Goal: Task Accomplishment & Management: Manage account settings

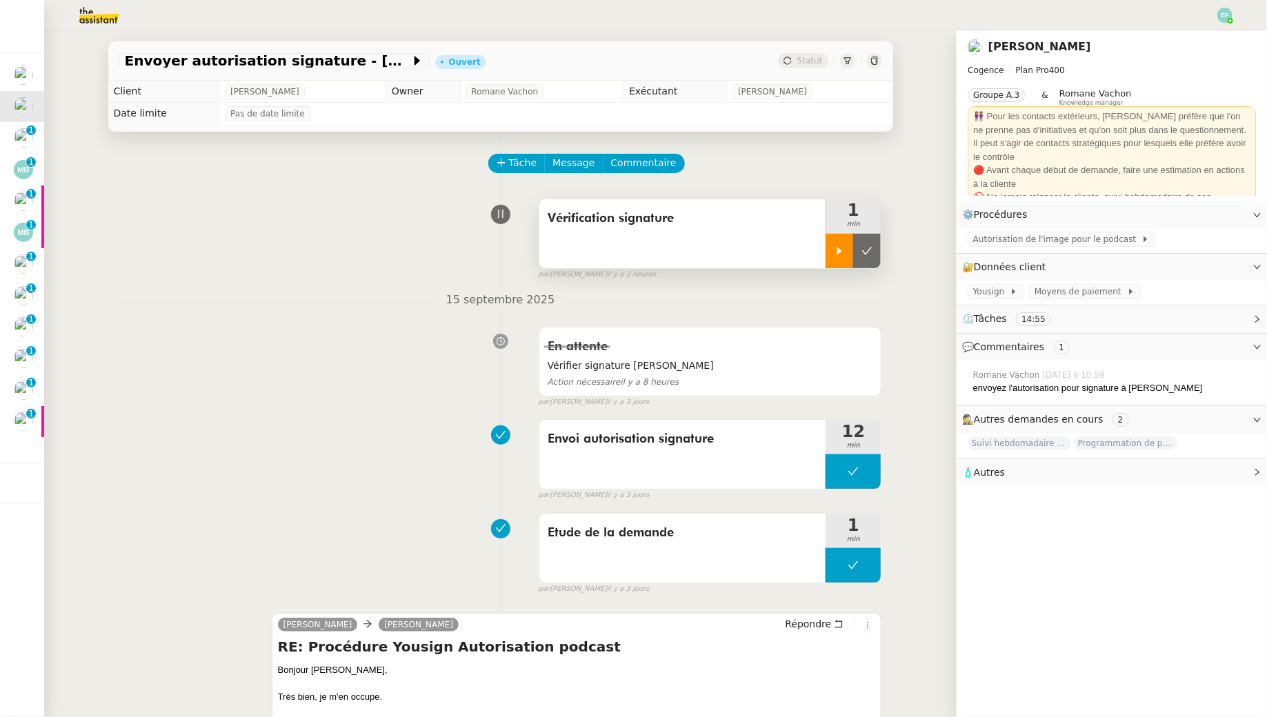
click at [842, 251] on icon at bounding box center [839, 250] width 11 height 11
click at [1107, 225] on div "⚙️ Procédures Modifier" at bounding box center [1111, 214] width 310 height 27
click at [1107, 254] on div "🔐 Données client Modifier" at bounding box center [1111, 267] width 310 height 27
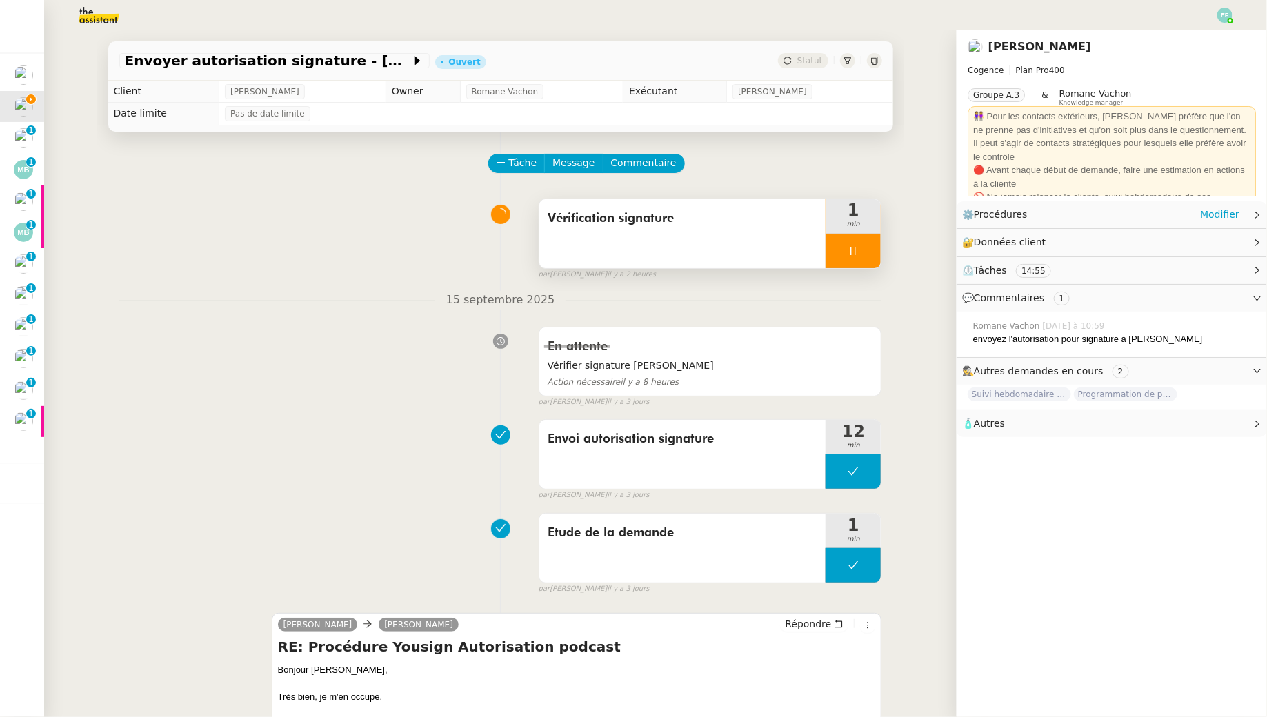
click at [1104, 219] on div "⚙️ Procédures Modifier" at bounding box center [1100, 215] width 277 height 16
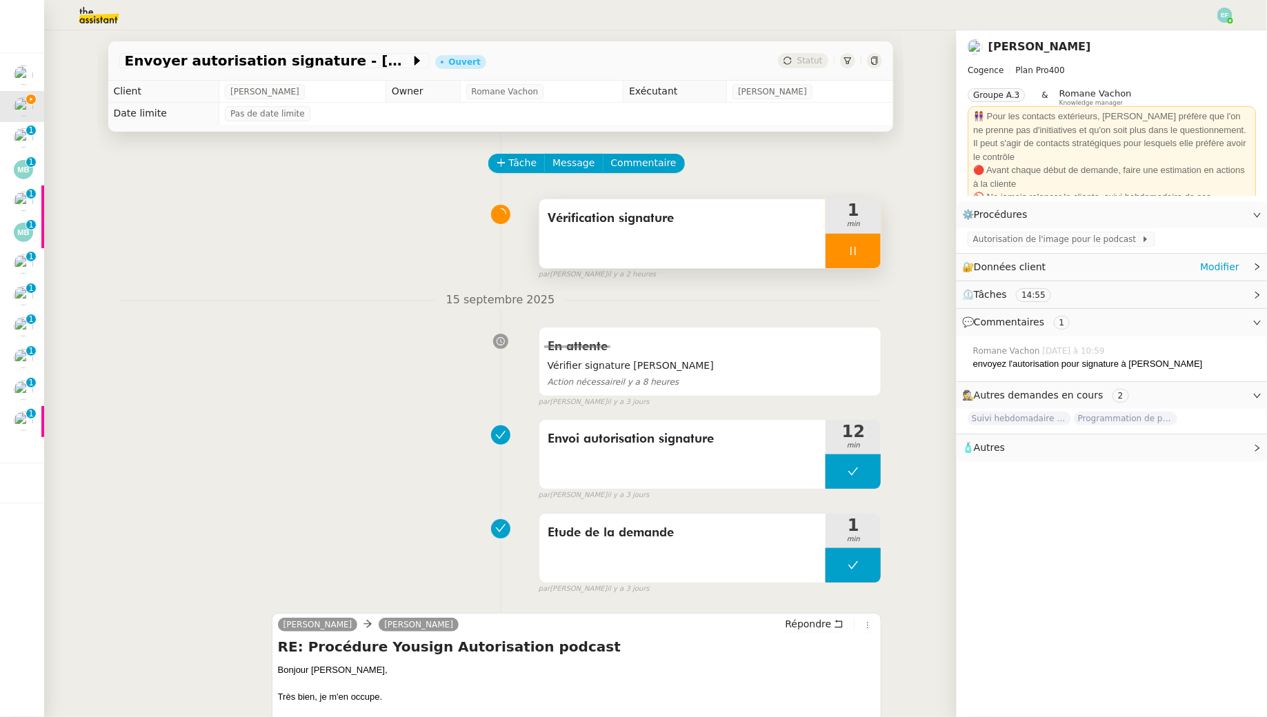
click at [1112, 261] on div "🔐 Données client Modifier" at bounding box center [1100, 267] width 277 height 16
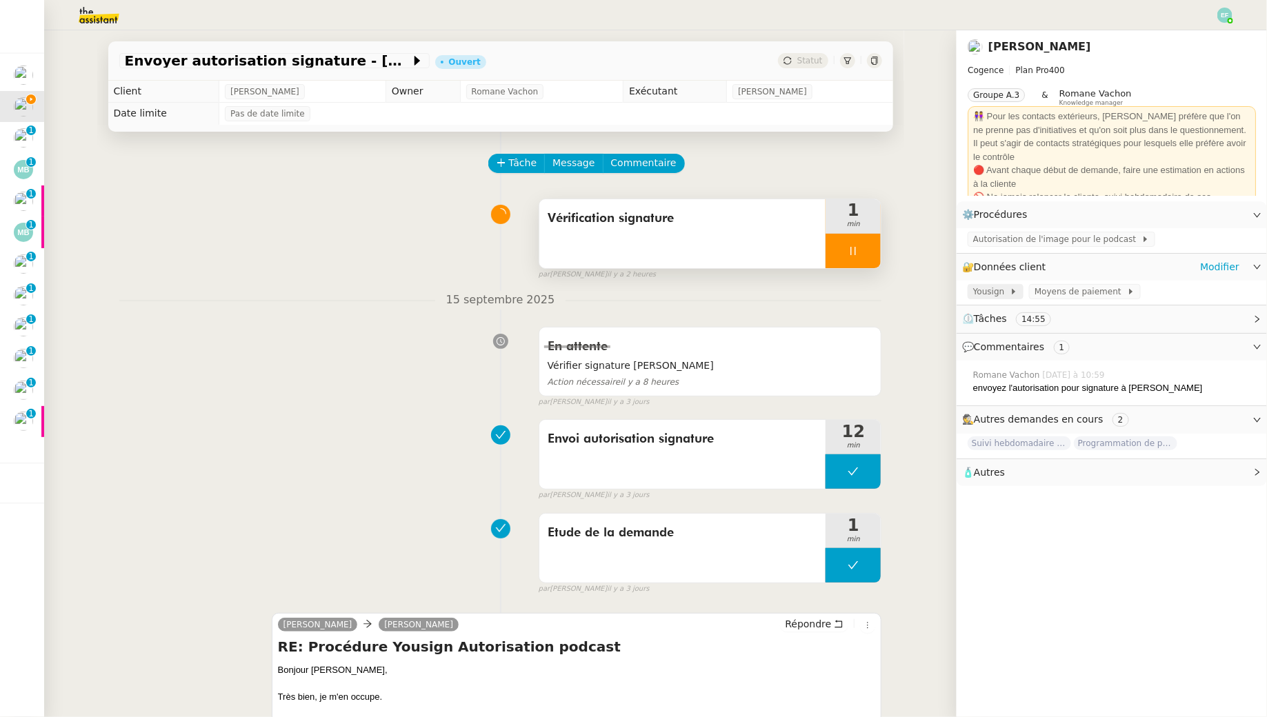
click at [1001, 290] on span "Yousign" at bounding box center [991, 292] width 37 height 14
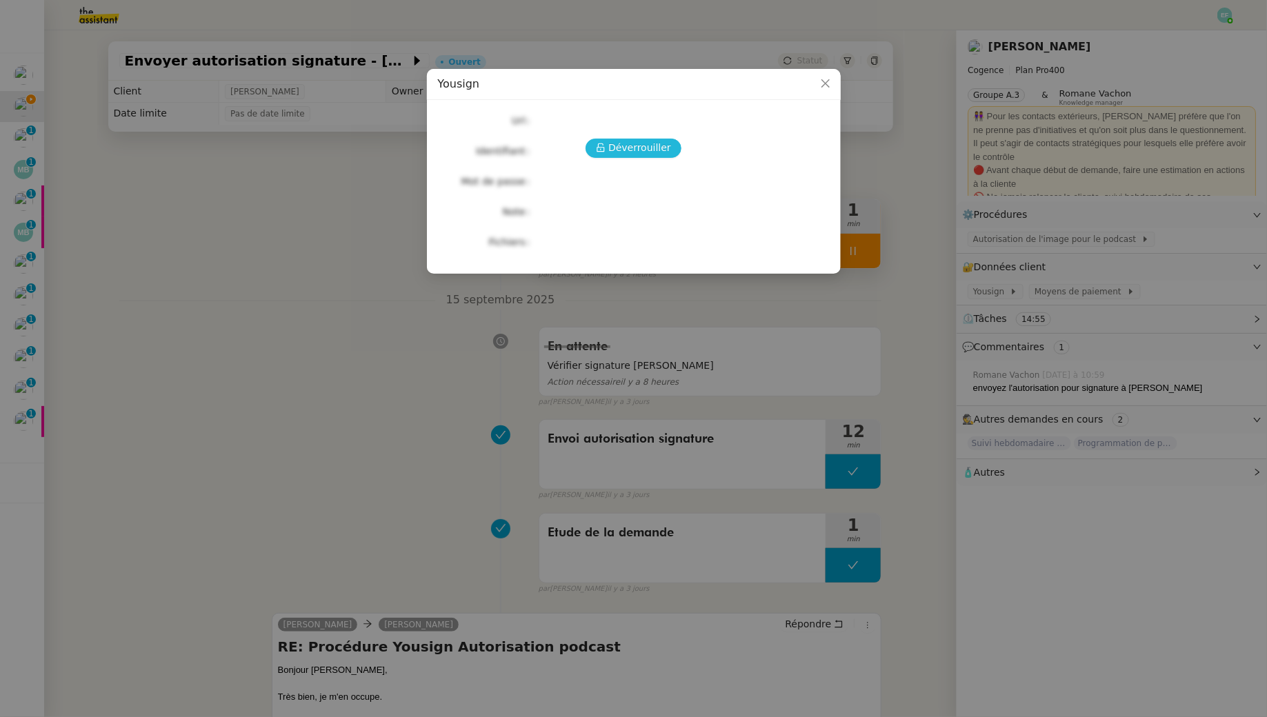
click at [645, 152] on span "Déverrouiller" at bounding box center [639, 148] width 63 height 16
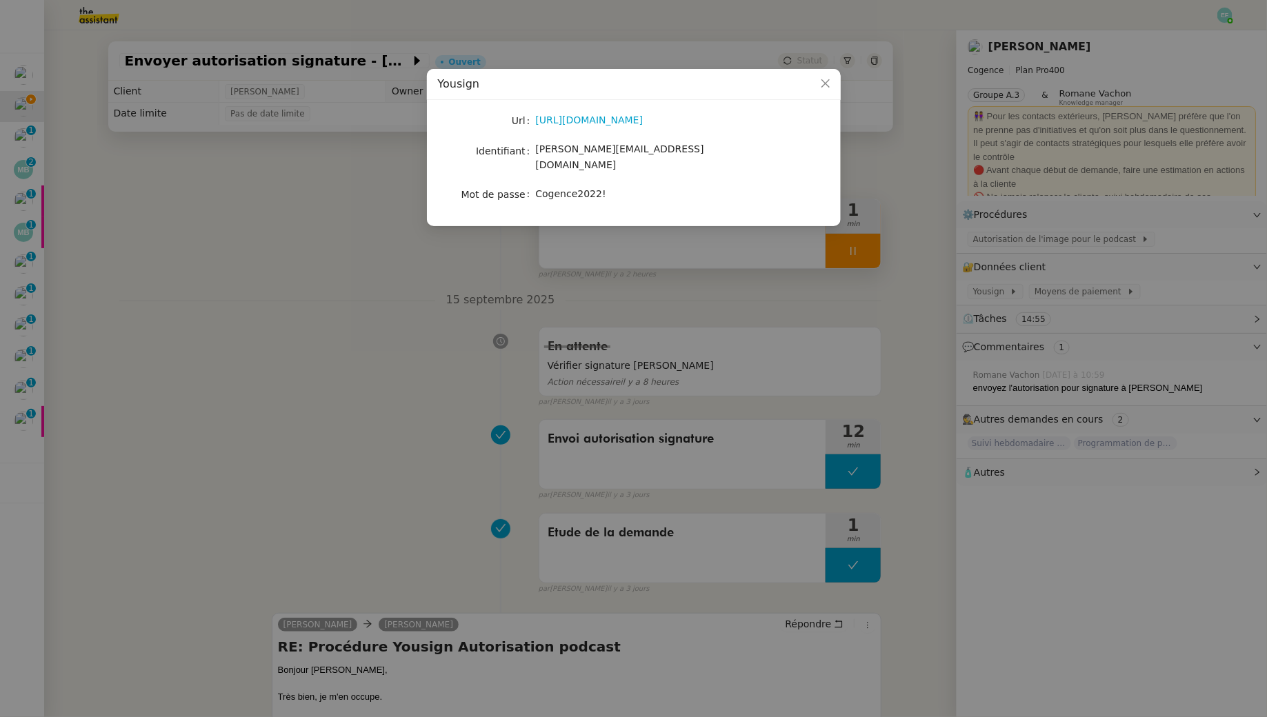
click at [589, 188] on span "Cogence2022!" at bounding box center [571, 193] width 70 height 11
copy span "Cogence2022!"
click at [615, 154] on span "juliette.rihal@cogence-consulting.com" at bounding box center [620, 156] width 168 height 27
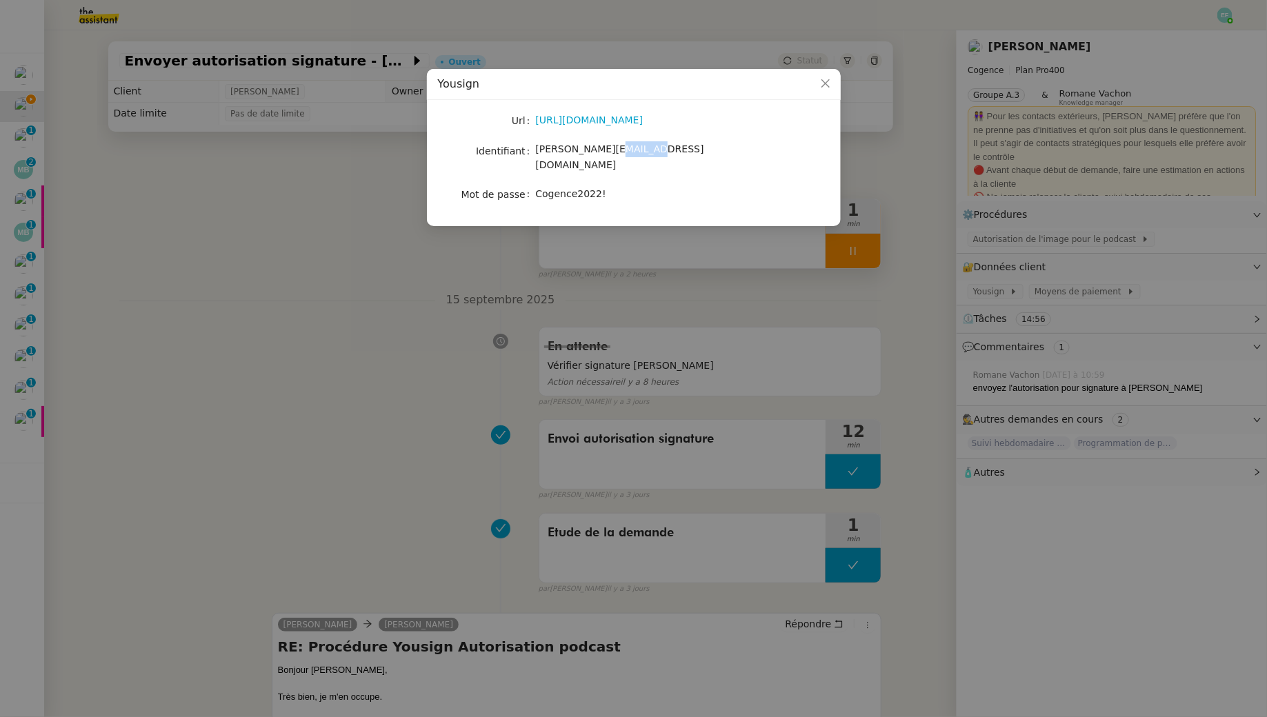
click at [615, 154] on span "juliette.rihal@cogence-consulting.com" at bounding box center [620, 156] width 168 height 27
copy span "juliette.rihal@cogence-consulting.com"
click at [348, 279] on nz-modal-container "Yousign Url https://yousign.app/ Identifiant juliette.rihal@cogence-consulting.…" at bounding box center [633, 358] width 1267 height 717
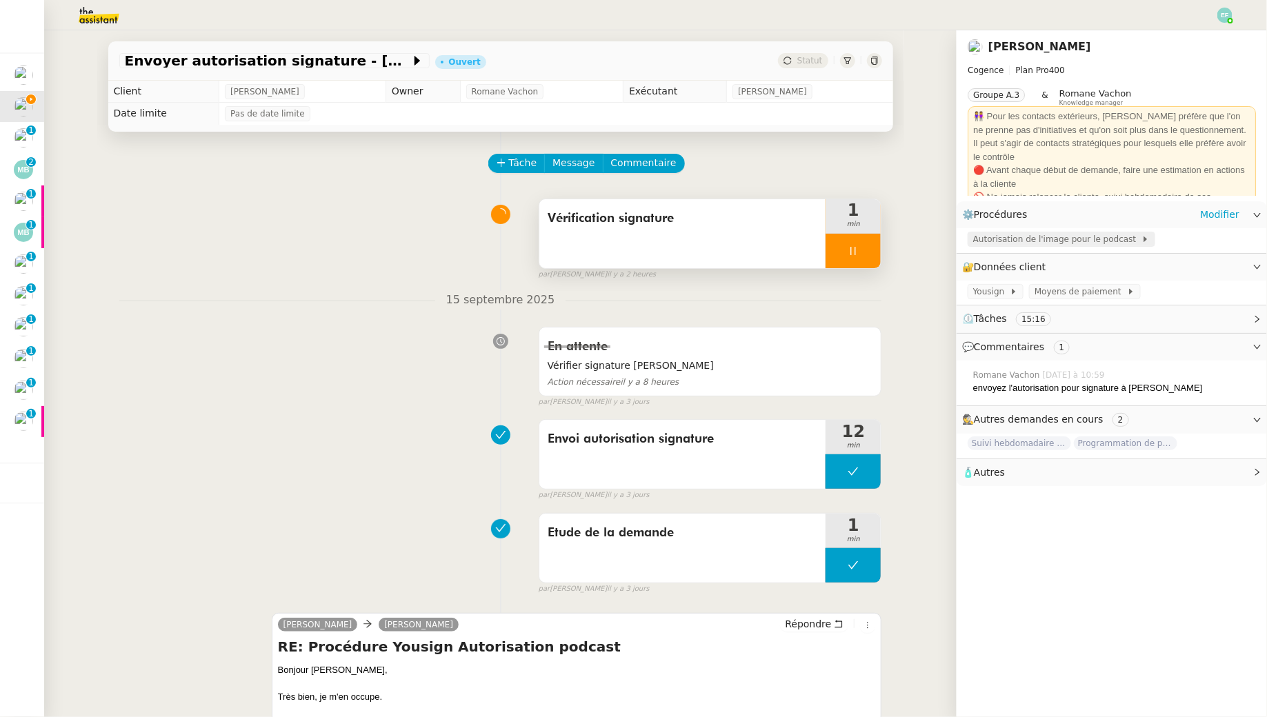
click at [1010, 234] on span "Autorisation de l'image pour le podcast" at bounding box center [1057, 239] width 168 height 14
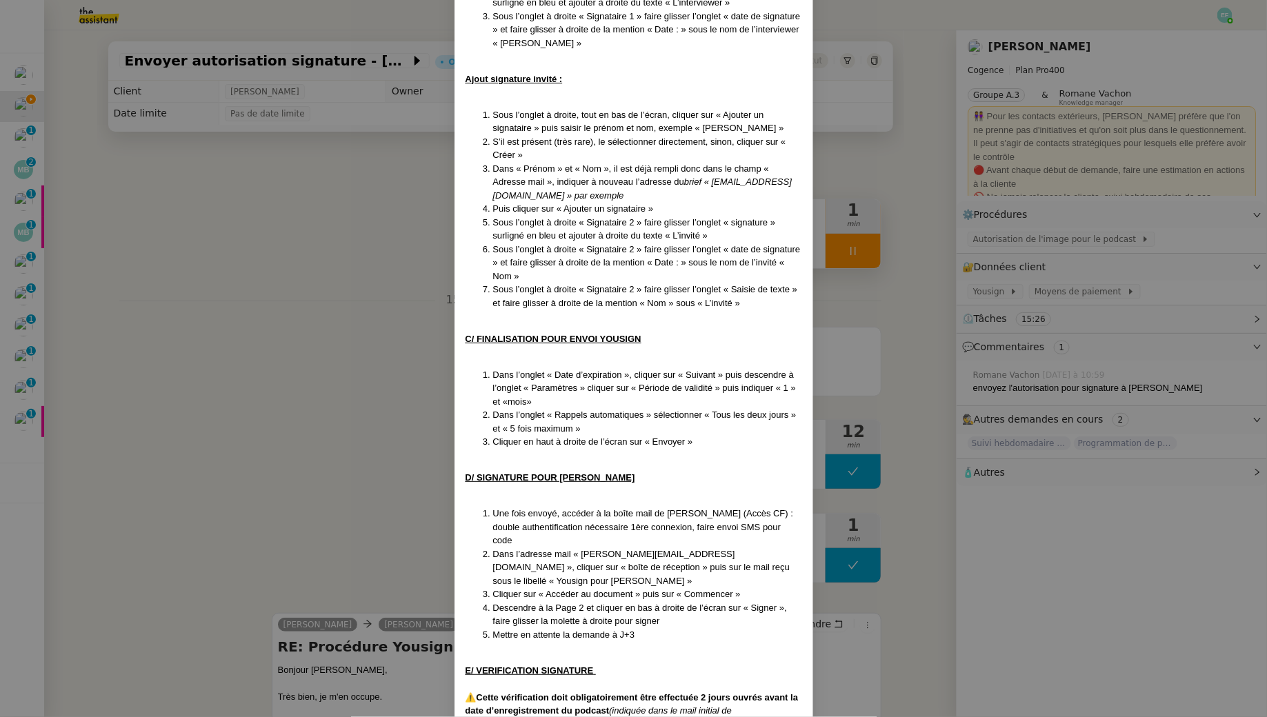
scroll to position [1014, 0]
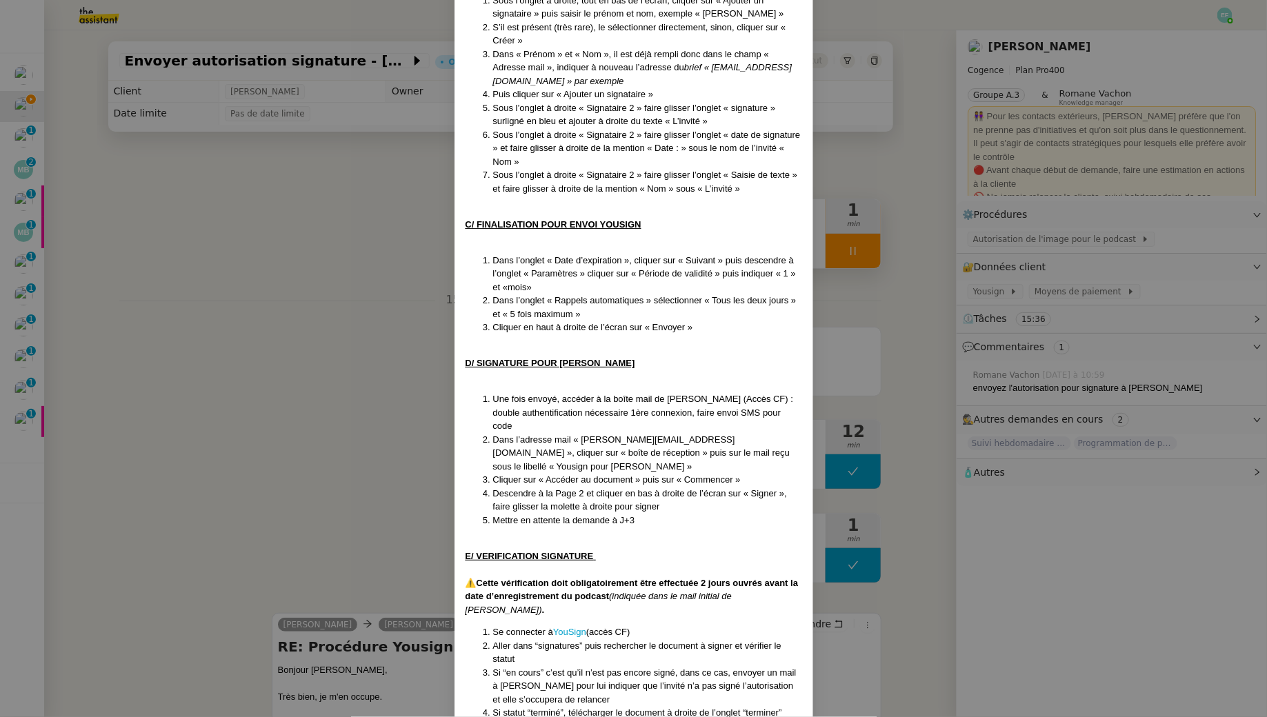
click at [331, 397] on nz-modal-container "Créé le 11/09/2025 Contexte : L’objectif est d’envoyer aux invités du podcast d…" at bounding box center [633, 358] width 1267 height 717
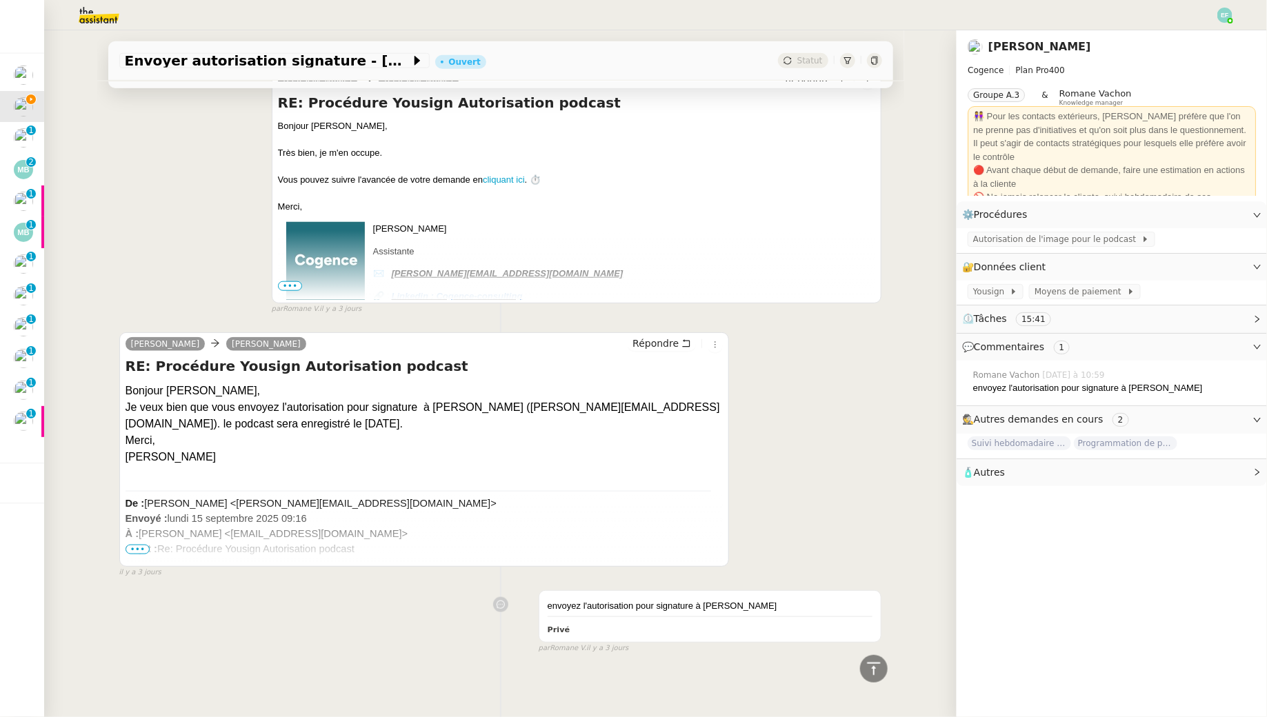
scroll to position [0, 0]
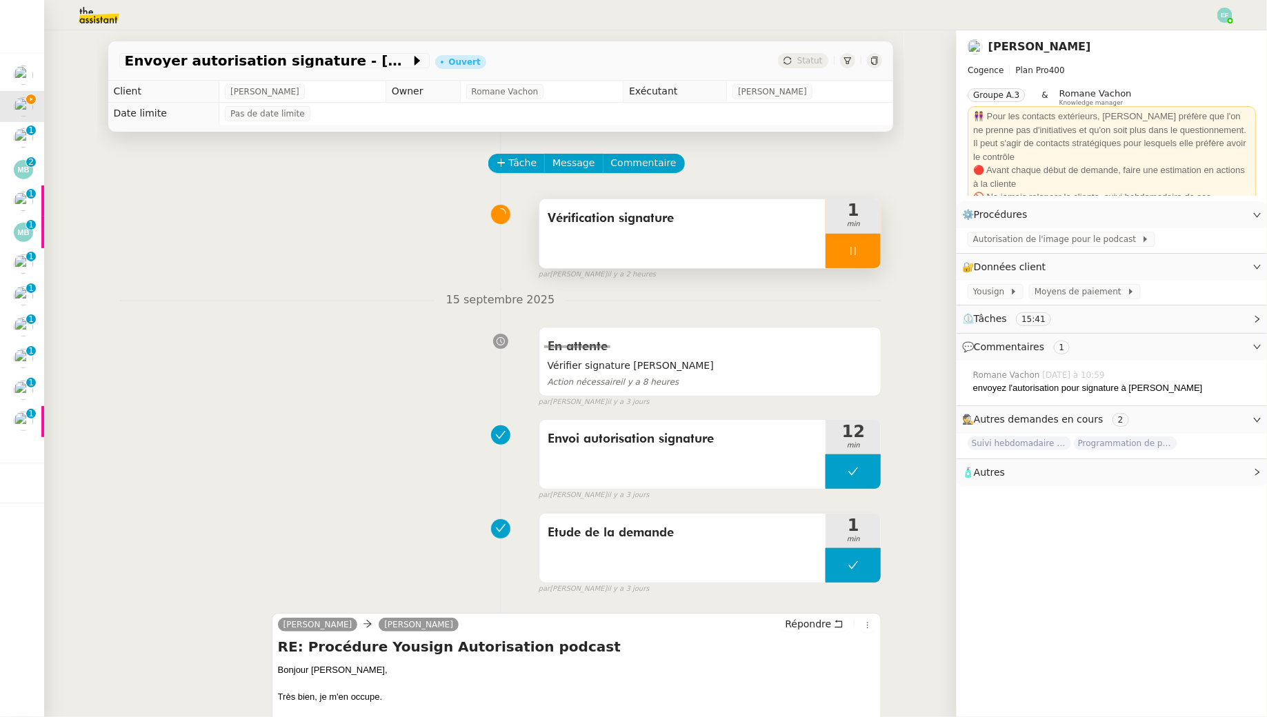
click at [695, 222] on span "Vérification signature" at bounding box center [683, 218] width 270 height 21
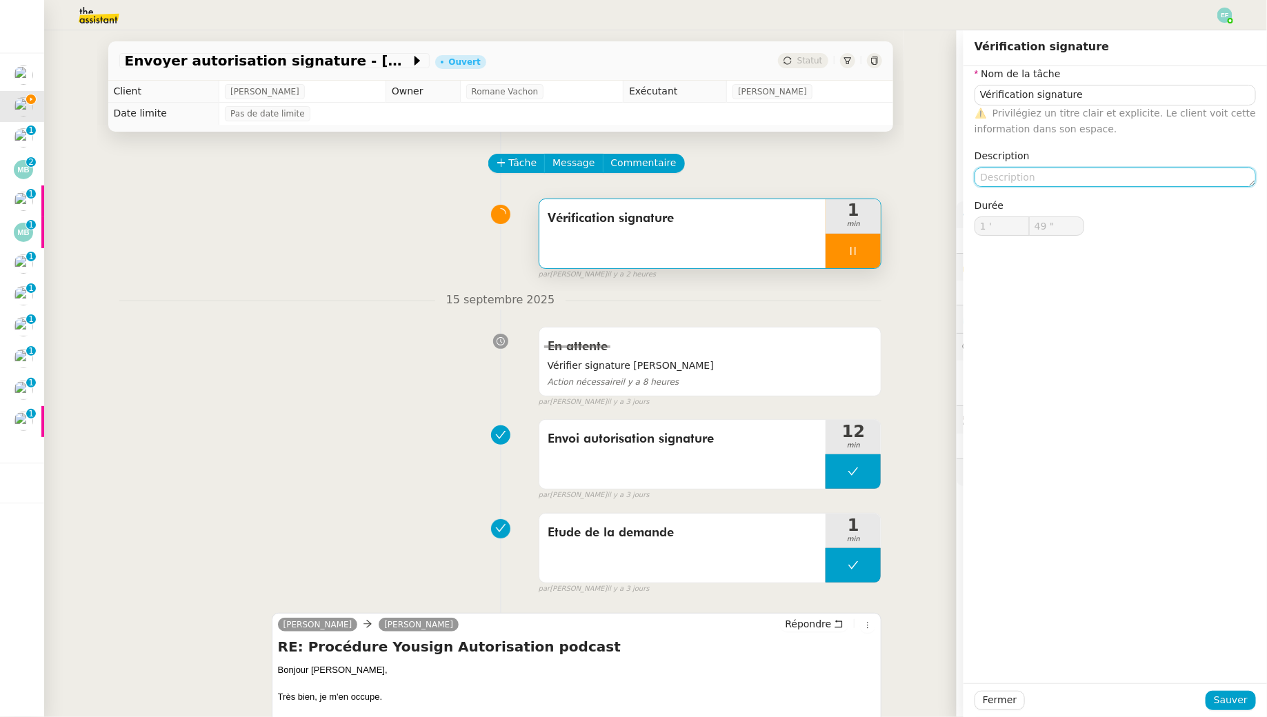
click at [1063, 168] on textarea at bounding box center [1114, 177] width 281 height 19
type textarea "N"
type input "50 ""
type textarea "Non signé -"
type input "51 ""
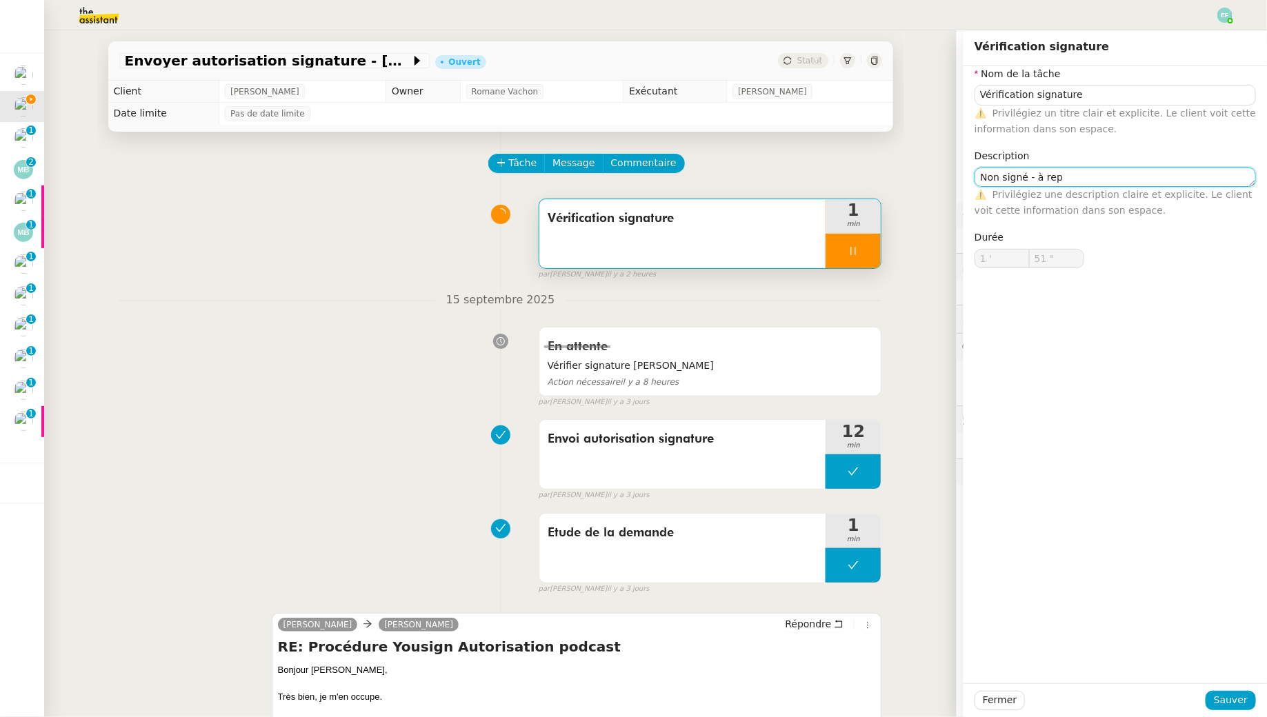
type textarea "Non signé - à repr"
type input "52 ""
type textarea "Non signé - à reprogra"
type input "53 ""
type textarea "Non signé - à reprogrammer"
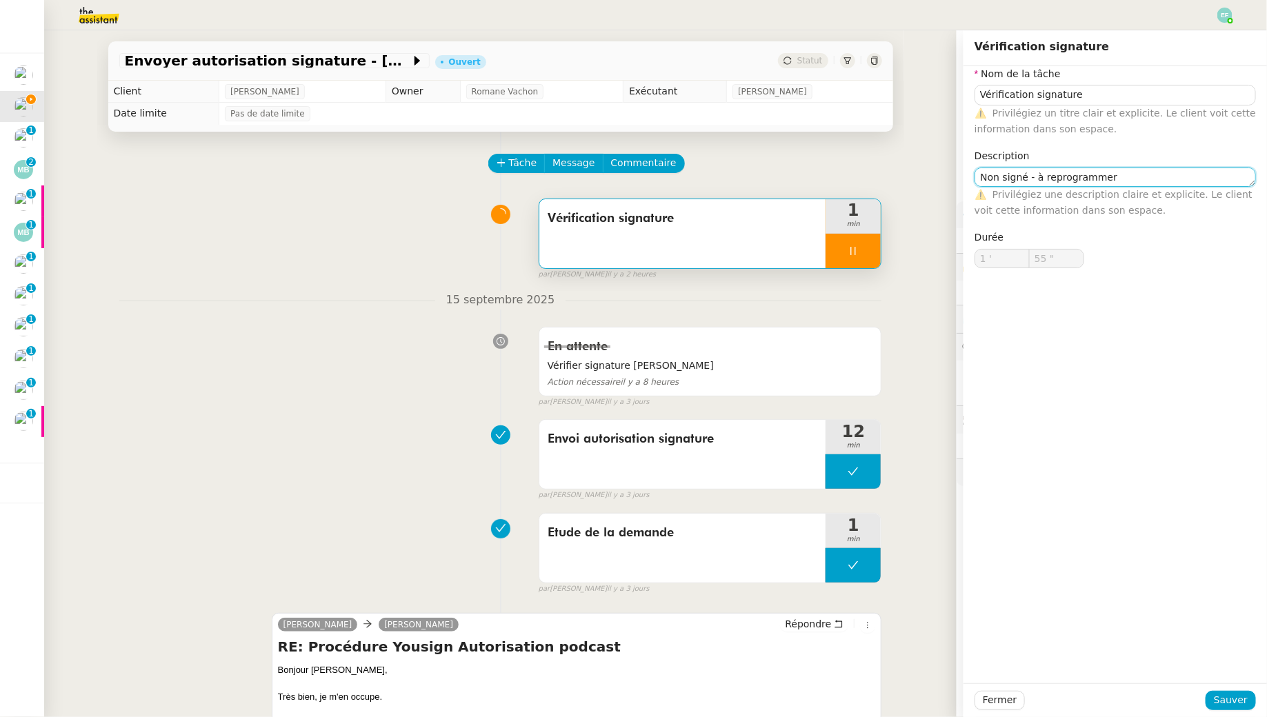
scroll to position [544, 0]
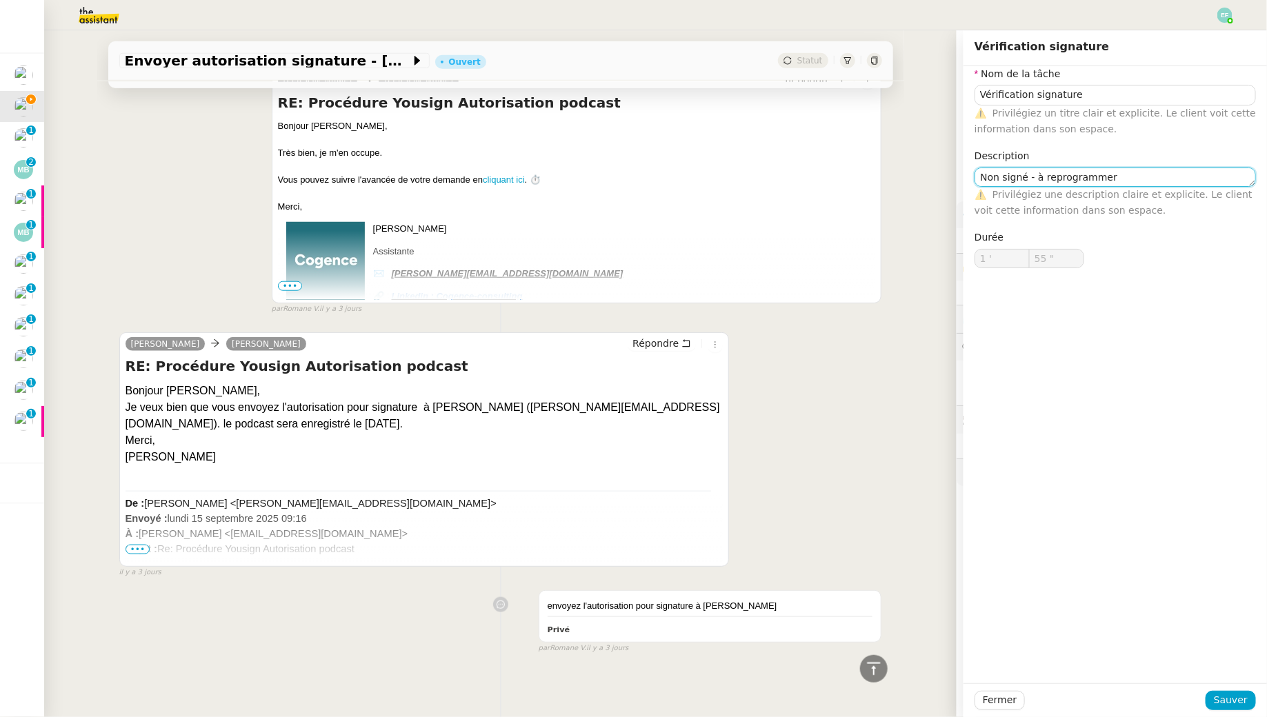
type input "56 ""
type textarea "Non signé - à reprogrammer début"
type input "57 ""
type textarea "Non signé - à reprogrammer début octobre"
type input "58 ""
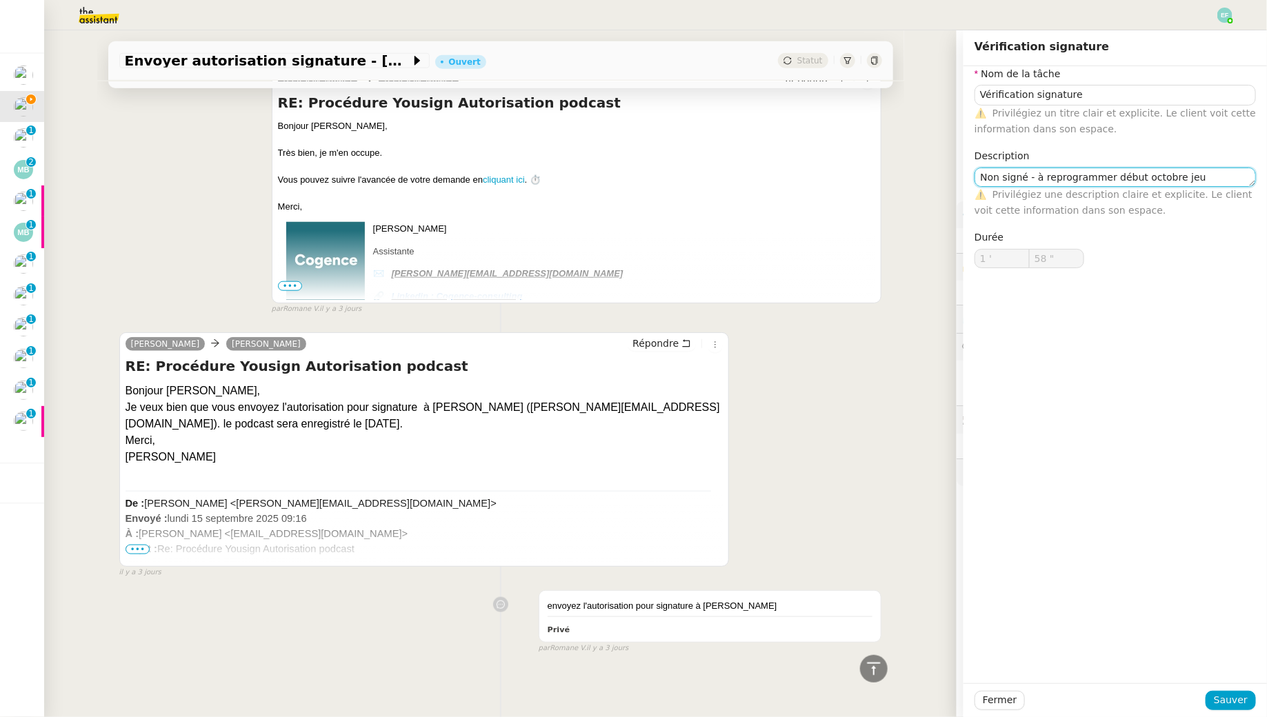
type textarea "Non signé - à reprogrammer début octobre jeui"
type input "59 ""
type textarea "Non signé - à reprogrammer début octobre jeudi"
type input "2 '"
type input "1 ""
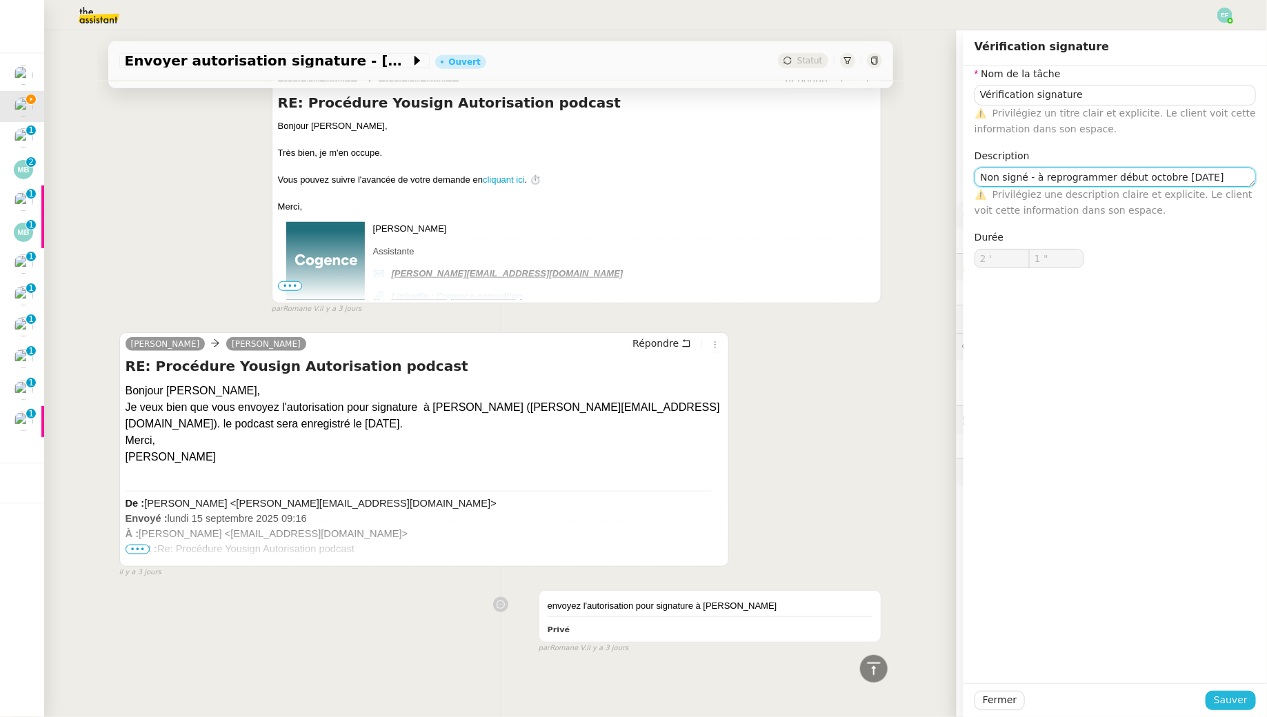
type textarea "Non signé - à reprogrammer début octobre jeudi"
click at [1223, 703] on span "Sauver" at bounding box center [1231, 700] width 34 height 16
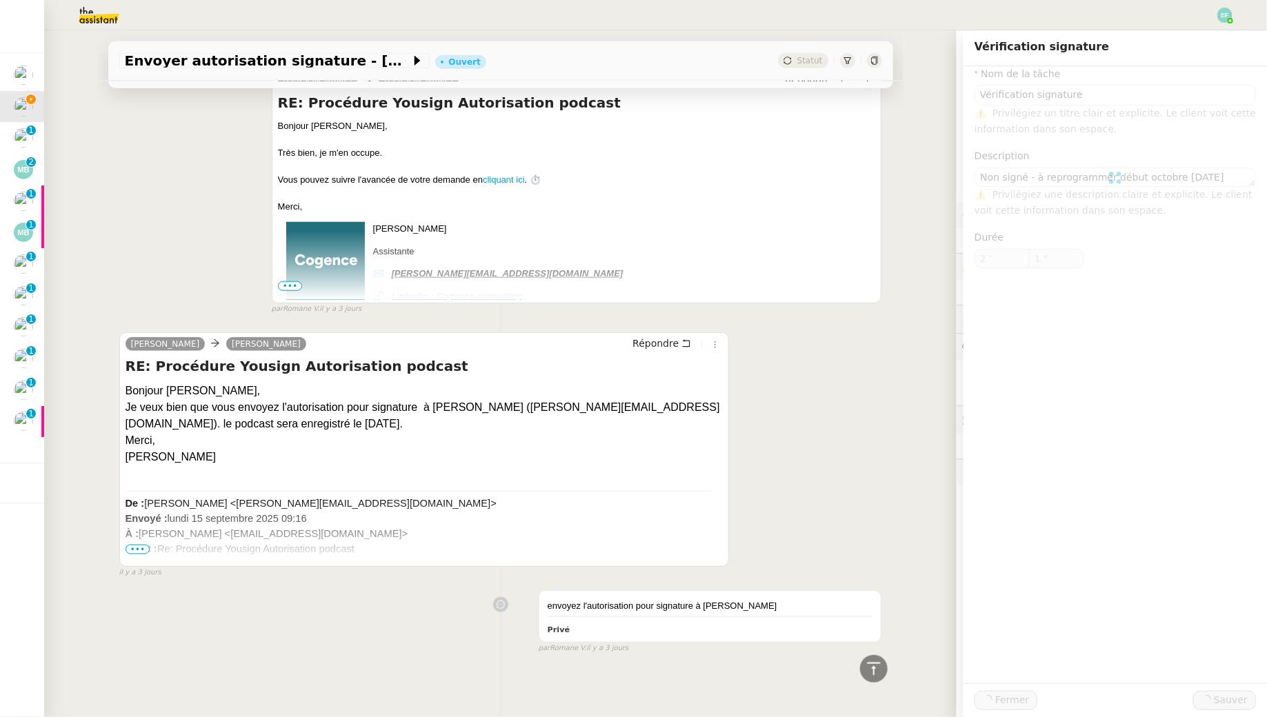
type input "Vérification signature"
type textarea "Non signé - à reprogrammer début octobre jeudi"
type input "2 '"
type input "2 ""
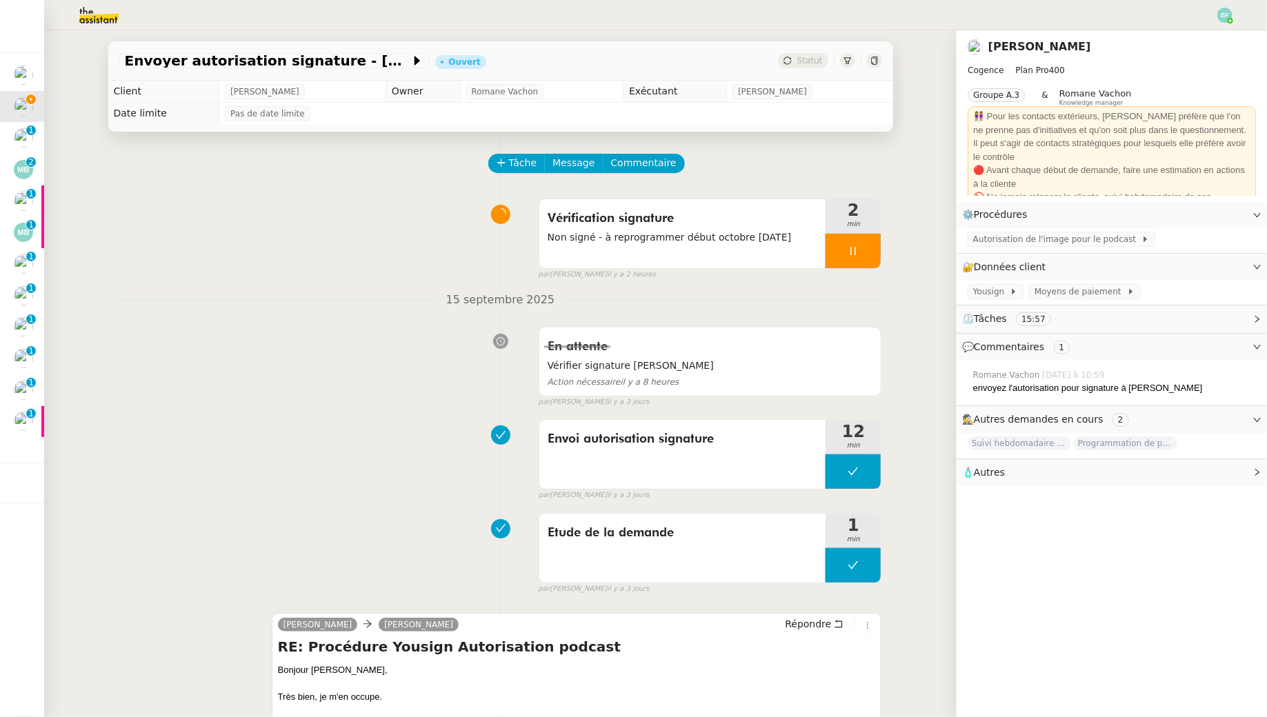
click at [859, 252] on icon at bounding box center [852, 250] width 11 height 11
click at [868, 252] on icon at bounding box center [867, 251] width 10 height 8
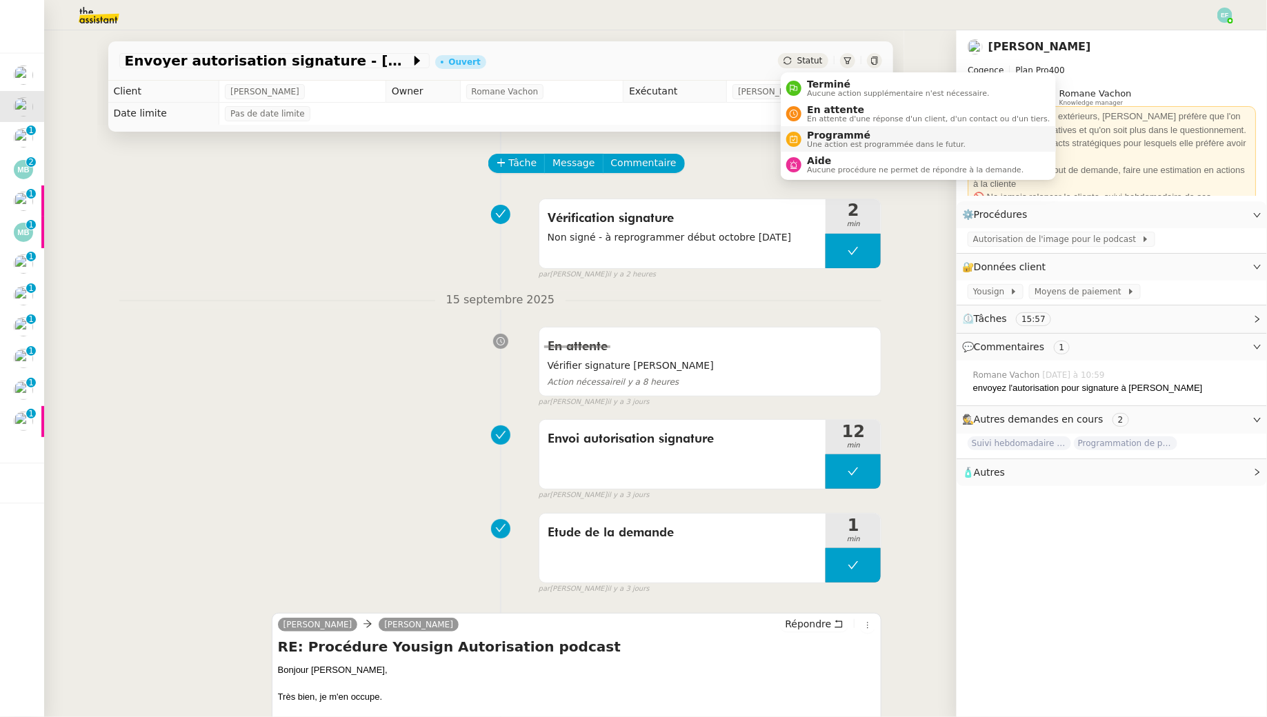
click at [815, 138] on span "Programmé" at bounding box center [886, 135] width 159 height 11
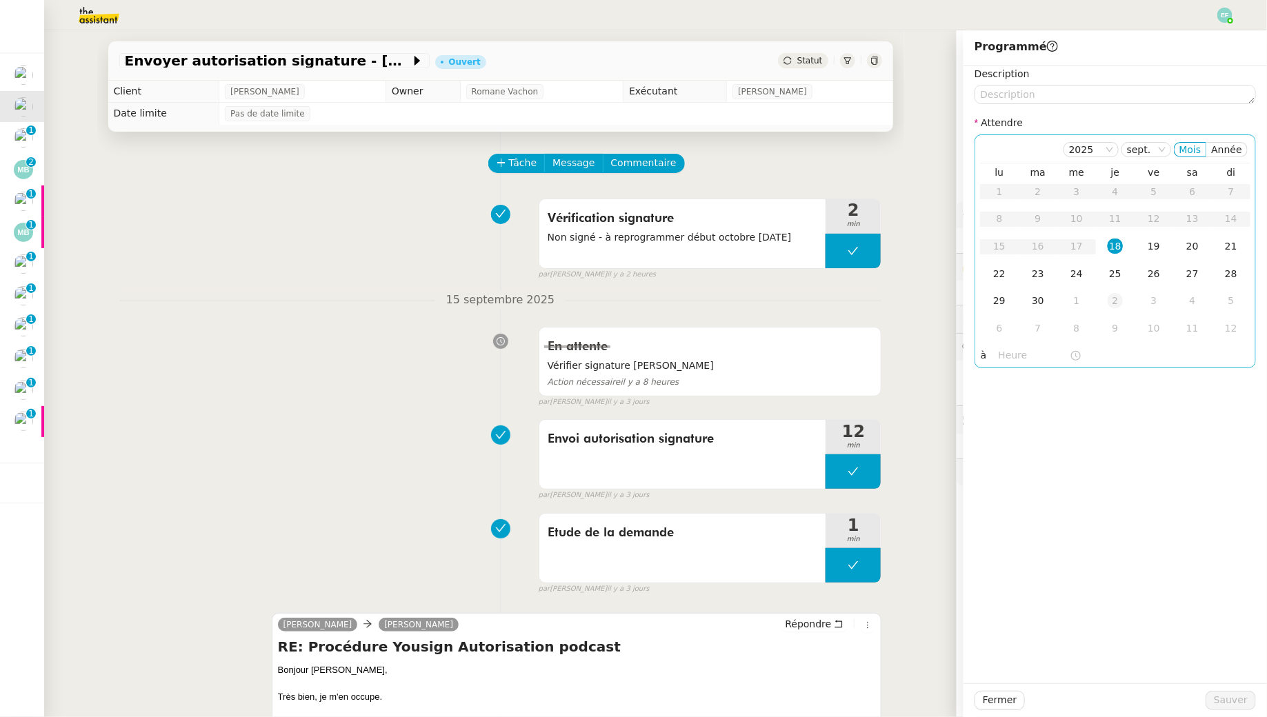
click at [1116, 306] on div "2" at bounding box center [1114, 300] width 15 height 15
click at [1233, 703] on span "Sauver" at bounding box center [1231, 700] width 34 height 16
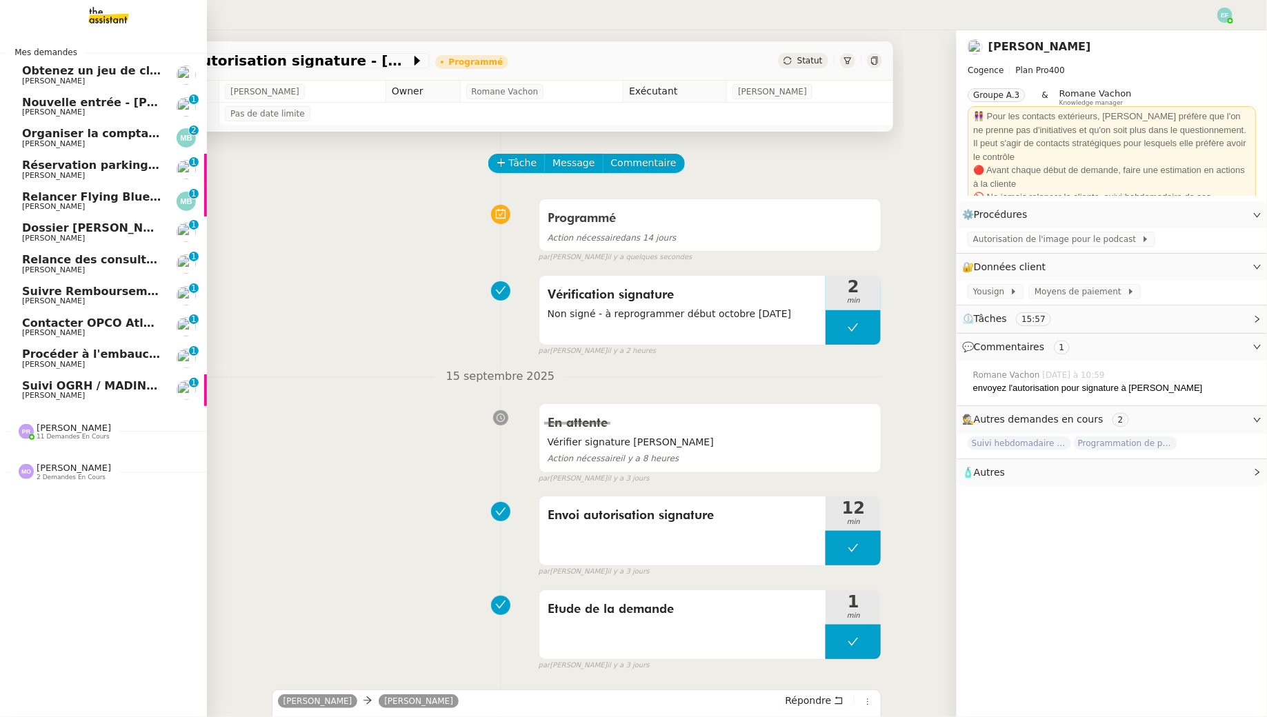
click at [77, 108] on span "Nouvelle entrée - [PERSON_NAME]" at bounding box center [129, 102] width 214 height 13
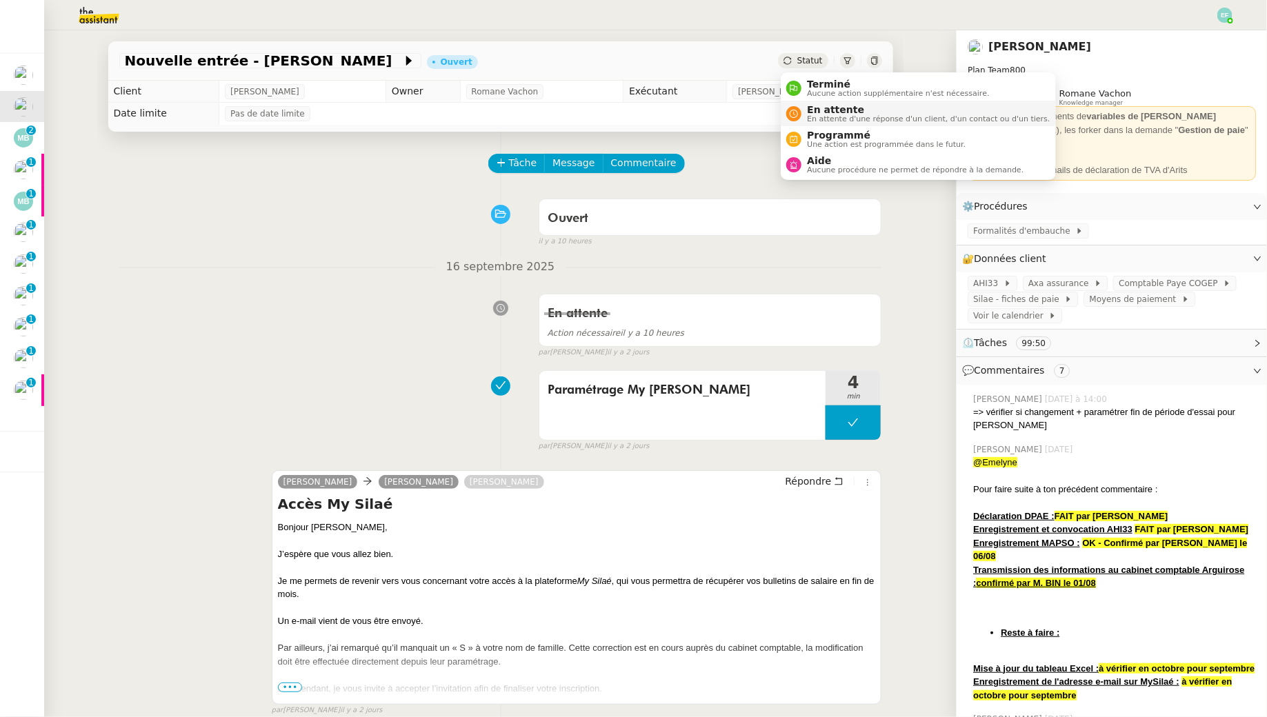
click at [805, 106] on div "En attente En attente d'une réponse d'un client, d'un contact ou d'un tiers." at bounding box center [925, 113] width 248 height 19
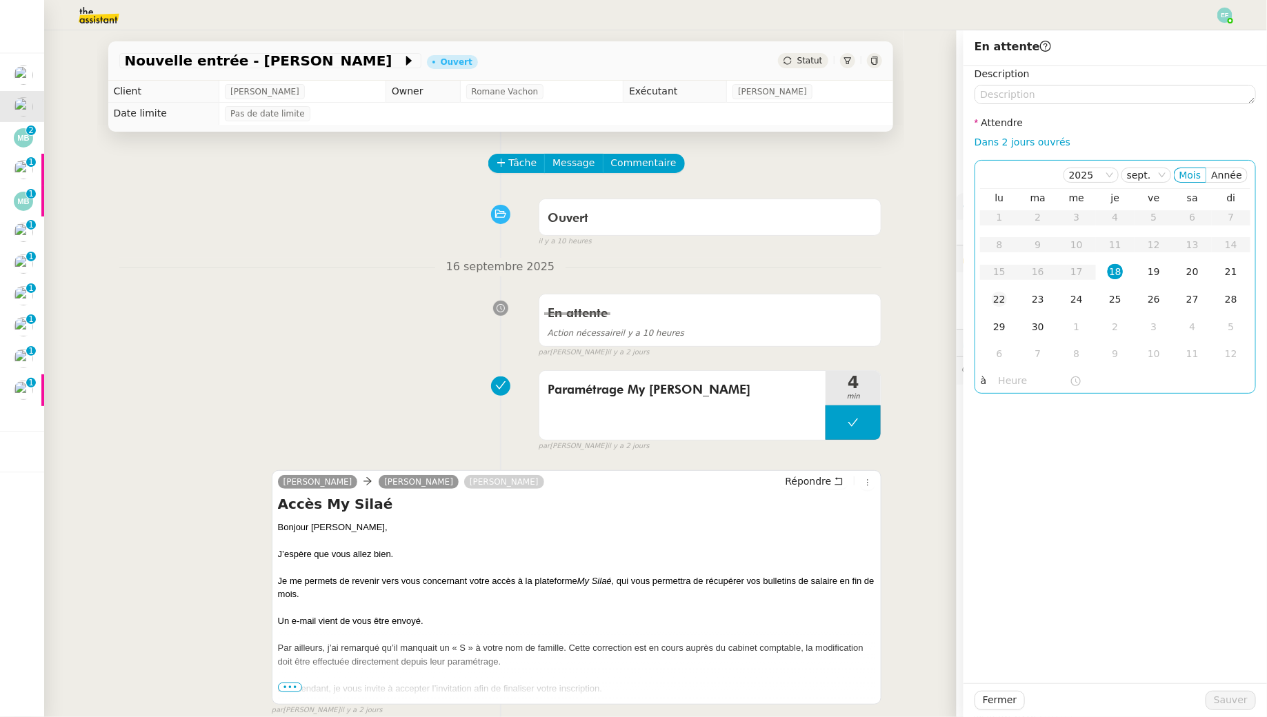
click at [1003, 303] on div "22" at bounding box center [999, 299] width 15 height 15
click at [1243, 701] on span "Sauver" at bounding box center [1231, 700] width 34 height 16
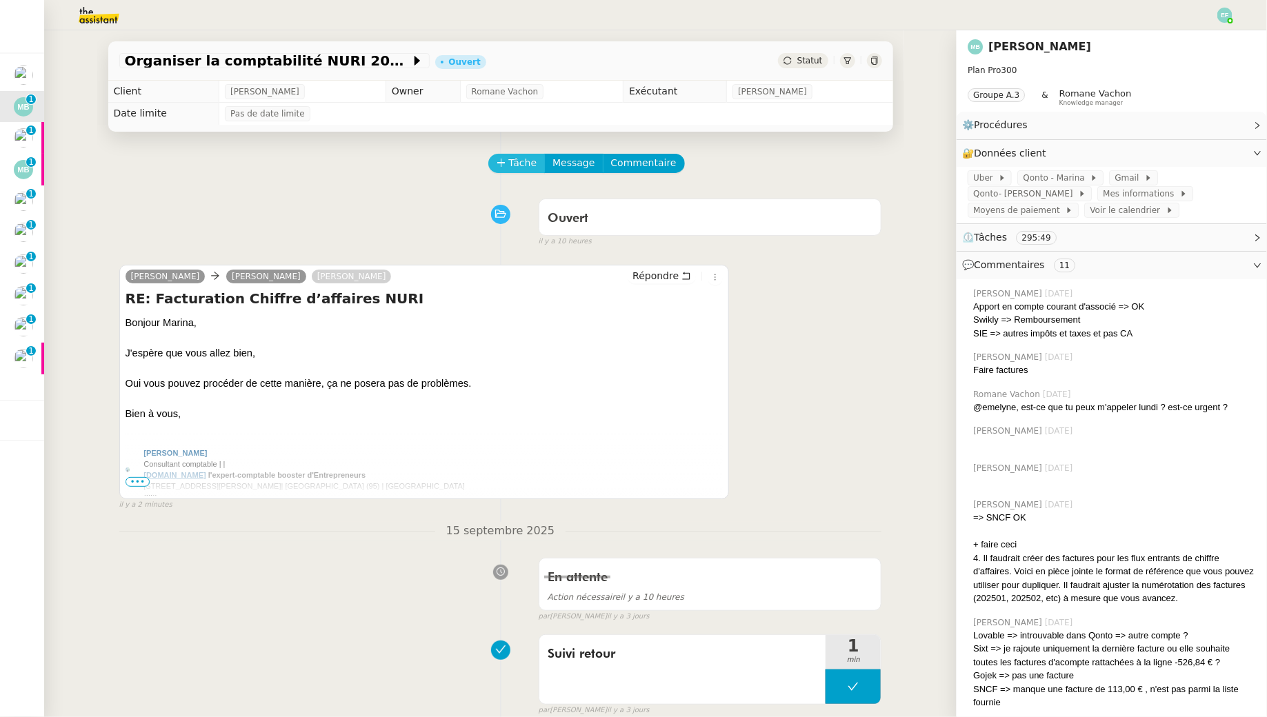
click at [525, 159] on span "Tâche" at bounding box center [523, 163] width 28 height 16
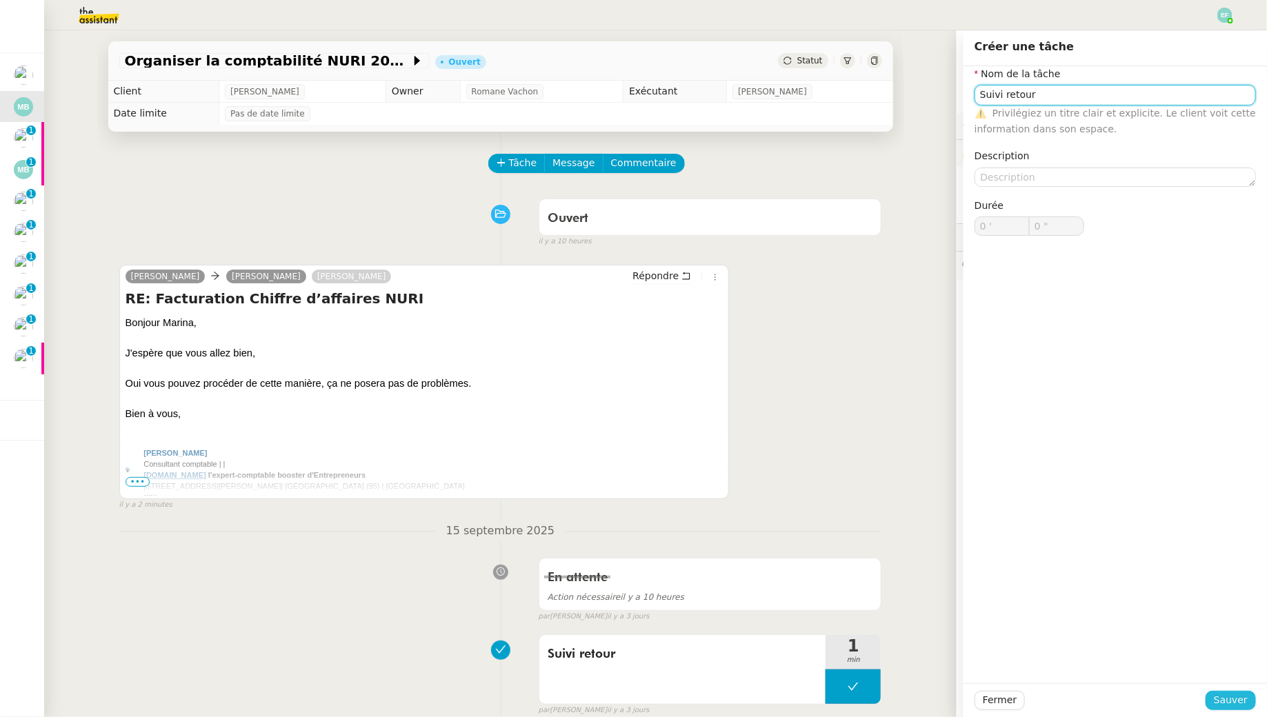
type input "Suivi retour"
click at [1221, 708] on span "Sauver" at bounding box center [1231, 700] width 34 height 16
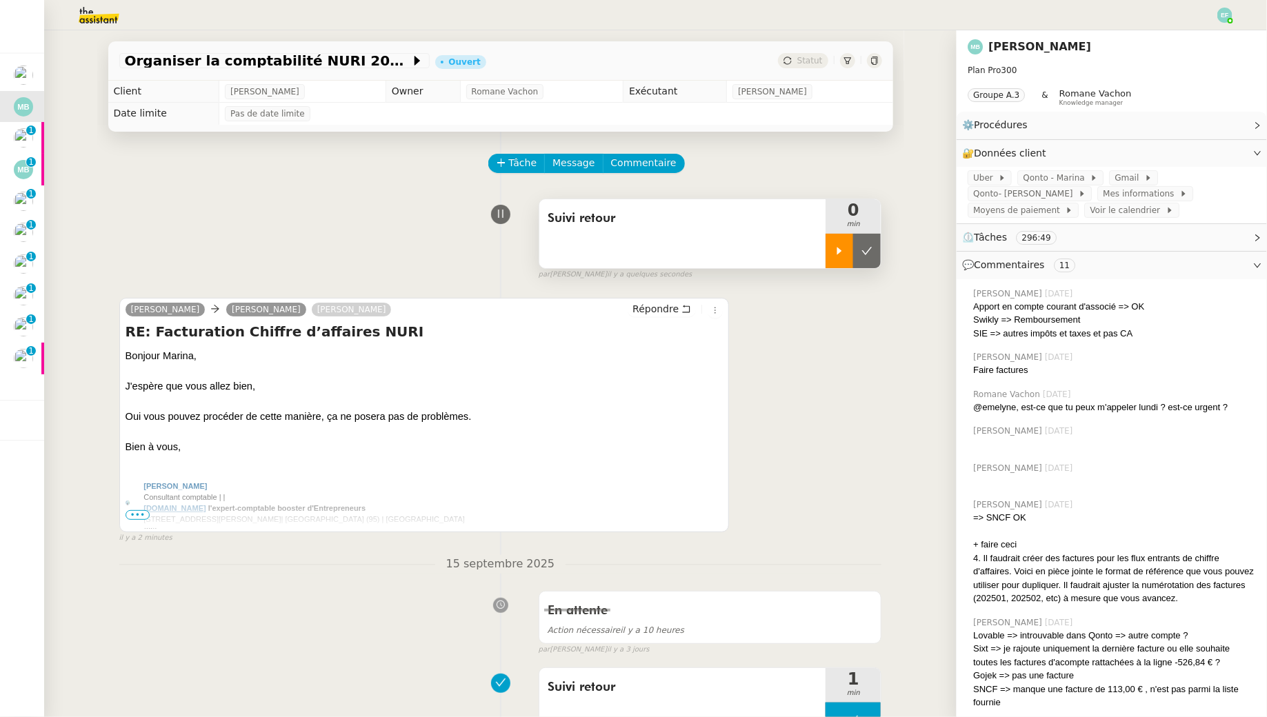
click at [841, 257] on div at bounding box center [839, 251] width 28 height 34
click at [863, 262] on div at bounding box center [852, 251] width 55 height 34
click at [863, 262] on button at bounding box center [867, 251] width 28 height 34
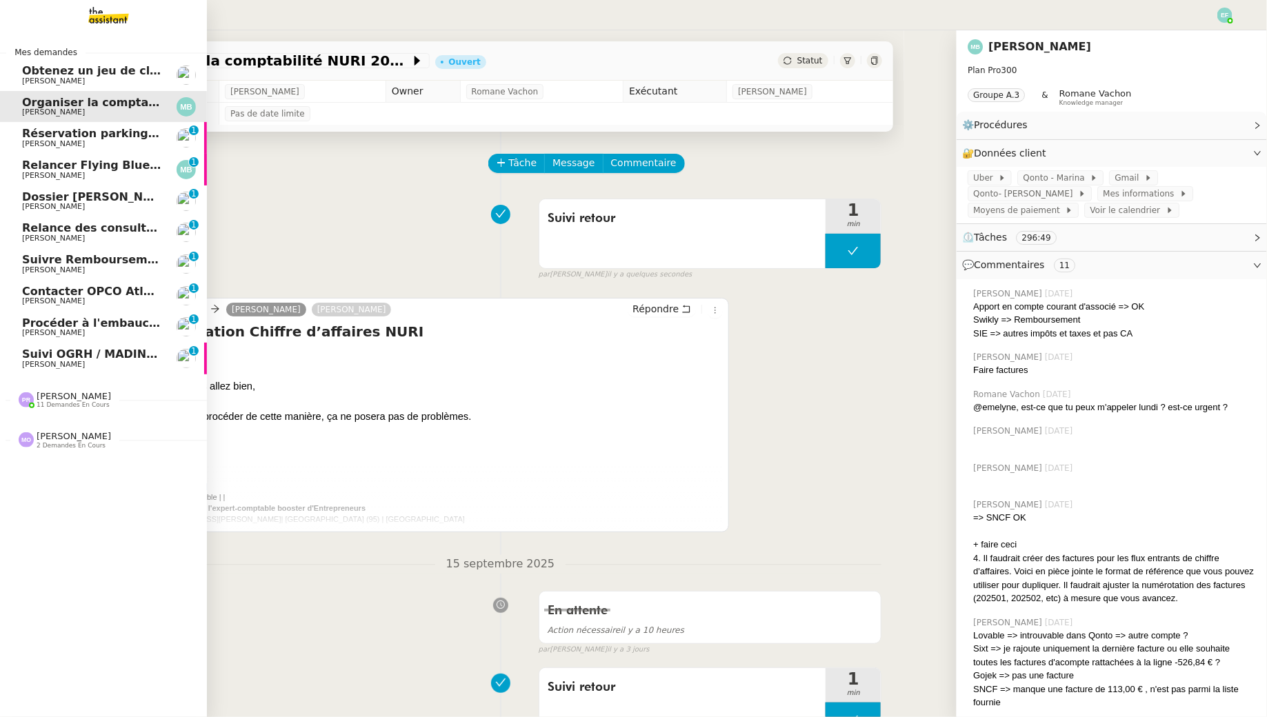
click at [44, 140] on span "[PERSON_NAME]" at bounding box center [53, 143] width 63 height 9
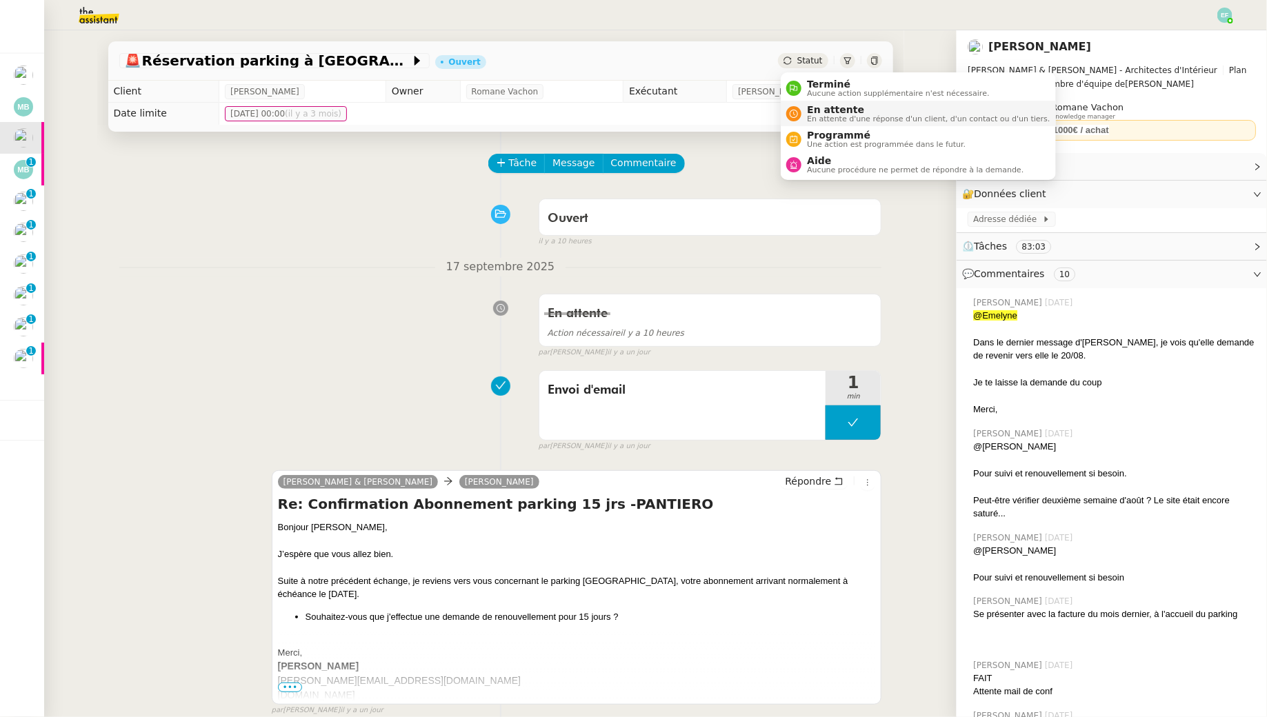
click at [812, 118] on span "En attente d'une réponse d'un client, d'un contact ou d'un tiers." at bounding box center [928, 119] width 243 height 8
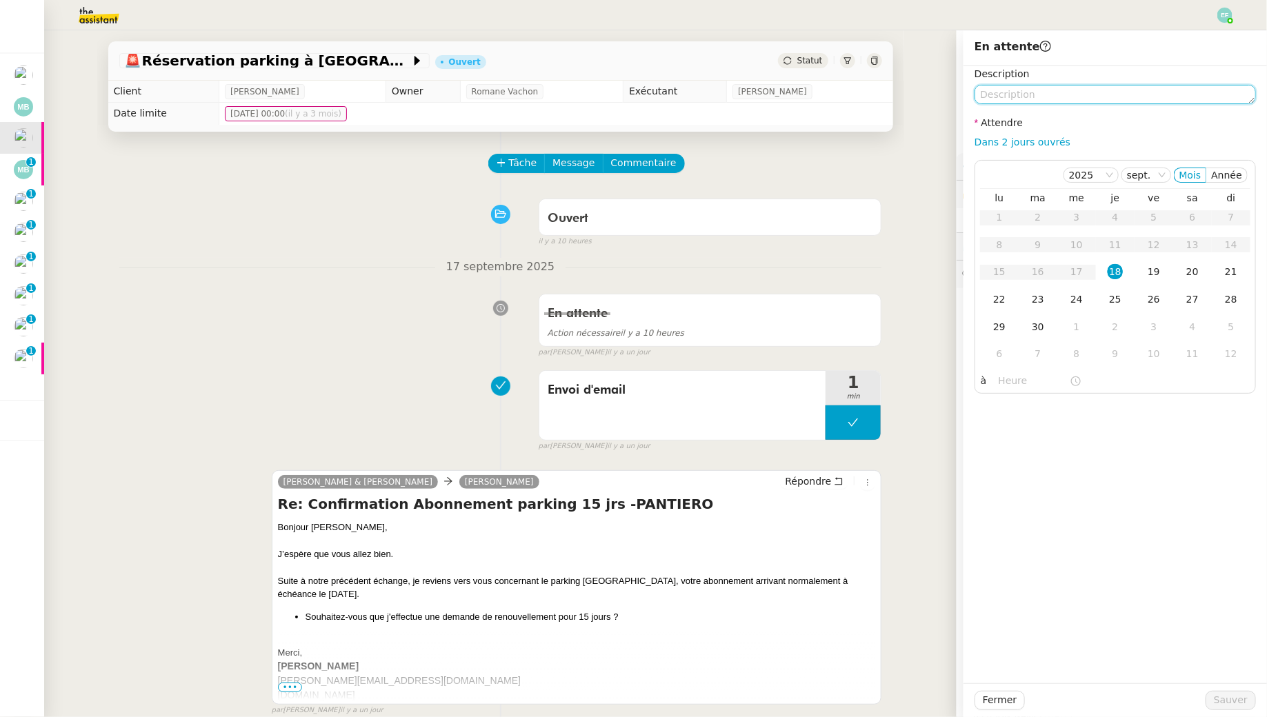
click at [1032, 91] on textarea at bounding box center [1114, 94] width 281 height 19
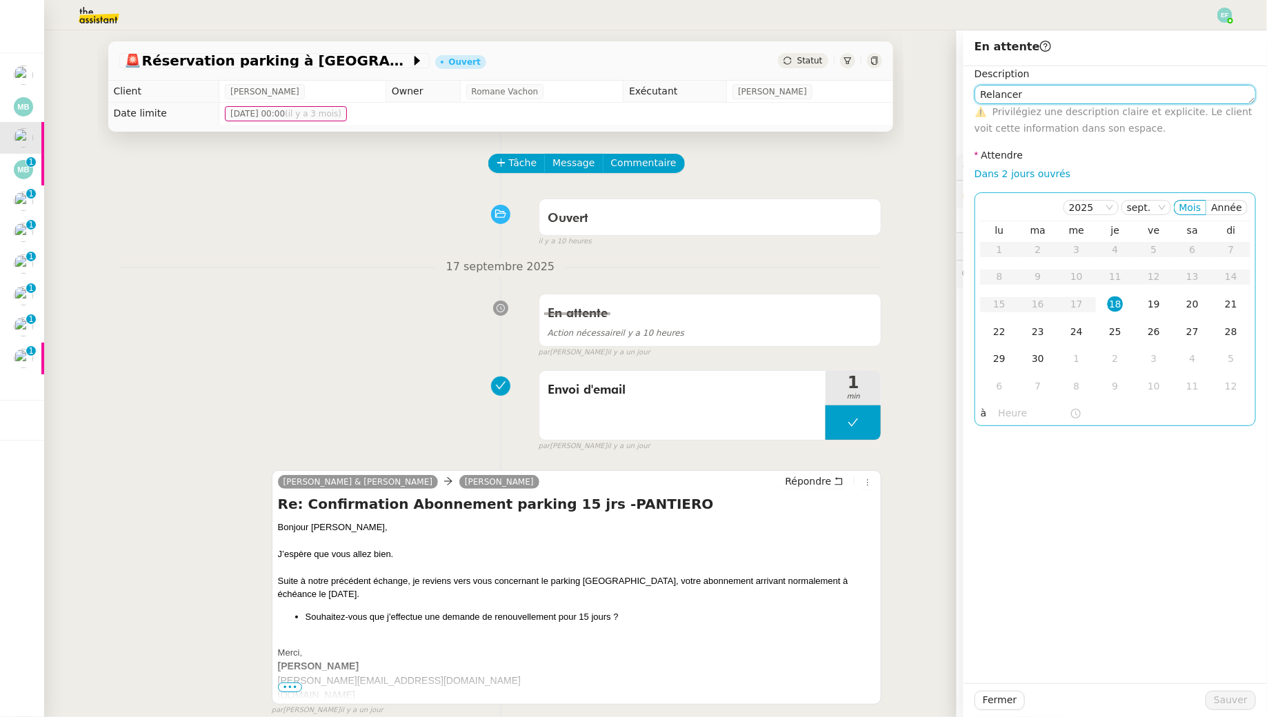
type textarea "Relancer"
click at [1118, 302] on div "18" at bounding box center [1114, 304] width 15 height 15
click at [1018, 414] on input "text" at bounding box center [1034, 413] width 71 height 16
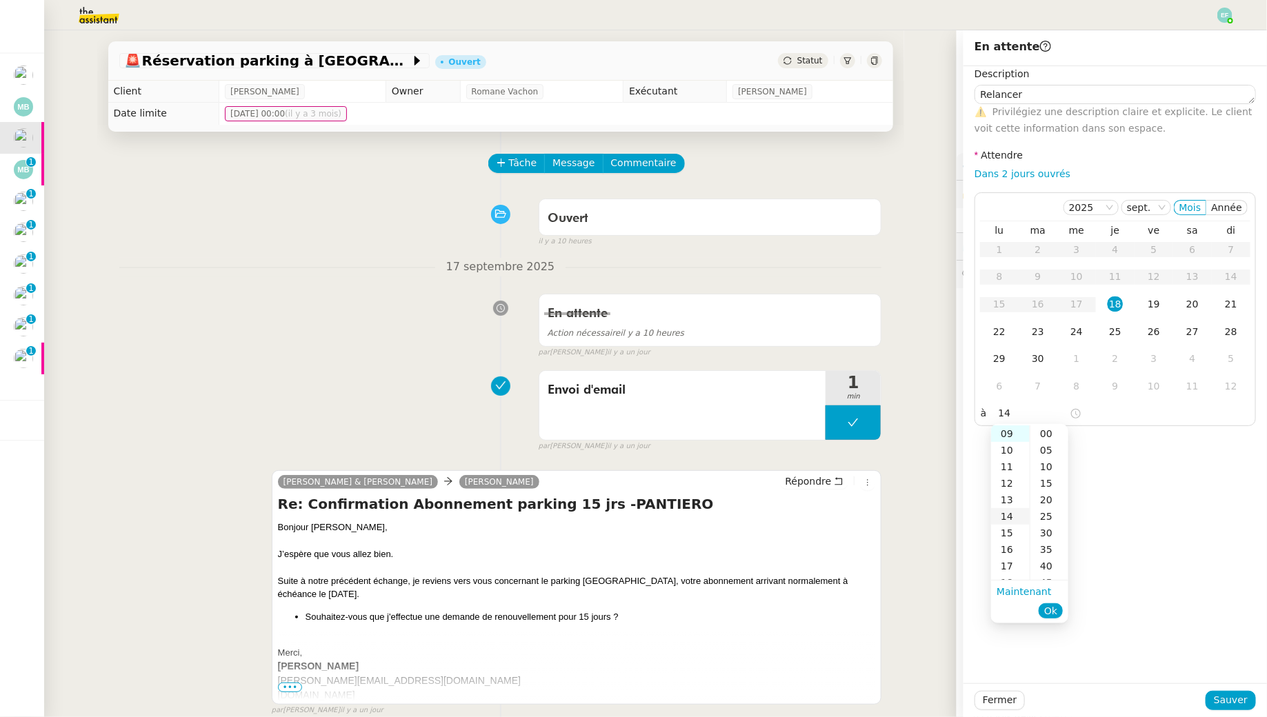
click at [1008, 514] on div "14" at bounding box center [1010, 516] width 39 height 17
click at [1045, 438] on div "00" at bounding box center [1049, 433] width 38 height 17
click at [1052, 606] on span "Ok" at bounding box center [1050, 611] width 13 height 14
type input "14:00"
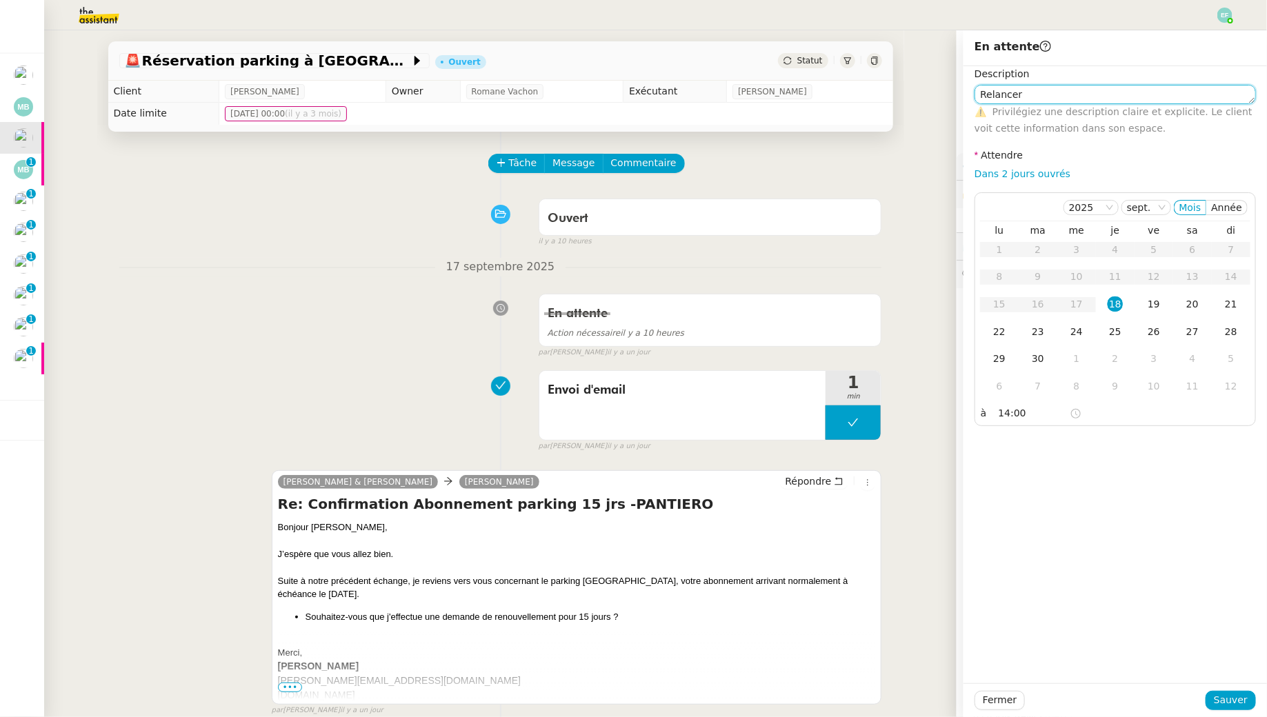
click at [1087, 96] on textarea "Relancer" at bounding box center [1114, 94] width 281 height 19
type textarea "Relancer si pas de retour"
click at [1231, 703] on span "Sauver" at bounding box center [1231, 700] width 34 height 16
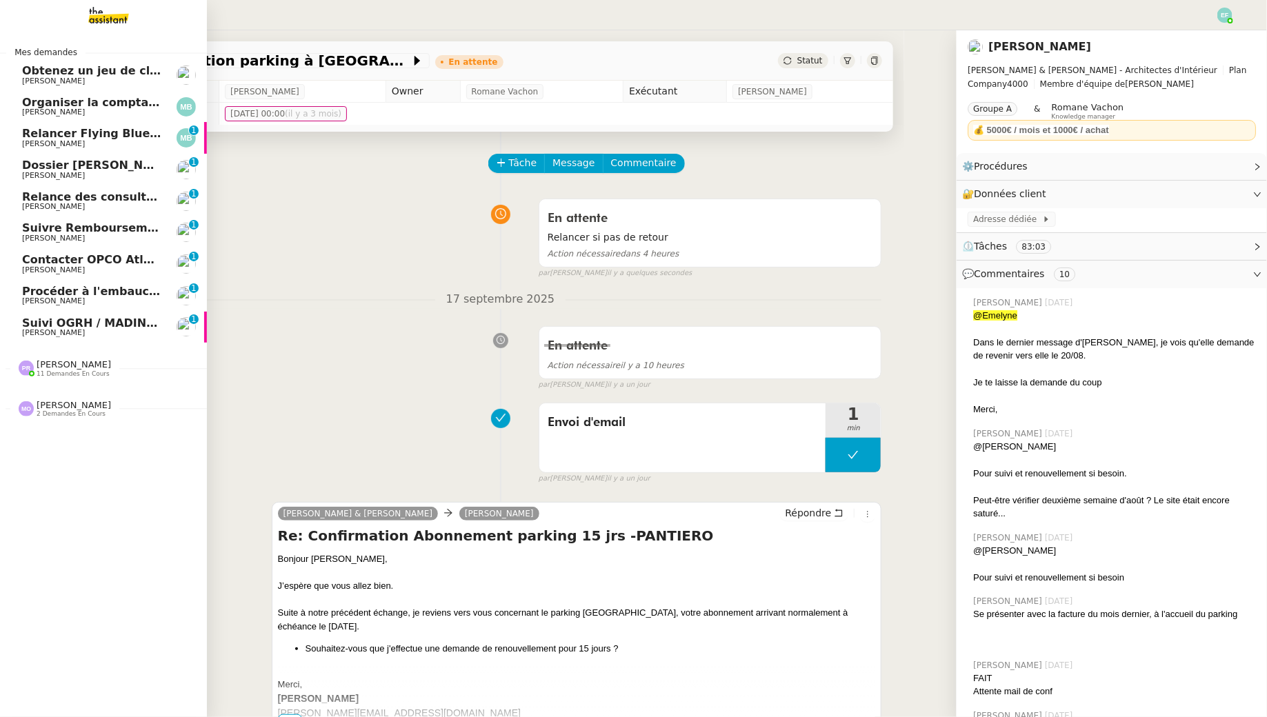
click at [43, 141] on span "[PERSON_NAME]" at bounding box center [53, 143] width 63 height 9
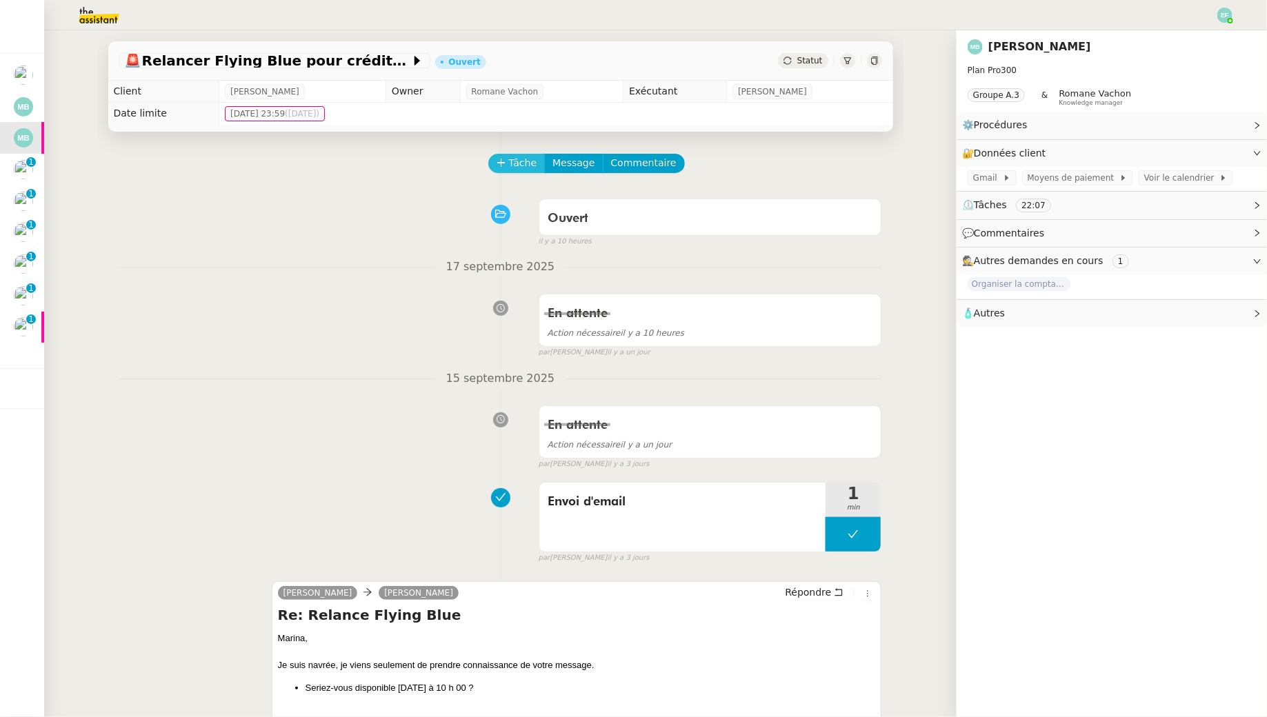
click at [521, 161] on span "Tâche" at bounding box center [523, 163] width 28 height 16
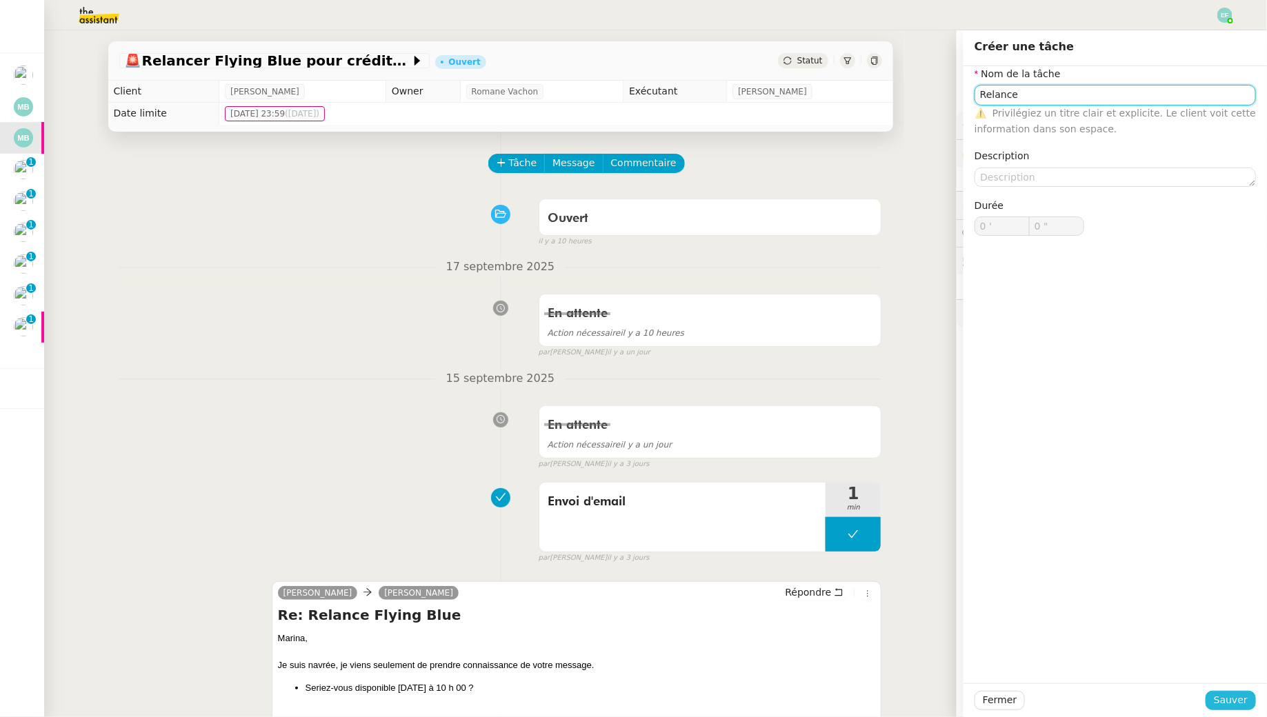
type input "Relance"
click at [1225, 703] on span "Sauver" at bounding box center [1231, 700] width 34 height 16
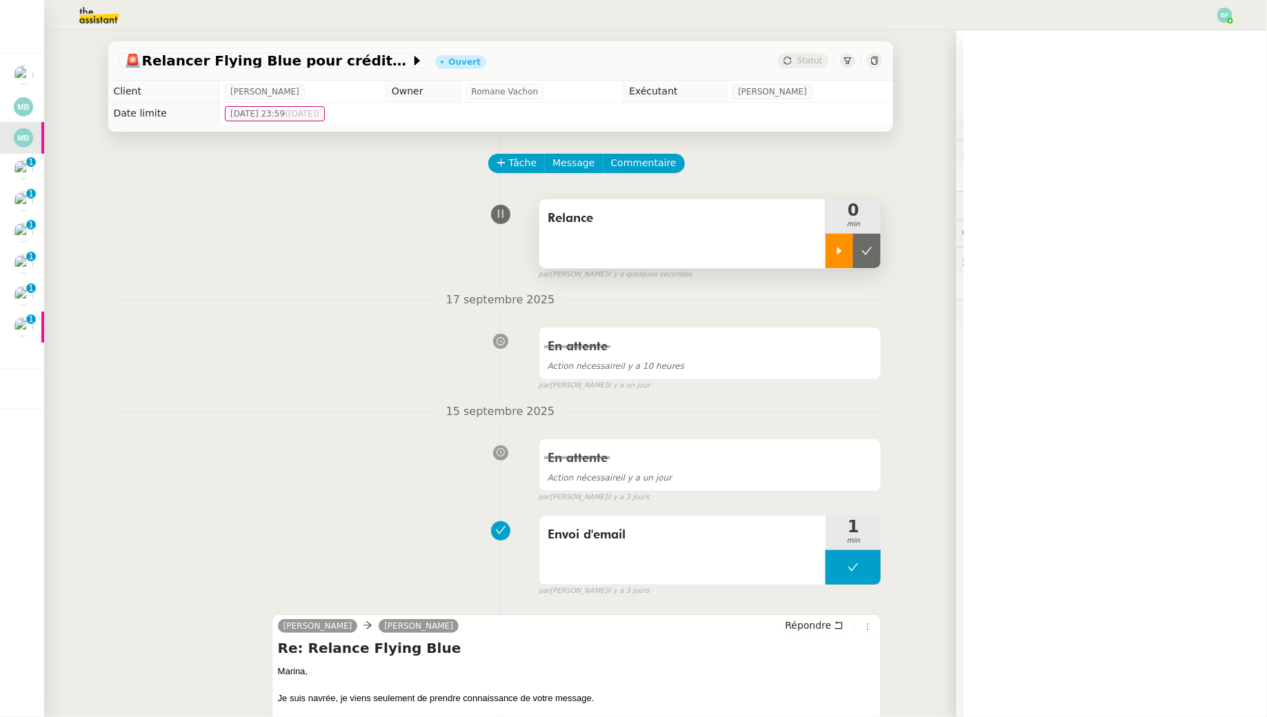
click at [839, 255] on icon at bounding box center [839, 250] width 11 height 11
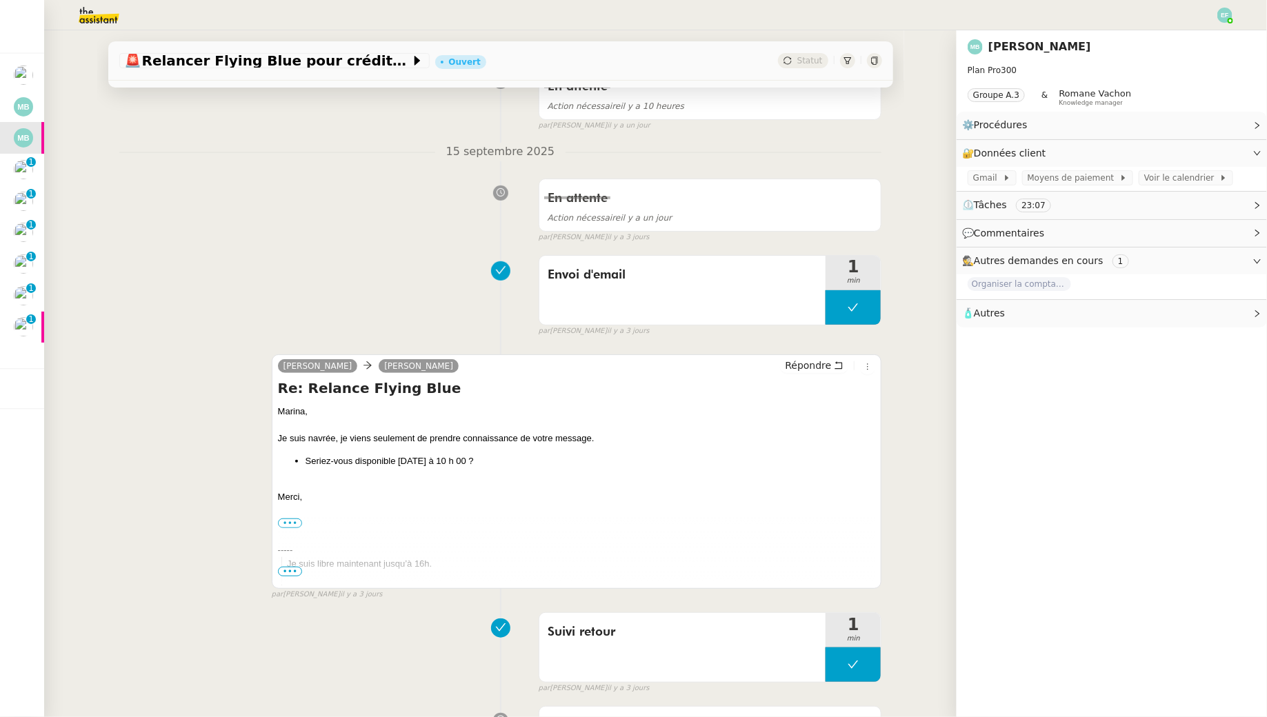
scroll to position [417, 0]
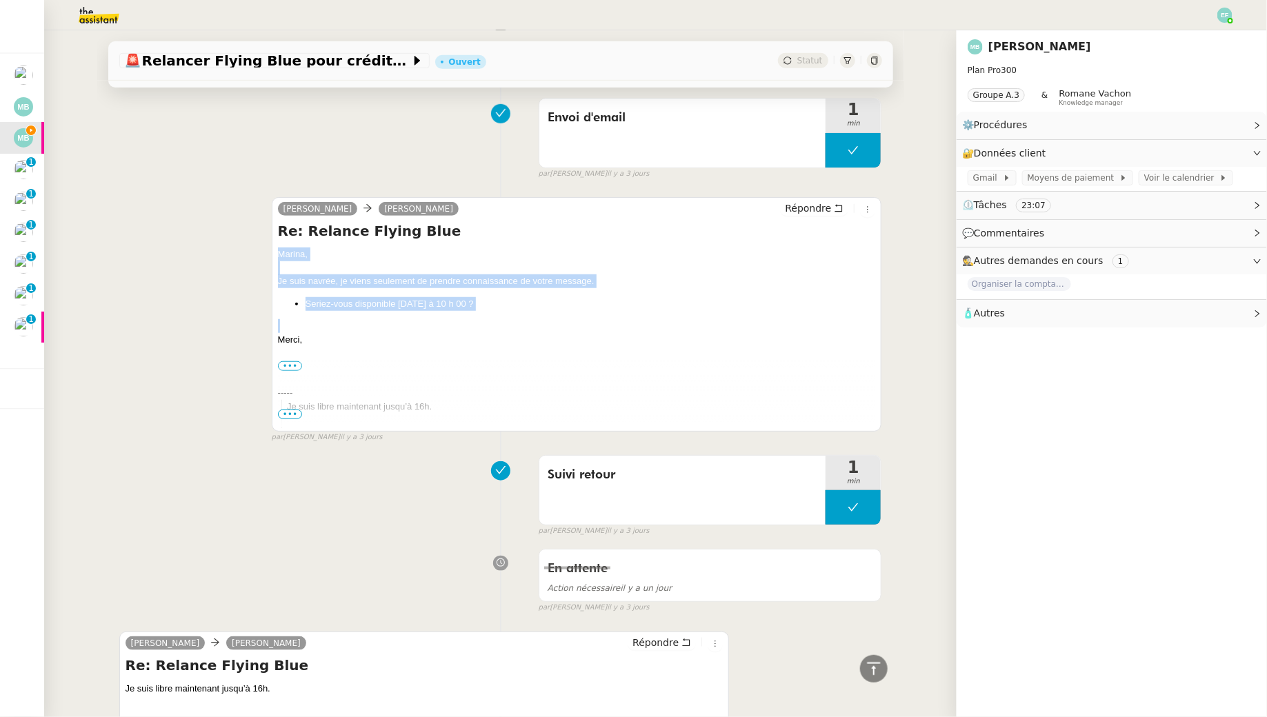
drag, startPoint x: 277, startPoint y: 251, endPoint x: 325, endPoint y: 330, distance: 92.2
click at [325, 330] on div "Hélène Marina Barthelemy Répondre Re: Relance Flying Blue Marina, Je suis navré…" at bounding box center [577, 314] width 610 height 234
drag, startPoint x: 325, startPoint y: 339, endPoint x: 275, endPoint y: 257, distance: 95.3
click at [275, 257] on div "Hélène Marina Barthelemy Répondre Re: Relance Flying Blue Marina, Je suis navré…" at bounding box center [577, 314] width 610 height 234
copy div "Marina, Je suis navrée, je viens seulement de prendre connaissance de votre mes…"
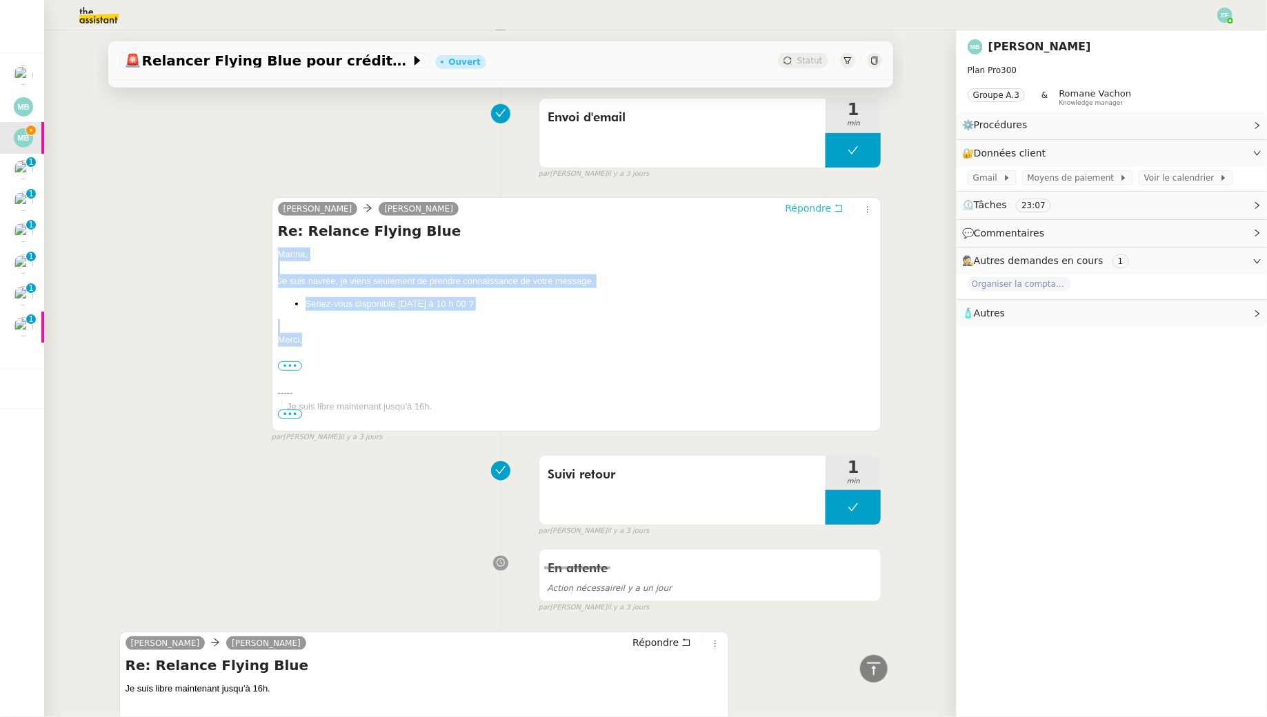
click at [825, 204] on span "Répondre" at bounding box center [808, 208] width 46 height 14
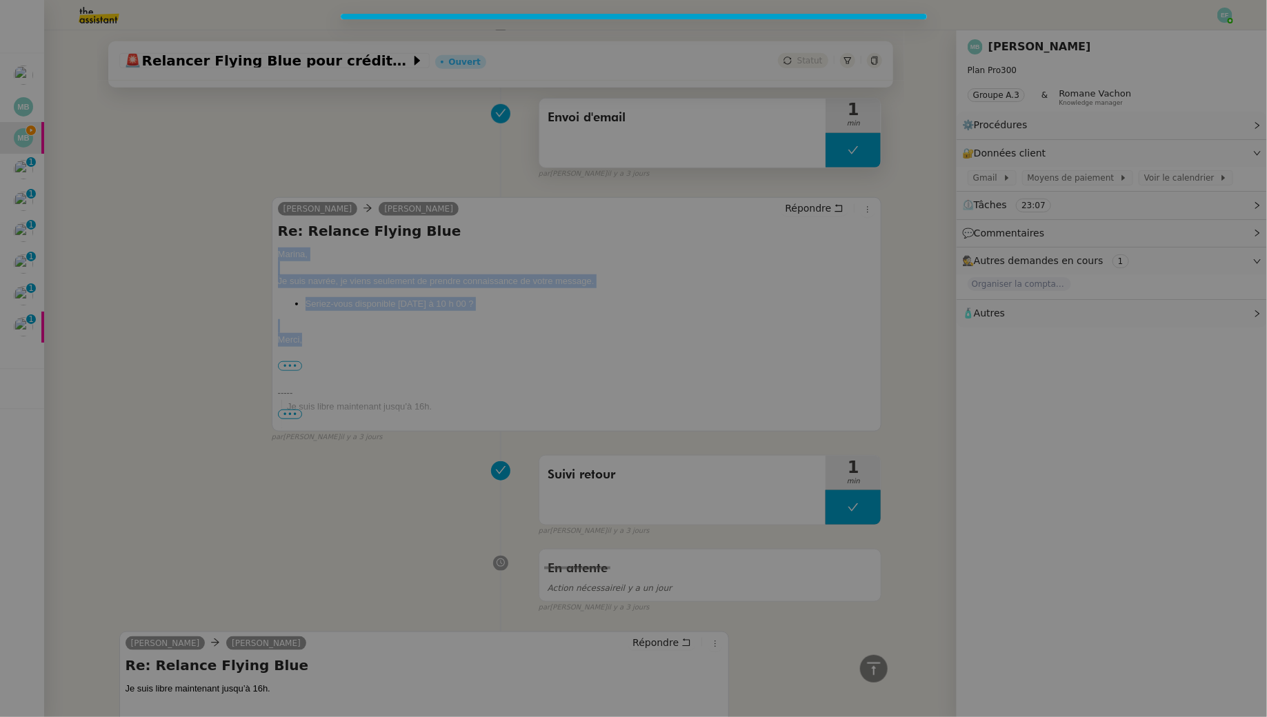
scroll to position [522, 0]
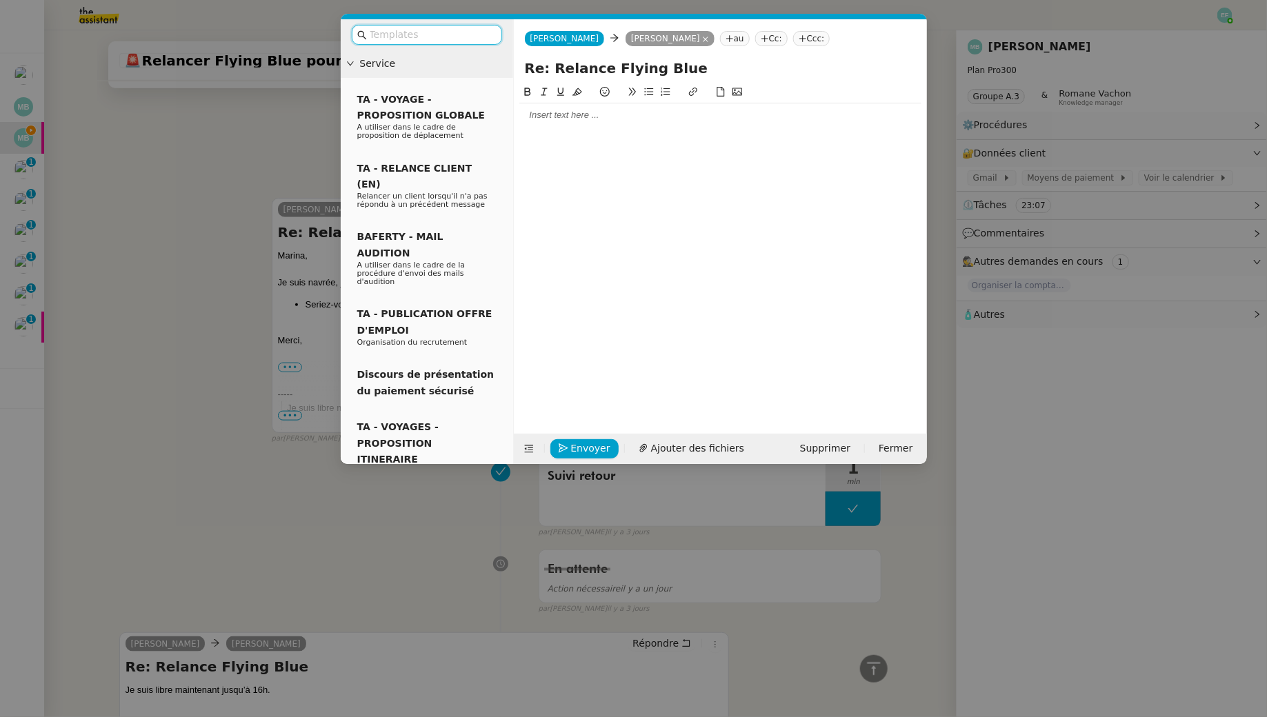
click at [607, 112] on div at bounding box center [720, 115] width 402 height 12
click at [88, 310] on nz-modal-container "Service TA - VOYAGE - PROPOSITION GLOBALE A utiliser dans le cadre de propositi…" at bounding box center [633, 358] width 1267 height 717
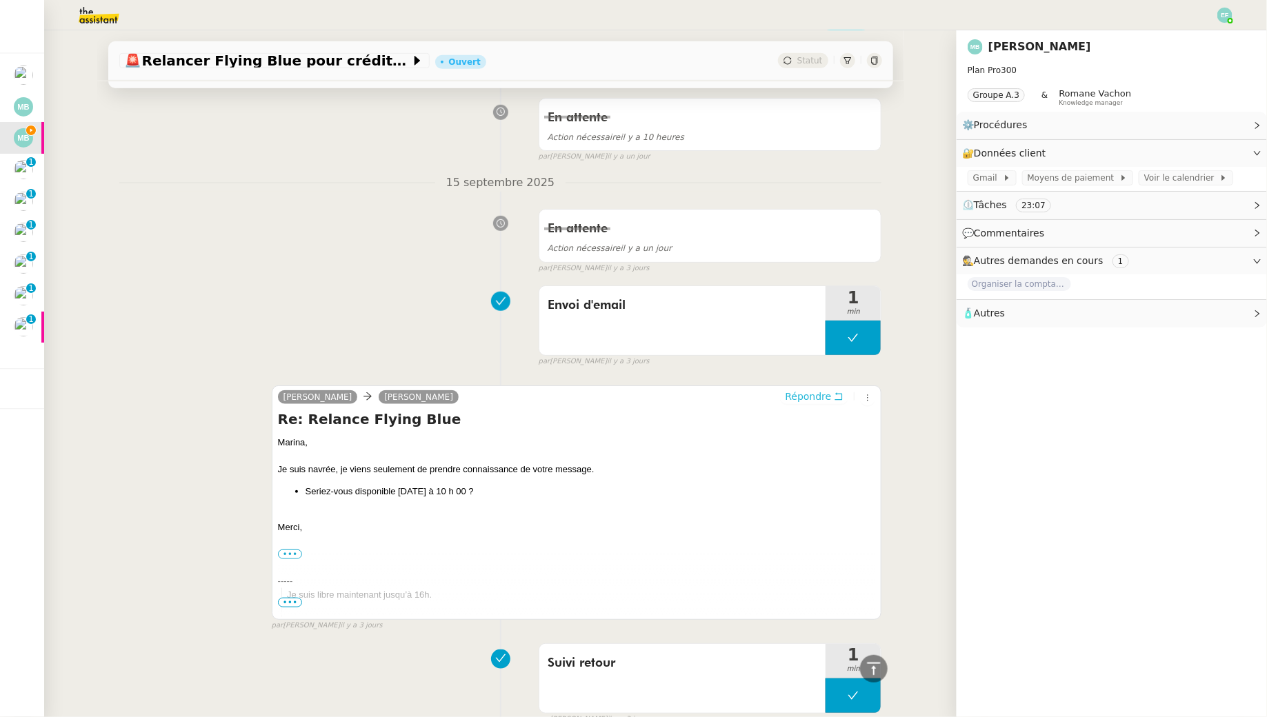
scroll to position [0, 0]
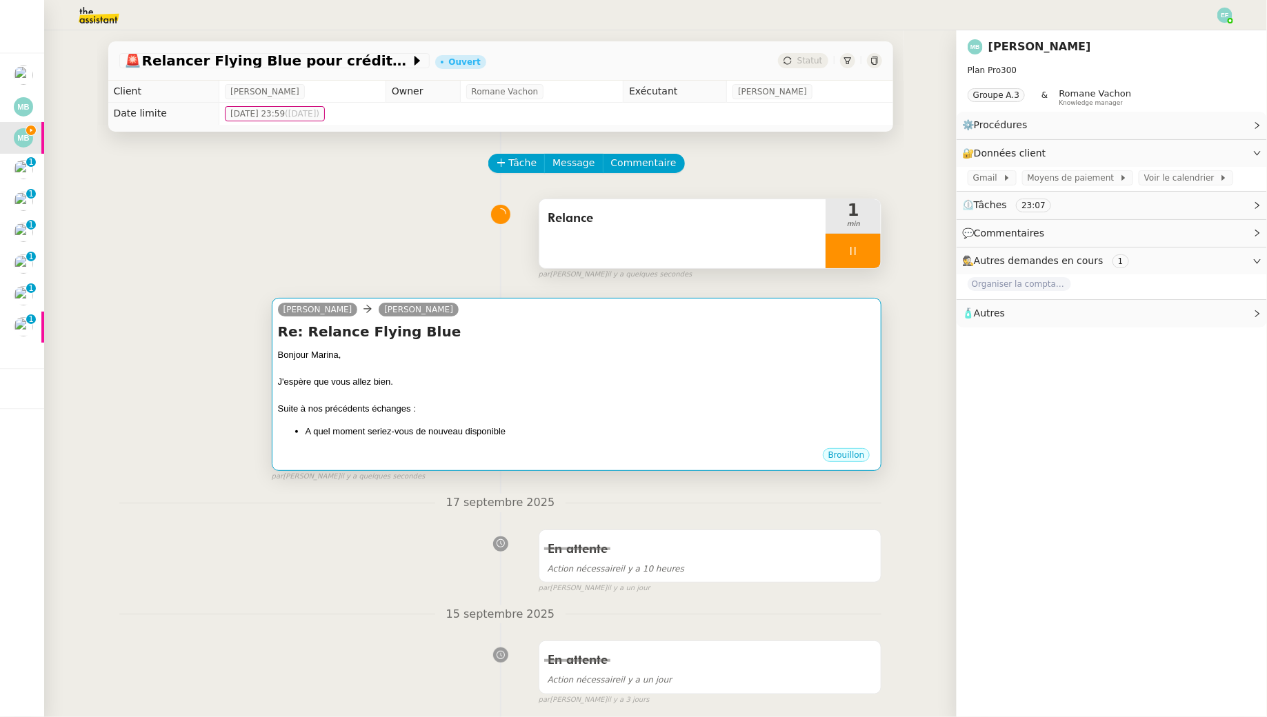
click at [583, 372] on div at bounding box center [577, 369] width 598 height 14
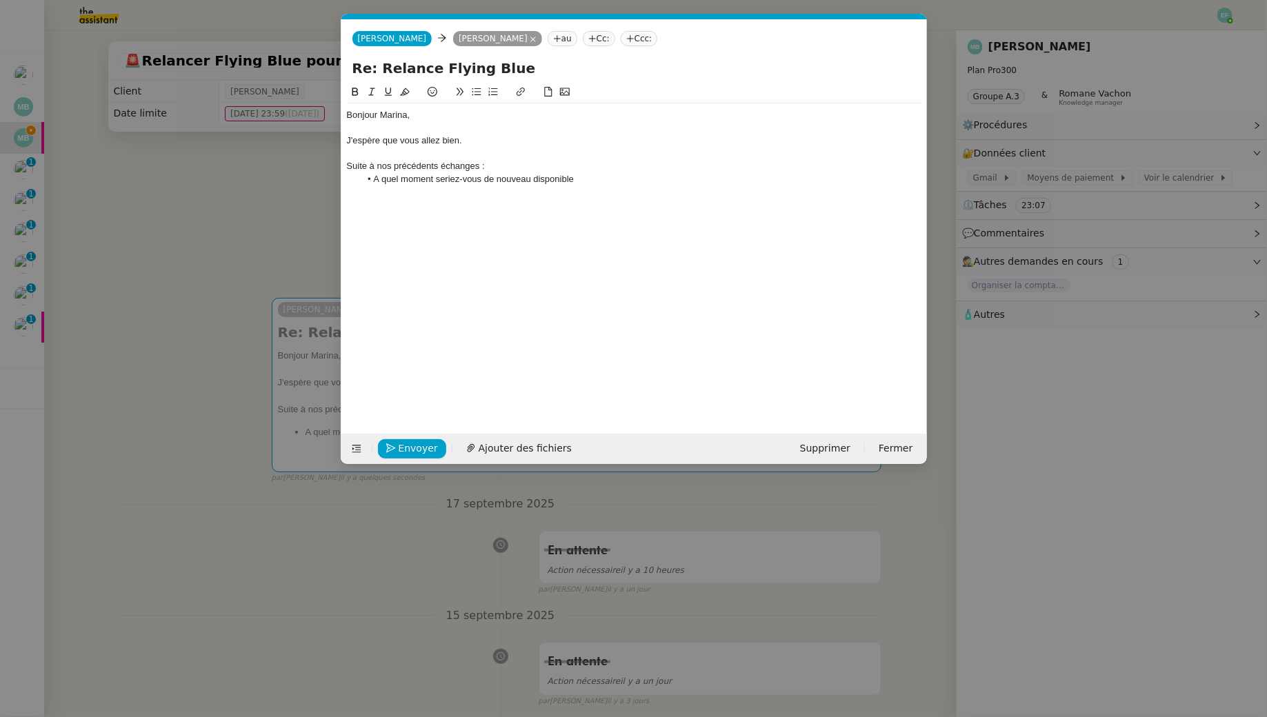
scroll to position [0, 29]
click at [619, 174] on li "A quel moment seriez-vous de nouveau disponible" at bounding box center [640, 179] width 561 height 12
click at [375, 184] on li "A quel moment seriez-vous de nouveau disponible pour m'accorder un accès à votr…" at bounding box center [640, 179] width 561 height 12
click at [0, 0] on lt-span "À" at bounding box center [0, 0] width 0 height 0
click at [383, 284] on div "Bonjour Marina, J'espère que vous allez bien. Suite à nos précédents échanges :…" at bounding box center [634, 248] width 574 height 328
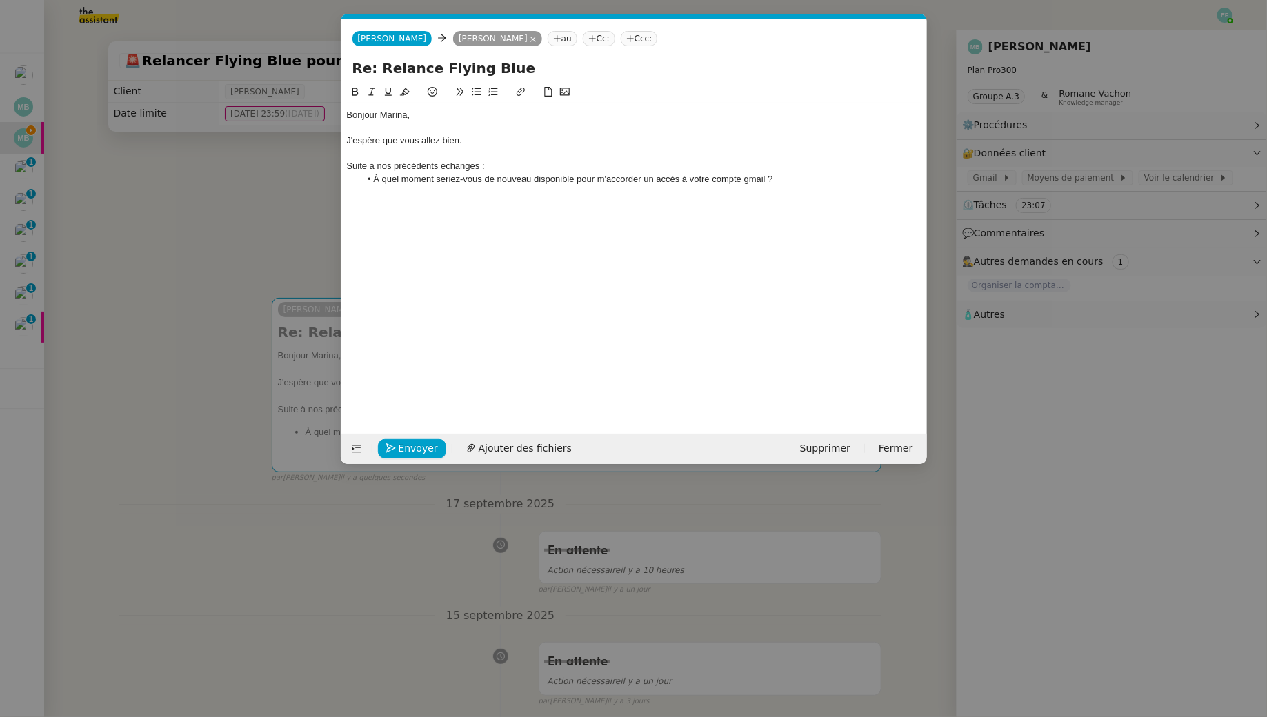
click at [754, 176] on li "À quel moment seriez-vous de nouveau disponible pour m'accorder un accès à votr…" at bounding box center [640, 179] width 561 height 12
click at [0, 0] on lt-span "Gmail" at bounding box center [0, 0] width 0 height 0
click at [781, 184] on li "À quel moment seriez-vous de nouveau disponible pour m'accorder un accès à votr…" at bounding box center [640, 179] width 561 height 12
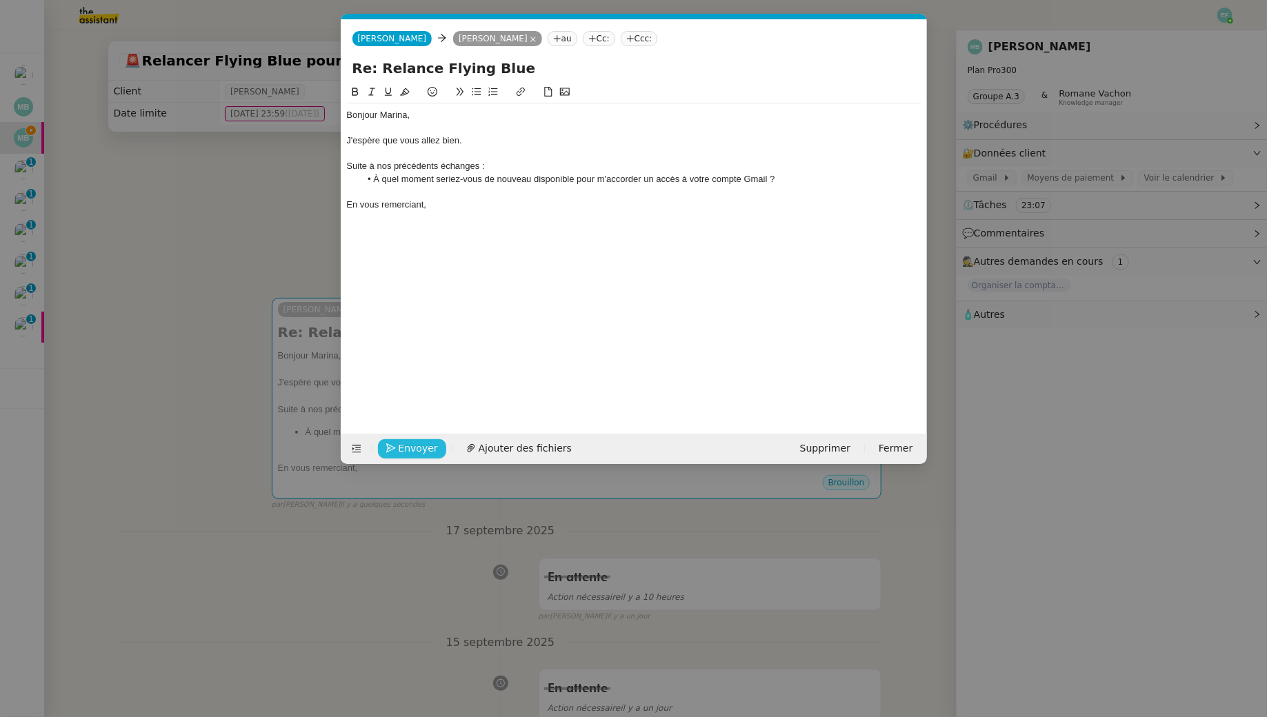
click at [419, 449] on span "Envoyer" at bounding box center [418, 449] width 39 height 16
click at [419, 449] on span "Confirmer l'envoi" at bounding box center [440, 449] width 83 height 16
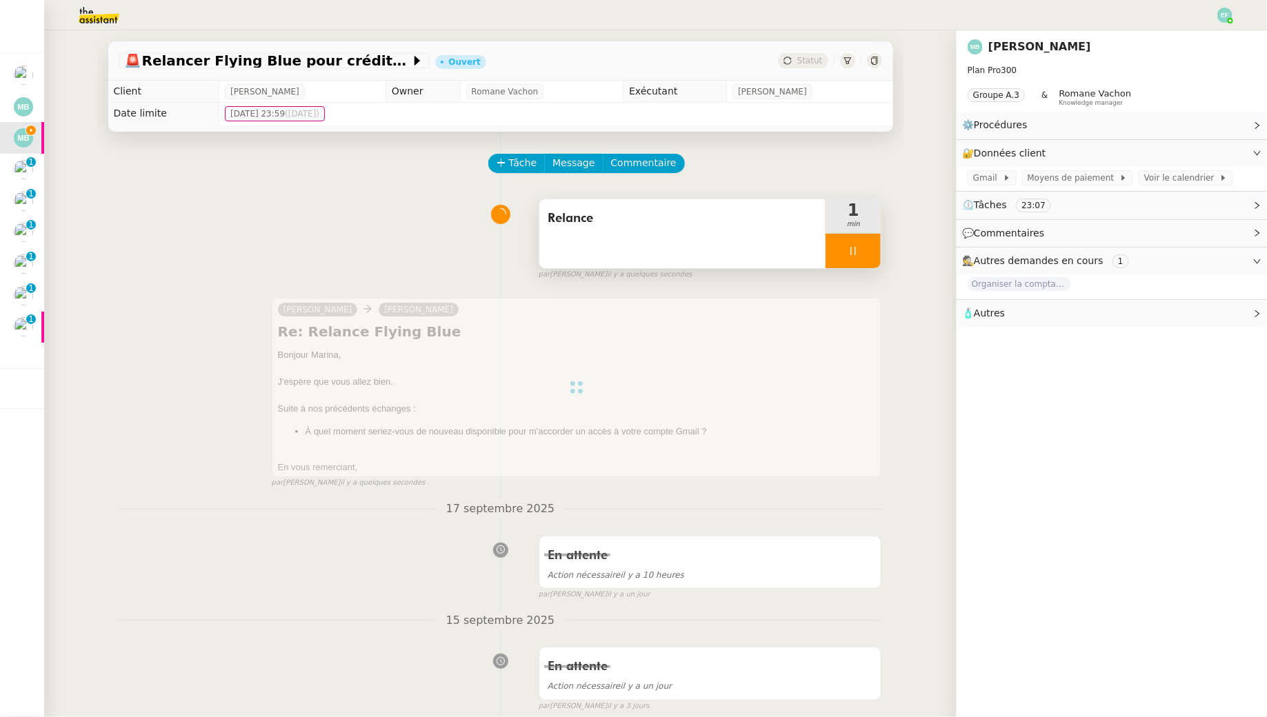
click at [848, 263] on div at bounding box center [852, 251] width 55 height 34
click at [862, 249] on icon at bounding box center [866, 250] width 11 height 11
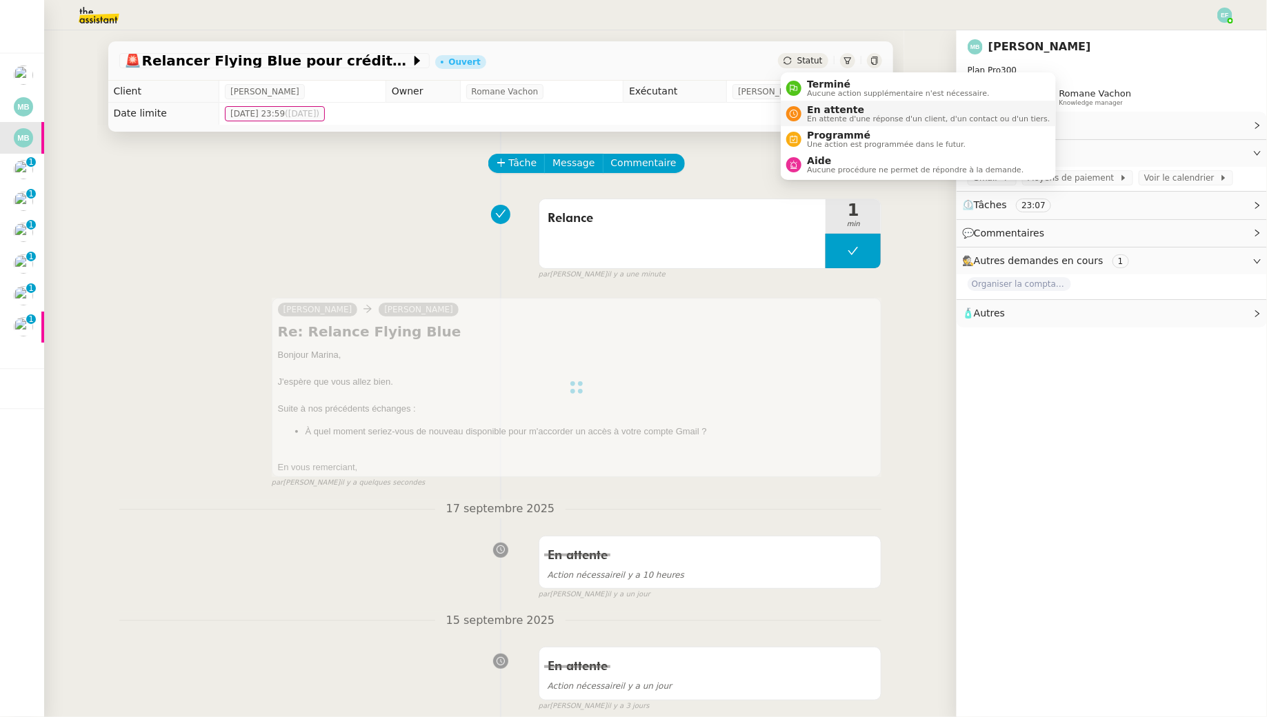
click at [809, 109] on span "En attente" at bounding box center [928, 109] width 243 height 11
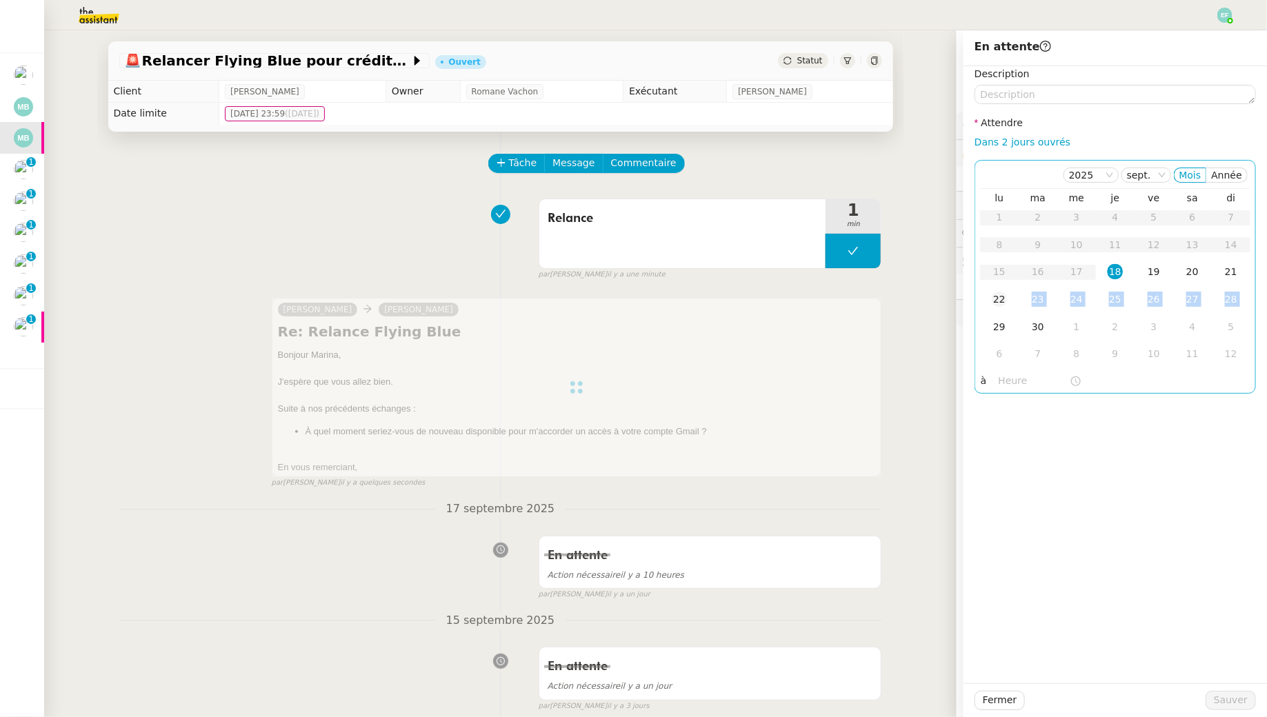
click at [999, 312] on tbody "1 2 3 4 5 6 7 8 9 10 11 12 13 14 15 16 17 18 19 20 21 22 23 24 25 26 27 28 29 3…" at bounding box center [1115, 286] width 270 height 164
click at [999, 300] on div "22" at bounding box center [999, 299] width 15 height 15
click at [1219, 696] on span "Sauver" at bounding box center [1231, 700] width 34 height 16
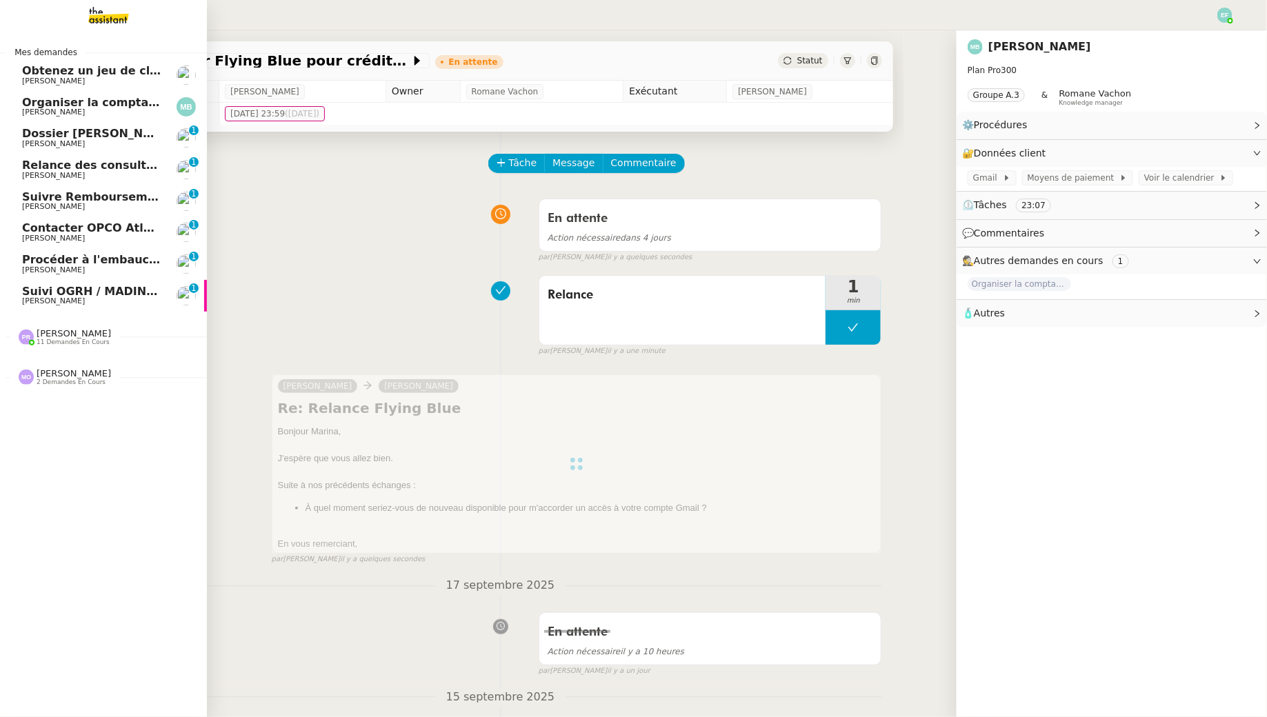
click at [30, 134] on span "Dossier [PERSON_NAME]" at bounding box center [98, 133] width 153 height 13
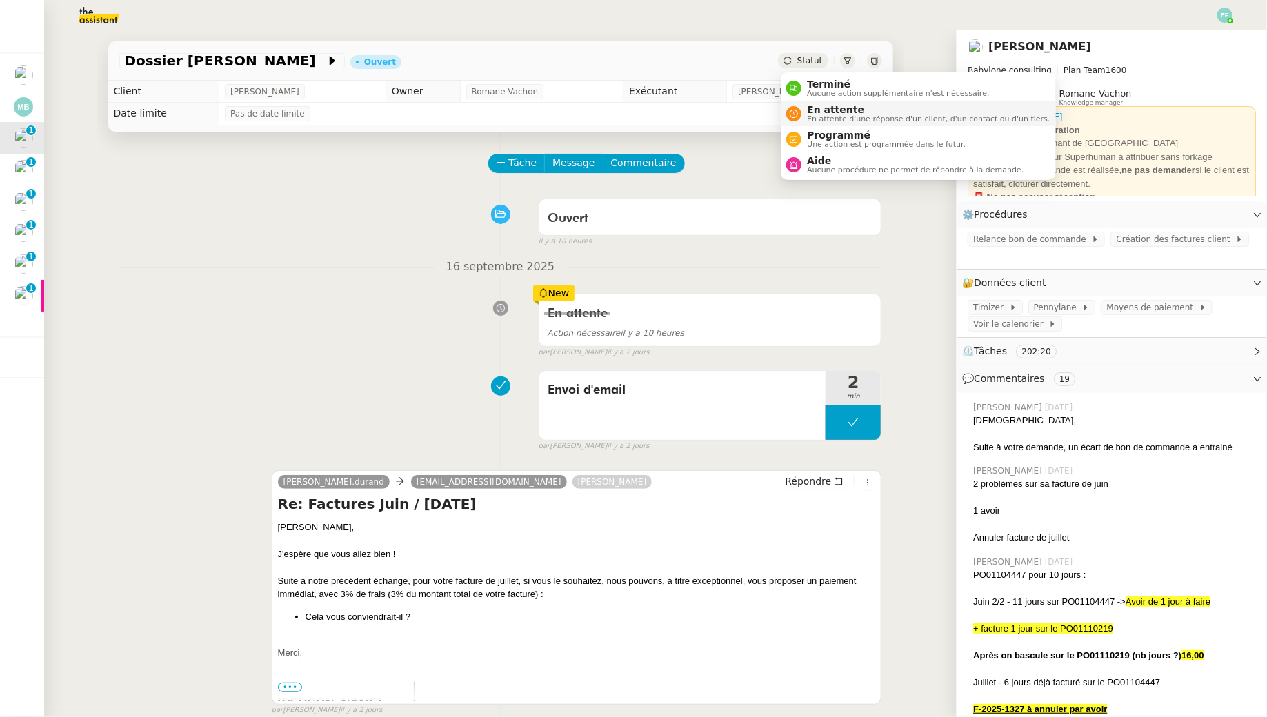
click at [823, 110] on span "En attente" at bounding box center [928, 109] width 243 height 11
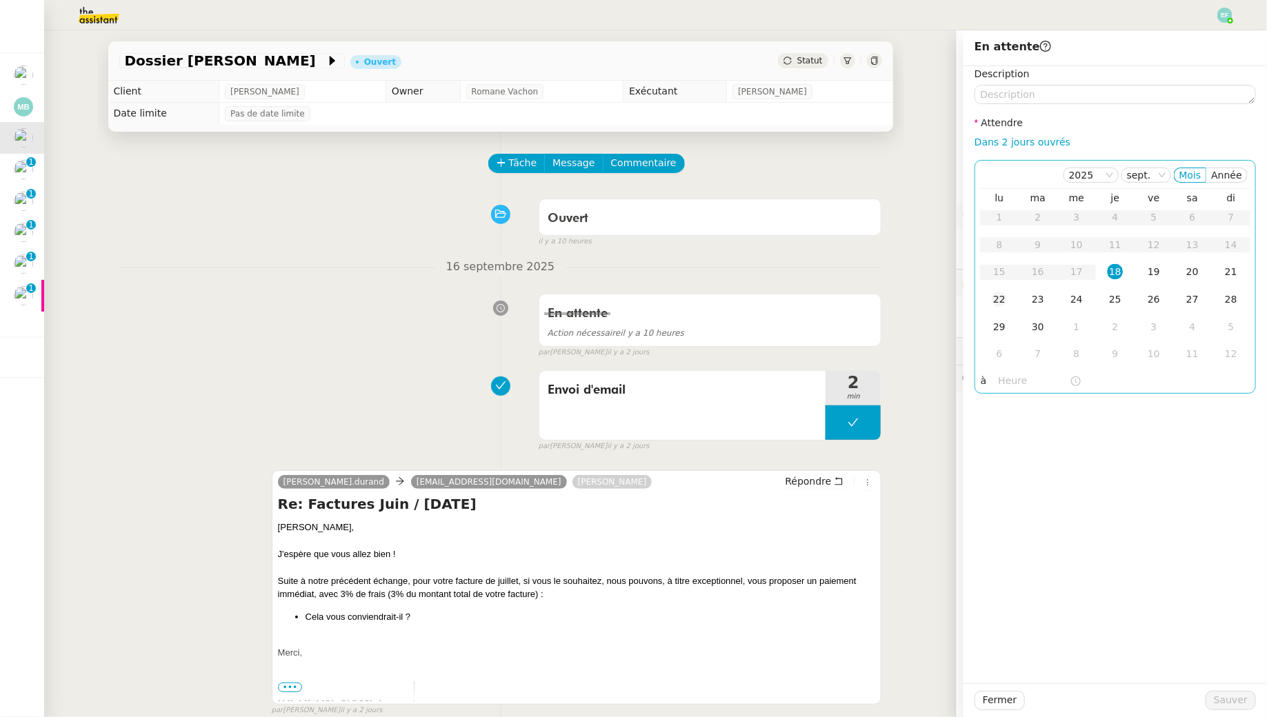
click at [1001, 304] on div "22" at bounding box center [999, 299] width 15 height 15
click at [1236, 696] on span "Sauver" at bounding box center [1231, 700] width 34 height 16
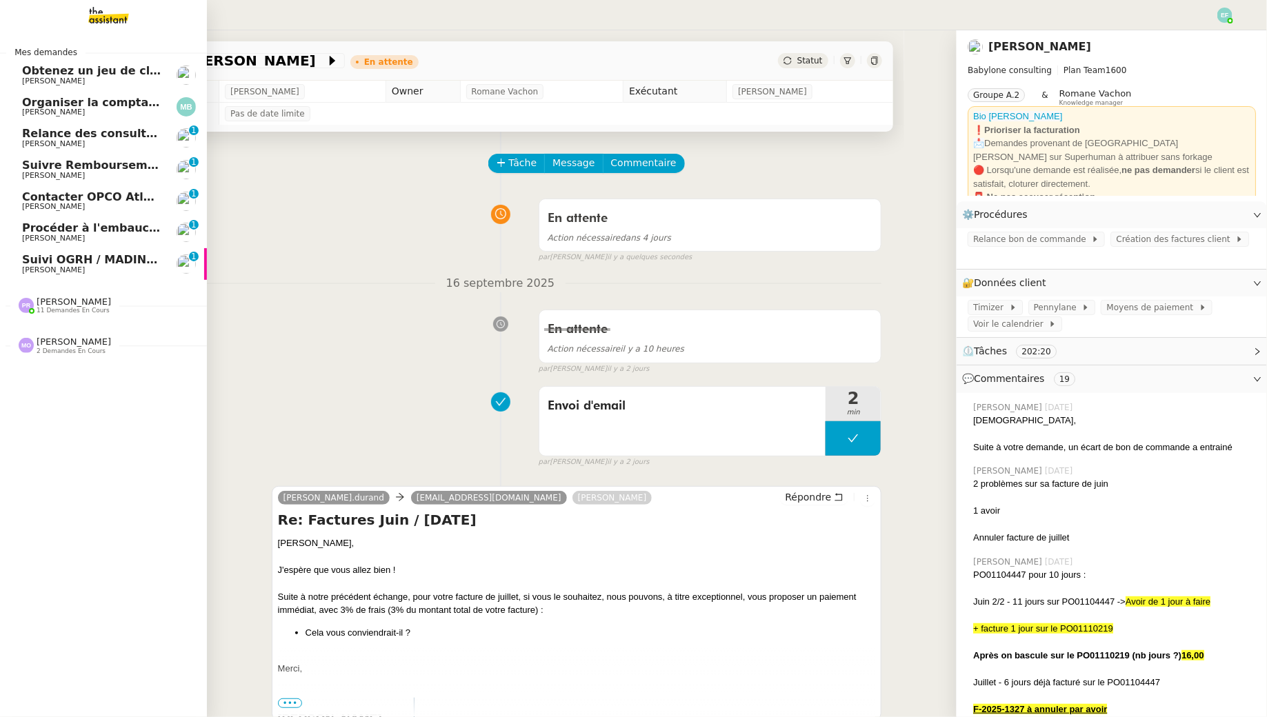
click at [106, 148] on span "[PERSON_NAME]" at bounding box center [91, 144] width 139 height 8
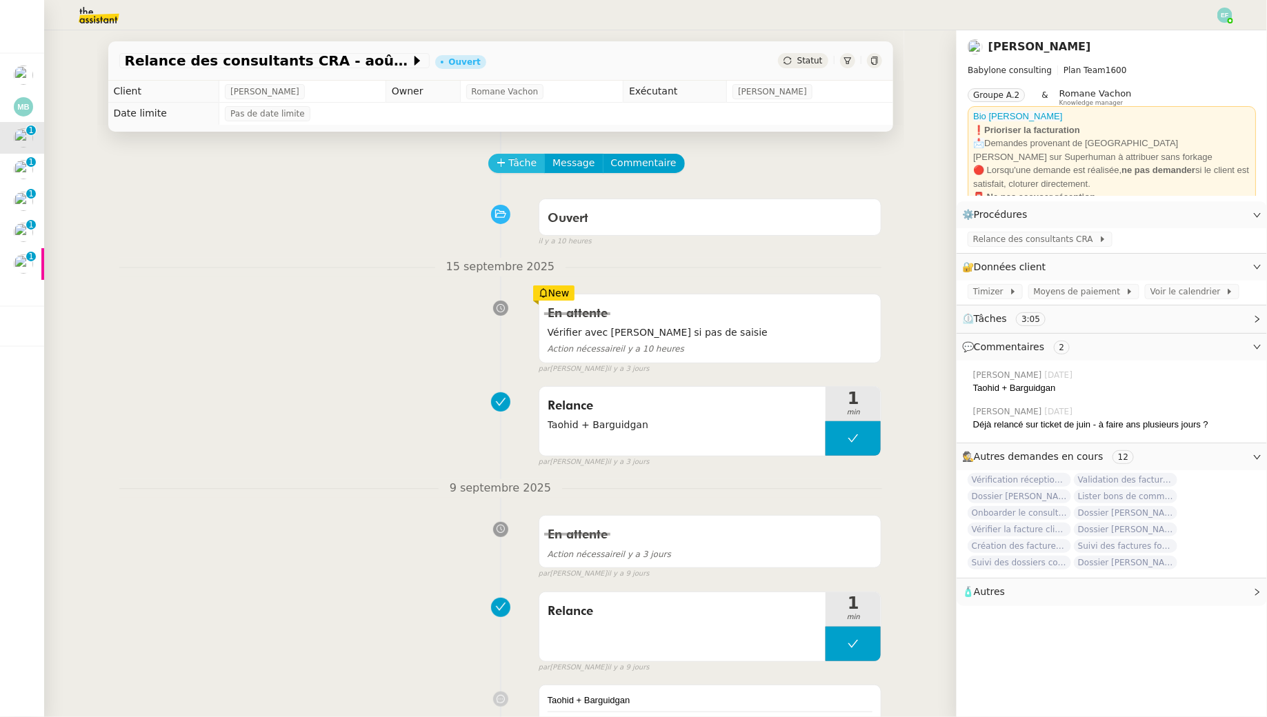
click at [523, 161] on span "Tâche" at bounding box center [523, 163] width 28 height 16
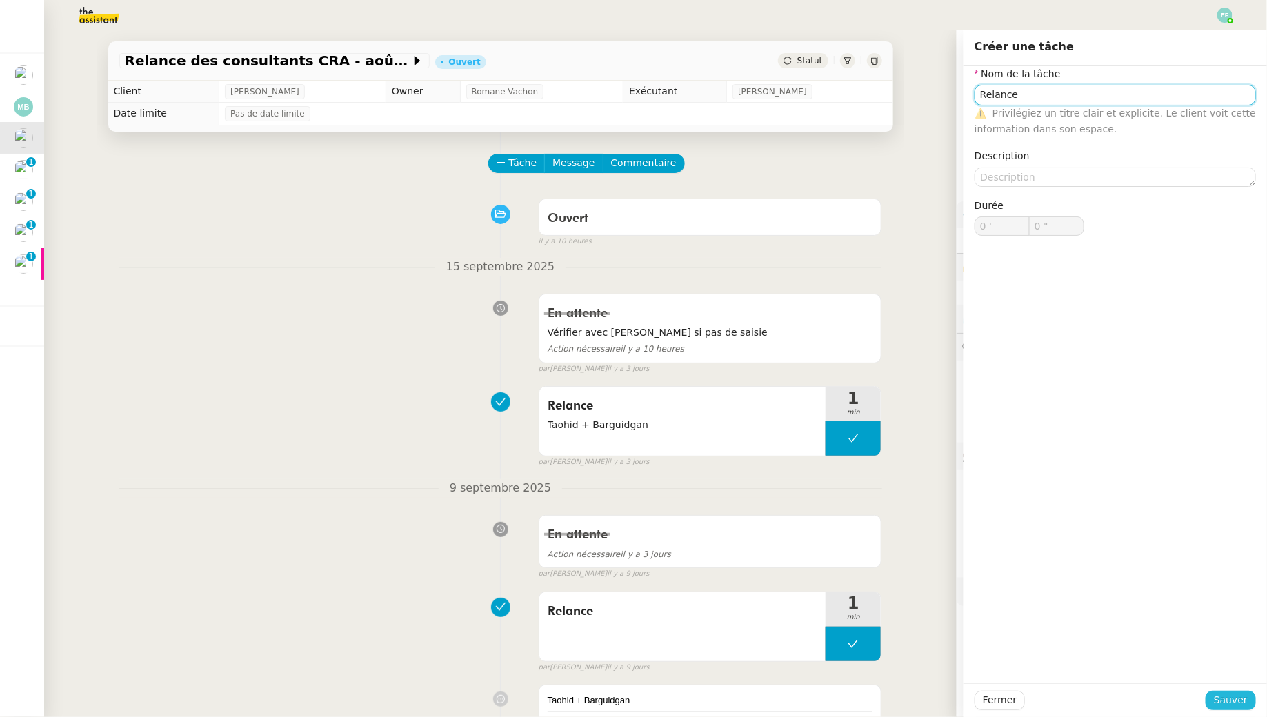
type input "Relance"
click at [1227, 699] on span "Sauver" at bounding box center [1231, 700] width 34 height 16
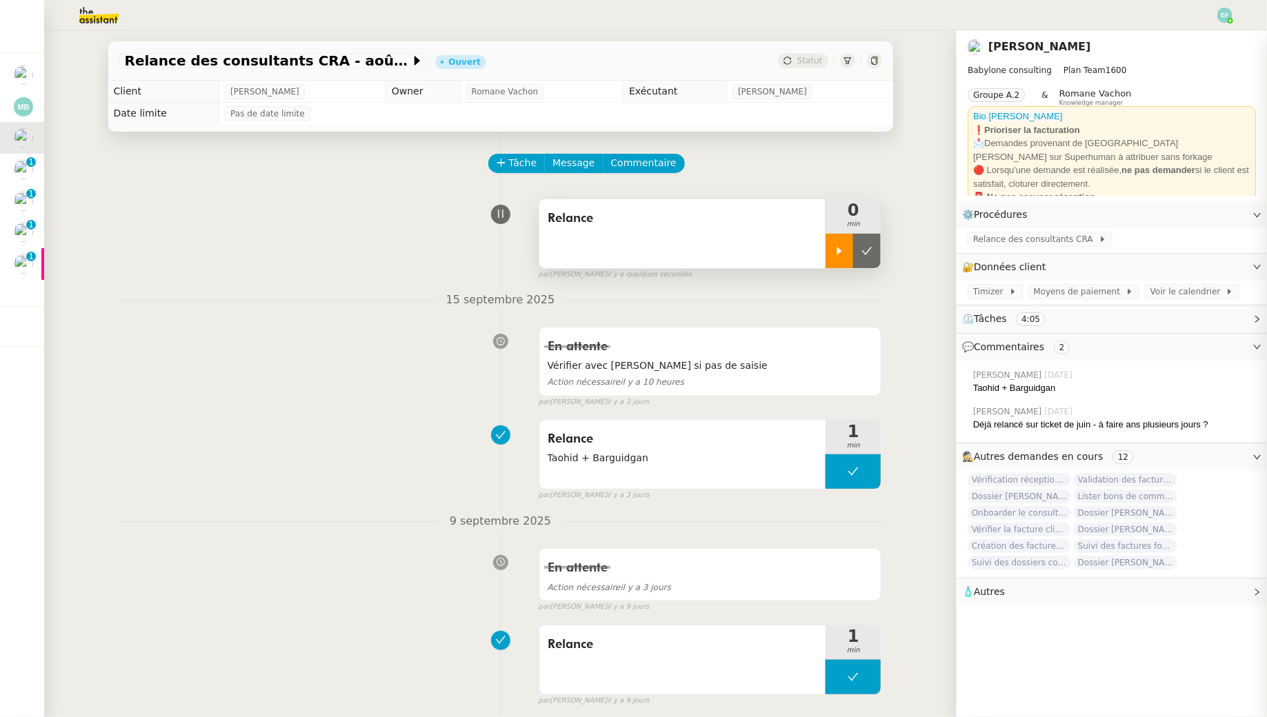
click at [832, 253] on div at bounding box center [839, 251] width 28 height 34
click at [666, 239] on div "Relance" at bounding box center [682, 233] width 287 height 69
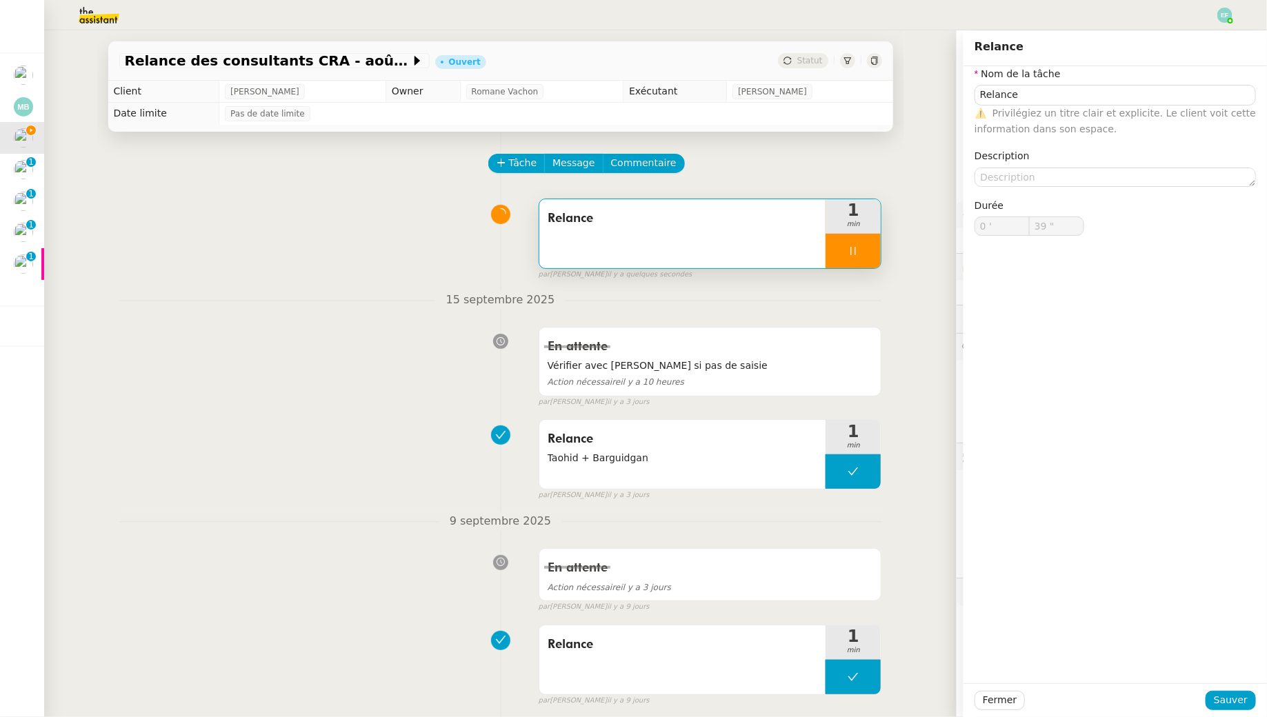
type input "40 ""
click at [1043, 179] on textarea at bounding box center [1114, 177] width 281 height 19
type textarea "Ta"
type input "41 ""
type textarea "Taohid"
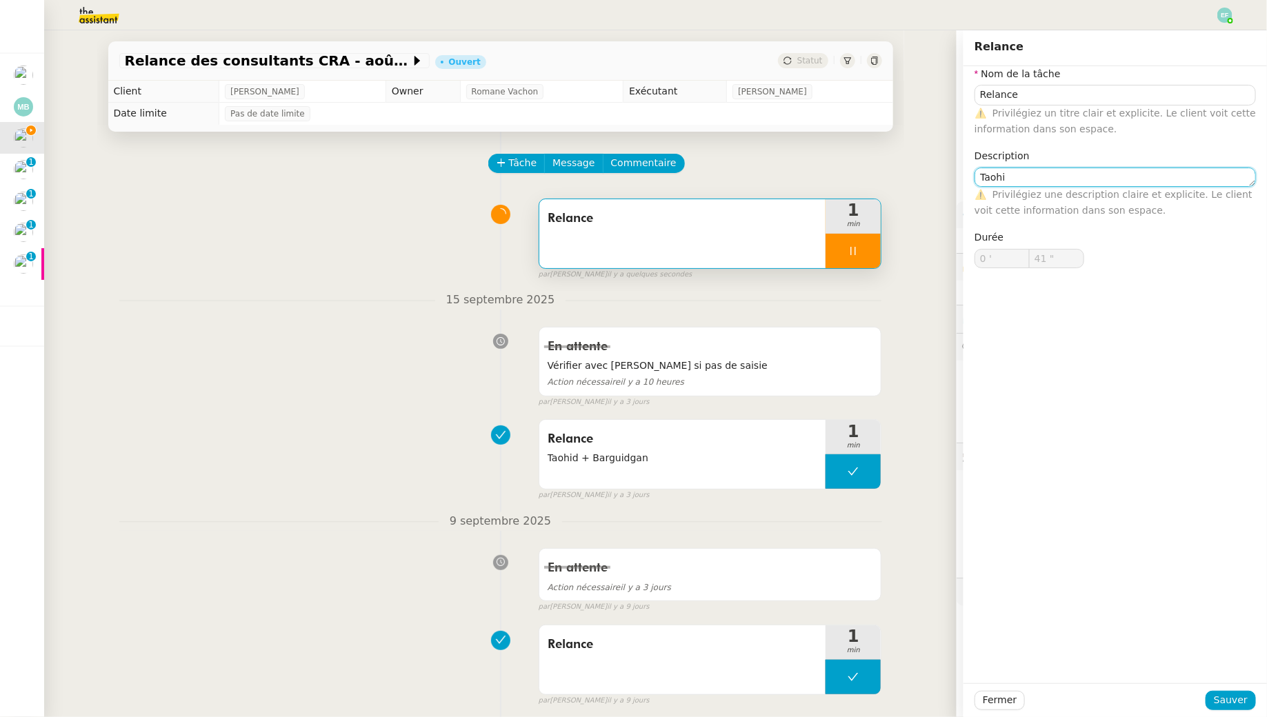
type input "42 ""
type textarea "Taohid +"
type input "43 ""
type textarea "Taohid + Bar"
type input "44 ""
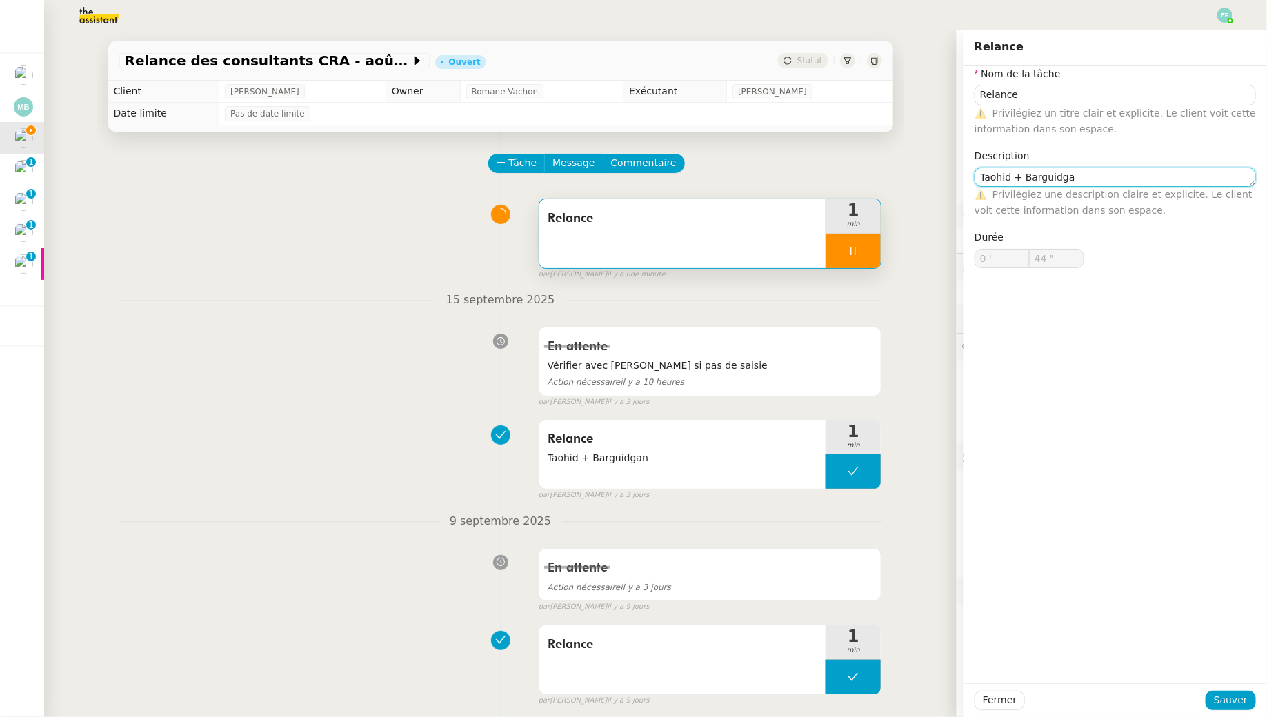
type textarea "Taohid + Barguidgan"
type input "46 ""
type textarea "Taohid + Barguidgan"
click at [1231, 701] on span "Sauver" at bounding box center [1231, 700] width 34 height 16
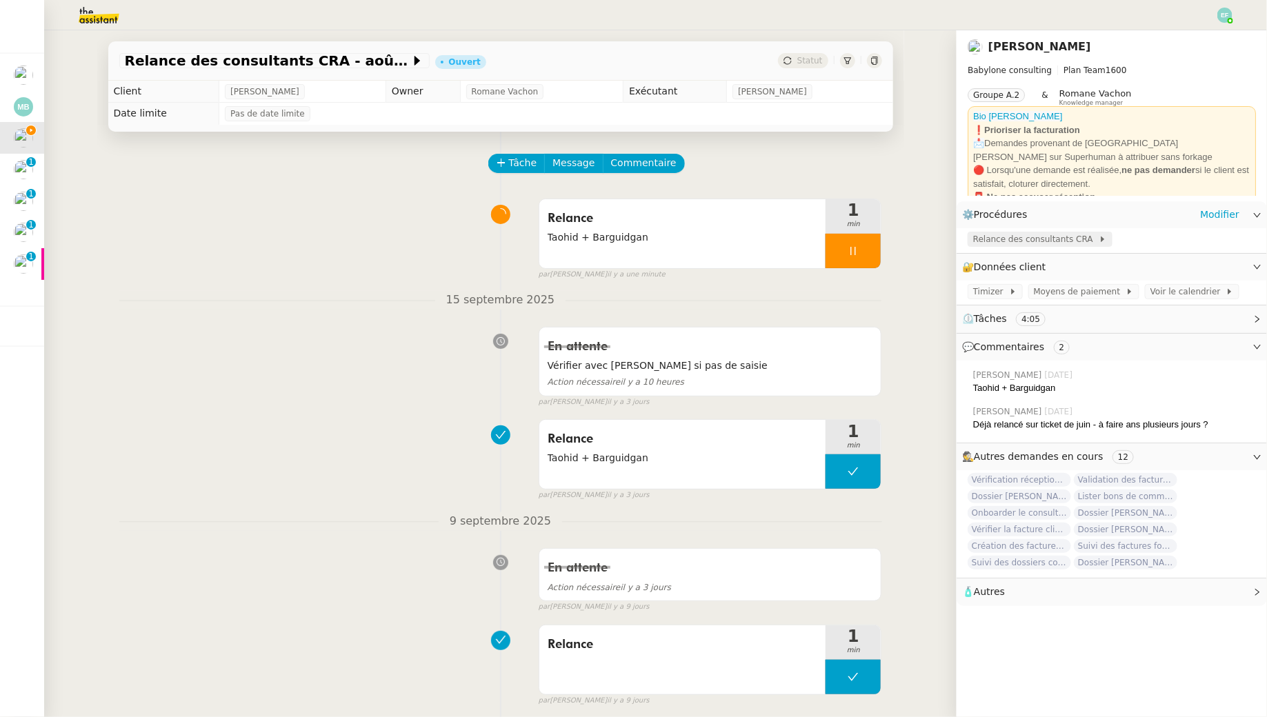
click at [1021, 243] on span "Relance des consultants CRA" at bounding box center [1036, 239] width 126 height 14
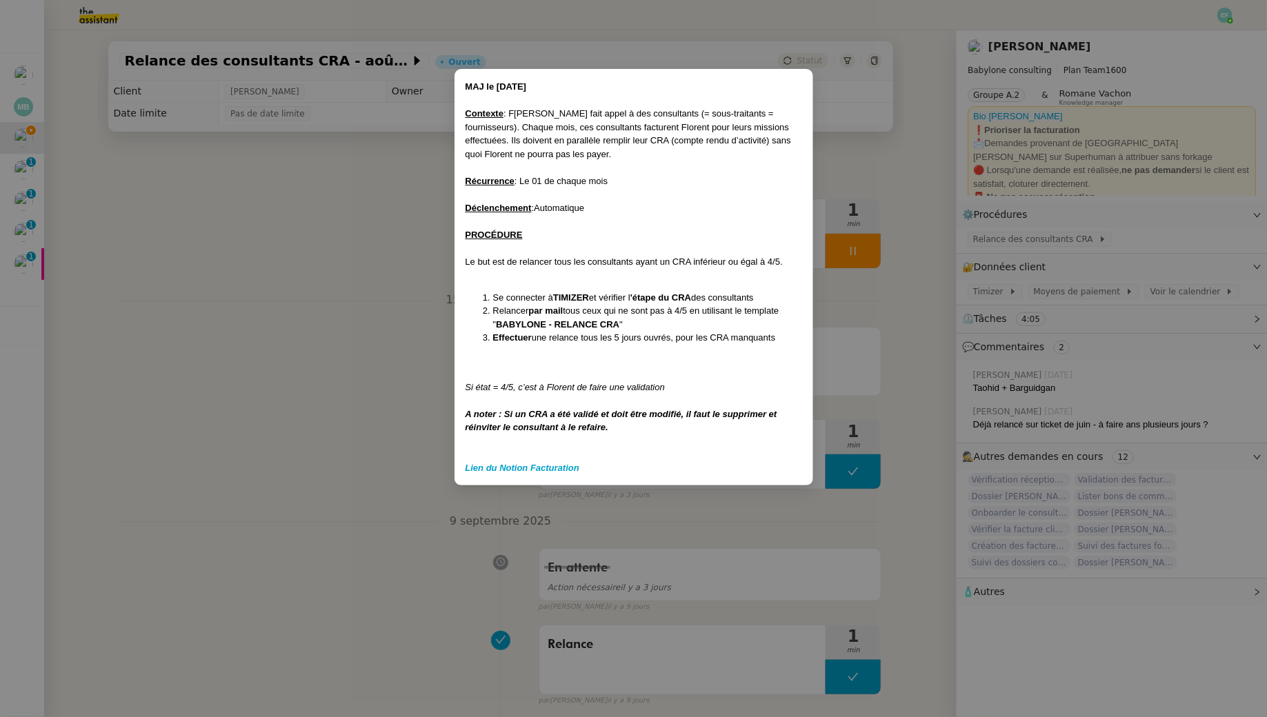
click at [355, 419] on nz-modal-container "MAJ le 21/02/25 Contexte : F lorent fait appel à des consultants (= sous-traita…" at bounding box center [633, 358] width 1267 height 717
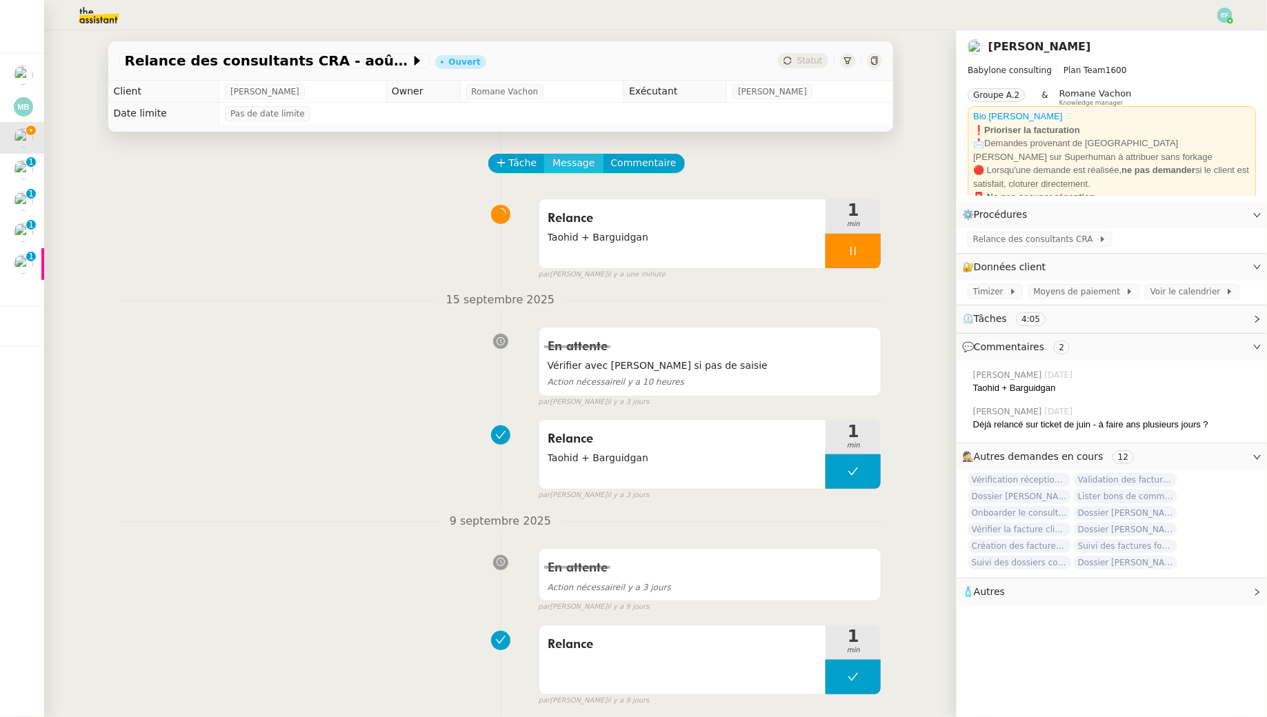
click at [576, 157] on span "Message" at bounding box center [573, 163] width 42 height 16
click at [592, 199] on span "Nouvelle conversation" at bounding box center [633, 202] width 121 height 11
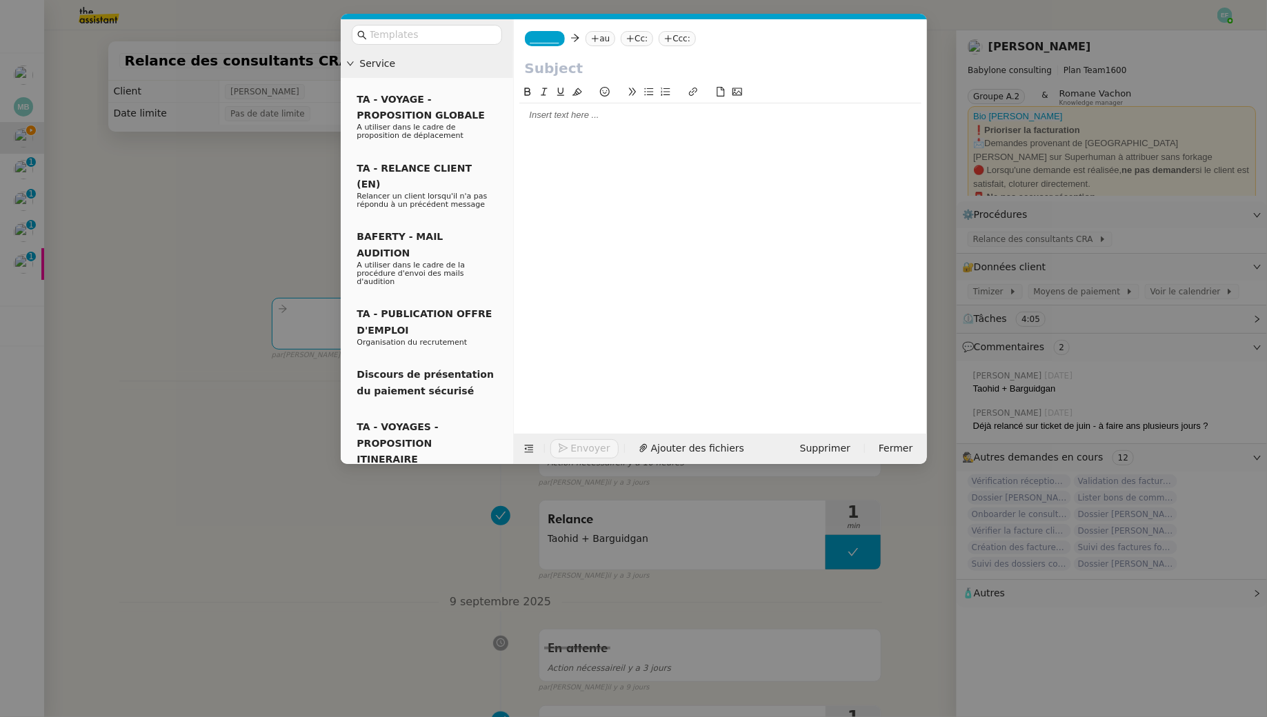
click at [547, 45] on nz-tag "_______" at bounding box center [545, 38] width 40 height 15
click at [583, 62] on span "Claudine Durand" at bounding box center [628, 60] width 196 height 11
click at [638, 37] on nz-tag "au" at bounding box center [640, 38] width 30 height 15
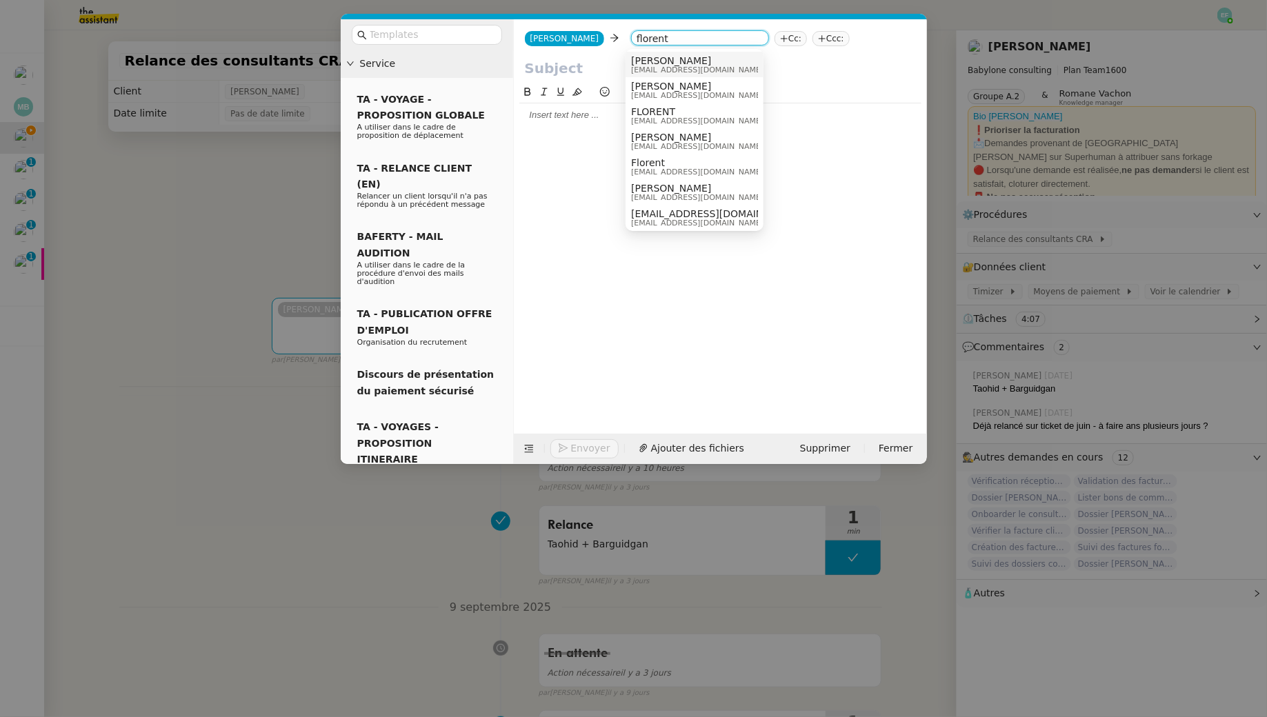
type input "florent"
click at [698, 60] on span "[PERSON_NAME]" at bounding box center [697, 60] width 132 height 11
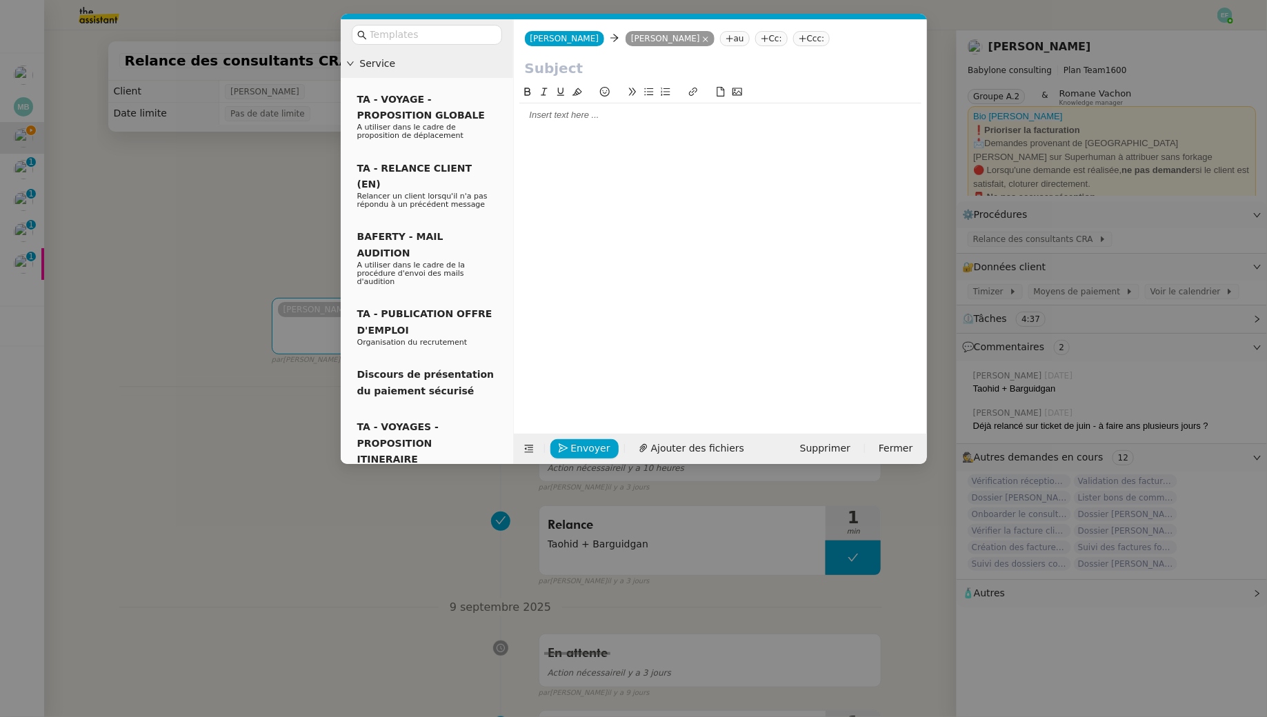
click at [582, 63] on input "text" at bounding box center [720, 68] width 391 height 21
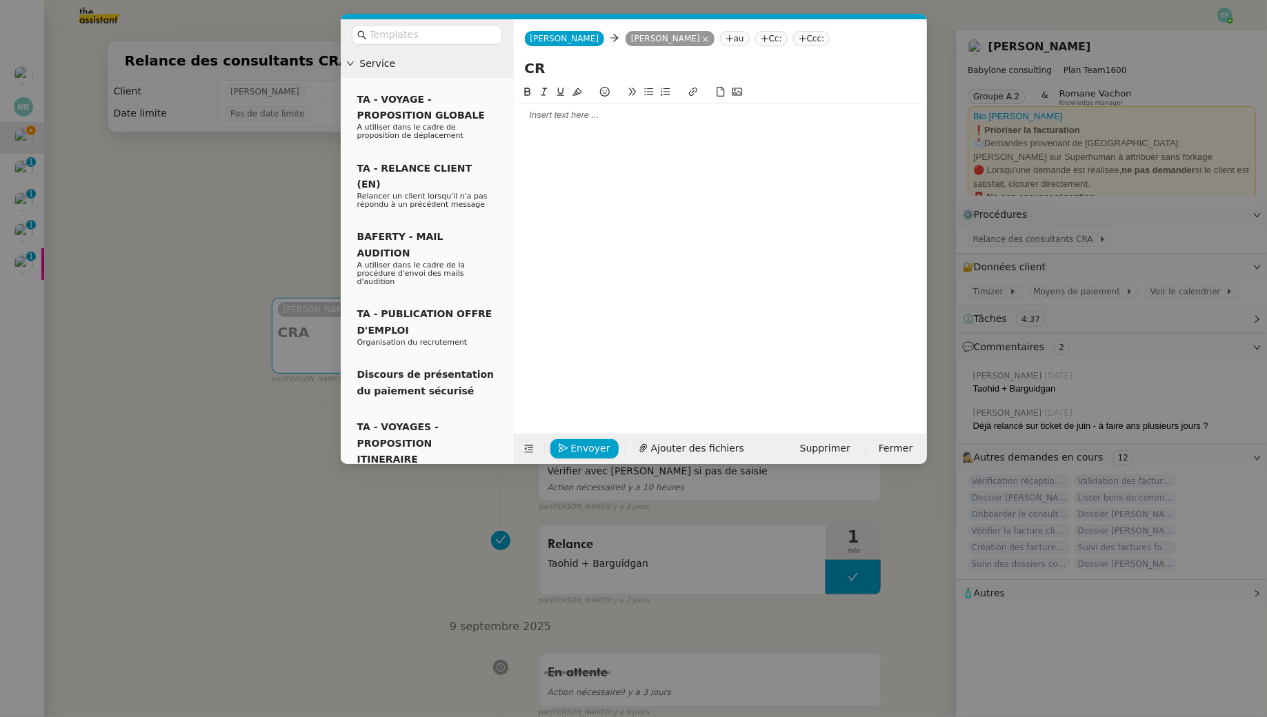
type input "C"
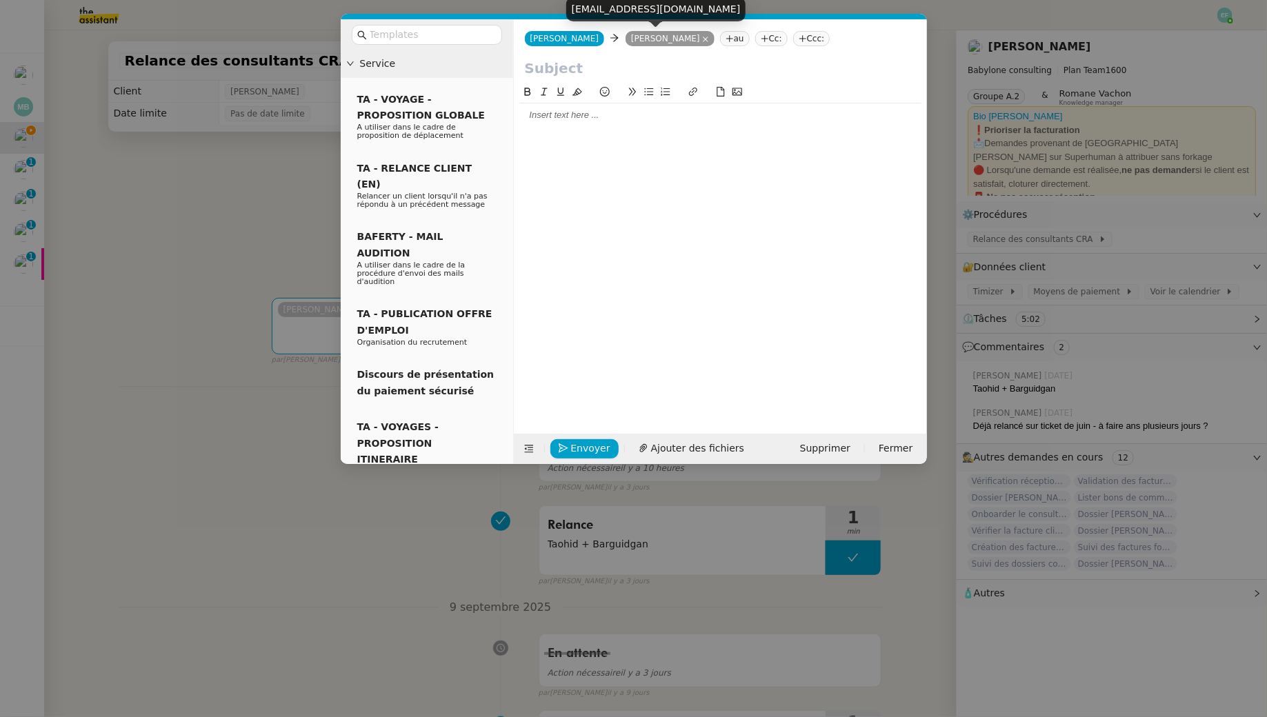
click at [702, 40] on icon at bounding box center [705, 39] width 7 height 7
click at [631, 41] on icon at bounding box center [635, 38] width 8 height 8
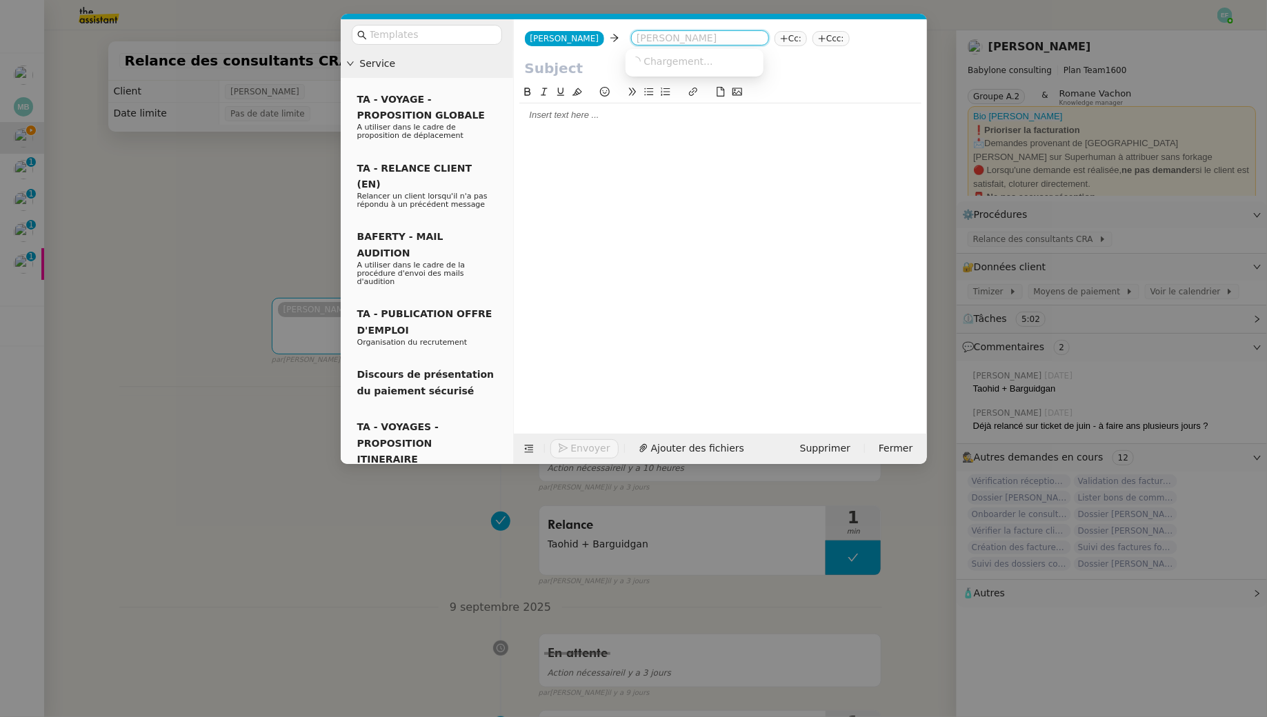
paste input "thomas.barguirdjian@teolen.com"
type input "thomas.barguirdjian@teolen.com"
click at [712, 62] on span "Thomas Barguirdjian" at bounding box center [729, 60] width 196 height 11
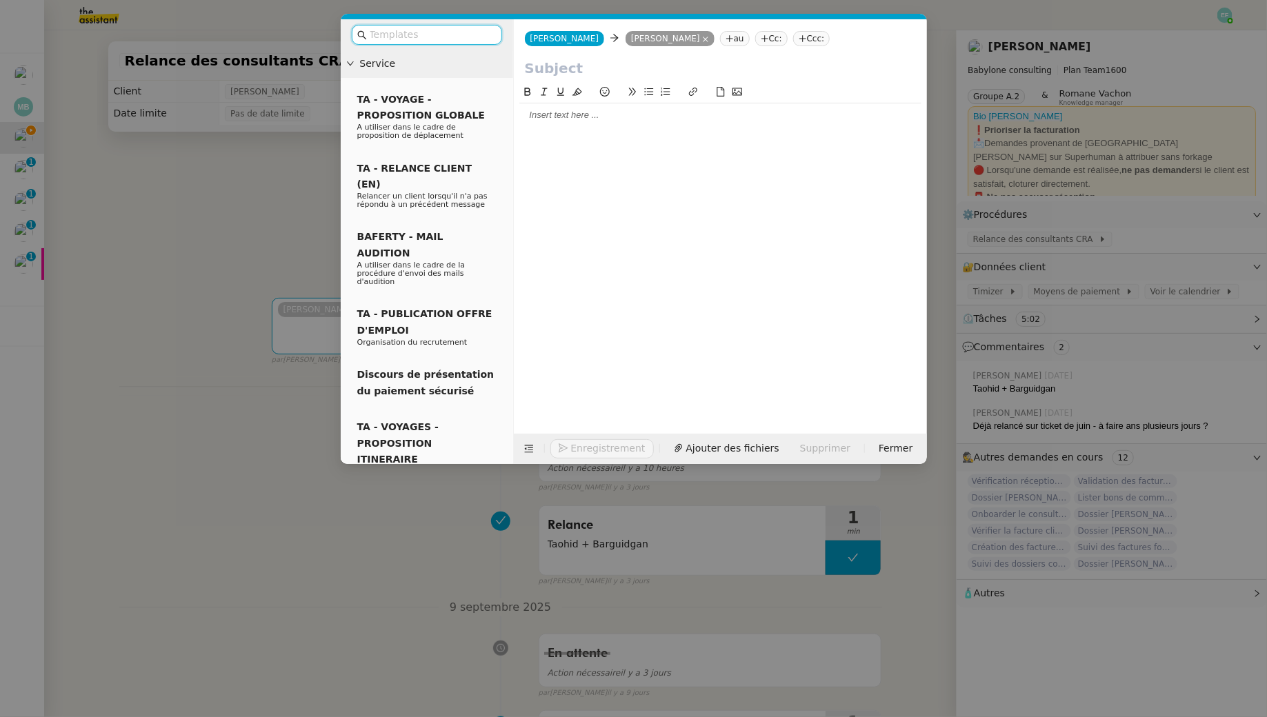
click at [443, 34] on input "text" at bounding box center [432, 35] width 124 height 16
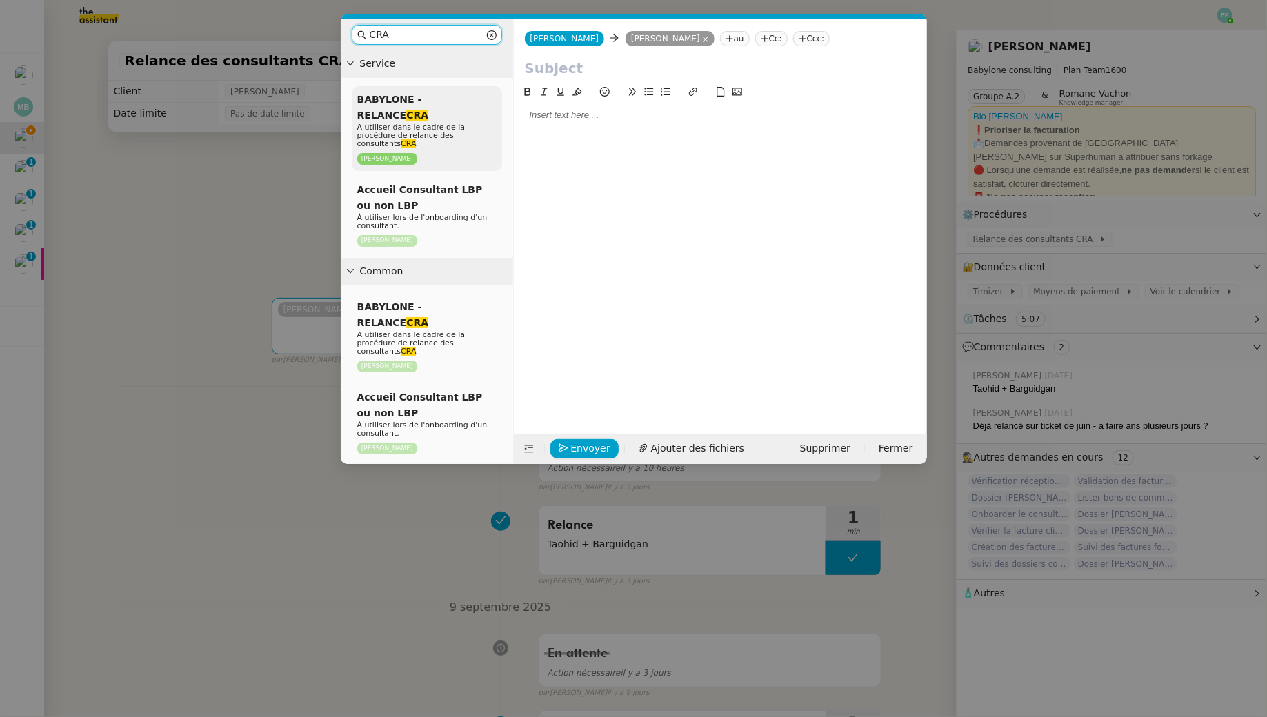
type input "CRA"
click at [438, 123] on span "A utiliser dans le cadre de la procédure de relance des consultants CRA" at bounding box center [411, 136] width 108 height 26
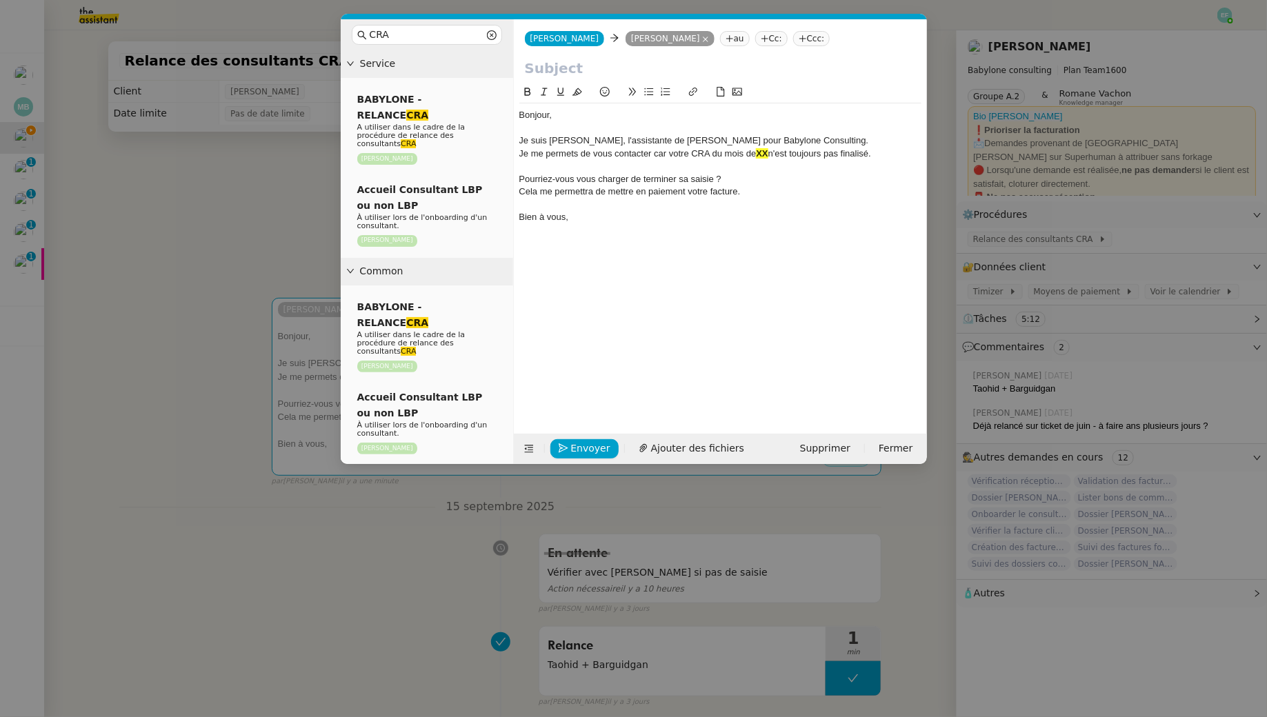
click at [789, 188] on div "Cela me permettra de mettre en paiement votre facture." at bounding box center [720, 191] width 402 height 12
click at [770, 157] on div "Je me permets de vous contacter car votre CRA du mois de XX n'est toujours pas …" at bounding box center [720, 154] width 402 height 12
click at [592, 59] on input "text" at bounding box center [720, 68] width 391 height 21
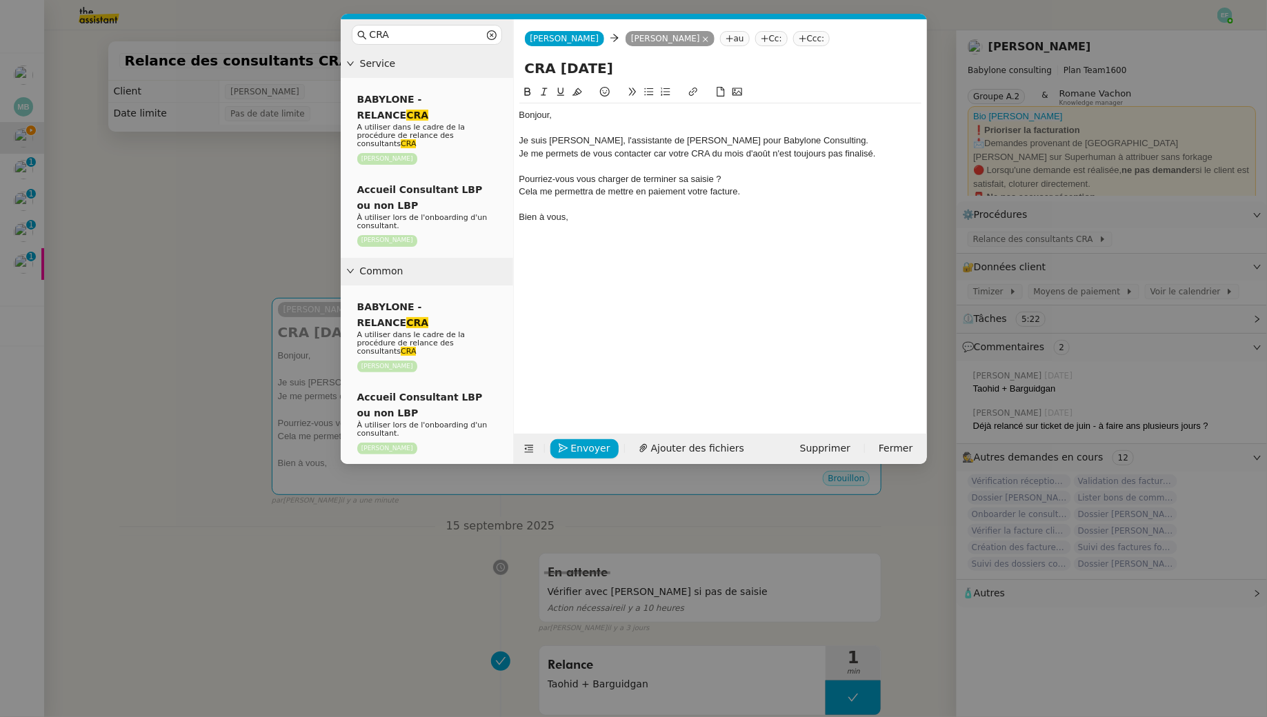
type input "CRA Août 2025"
click at [559, 113] on div "Bonjour," at bounding box center [720, 115] width 402 height 12
drag, startPoint x: 848, startPoint y: 142, endPoint x: 524, endPoint y: 140, distance: 324.1
click at [524, 140] on div "Je suis Claudine, l'assistante de Florent SEILER pour Babylone Consulting." at bounding box center [720, 140] width 402 height 12
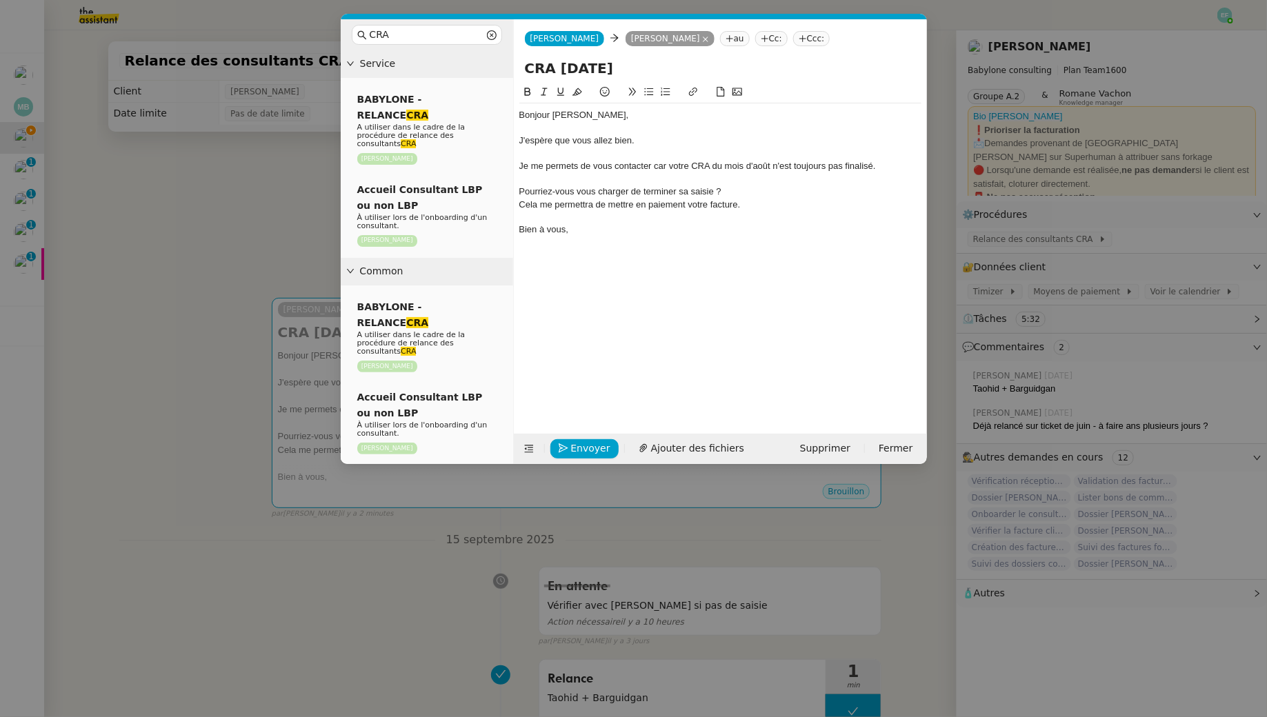
click at [739, 194] on div "Pourriez-vous vous charger de terminer sa saisie ?" at bounding box center [720, 191] width 402 height 12
click at [634, 223] on div "Bien à vous," at bounding box center [720, 229] width 402 height 12
click at [590, 448] on span "Envoyer" at bounding box center [590, 449] width 39 height 16
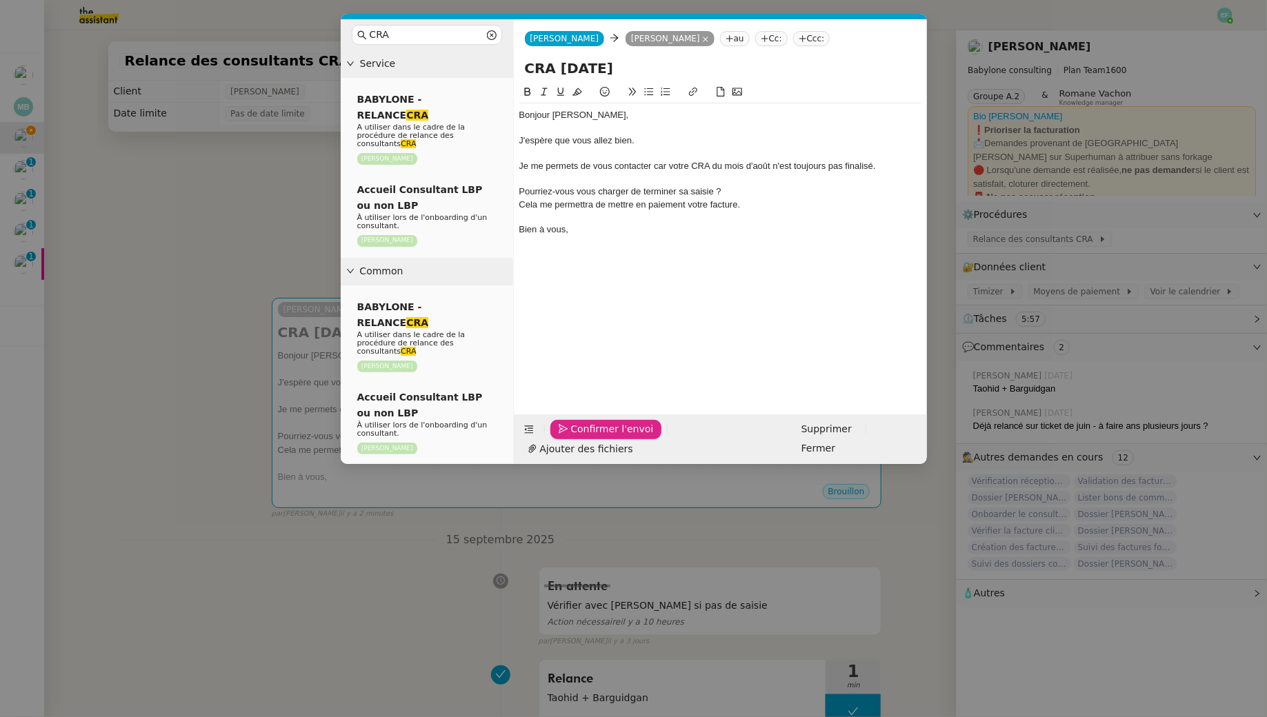
click at [590, 437] on span "Confirmer l'envoi" at bounding box center [612, 429] width 83 height 16
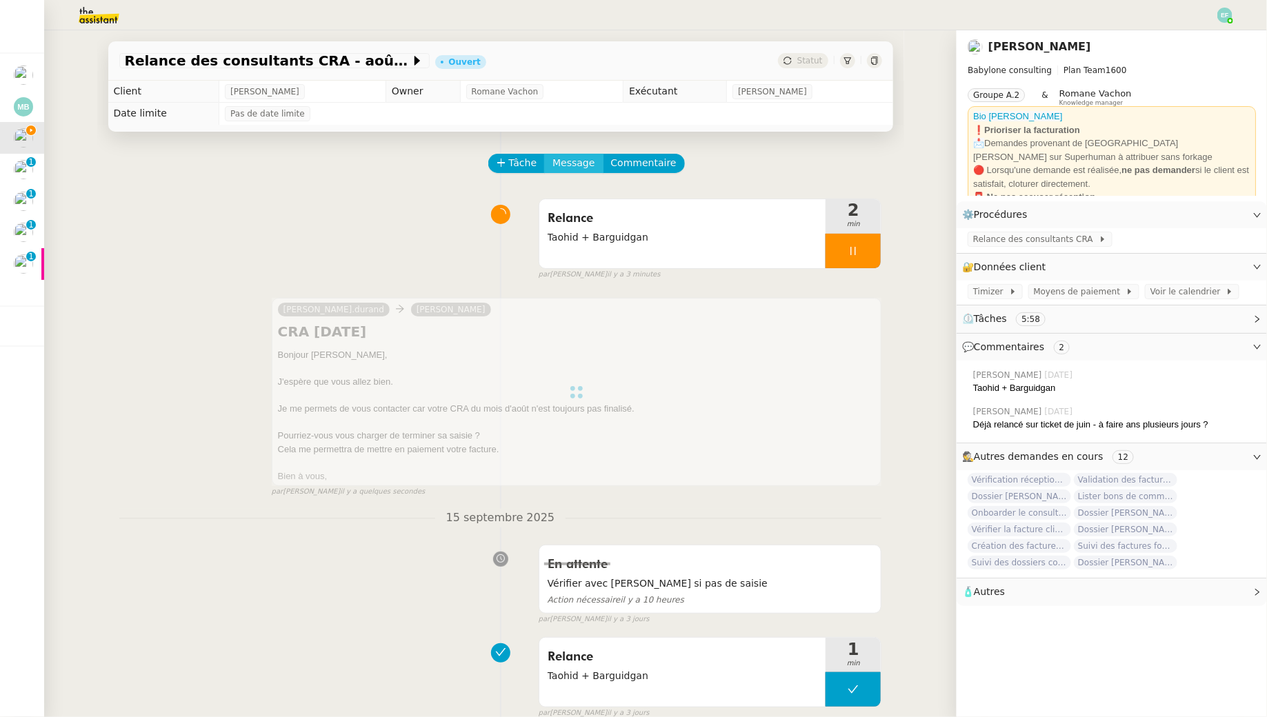
click at [569, 164] on span "Message" at bounding box center [573, 163] width 42 height 16
click at [576, 196] on link "Nouvelle conversation" at bounding box center [637, 204] width 172 height 28
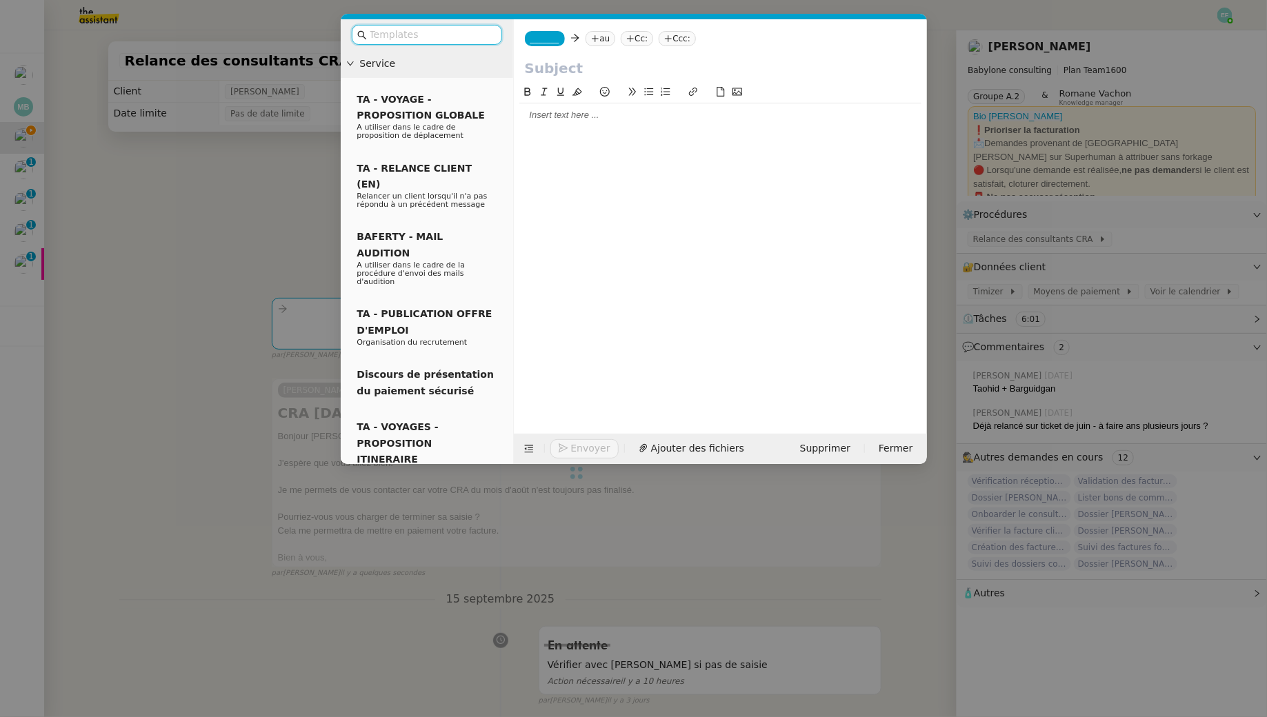
click at [552, 37] on span "_______" at bounding box center [544, 39] width 29 height 10
click at [585, 67] on span "claudine.durand@babyloneconsulting.fr" at bounding box center [628, 70] width 196 height 8
click at [632, 43] on nz-tag "au" at bounding box center [640, 38] width 30 height 15
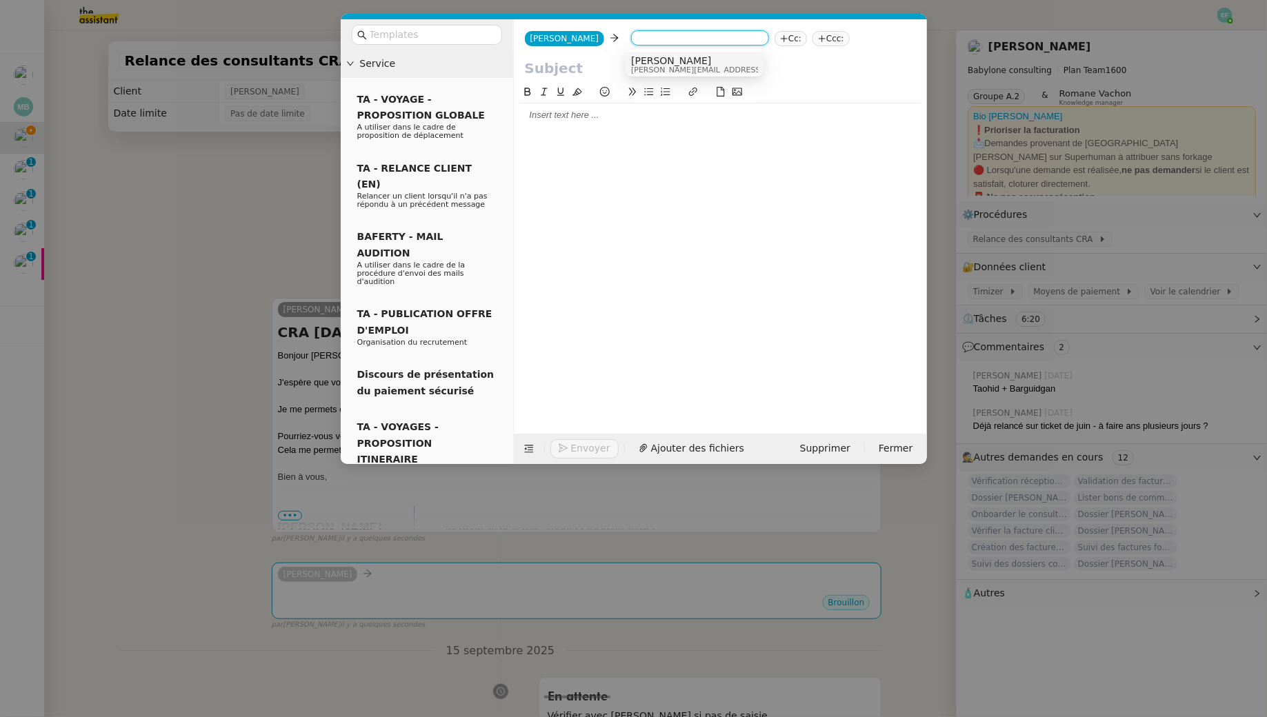
paste input "mohamed.taohid@keryan-partners.com"
type input "mohamed.taohid@keryan-partners.com"
click at [724, 61] on span "mohamed.taohid@keryan-partners.com" at bounding box center [755, 60] width 249 height 11
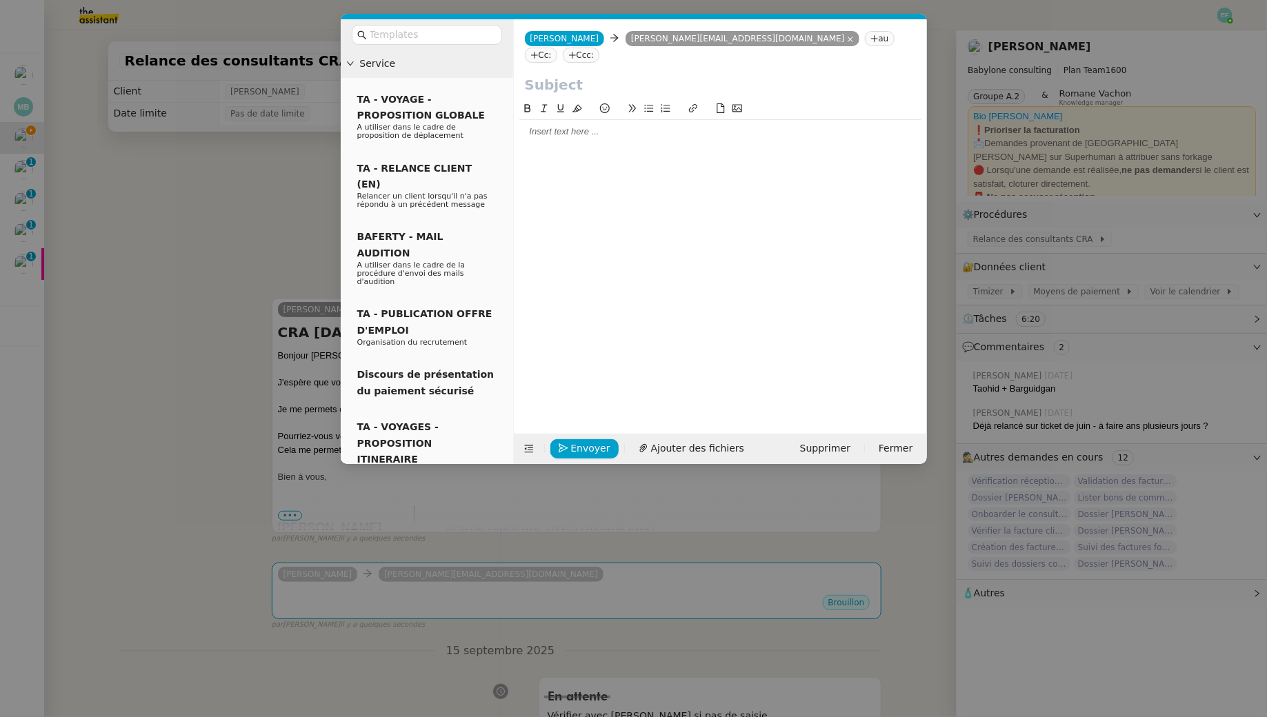
click at [266, 197] on nz-modal-container "Service TA - VOYAGE - PROPOSITION GLOBALE A utiliser dans le cadre de propositi…" at bounding box center [633, 358] width 1267 height 717
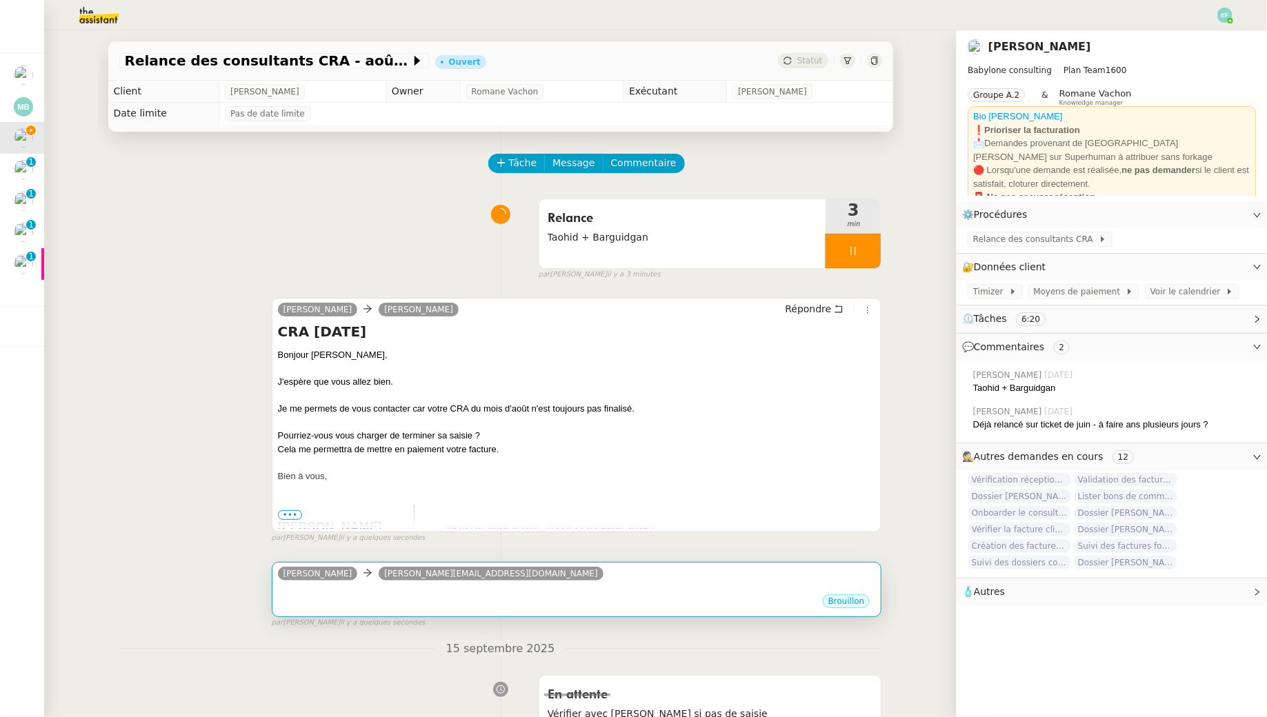
click at [479, 592] on div "•••" at bounding box center [577, 589] width 598 height 7
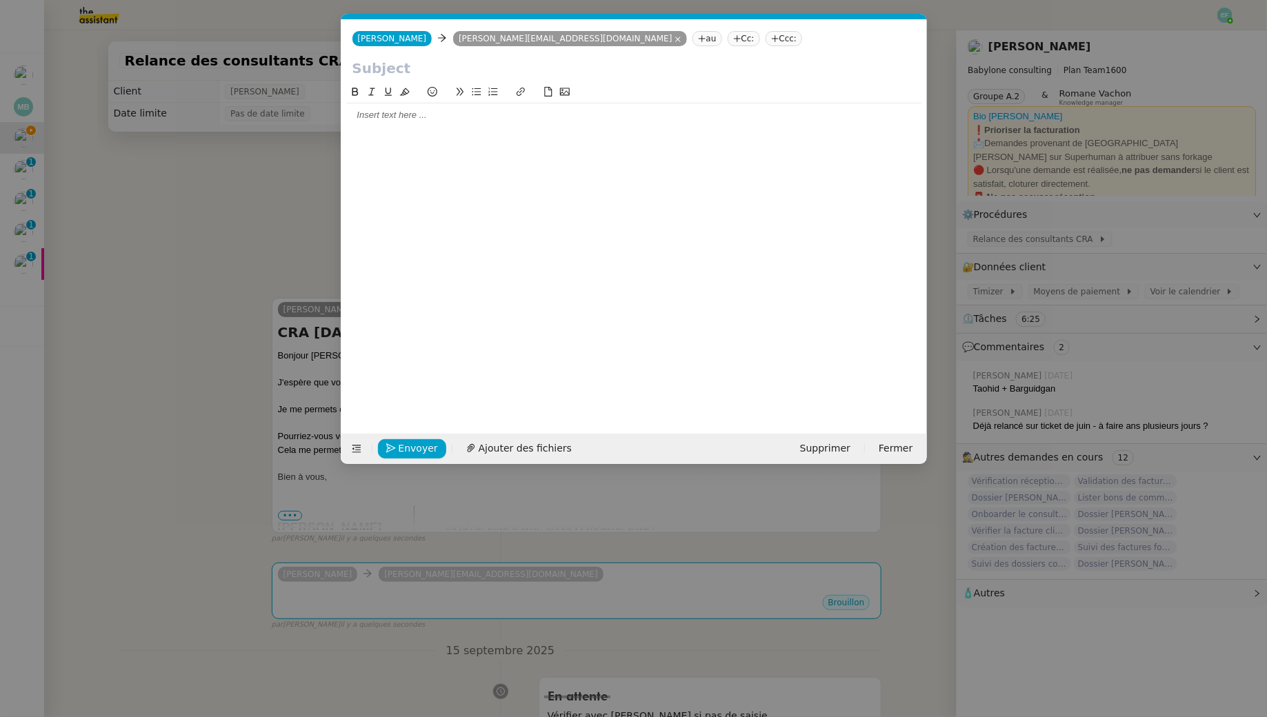
scroll to position [0, 29]
click at [423, 63] on input "text" at bounding box center [633, 68] width 563 height 21
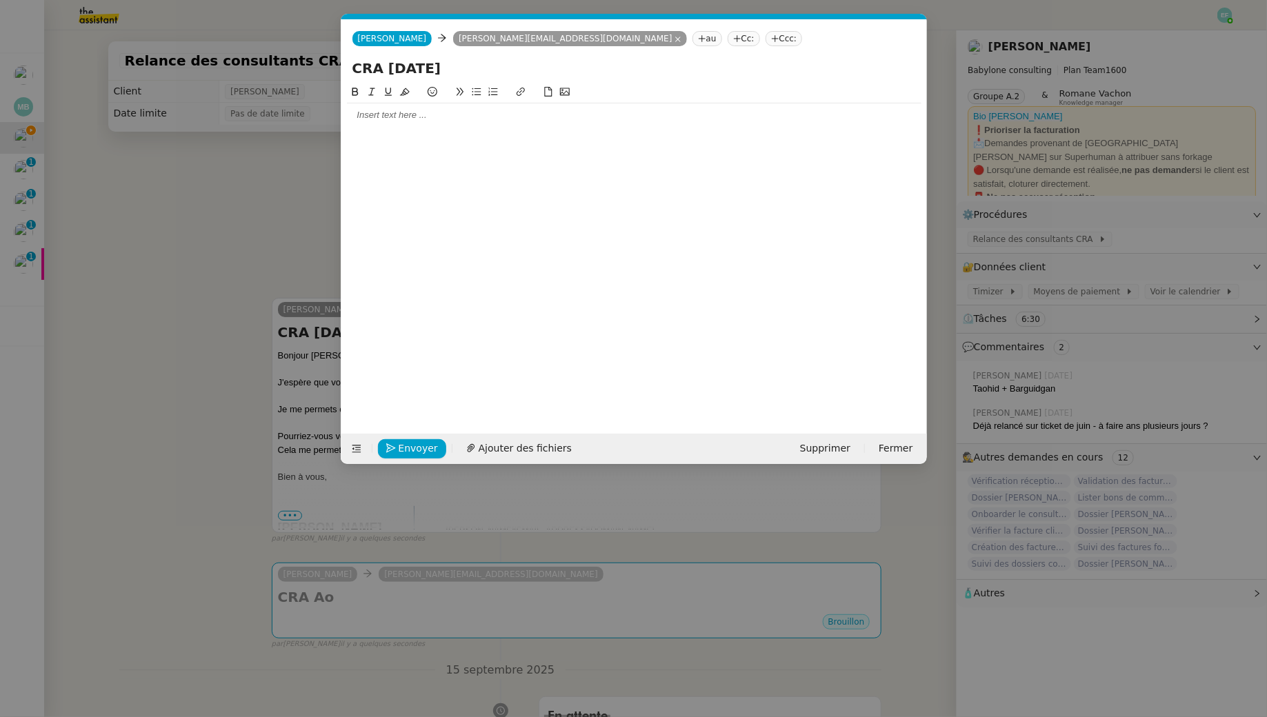
type input "CRA Août 2025"
click at [209, 234] on nz-modal-container "Service TA - VOYAGE - PROPOSITION GLOBALE A utiliser dans le cadre de propositi…" at bounding box center [633, 358] width 1267 height 717
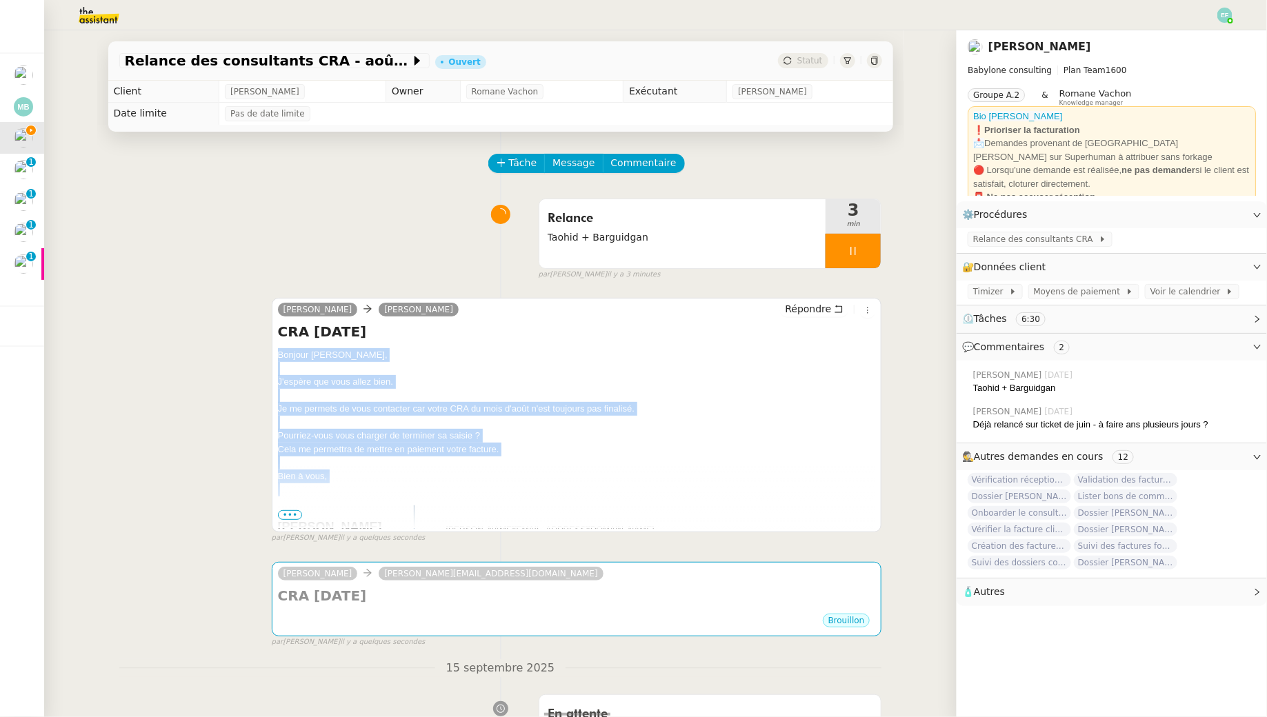
drag, startPoint x: 277, startPoint y: 352, endPoint x: 335, endPoint y: 484, distance: 144.8
click at [335, 484] on div "Claudine Durand Thomas Barguirdjian Répondre CRA Août 2025 Bonjour Thomas, J'es…" at bounding box center [577, 415] width 610 height 234
copy div "Bonjour Thomas, J'espère que vous allez bien. Je me permets de vous contacter c…"
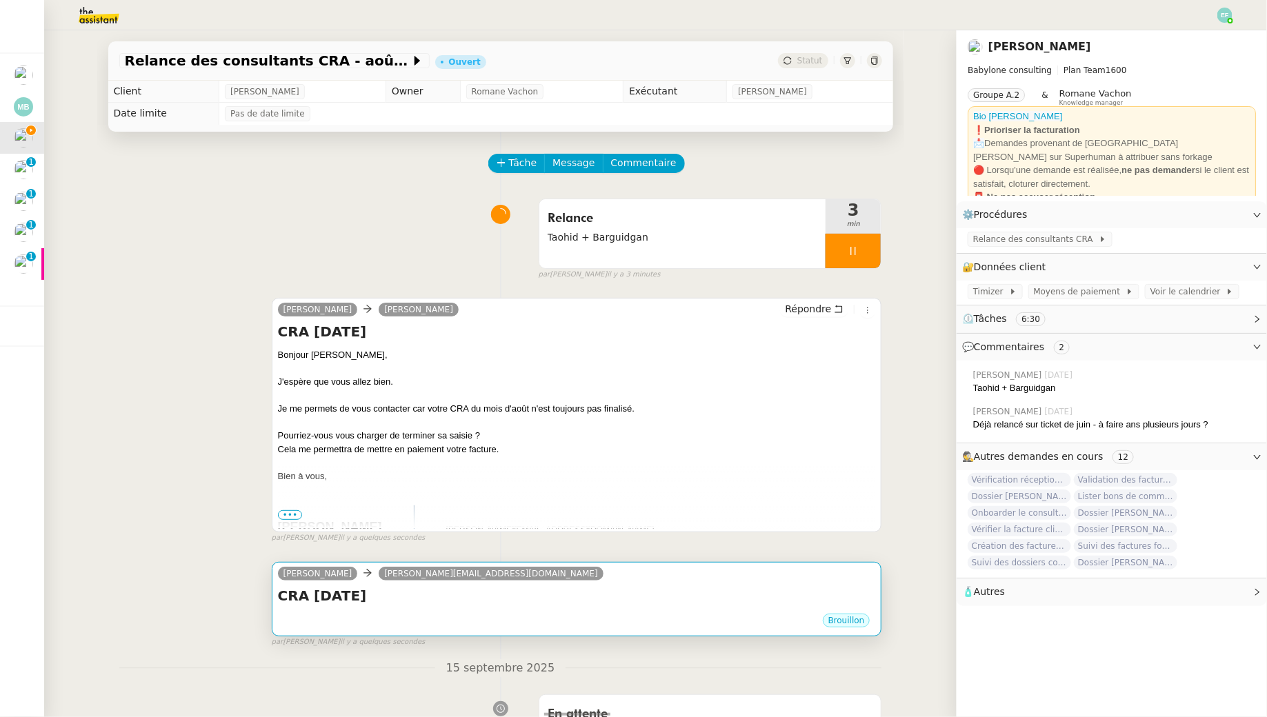
click at [380, 594] on h4 "CRA Août 2025" at bounding box center [577, 595] width 598 height 19
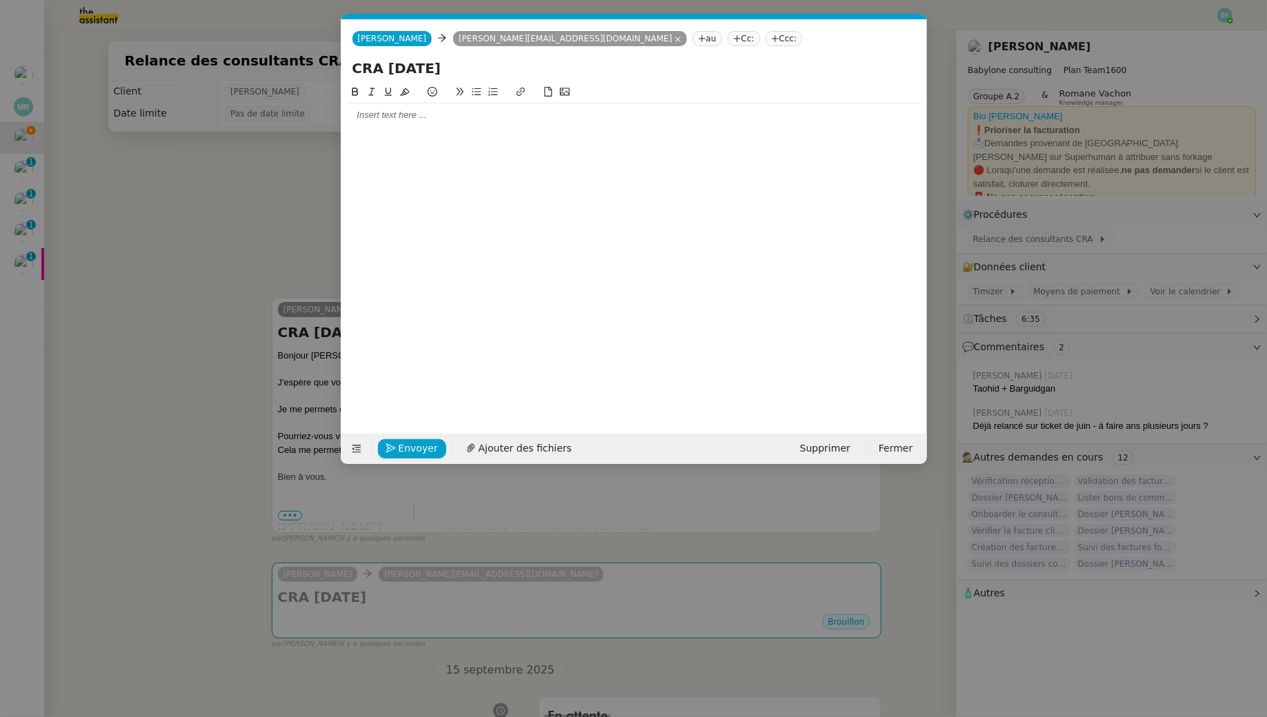
click at [423, 128] on div at bounding box center [634, 248] width 574 height 328
click at [423, 114] on div at bounding box center [634, 115] width 574 height 12
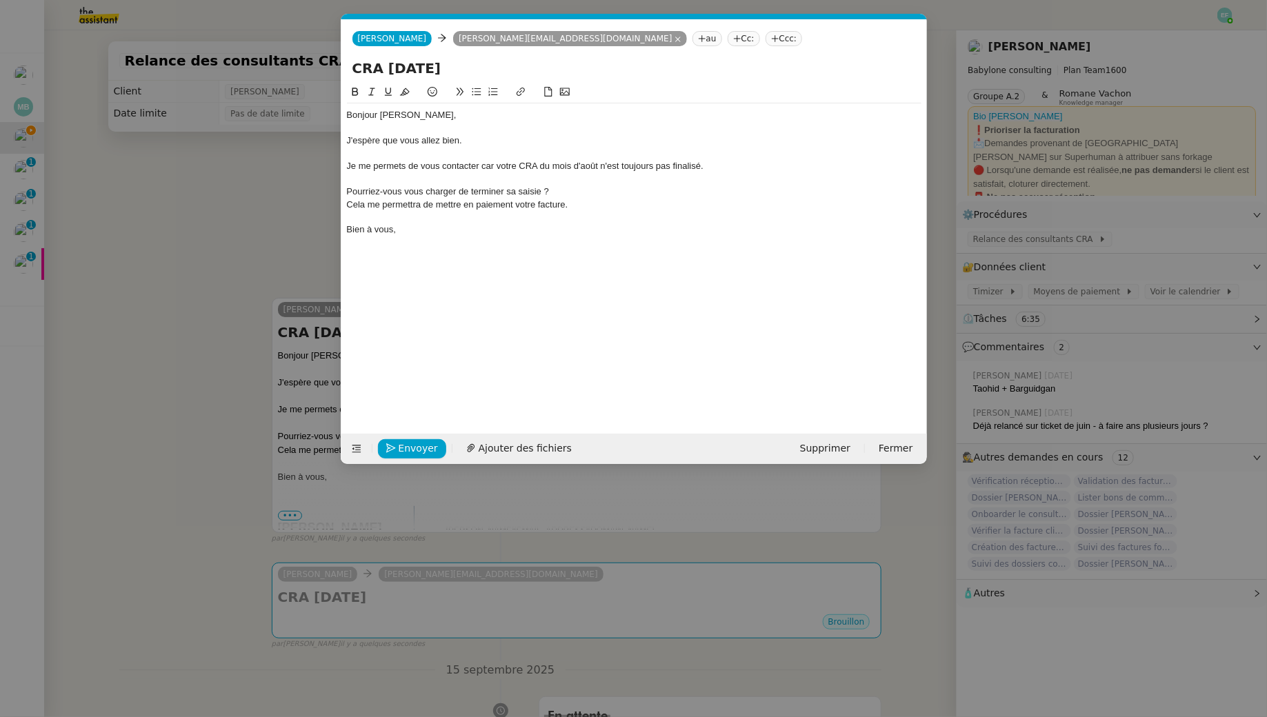
scroll to position [0, 0]
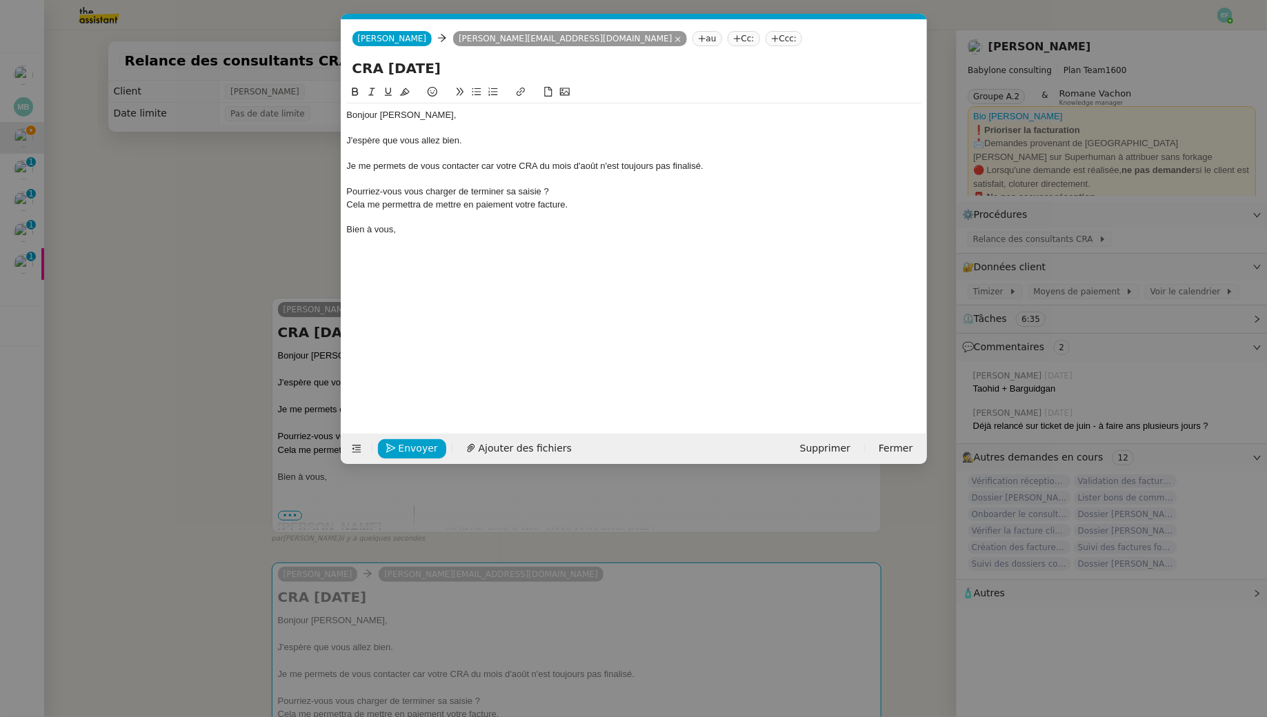
click at [394, 114] on div "Bonjour Thomas," at bounding box center [634, 115] width 574 height 12
click at [433, 240] on div at bounding box center [634, 243] width 574 height 12
click at [414, 441] on span "Envoyer" at bounding box center [418, 449] width 39 height 16
click at [414, 441] on span "Confirmer l'envoi" at bounding box center [440, 449] width 83 height 16
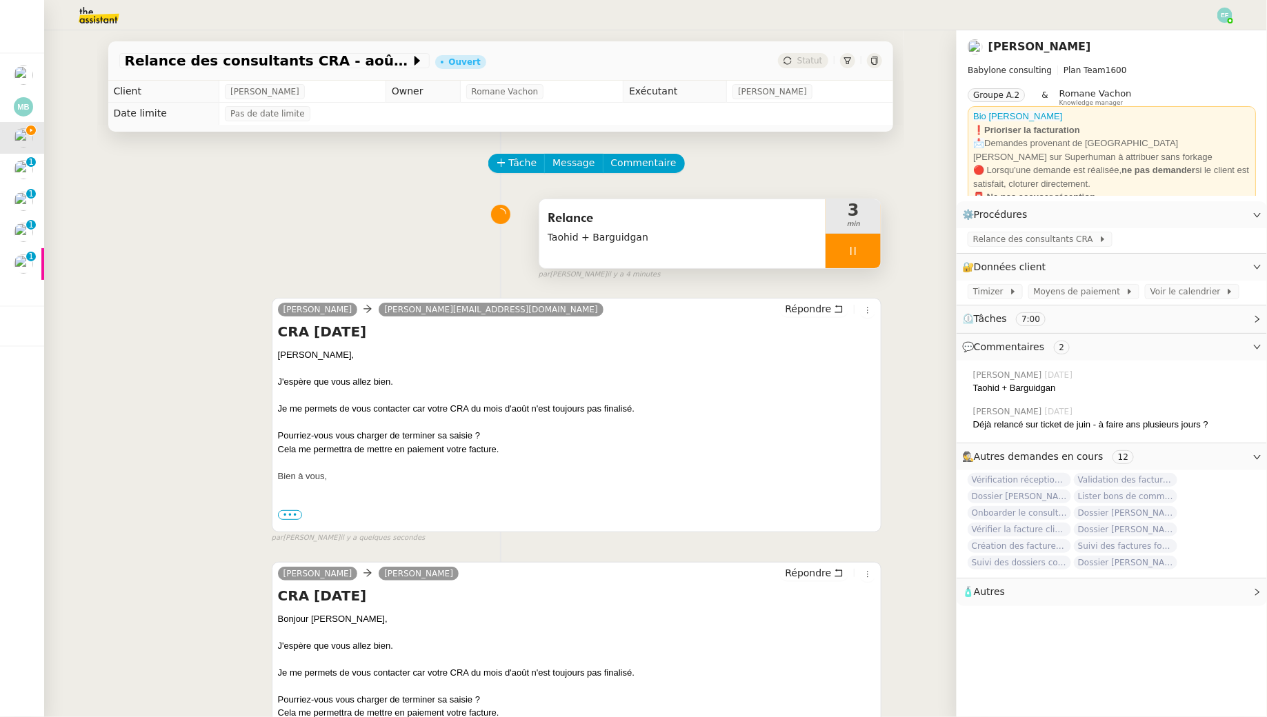
click at [742, 214] on span "Relance" at bounding box center [683, 218] width 270 height 21
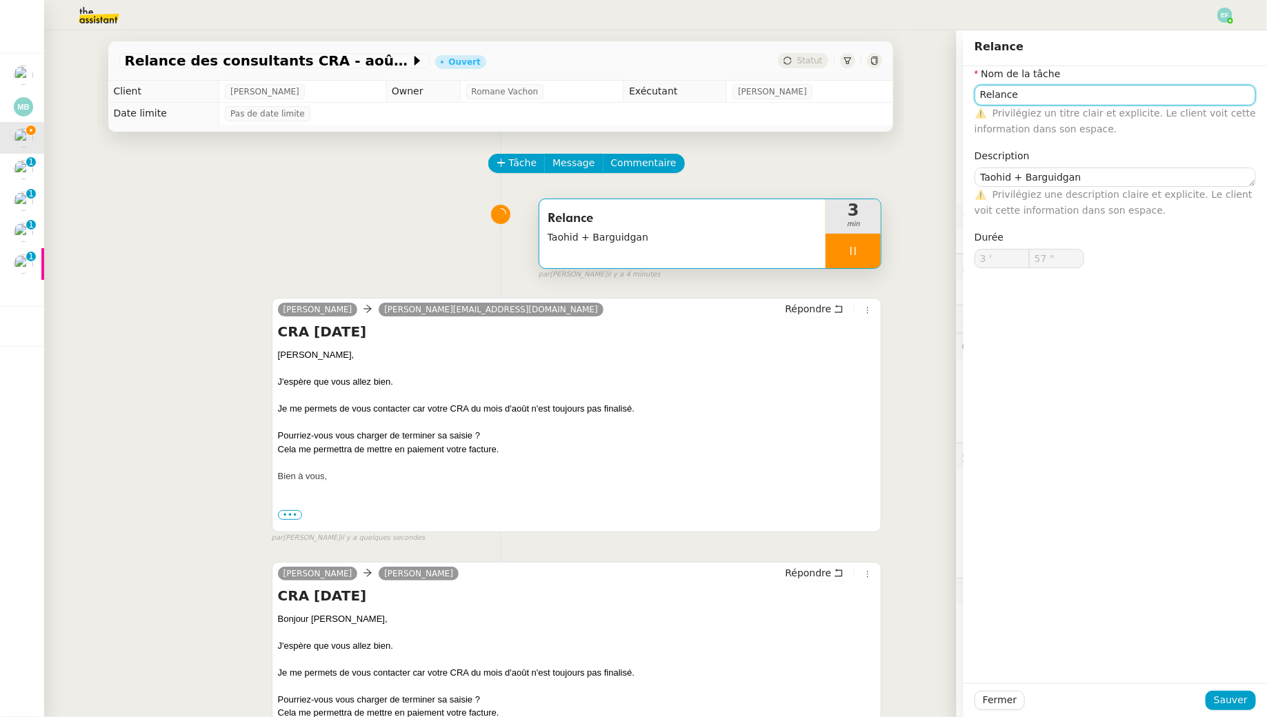
type input "58 ""
click at [1041, 92] on input "Relance" at bounding box center [1114, 95] width 281 height 20
type input "Relance Tiùmi"
type input "59 ""
type input "Relance T"
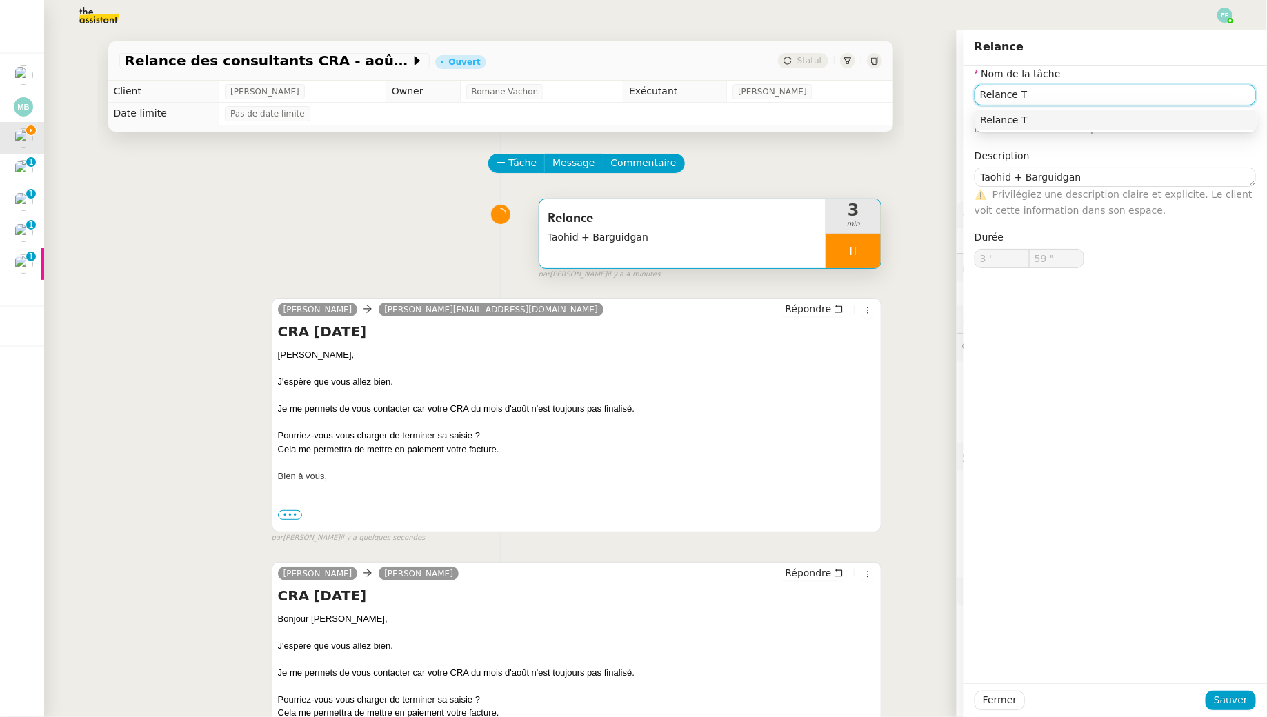
type input "4 '"
type input "0 ""
type input "Relance Timizer + M"
type input "1 ""
type input "Relance Timizer + e-ma"
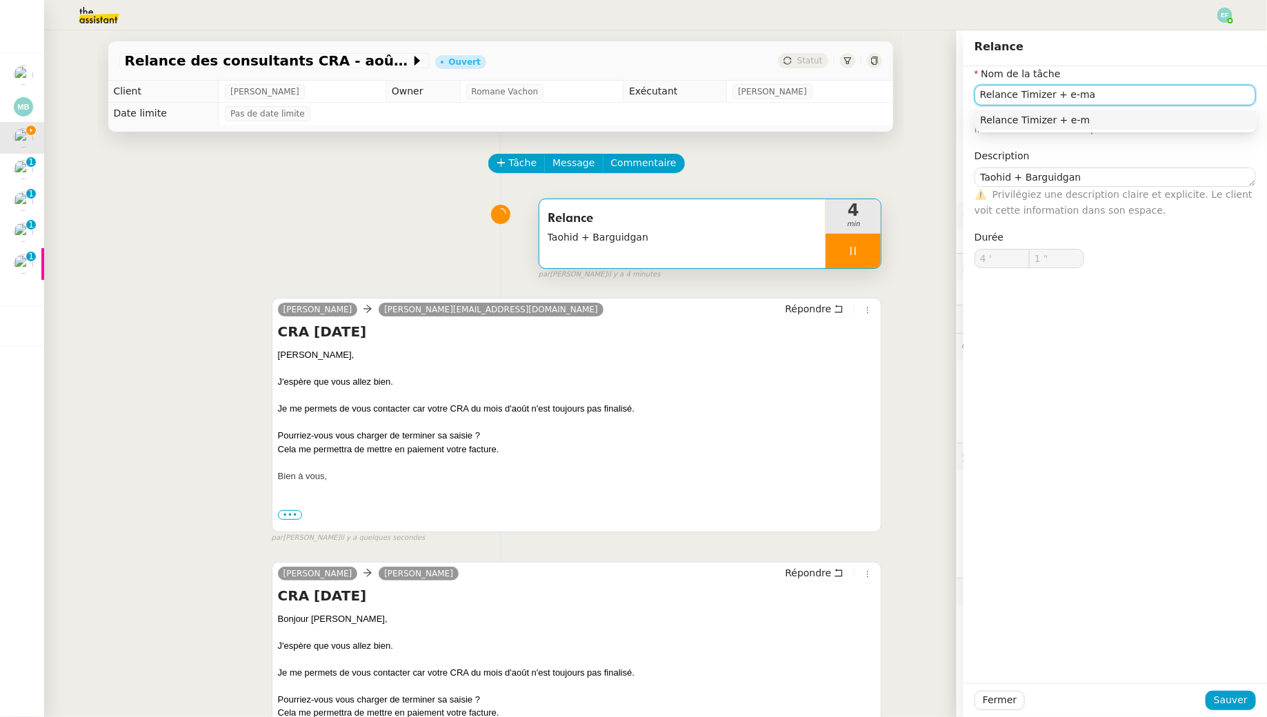
type input "2 ""
type input "Relance Timizer + e-mail"
type input "3 ""
type input "Relance Timizer + e-mail"
click at [1226, 701] on span "Sauver" at bounding box center [1231, 700] width 34 height 16
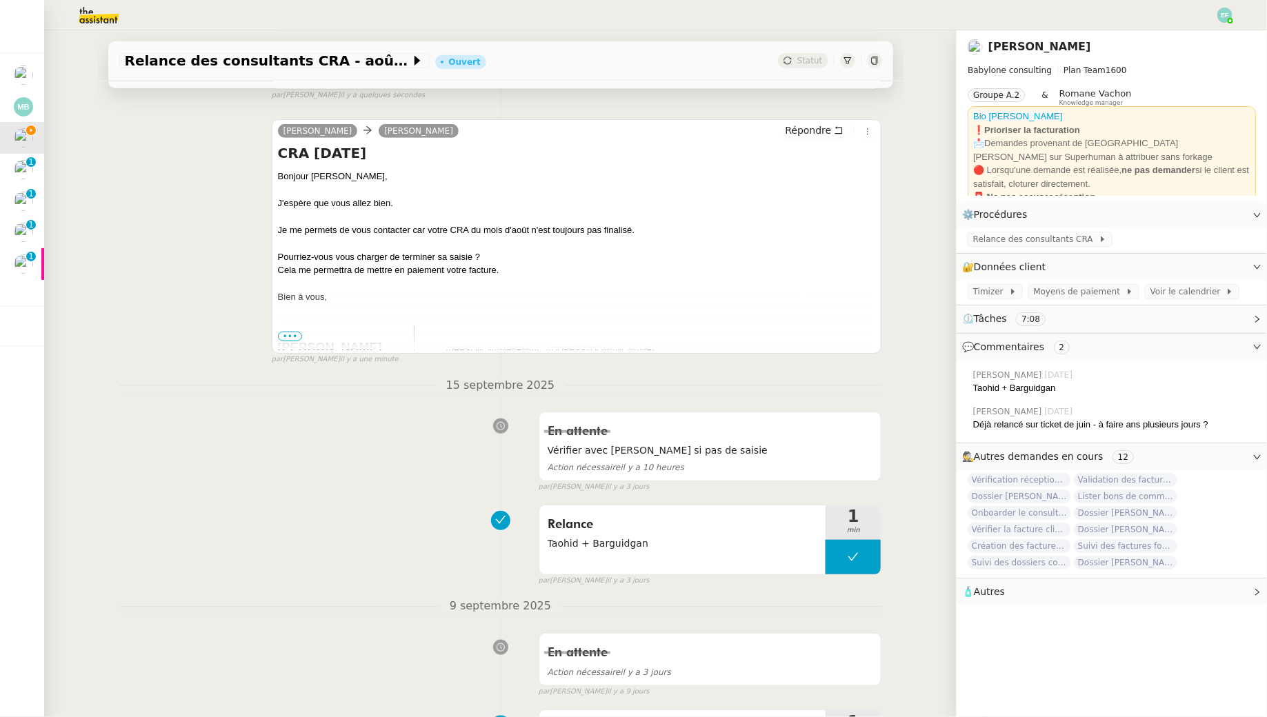
scroll to position [569, 0]
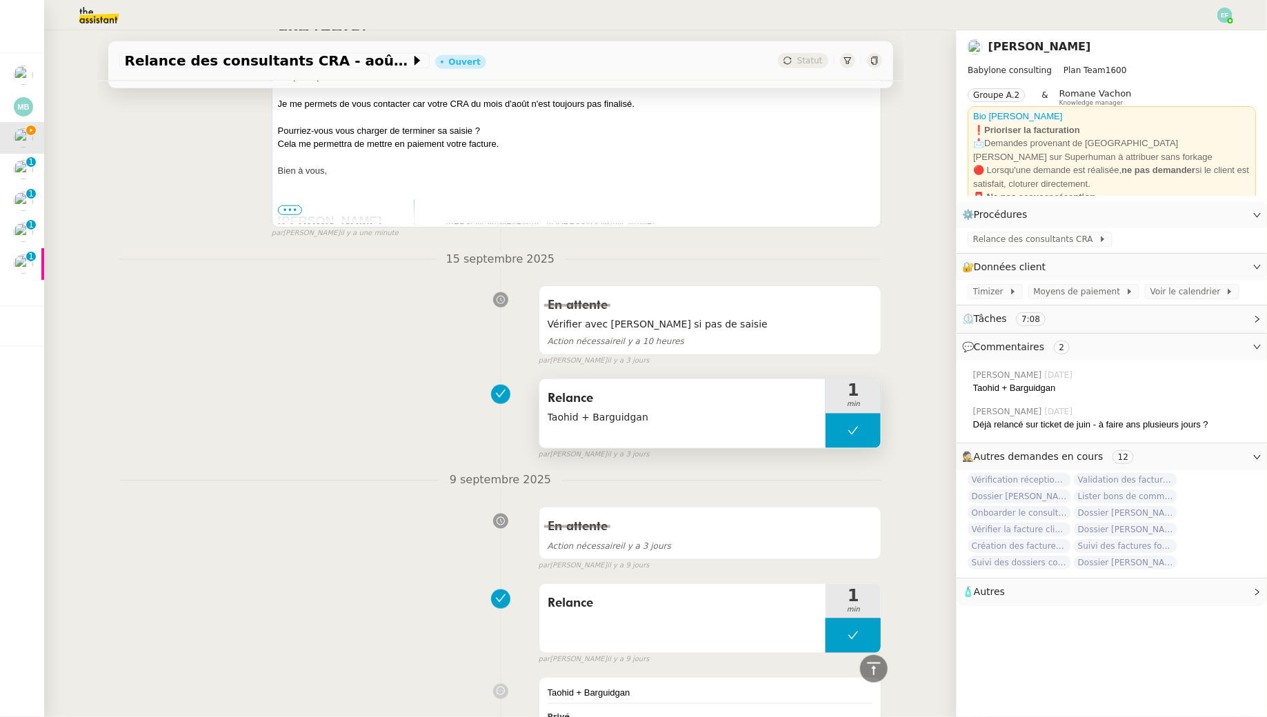
click at [666, 395] on span "Relance" at bounding box center [683, 398] width 270 height 21
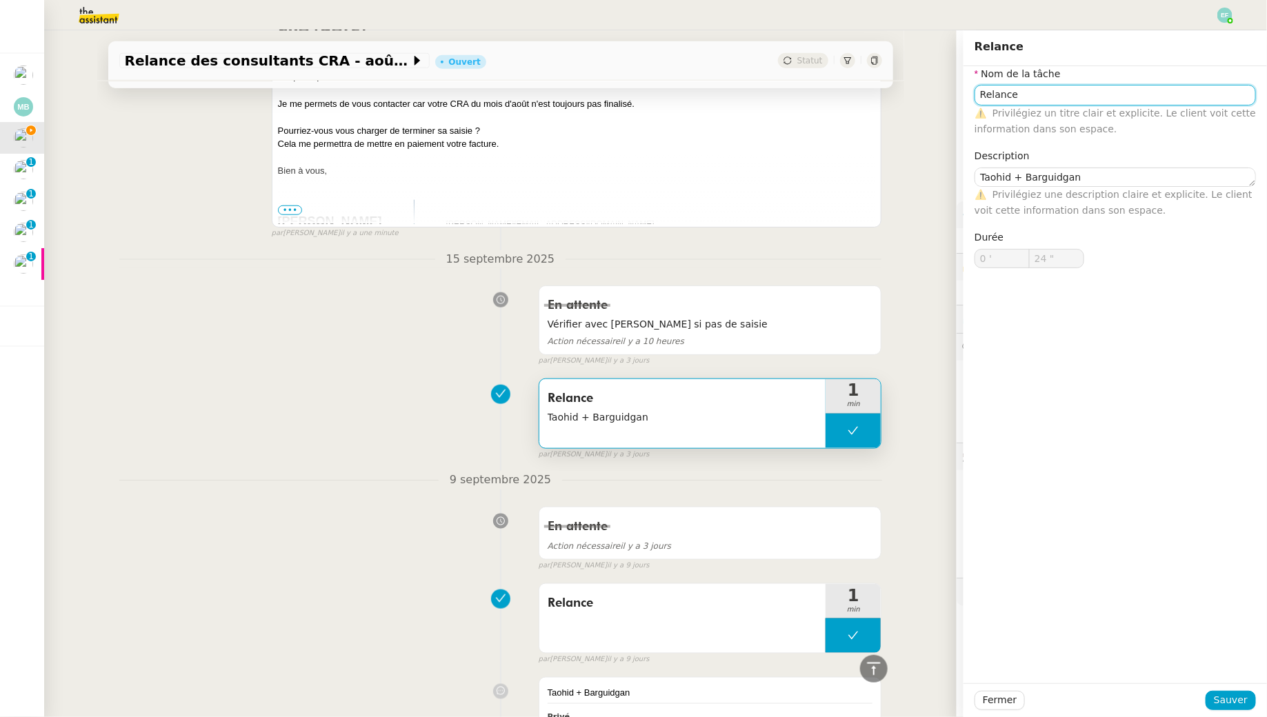
click at [1046, 101] on input "Relance" at bounding box center [1114, 95] width 281 height 20
type input "Relance Timizer"
click at [1234, 699] on span "Sauver" at bounding box center [1231, 700] width 34 height 16
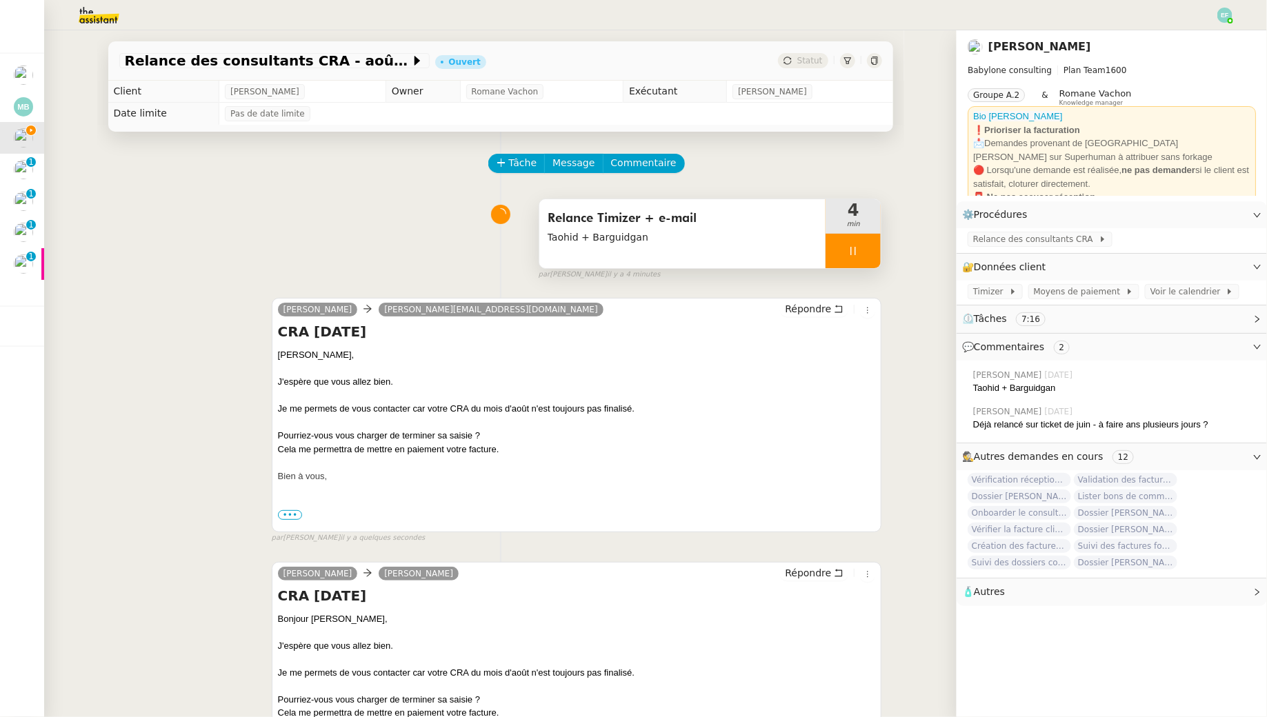
click at [876, 245] on div at bounding box center [852, 251] width 55 height 34
click at [876, 245] on button at bounding box center [867, 251] width 28 height 34
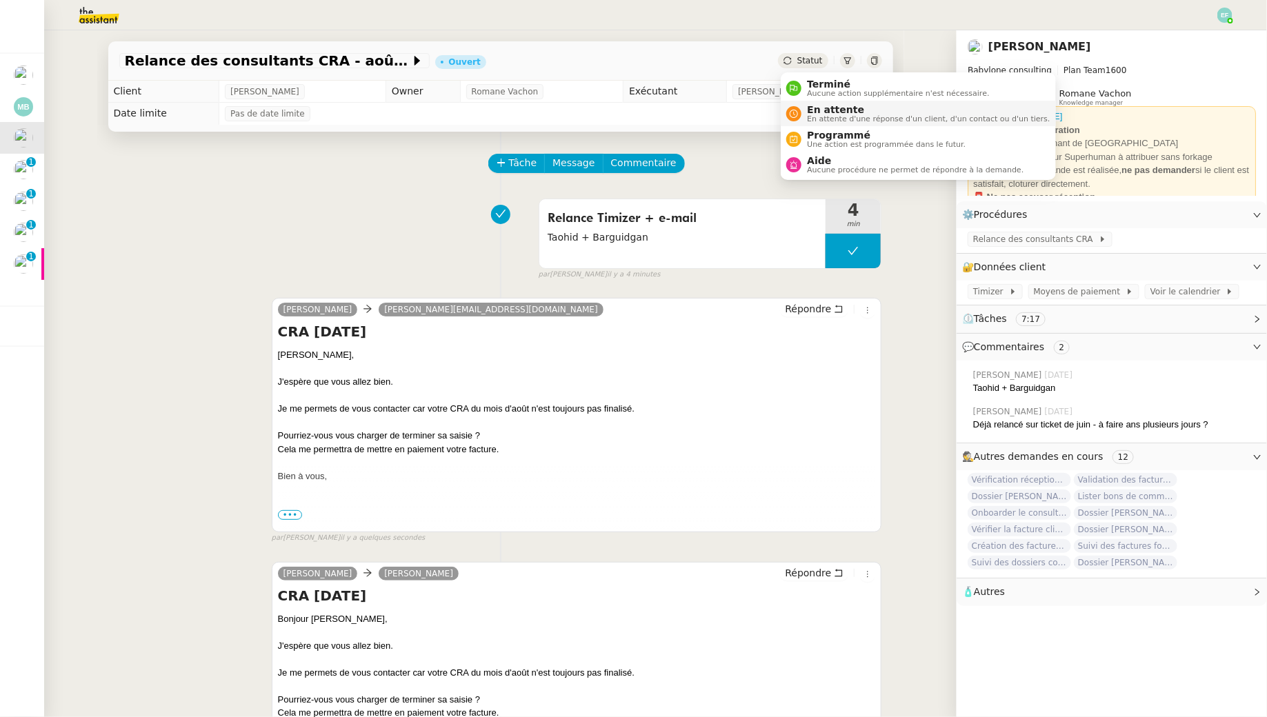
click at [816, 118] on span "En attente d'une réponse d'un client, d'un contact ou d'un tiers." at bounding box center [928, 119] width 243 height 8
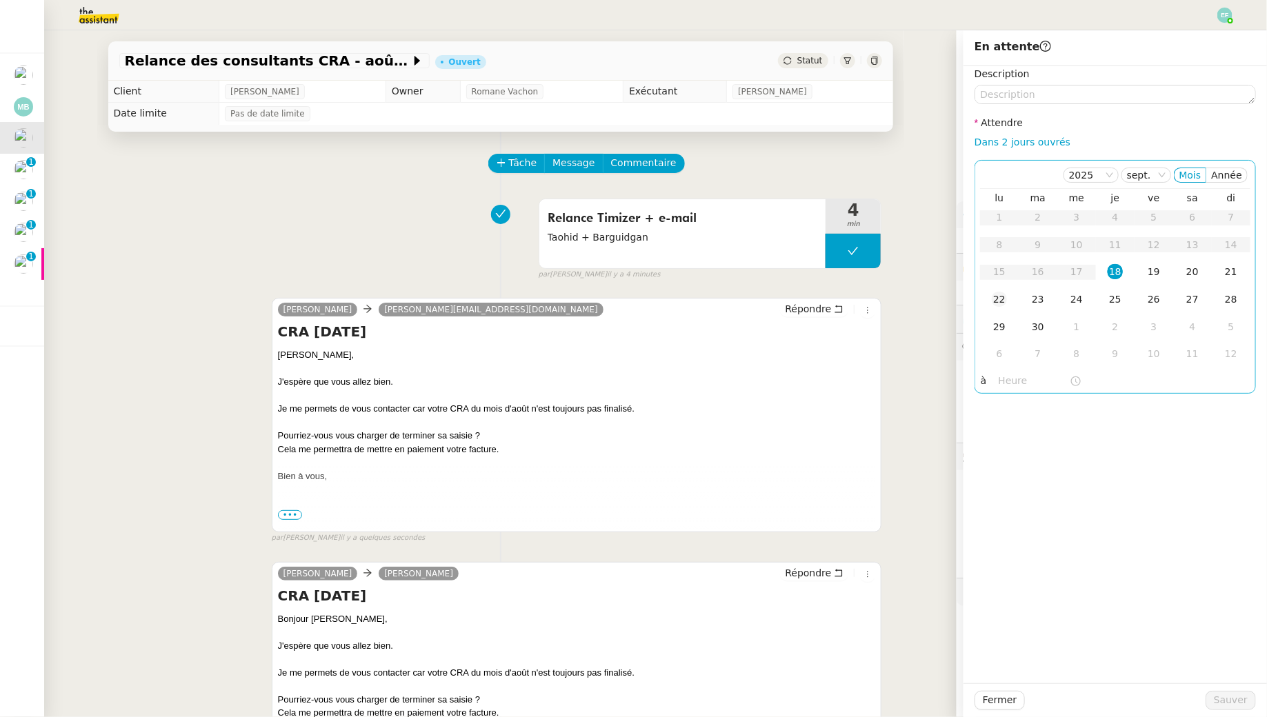
click at [1005, 302] on div "22" at bounding box center [999, 299] width 15 height 15
click at [1224, 695] on span "Sauver" at bounding box center [1231, 700] width 34 height 16
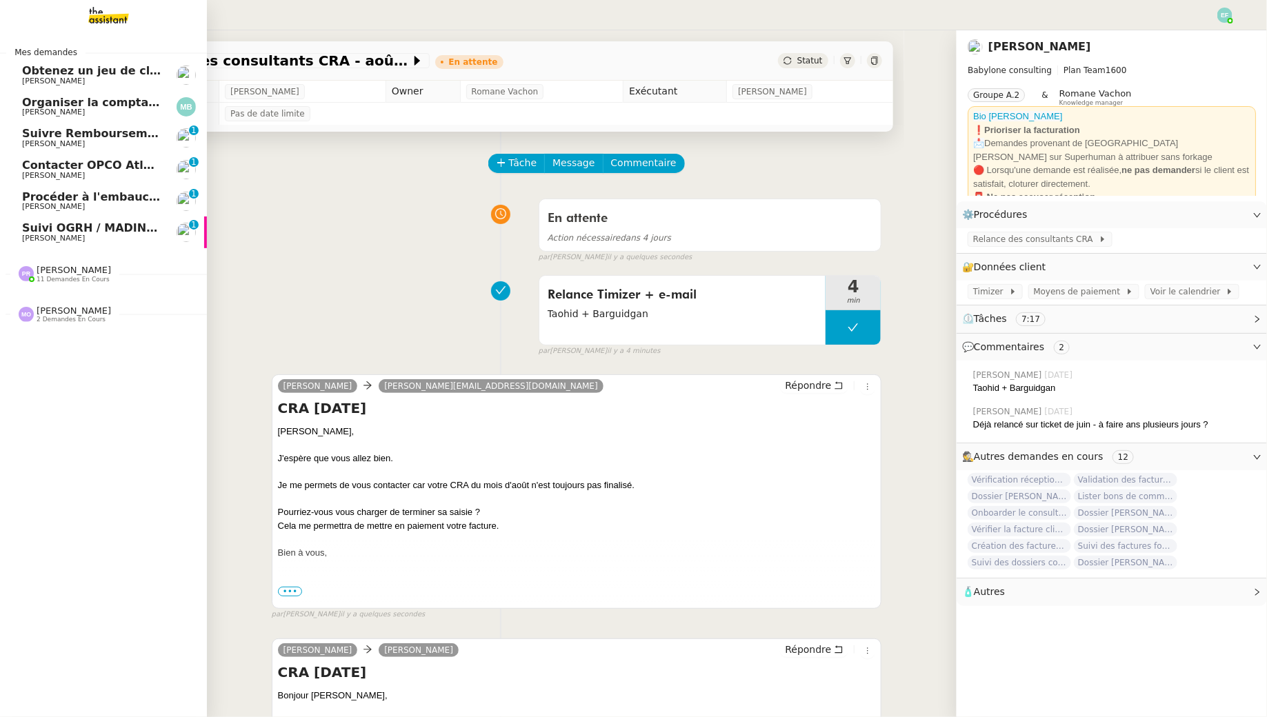
click at [47, 139] on span "Suivre Remboursements Ardon Elie" at bounding box center [151, 133] width 259 height 13
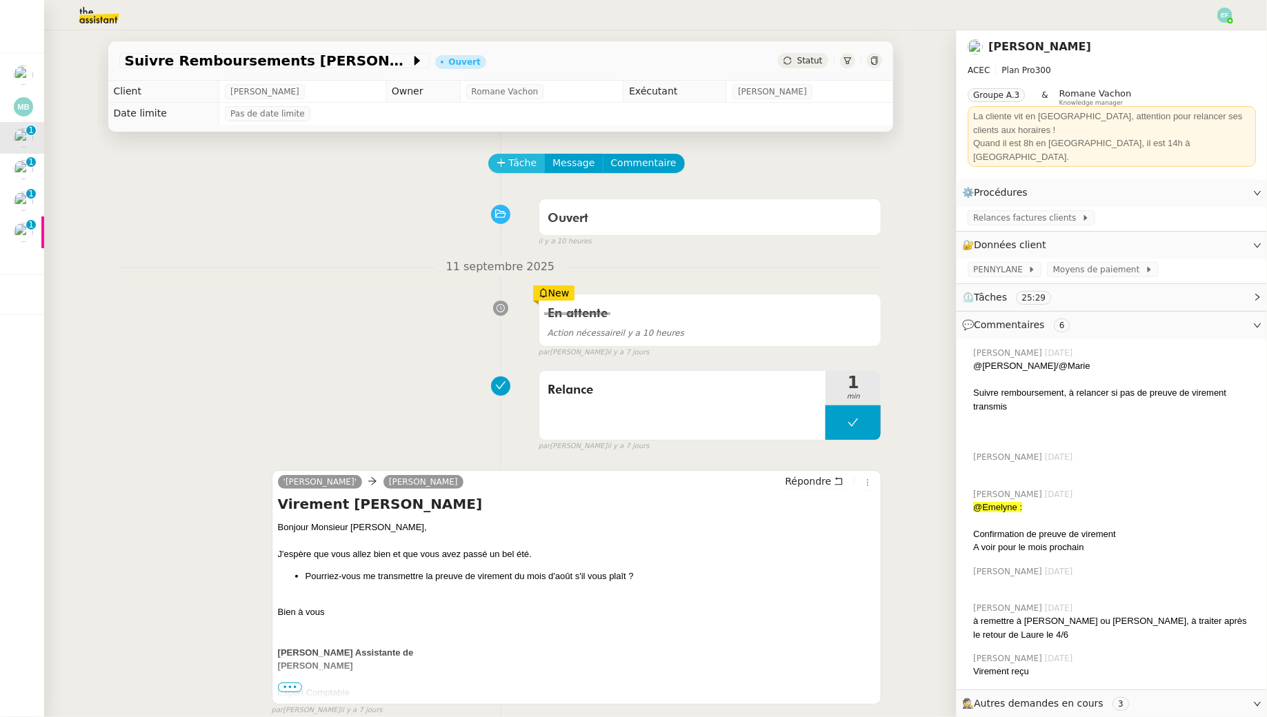
click at [532, 157] on span "Tâche" at bounding box center [523, 163] width 28 height 16
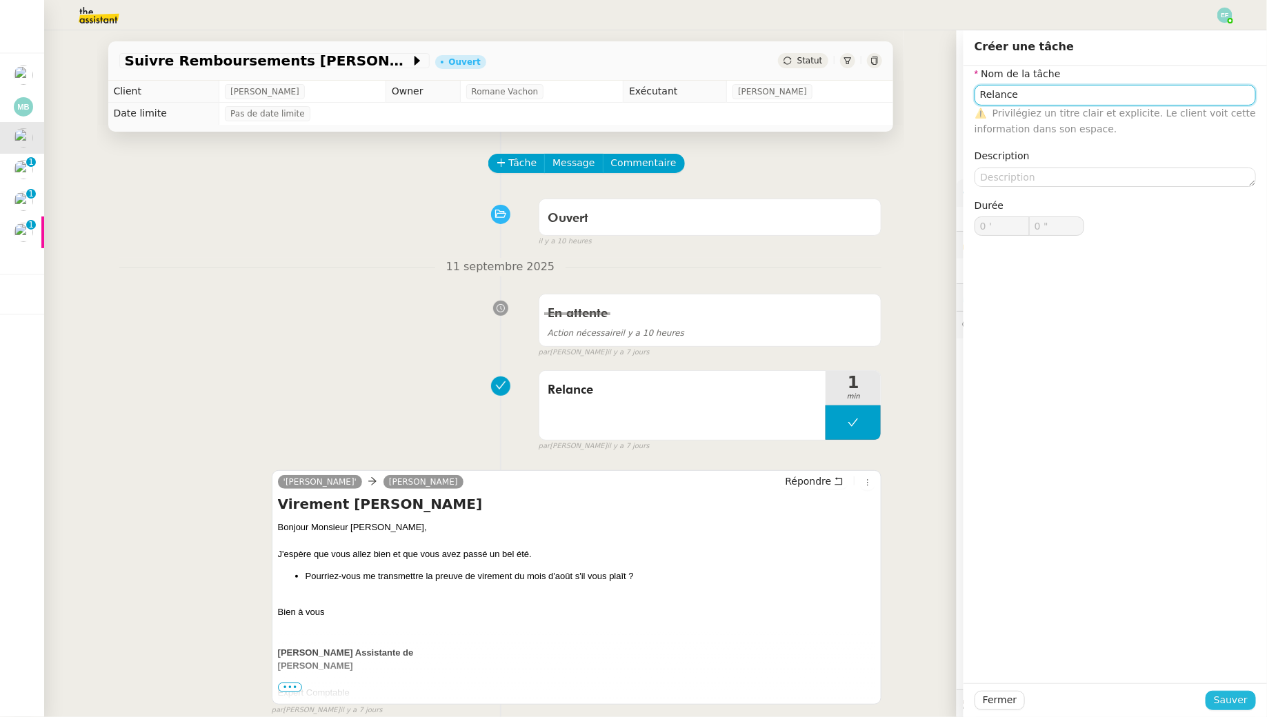
type input "Relance"
click at [1238, 701] on span "Sauver" at bounding box center [1231, 700] width 34 height 16
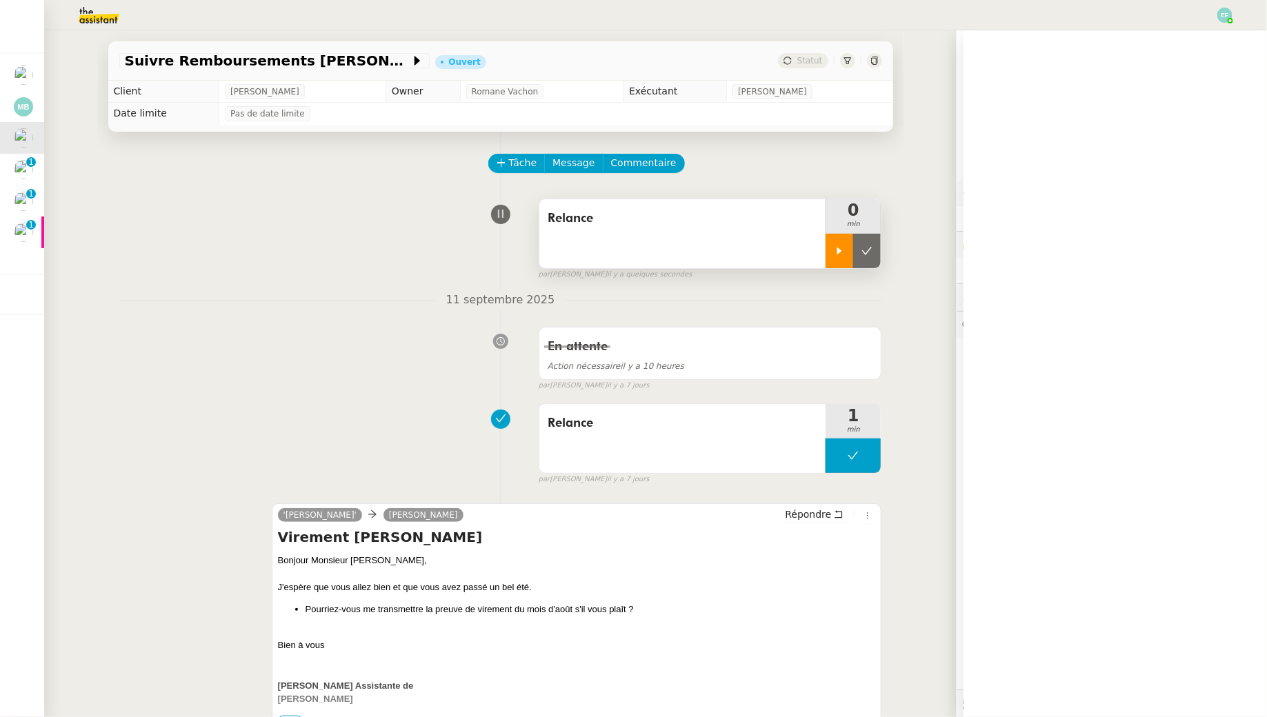
click at [836, 246] on icon at bounding box center [839, 250] width 11 height 11
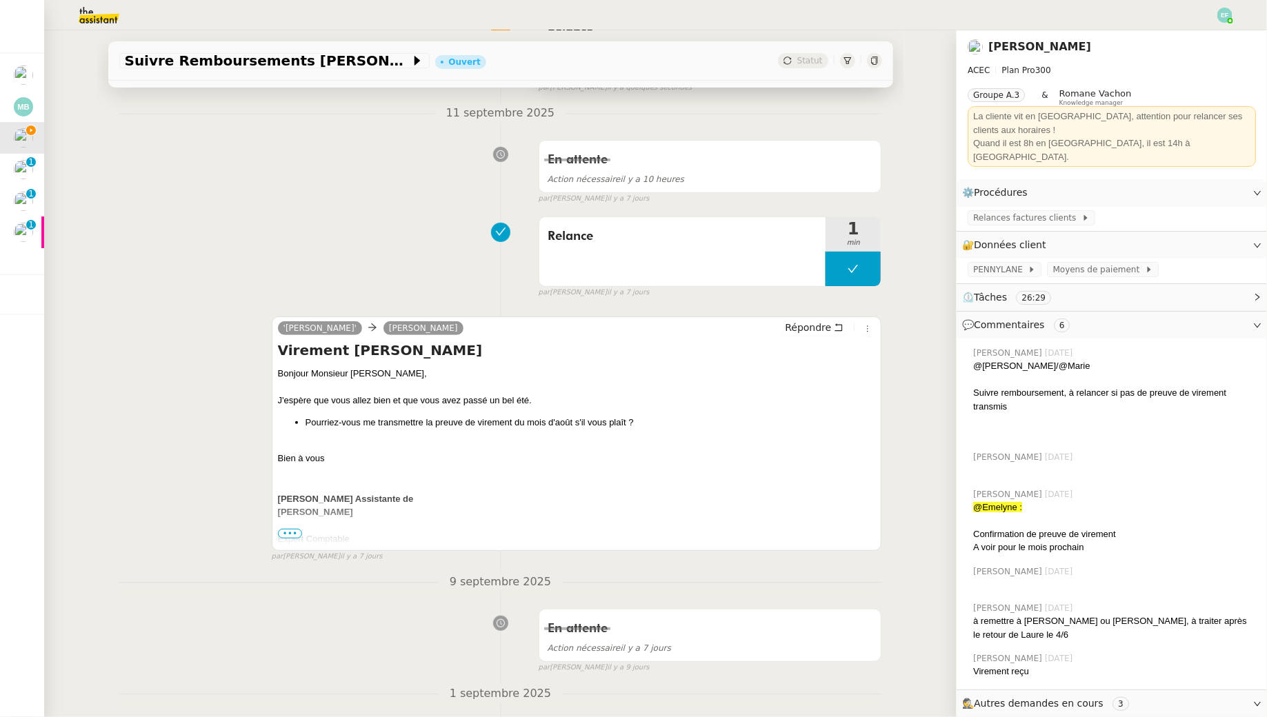
scroll to position [297, 0]
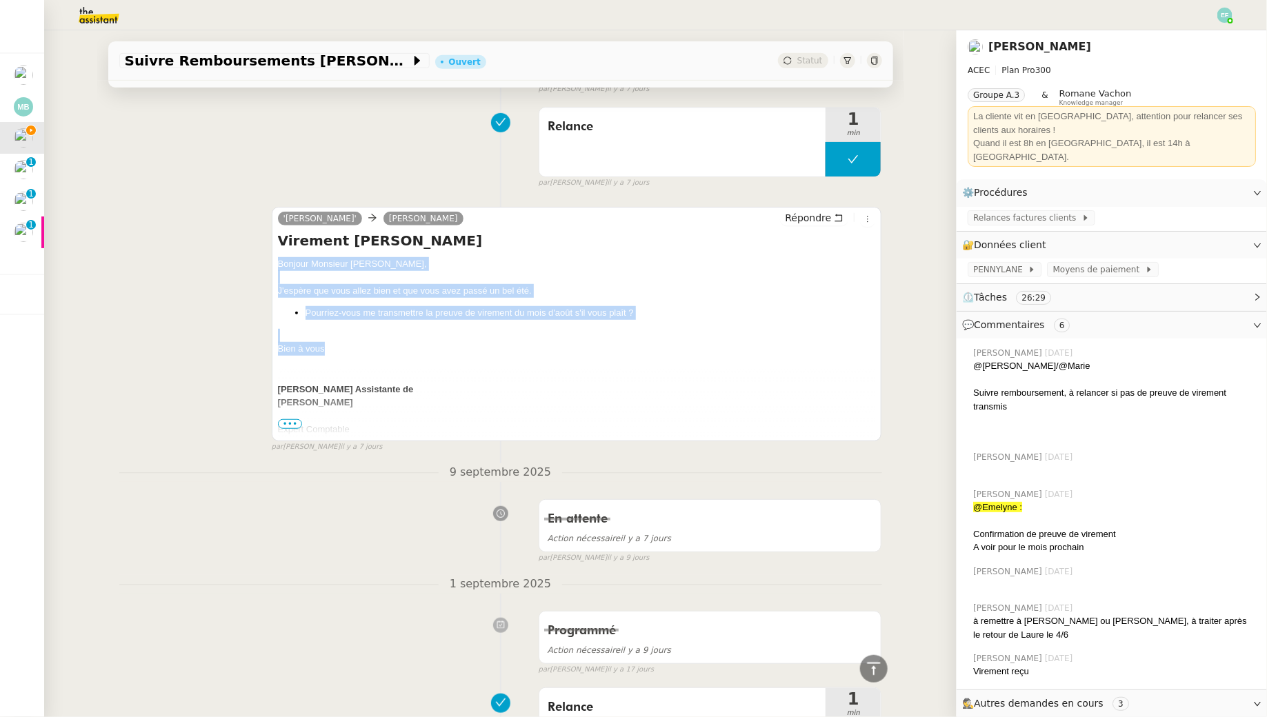
drag, startPoint x: 270, startPoint y: 257, endPoint x: 348, endPoint y: 381, distance: 146.3
click at [356, 351] on div "'Julie Assitante' ARDON ELIE Répondre Virement Mr Ardon Bonjour Monsieur Ardon,…" at bounding box center [500, 323] width 763 height 259
copy div "Bonjour Monsieur Ardon, J'espère que vous allez bien et que vous avez passé un …"
click at [836, 214] on icon at bounding box center [839, 218] width 10 height 10
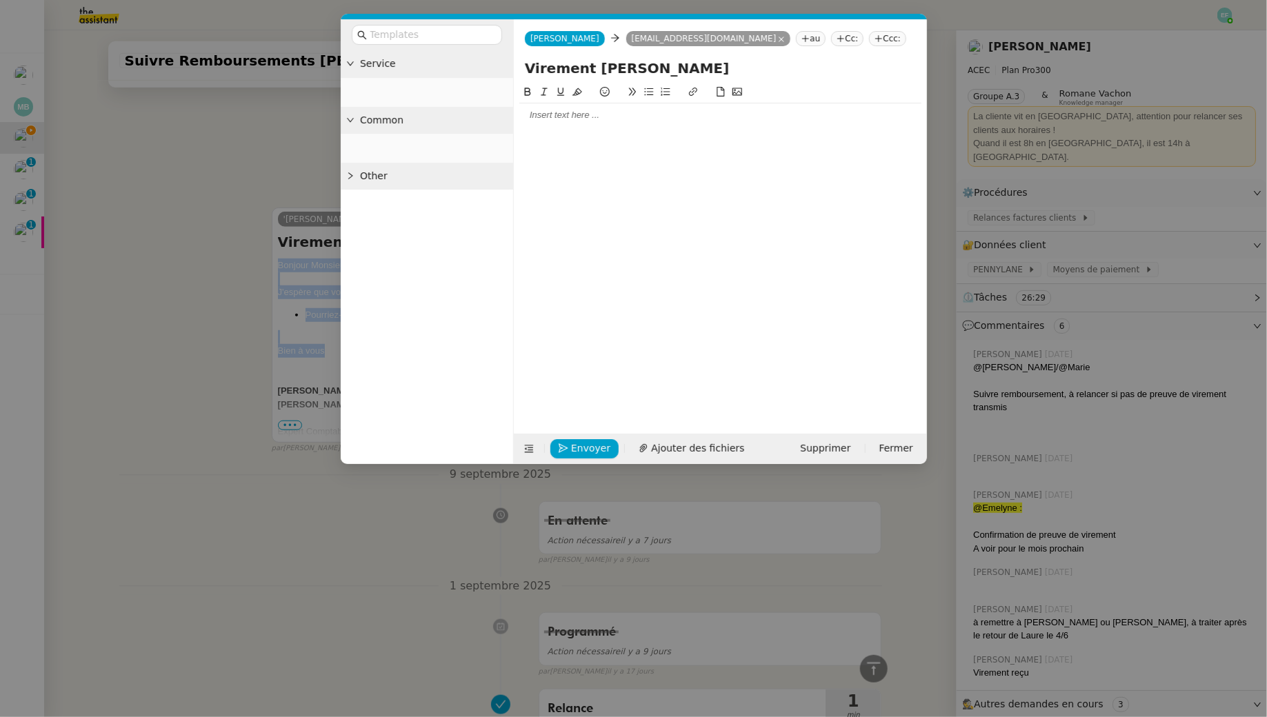
scroll to position [401, 0]
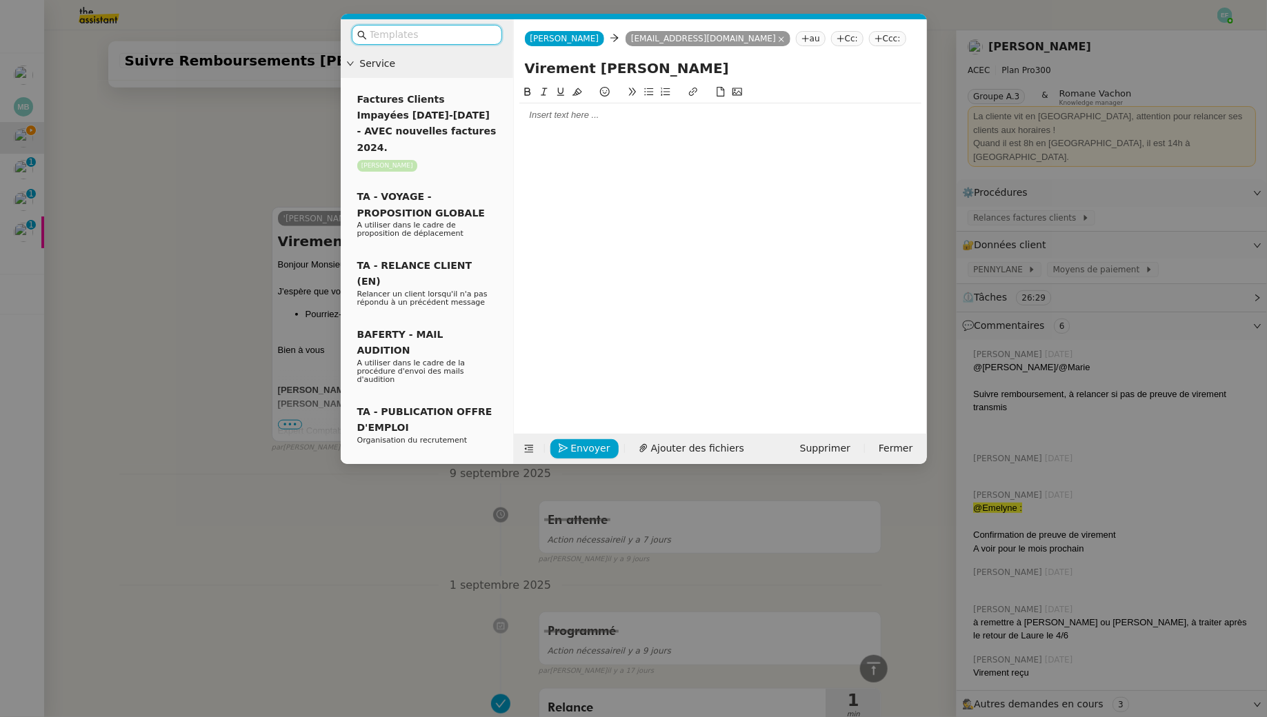
click at [636, 121] on div at bounding box center [720, 115] width 402 height 12
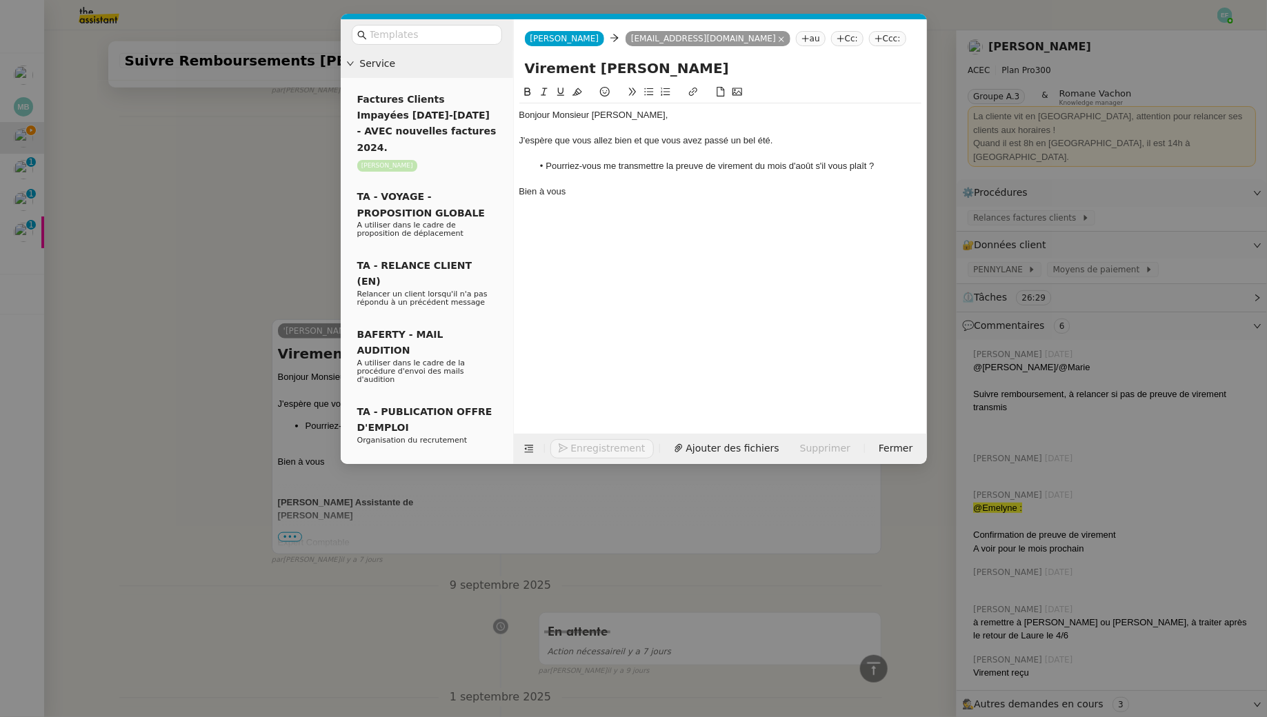
scroll to position [514, 0]
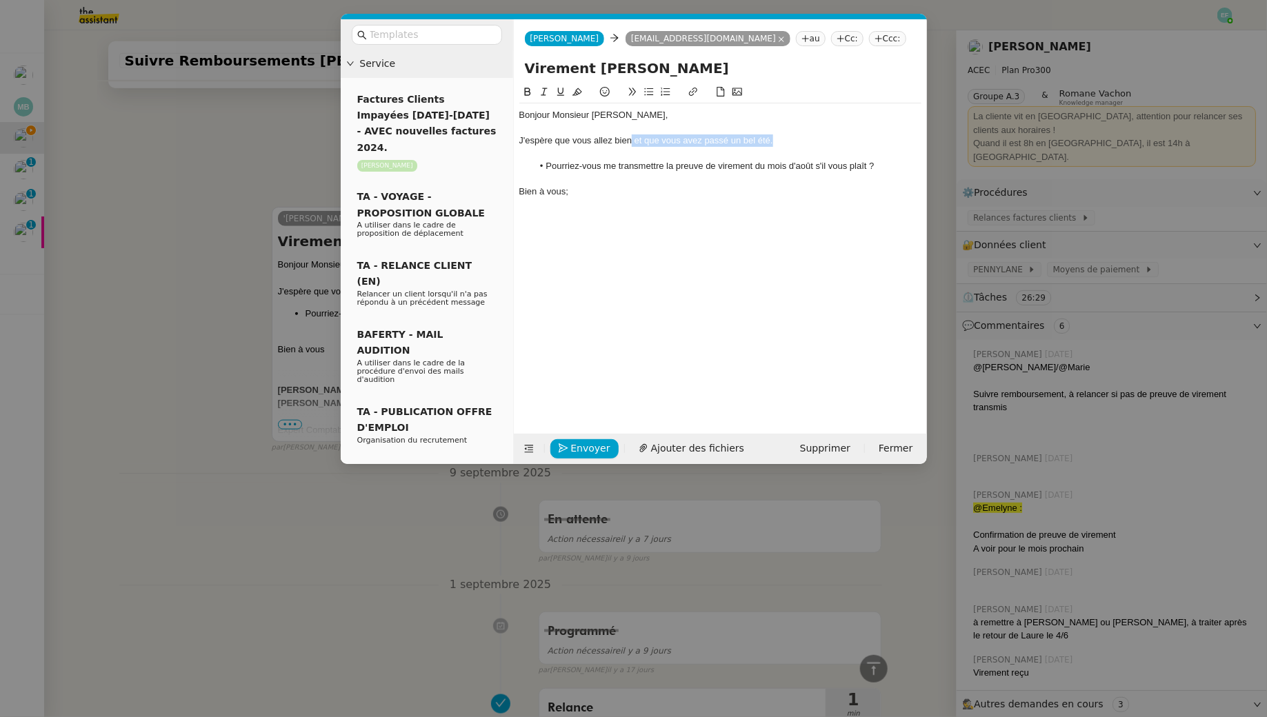
drag, startPoint x: 792, startPoint y: 139, endPoint x: 632, endPoint y: 138, distance: 160.0
click at [632, 138] on div "J'espère que vous allez bien et que vous avez passé un bel été." at bounding box center [720, 140] width 402 height 12
click at [621, 194] on div "Bien à vous;" at bounding box center [720, 191] width 402 height 12
click at [575, 448] on span "Envoyer" at bounding box center [590, 449] width 39 height 16
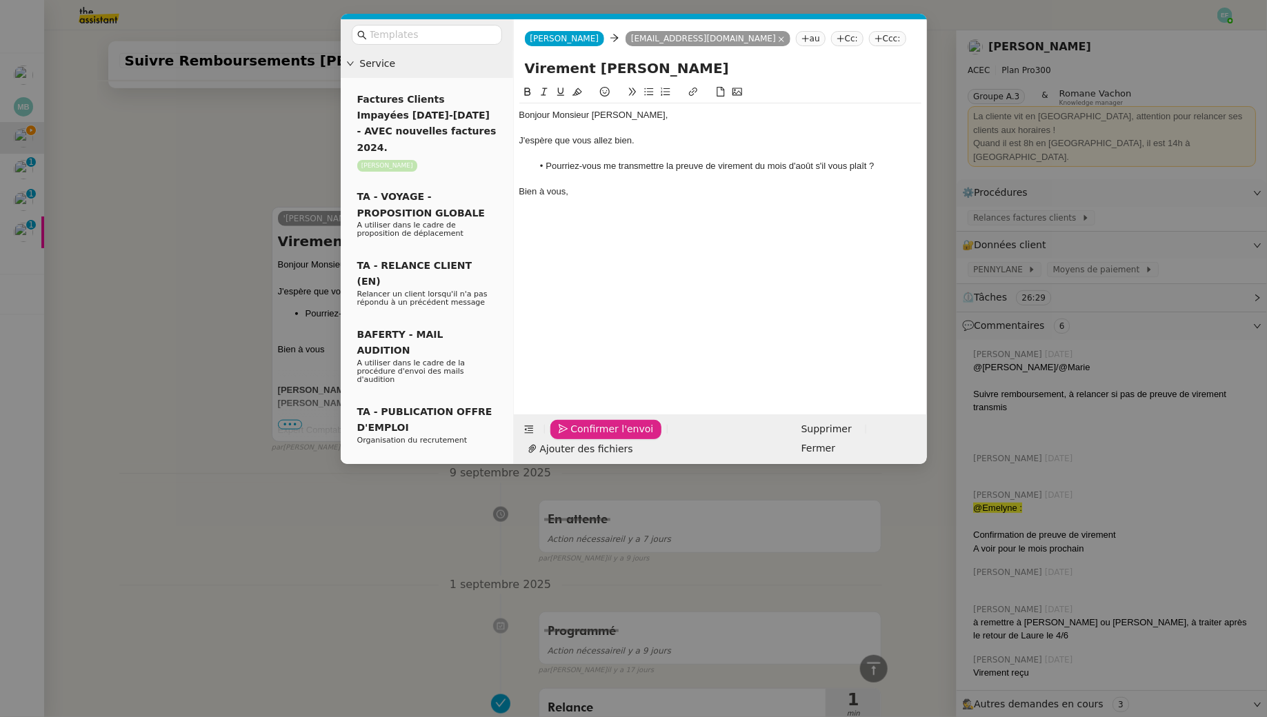
click at [575, 437] on span "Confirmer l'envoi" at bounding box center [612, 429] width 83 height 16
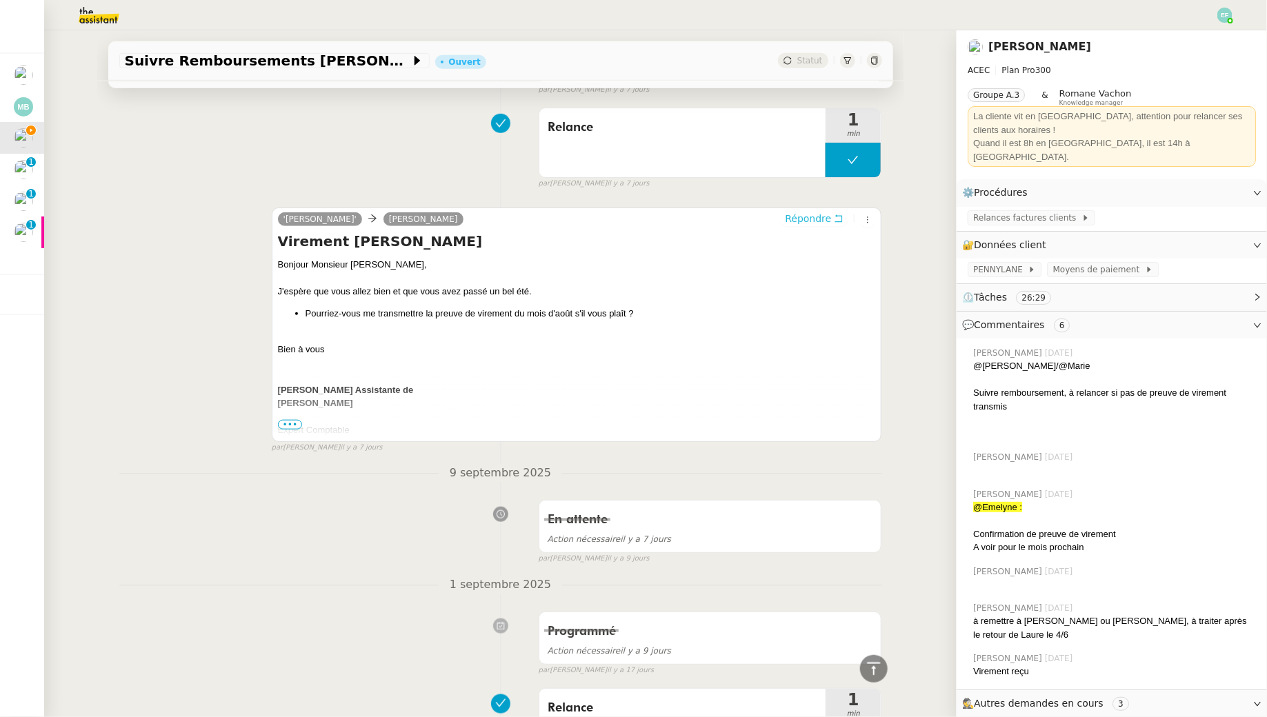
scroll to position [0, 0]
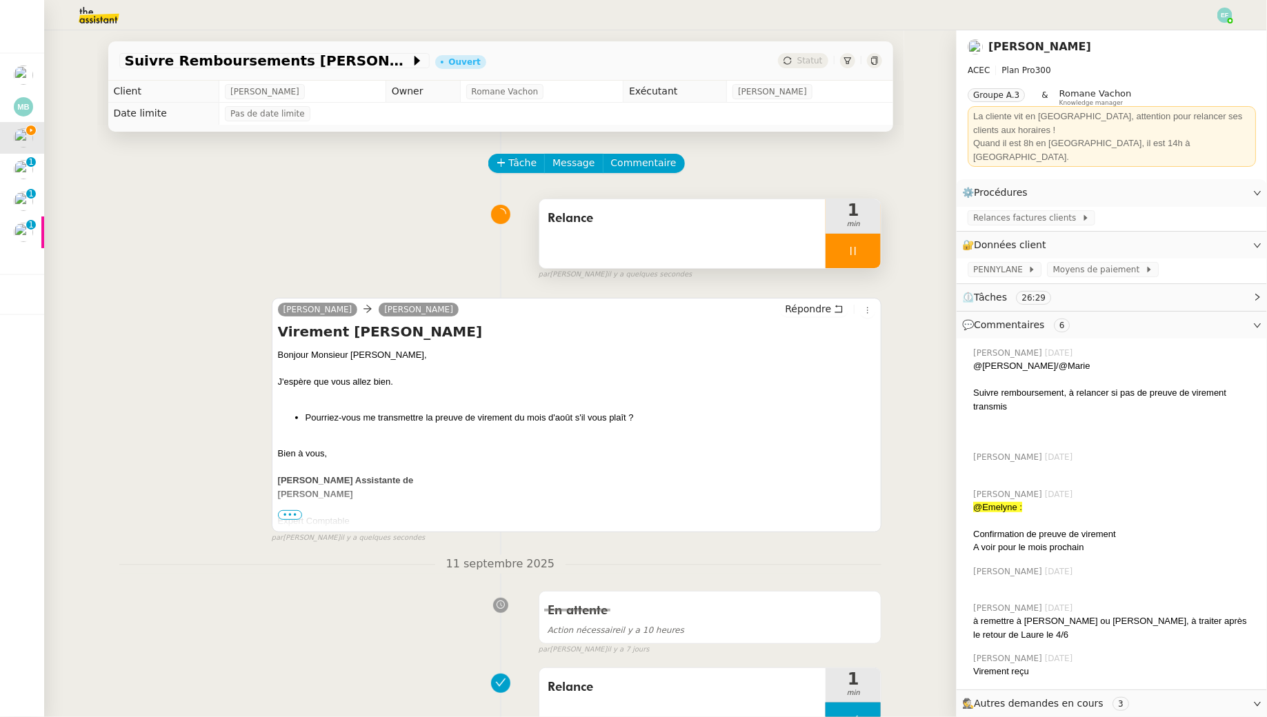
click at [871, 249] on div at bounding box center [852, 251] width 55 height 34
click at [871, 249] on icon at bounding box center [866, 250] width 11 height 11
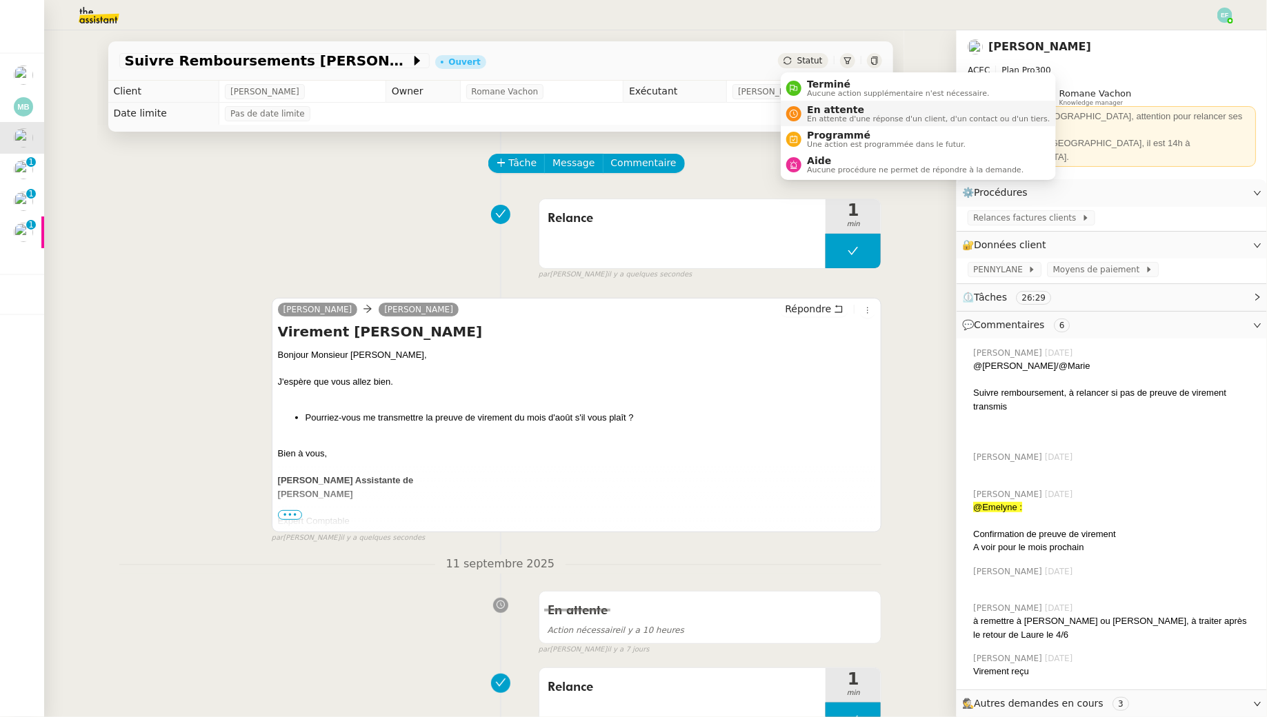
click at [821, 113] on span "En attente" at bounding box center [928, 109] width 243 height 11
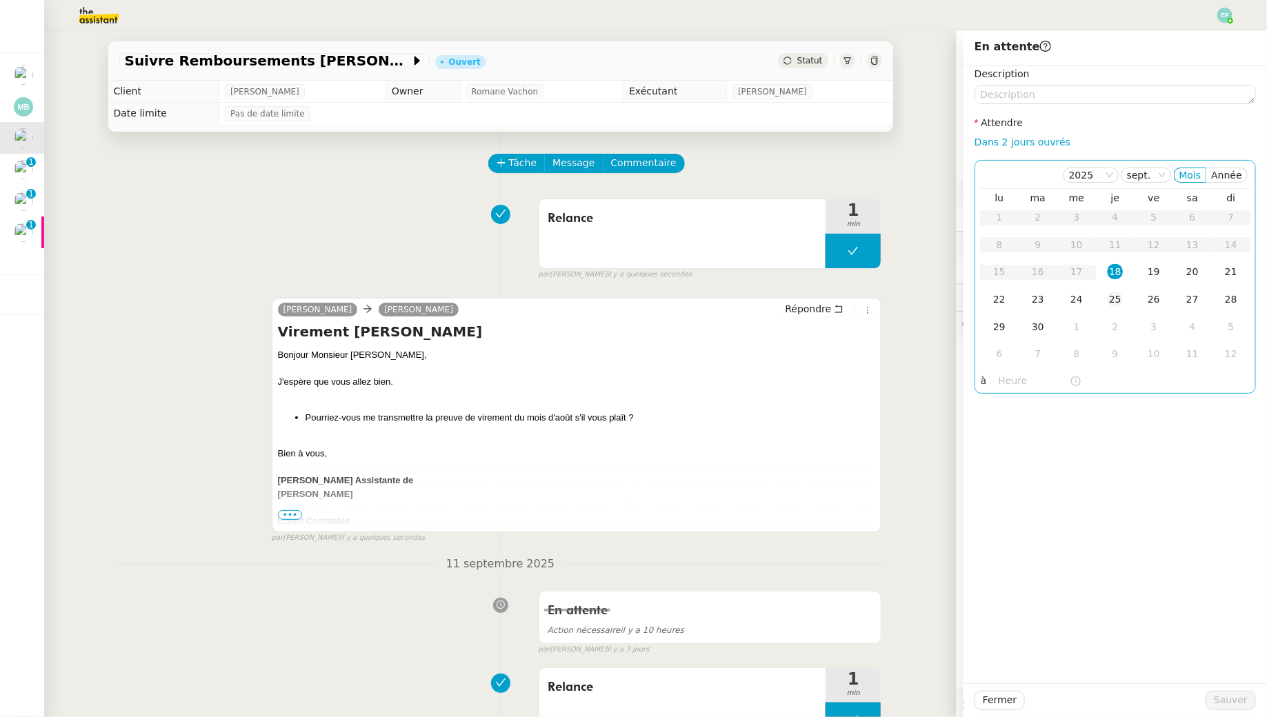
click at [1114, 306] on div "25" at bounding box center [1114, 299] width 15 height 15
click at [1218, 695] on span "Sauver" at bounding box center [1231, 700] width 34 height 16
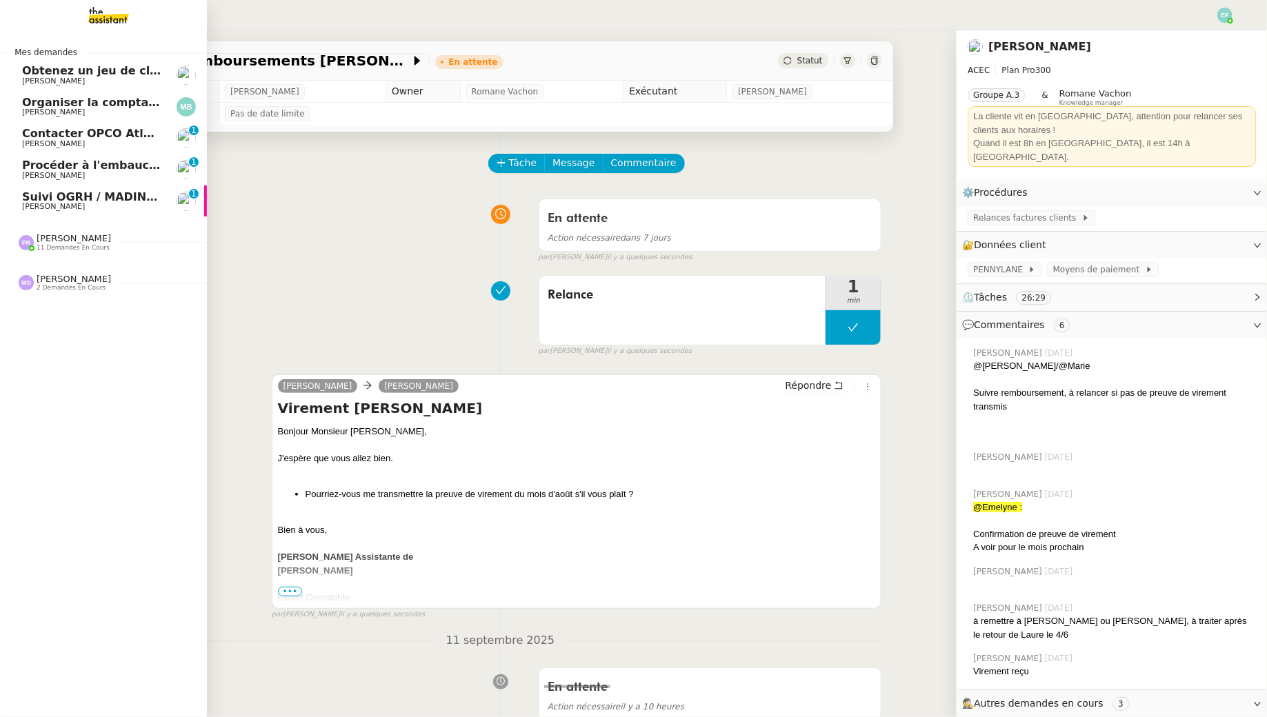
click at [29, 194] on span "Suivi OGRH / MADIN KB - Claudrey Neret" at bounding box center [152, 196] width 260 height 13
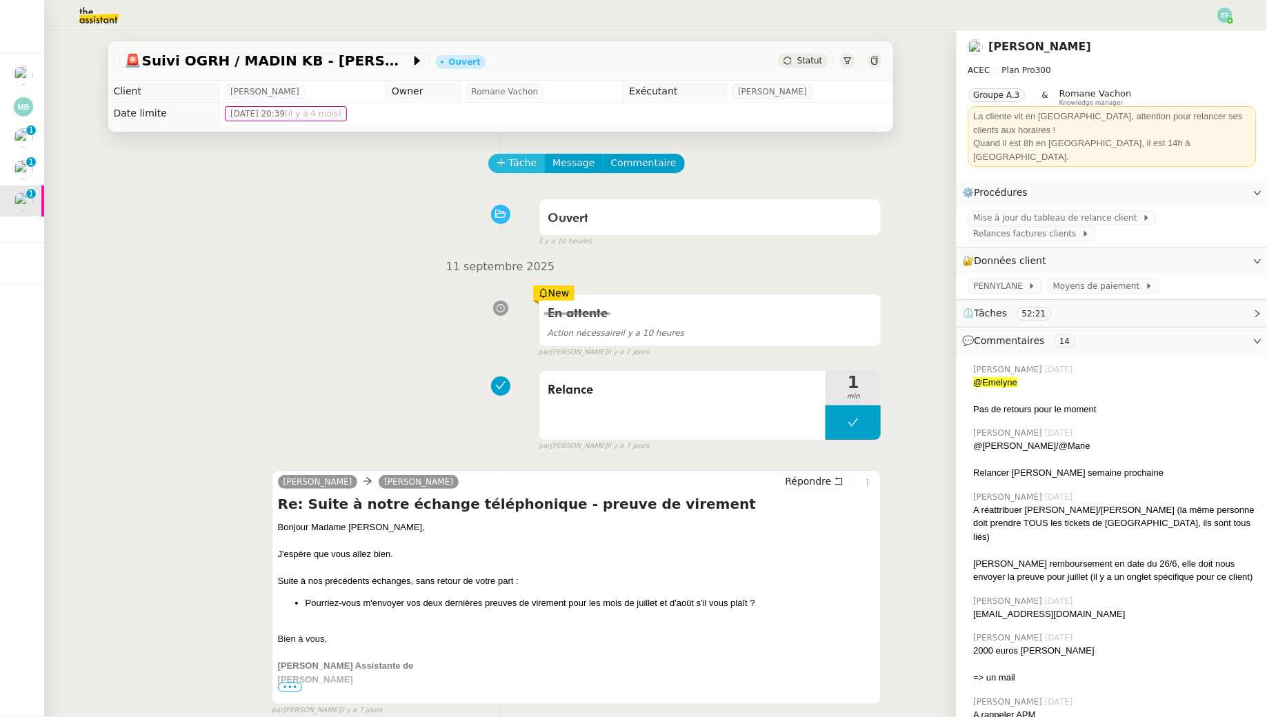
click at [530, 163] on span "Tâche" at bounding box center [523, 163] width 28 height 16
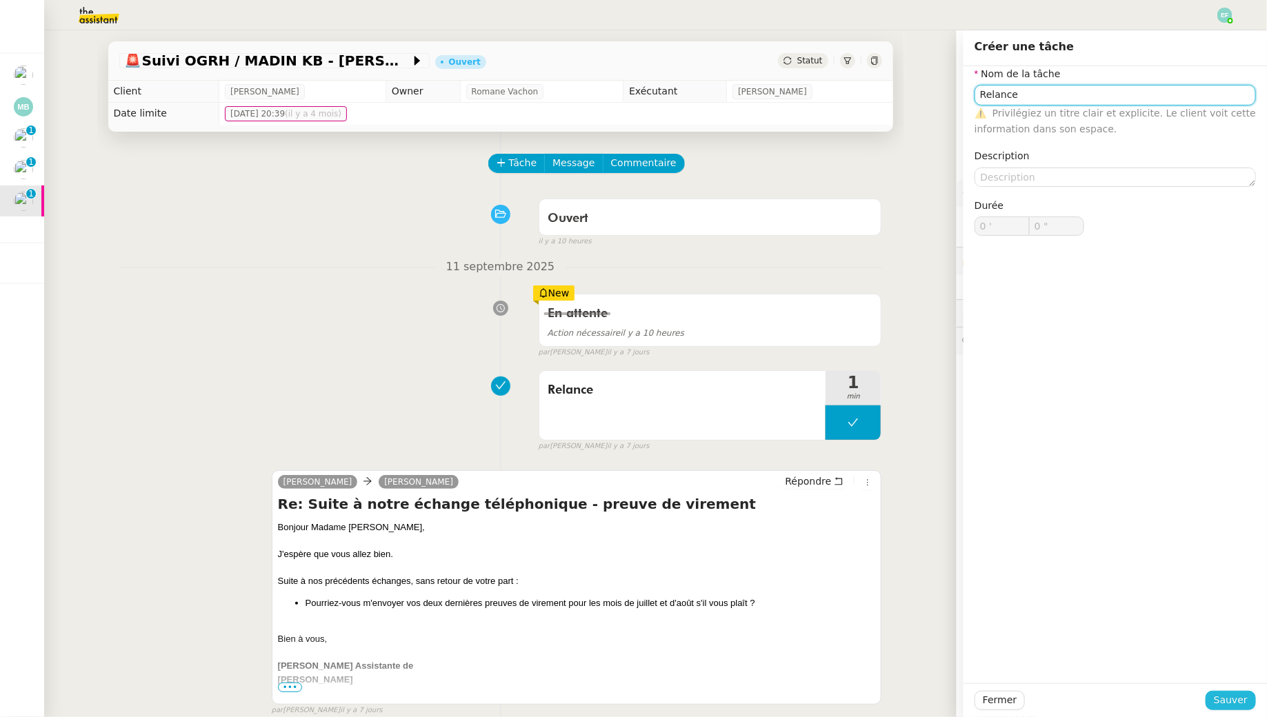
type input "Relance"
click at [1210, 701] on button "Sauver" at bounding box center [1230, 700] width 50 height 19
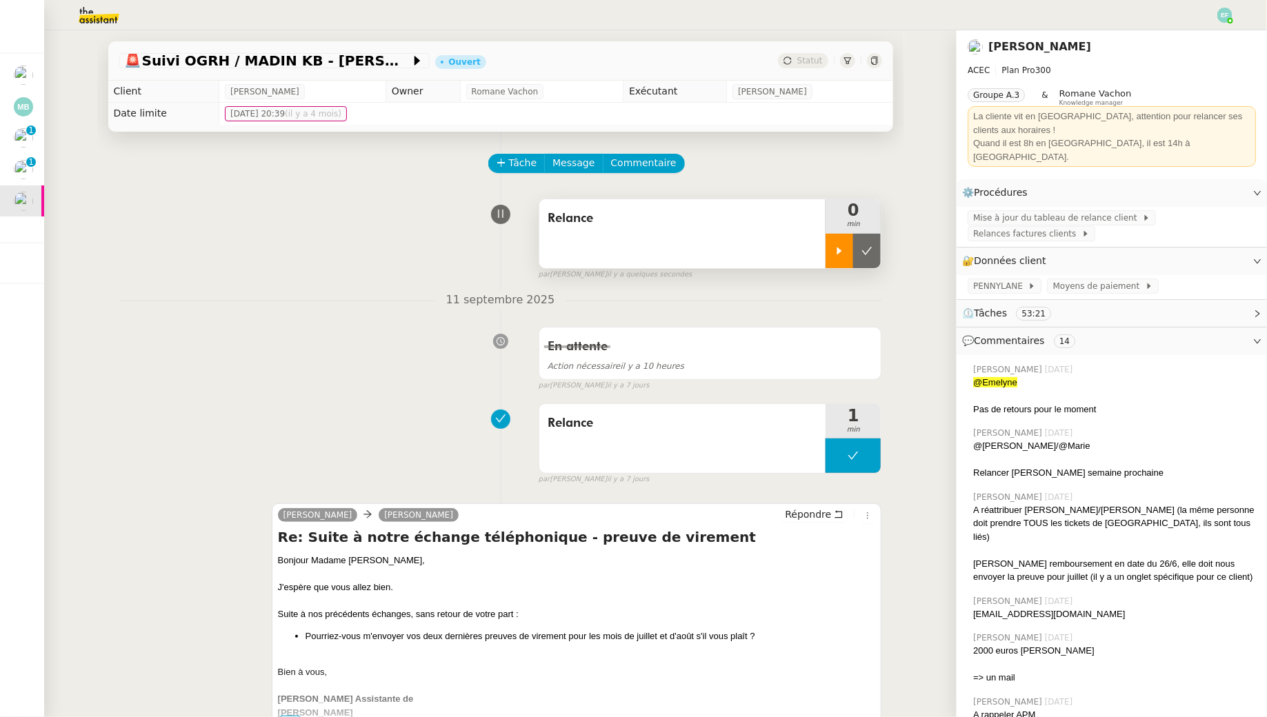
click at [836, 246] on icon at bounding box center [839, 250] width 11 height 11
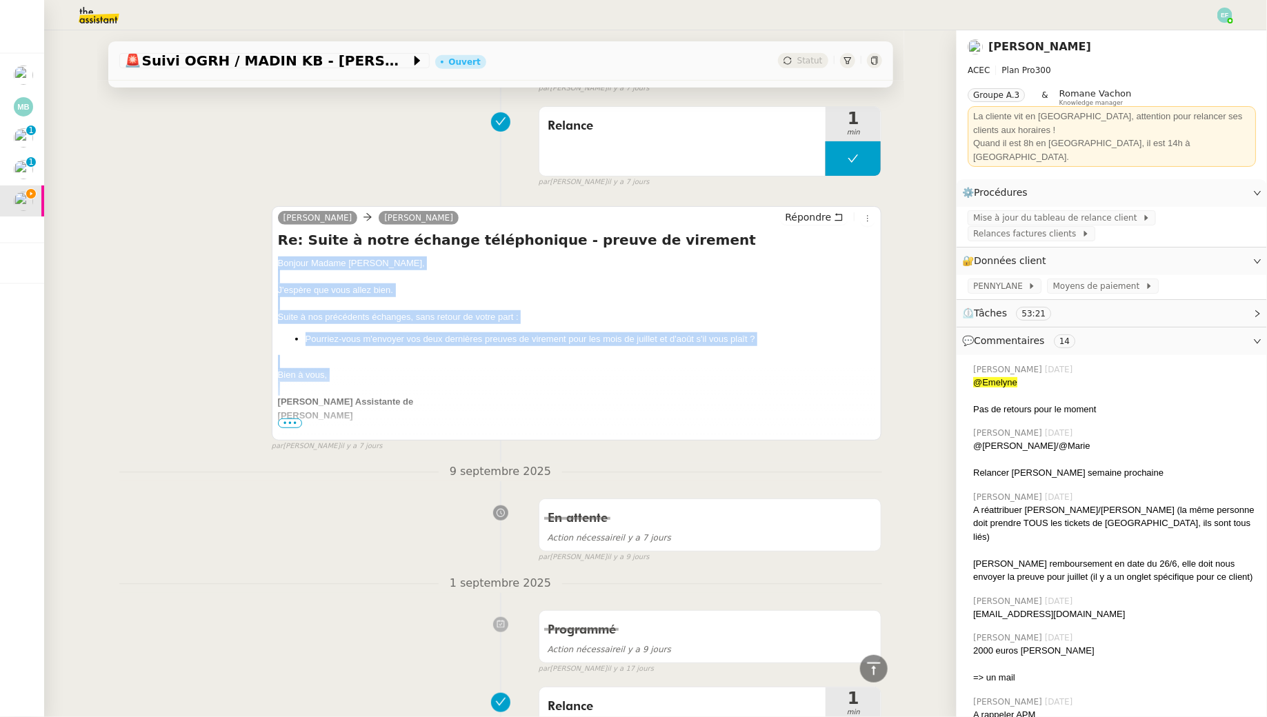
drag, startPoint x: 277, startPoint y: 259, endPoint x: 375, endPoint y: 392, distance: 165.8
copy div "Bonjour Madame Néret, J'espère que vous allez bien. Suite à nos précédents écha…"
click at [839, 216] on icon at bounding box center [839, 217] width 10 height 10
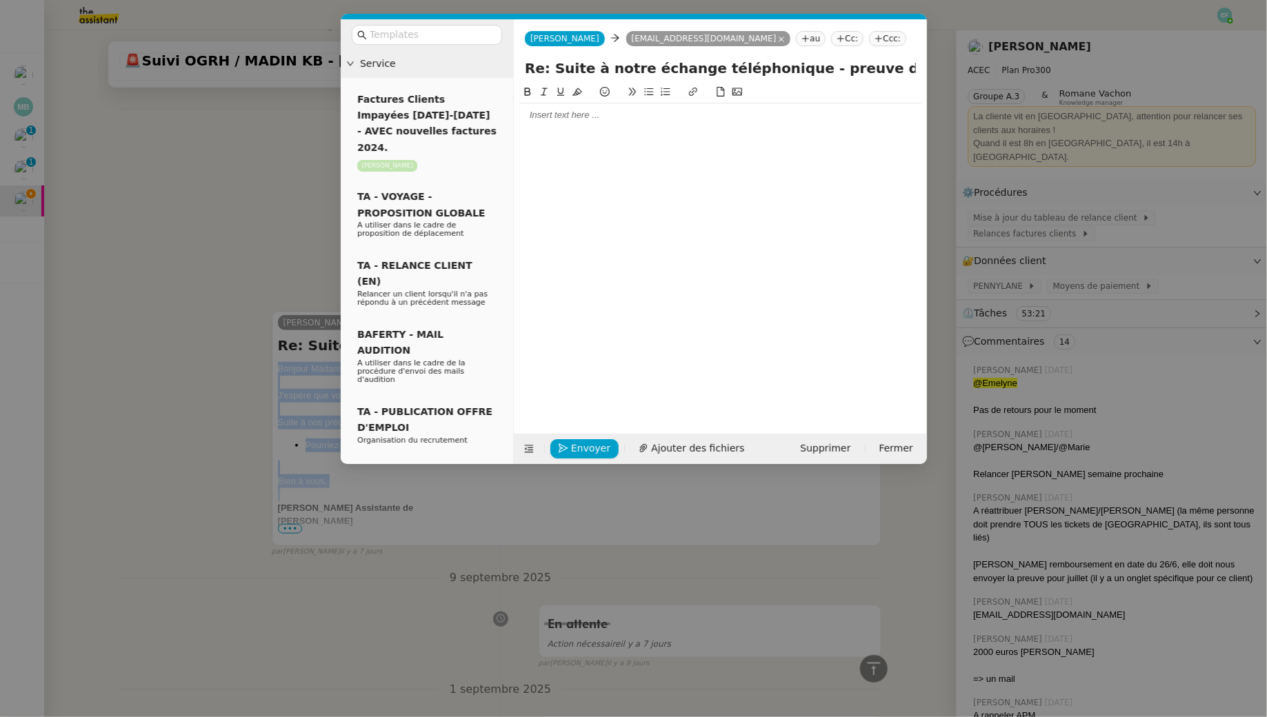
scroll to position [402, 0]
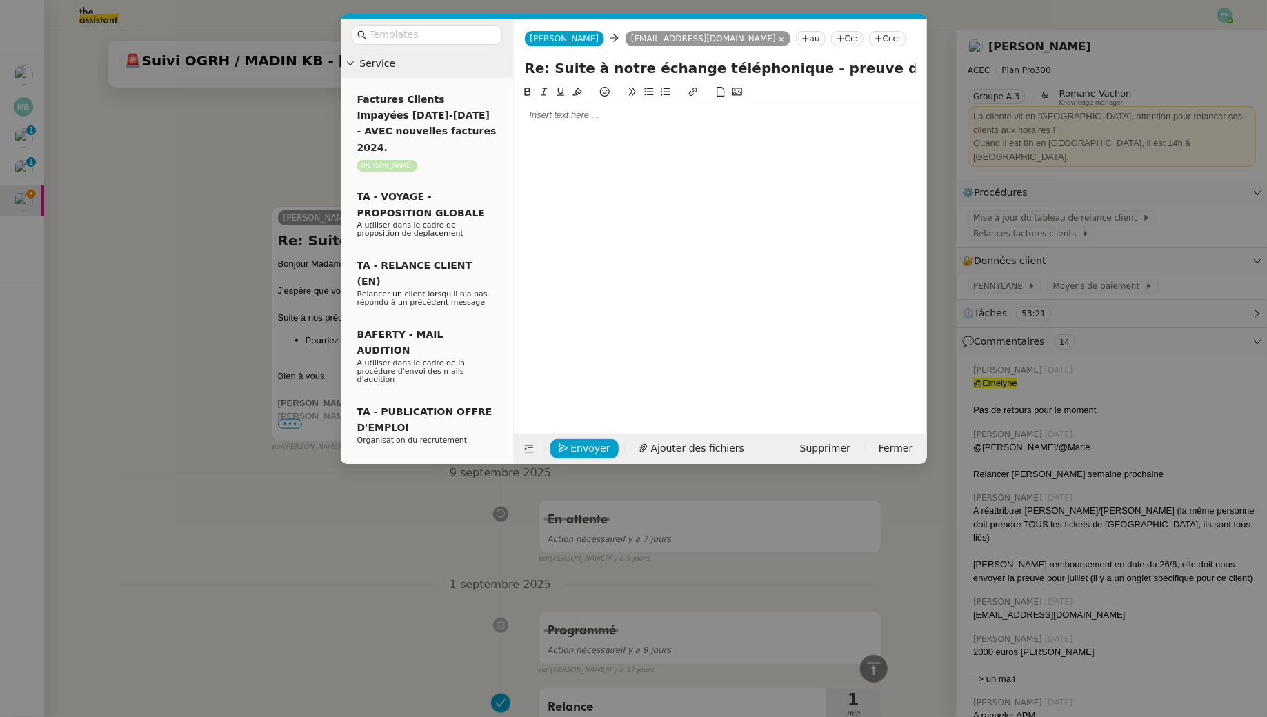
click at [683, 118] on div at bounding box center [720, 115] width 402 height 12
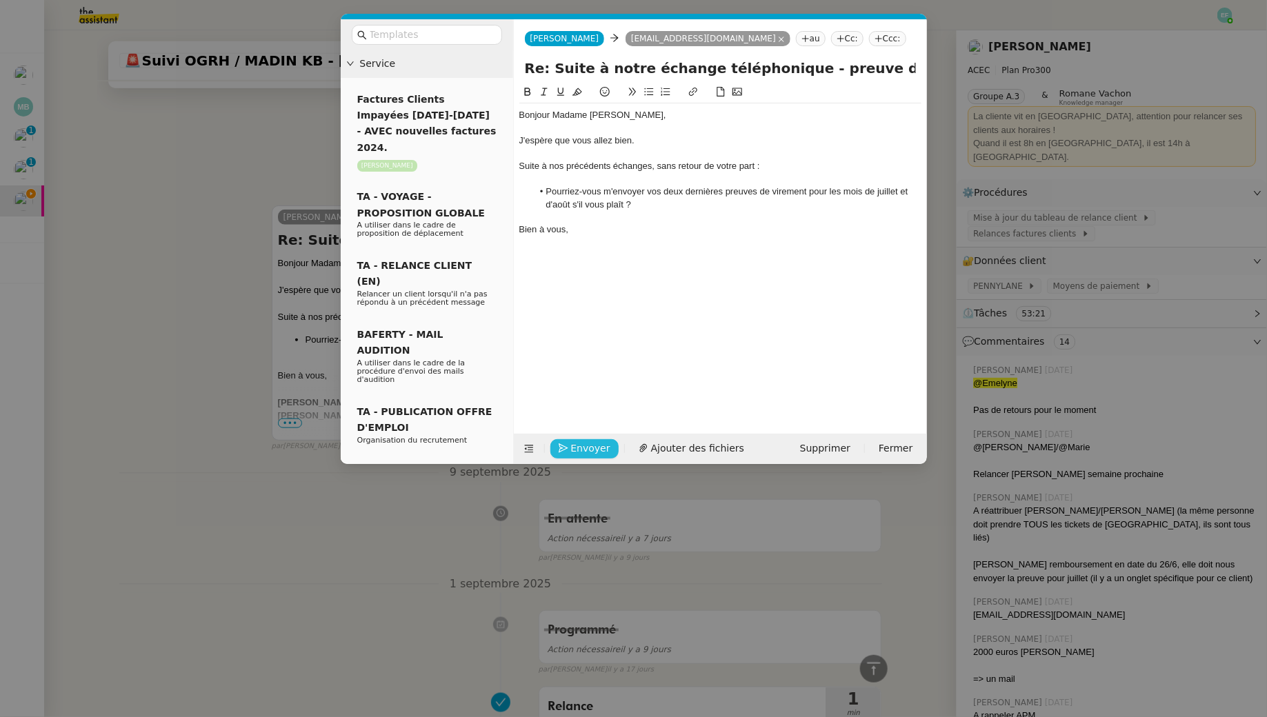
click at [579, 449] on span "Envoyer" at bounding box center [590, 449] width 39 height 16
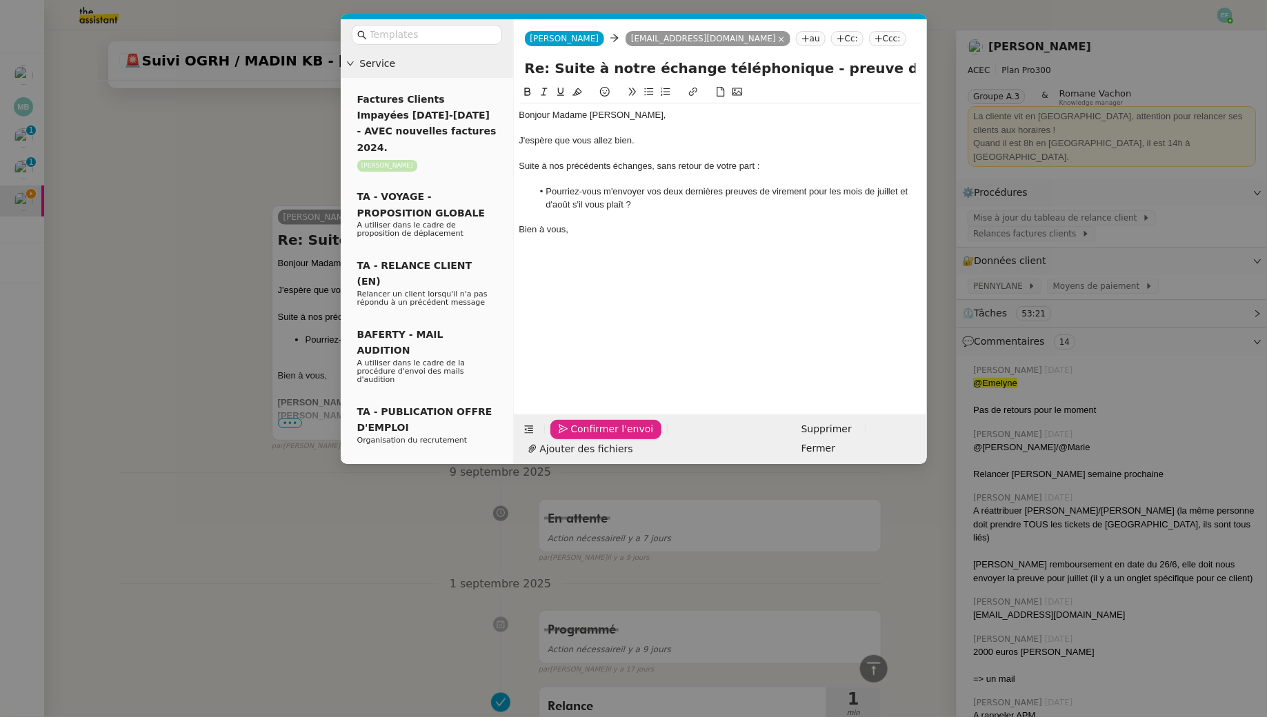
click at [579, 437] on span "Confirmer l'envoi" at bounding box center [612, 429] width 83 height 16
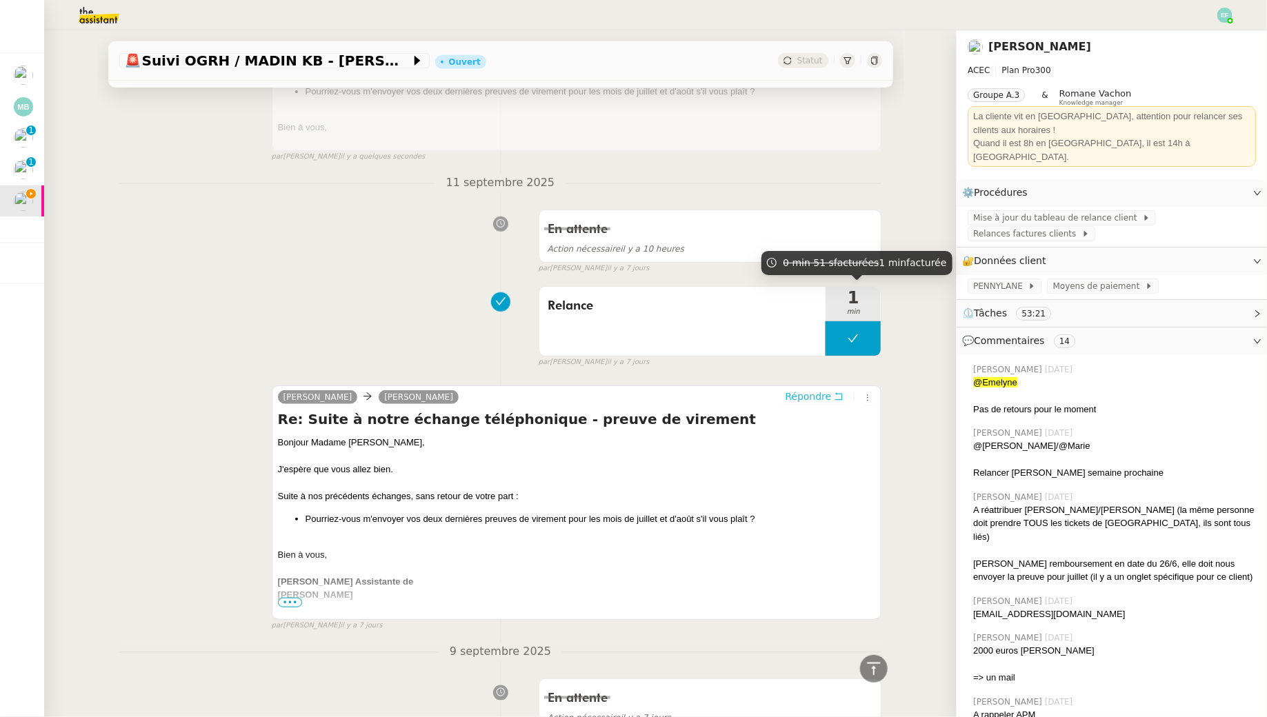
scroll to position [0, 0]
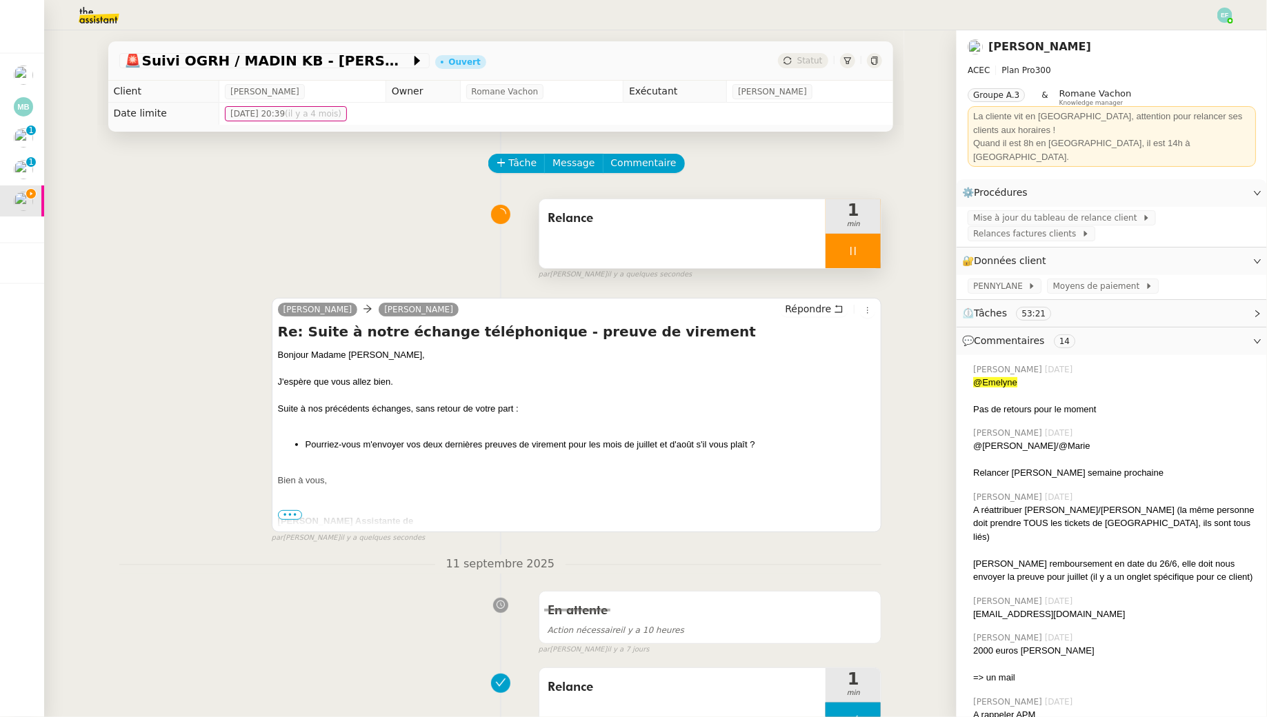
click at [860, 252] on div at bounding box center [852, 251] width 55 height 34
click at [870, 254] on icon at bounding box center [866, 250] width 11 height 11
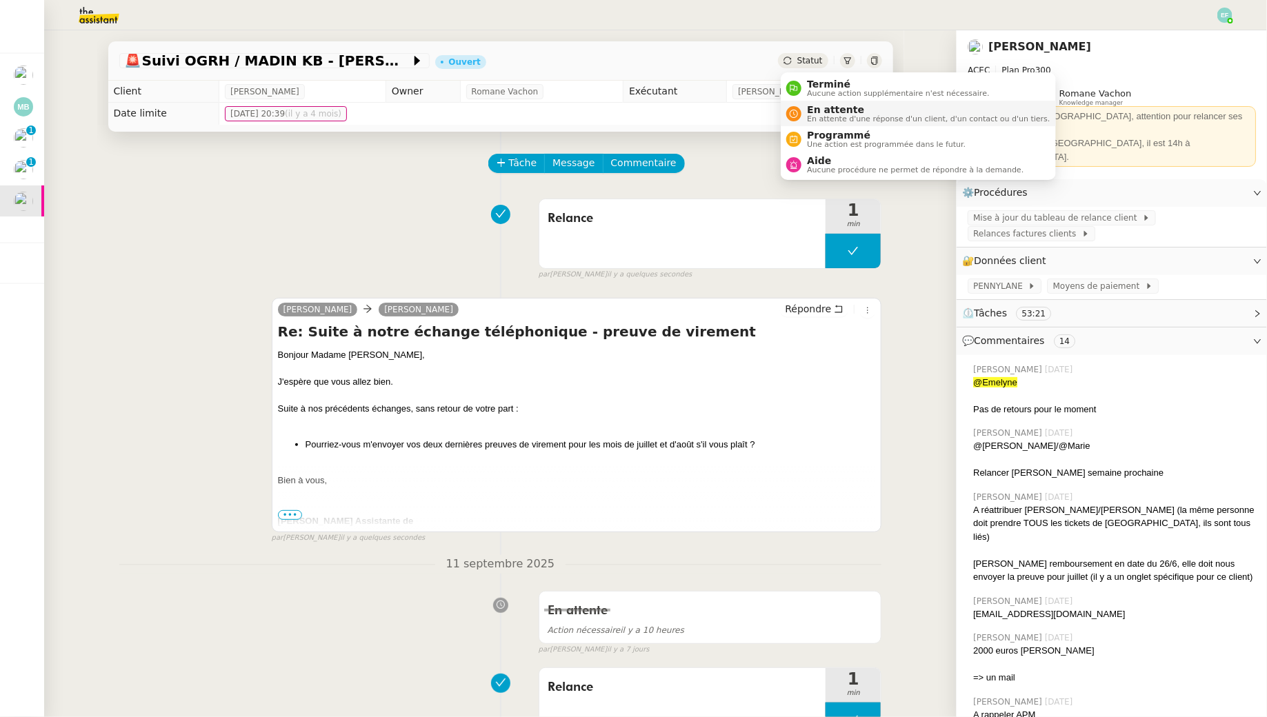
click at [816, 126] on li "En attente En attente d'une réponse d'un client, d'un contact ou d'un tiers." at bounding box center [918, 114] width 274 height 26
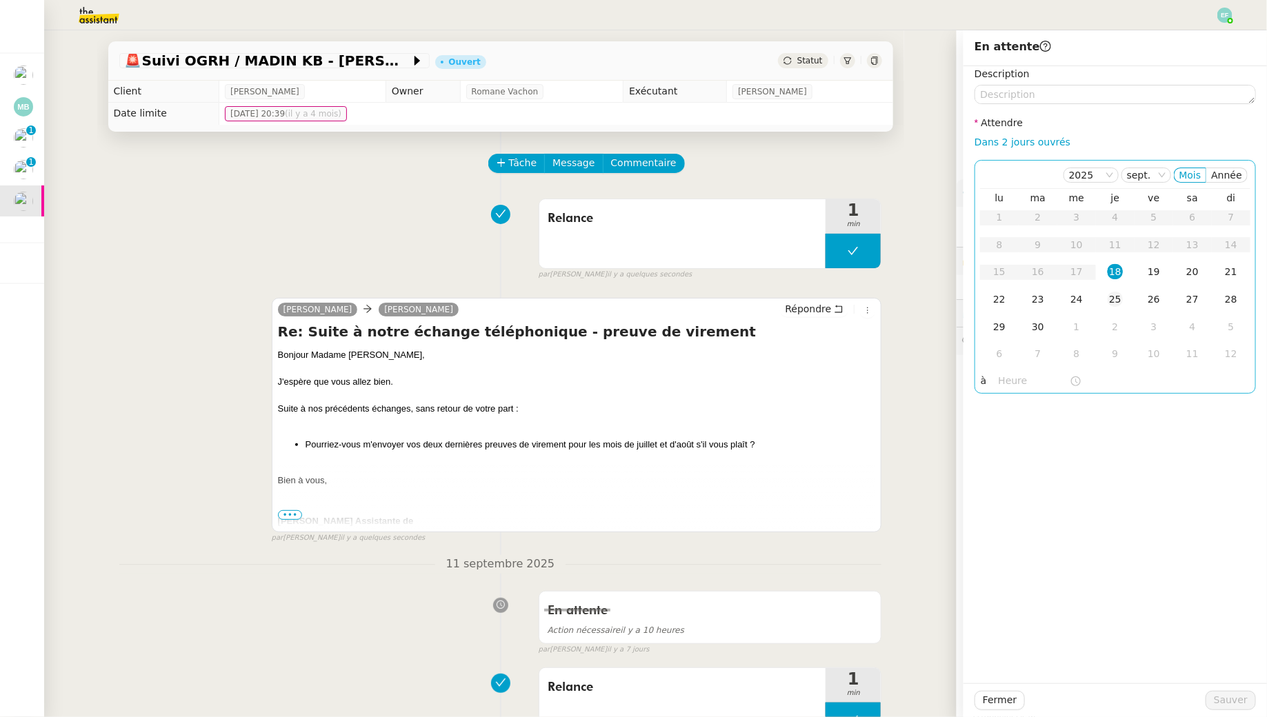
click at [1119, 304] on div "25" at bounding box center [1114, 299] width 15 height 15
click at [1216, 703] on button "Sauver" at bounding box center [1230, 700] width 50 height 19
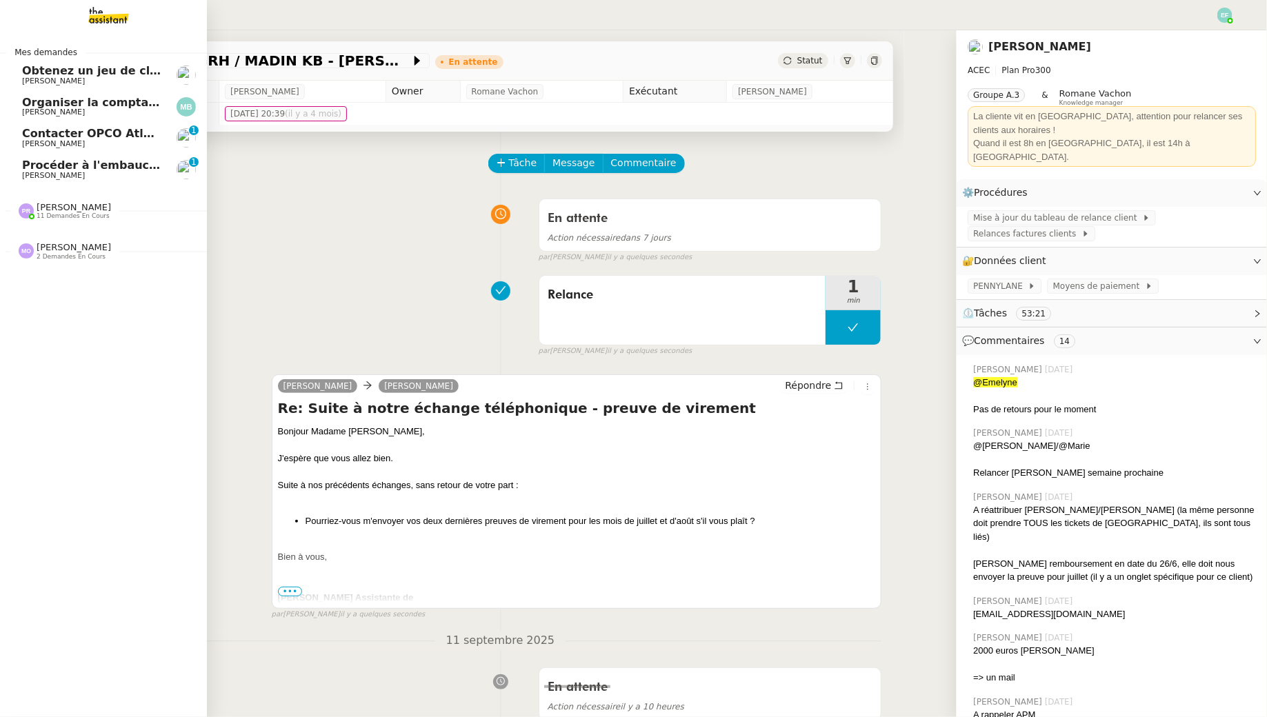
click at [25, 137] on span "Contacter OPCO Atlas pour financement formation" at bounding box center [179, 133] width 314 height 13
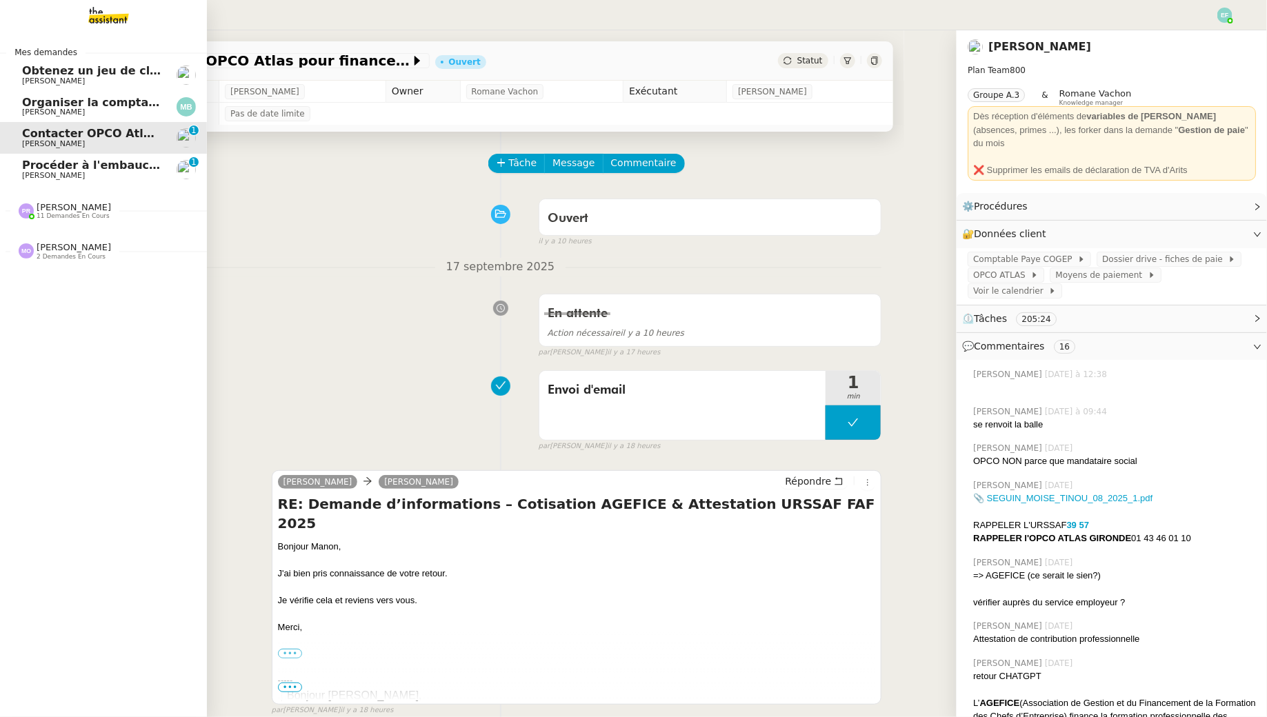
click at [51, 165] on span "Procéder à l'embauche d'[PERSON_NAME]" at bounding box center [152, 165] width 260 height 13
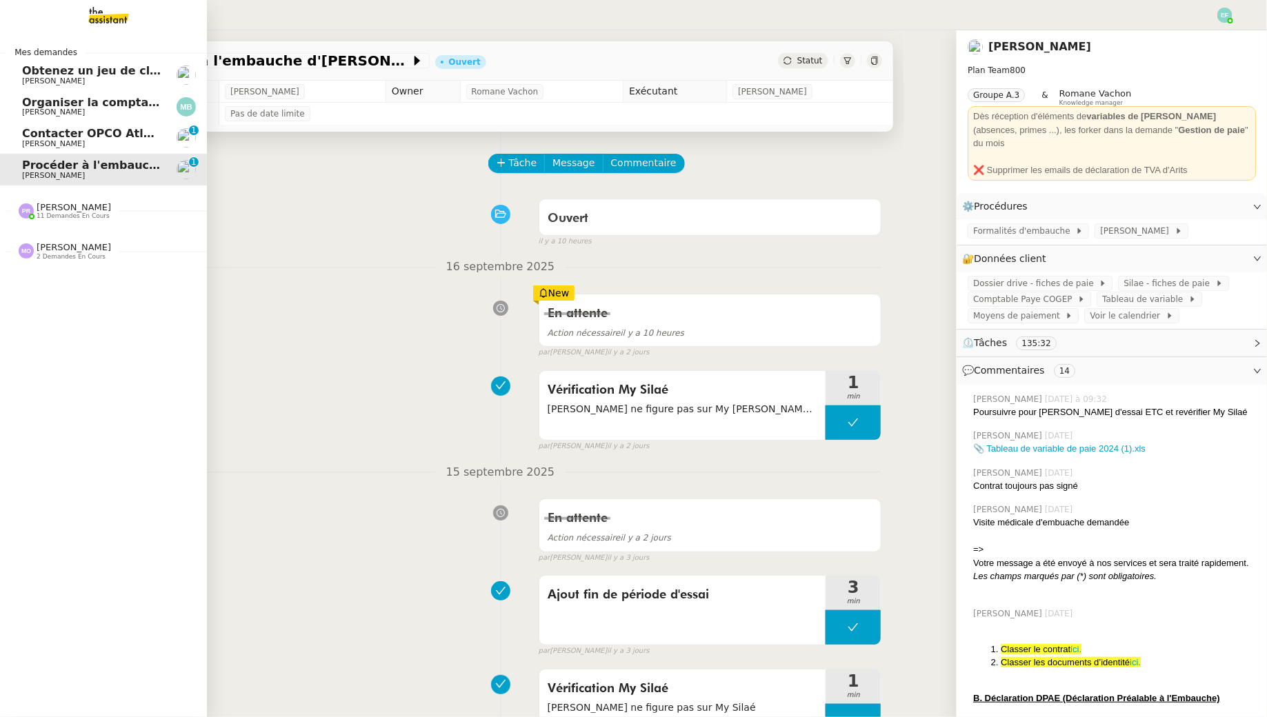
click at [61, 102] on span "Organiser la comptabilité NURI 2025" at bounding box center [136, 102] width 228 height 13
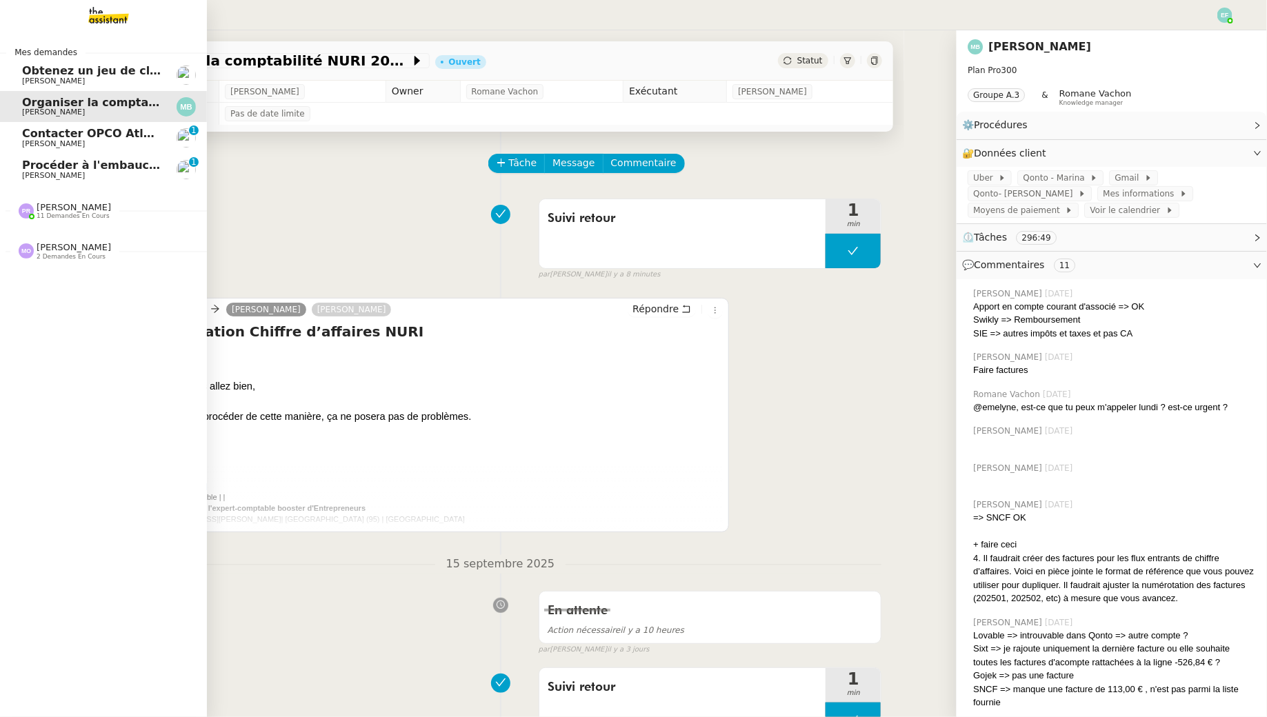
click at [119, 66] on span "Obtenez un jeu de clefs pour la cave" at bounding box center [135, 70] width 227 height 13
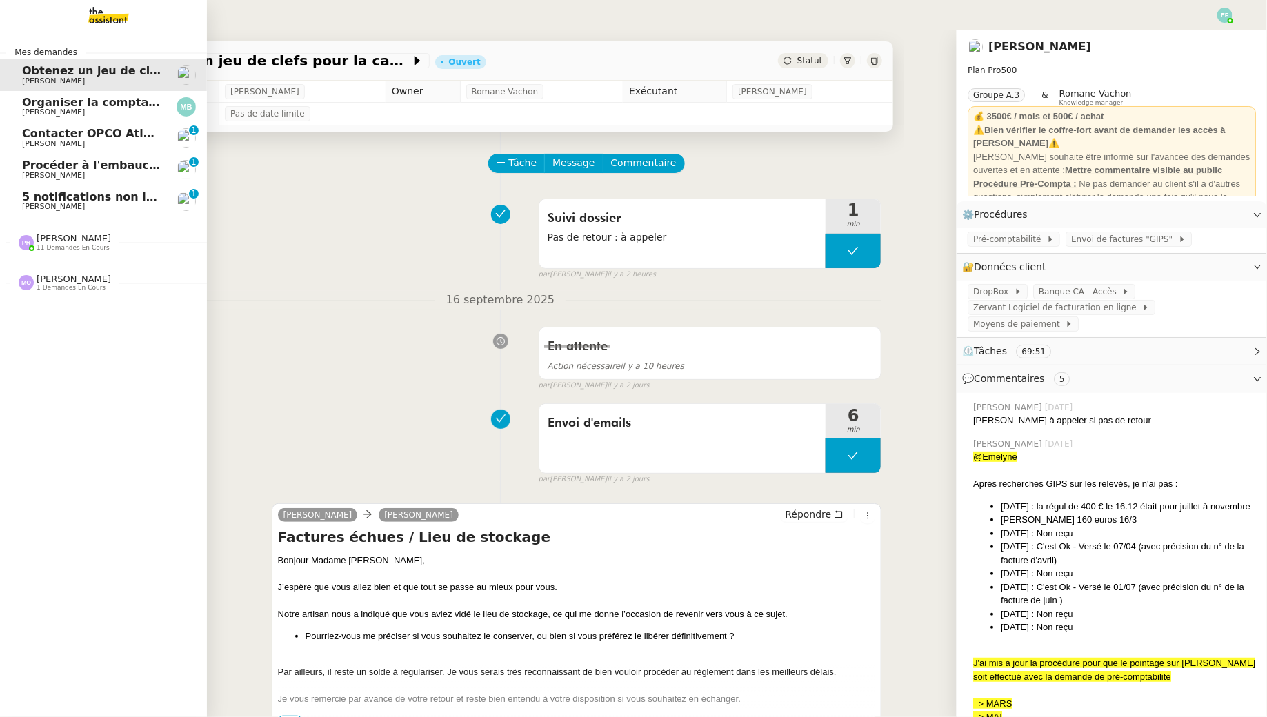
click at [39, 202] on span "5 notifications non lues sur Pennylane" at bounding box center [141, 196] width 239 height 13
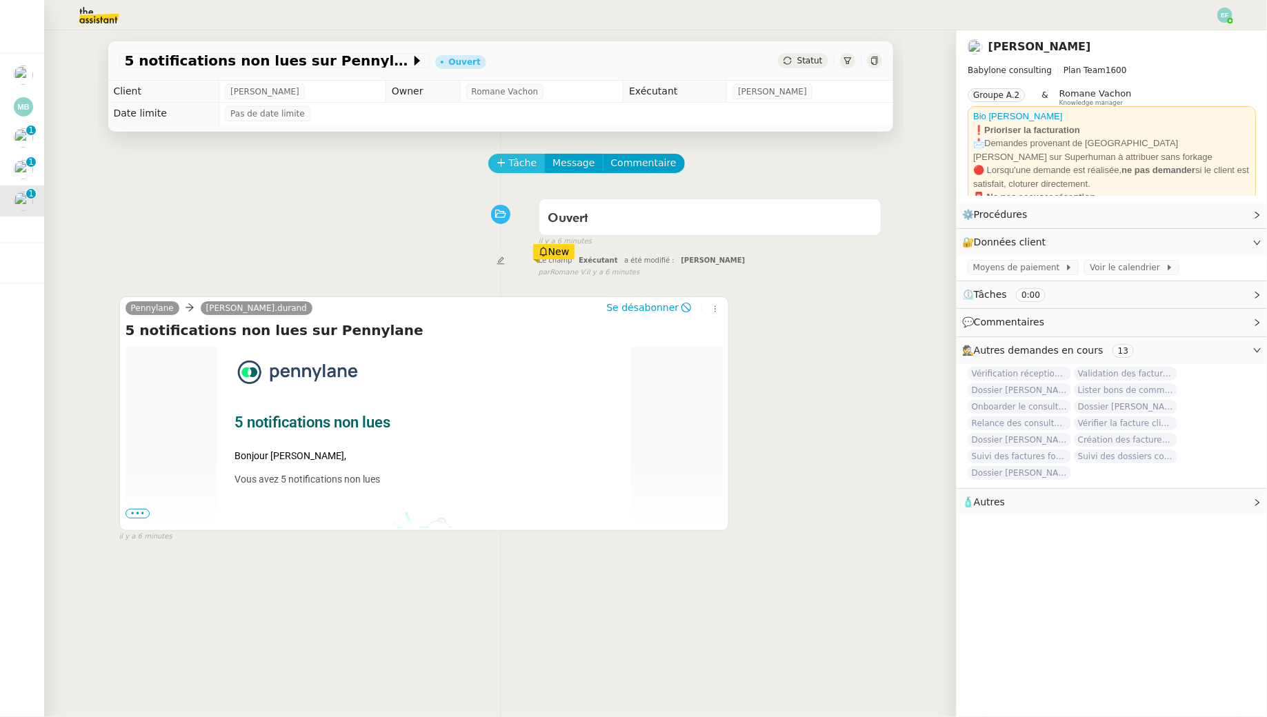
click at [516, 160] on span "Tâche" at bounding box center [523, 163] width 28 height 16
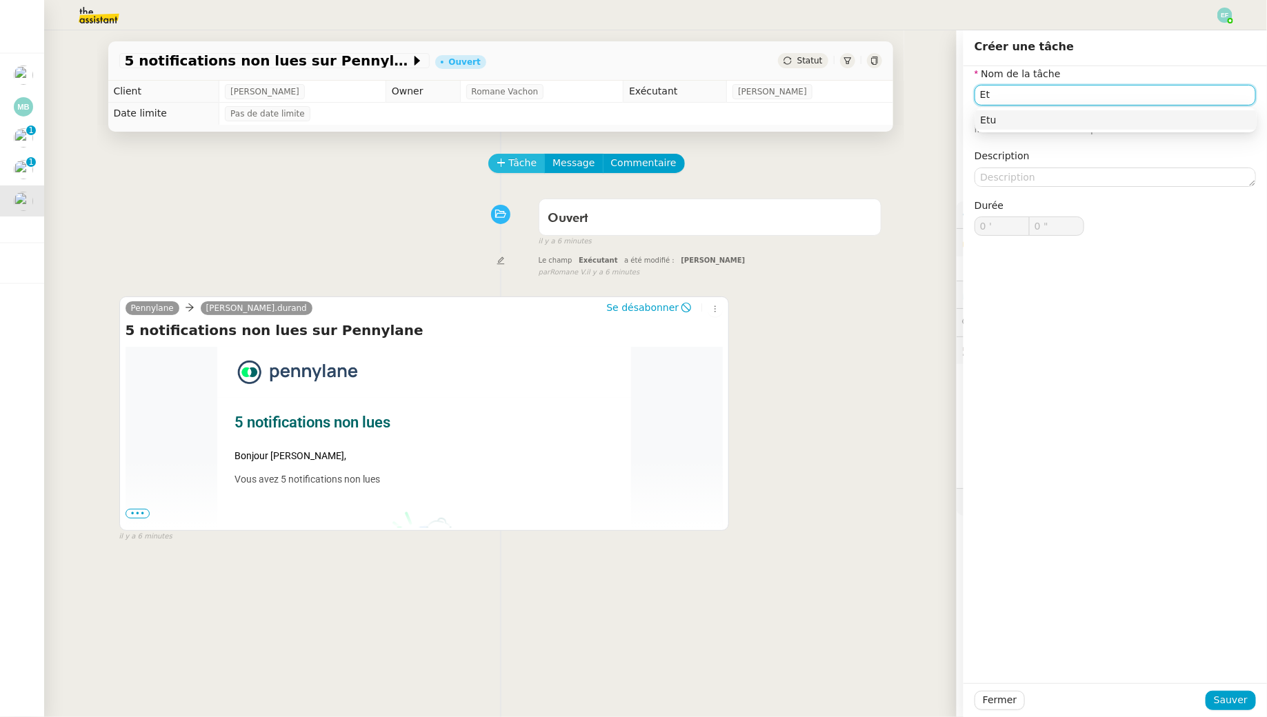
type input "E"
type input "Vérification notifications"
click at [1236, 692] on span "Sauver" at bounding box center [1231, 700] width 34 height 16
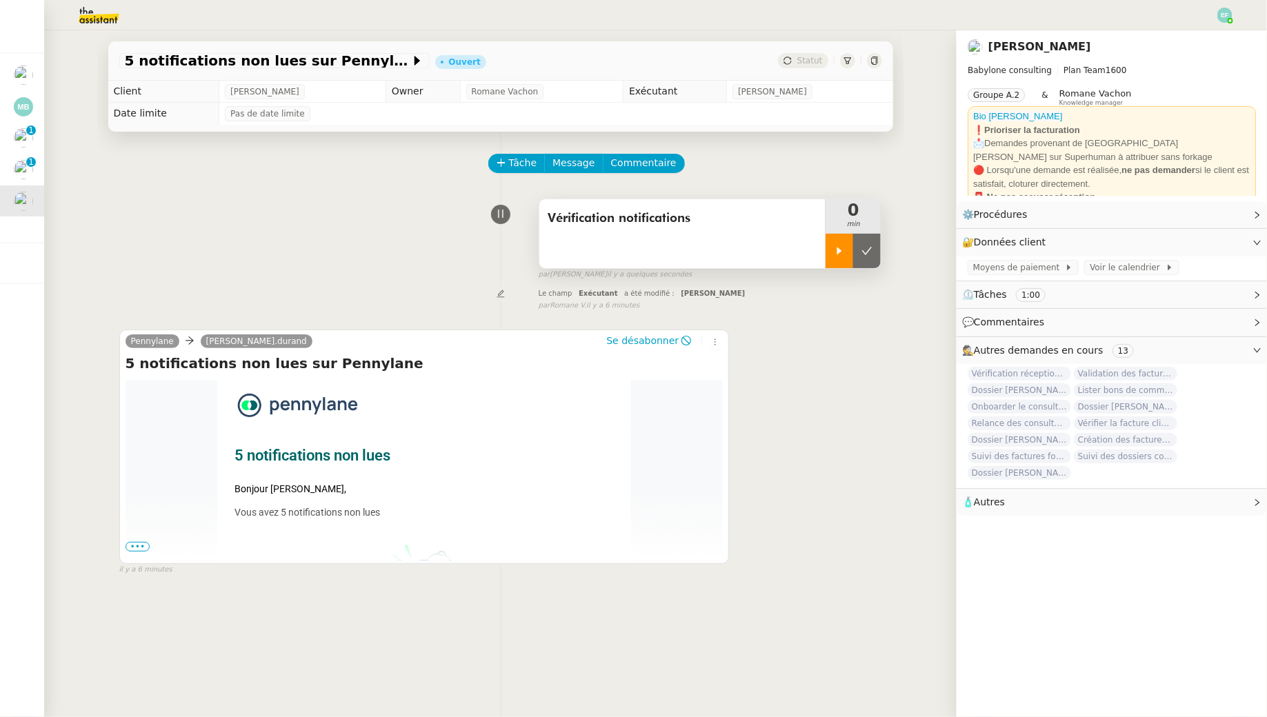
click at [832, 248] on div at bounding box center [839, 251] width 28 height 34
click at [336, 54] on span "5 notifications non lues sur Pennylane" at bounding box center [267, 61] width 285 height 14
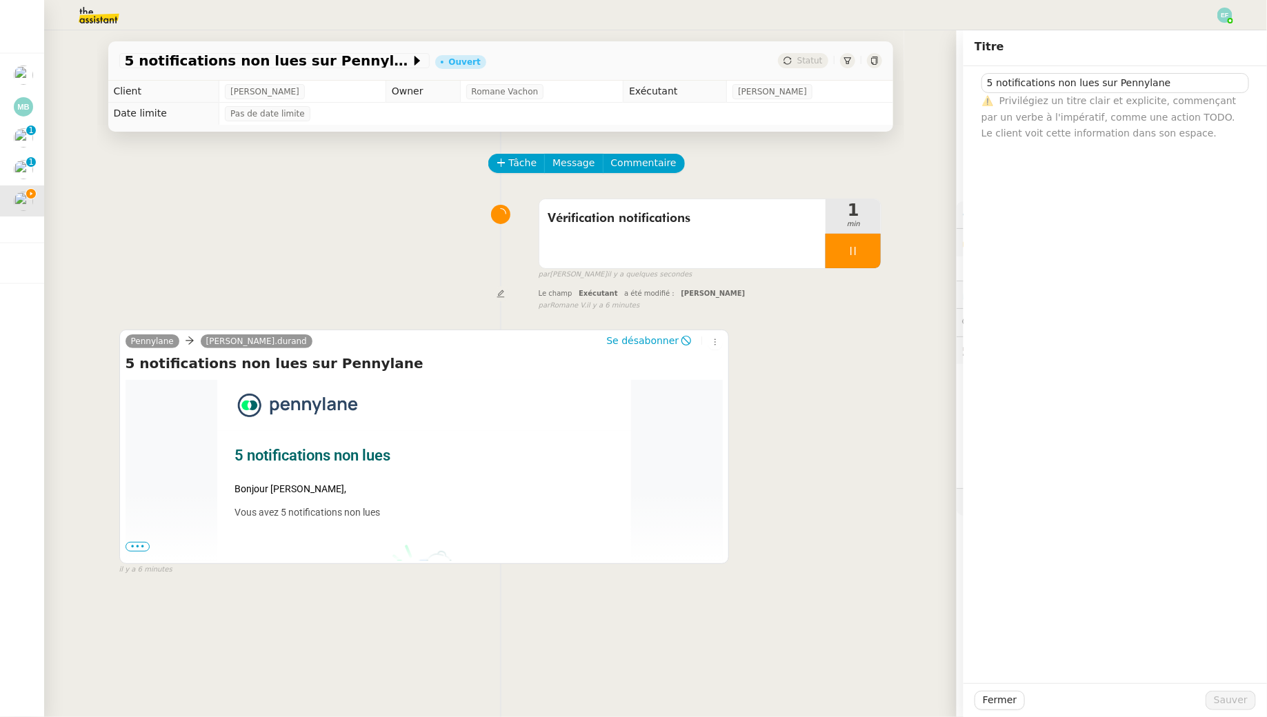
click at [430, 161] on div "Tâche Message Commentaire" at bounding box center [500, 170] width 763 height 33
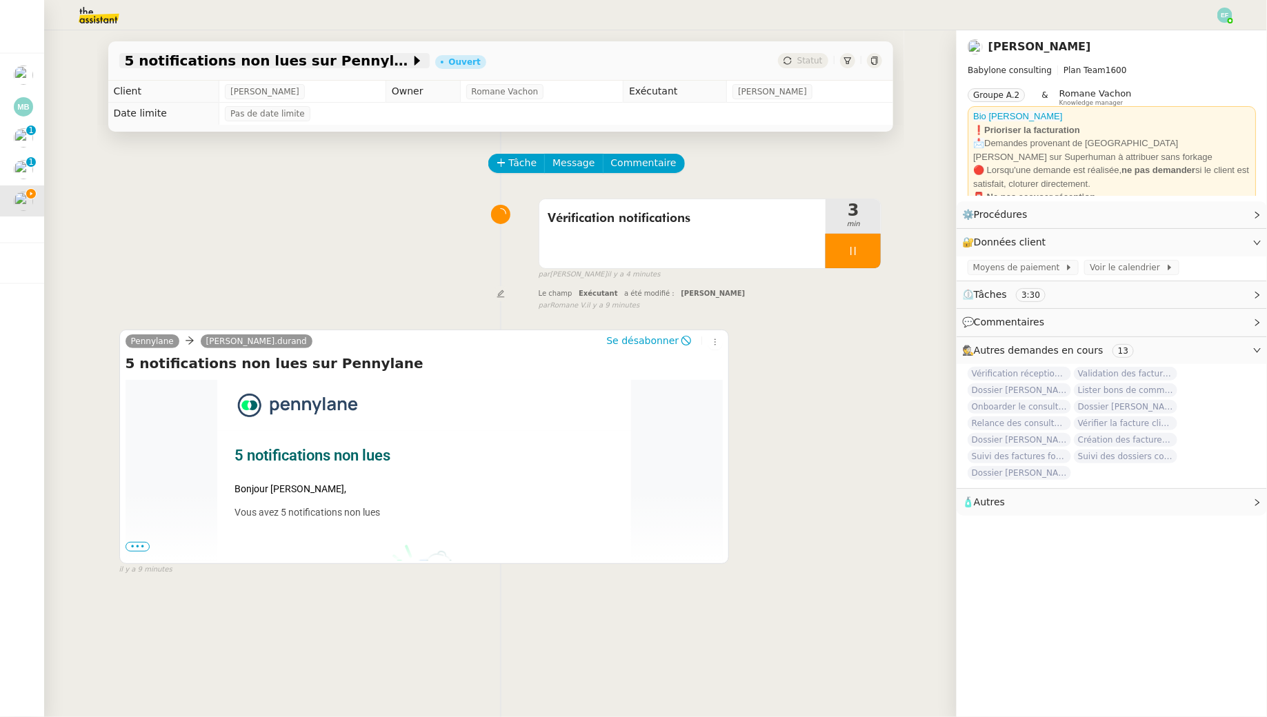
click at [315, 58] on span "5 notifications non lues sur Pennylane" at bounding box center [267, 61] width 285 height 14
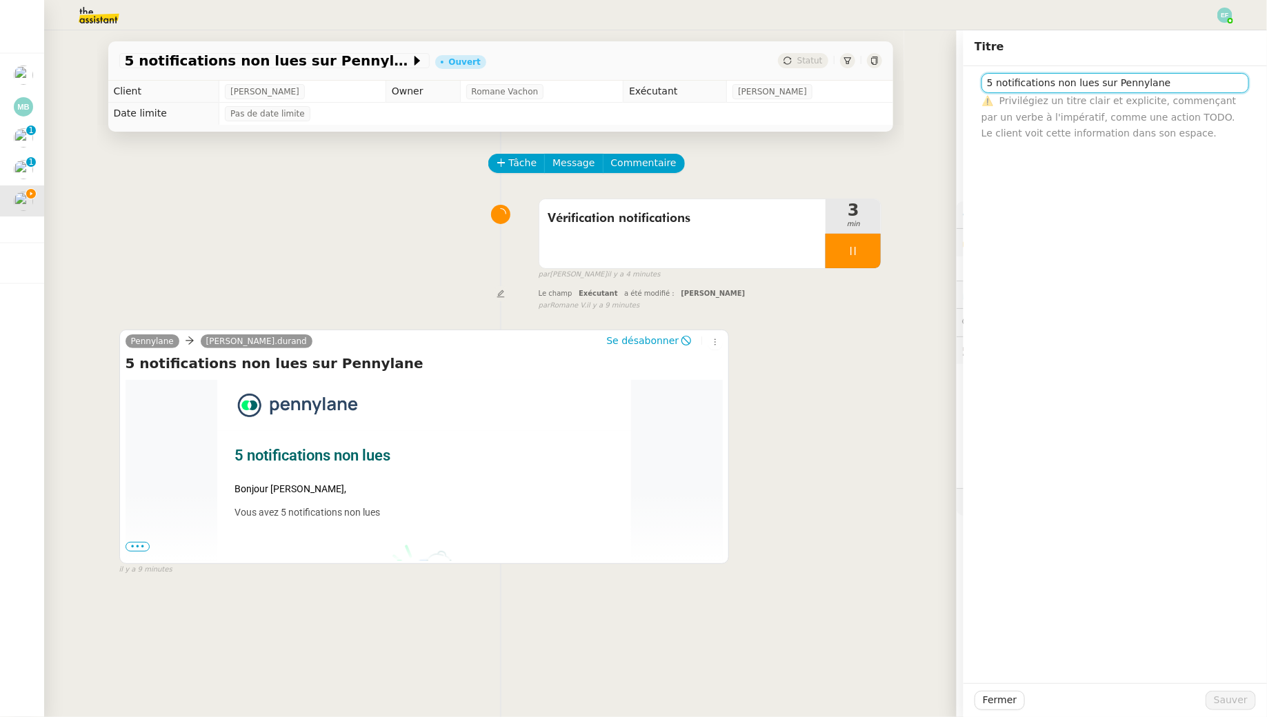
drag, startPoint x: 1108, startPoint y: 83, endPoint x: 877, endPoint y: 82, distance: 231.0
click at [877, 82] on app-ticket "5 notifications non lues sur Pennylane Ouvert Statut Client Florent Seiler Owne…" at bounding box center [655, 373] width 1223 height 687
type input "Vérifications notifications Pennylane"
click at [1232, 696] on span "Sauver" at bounding box center [1231, 700] width 34 height 16
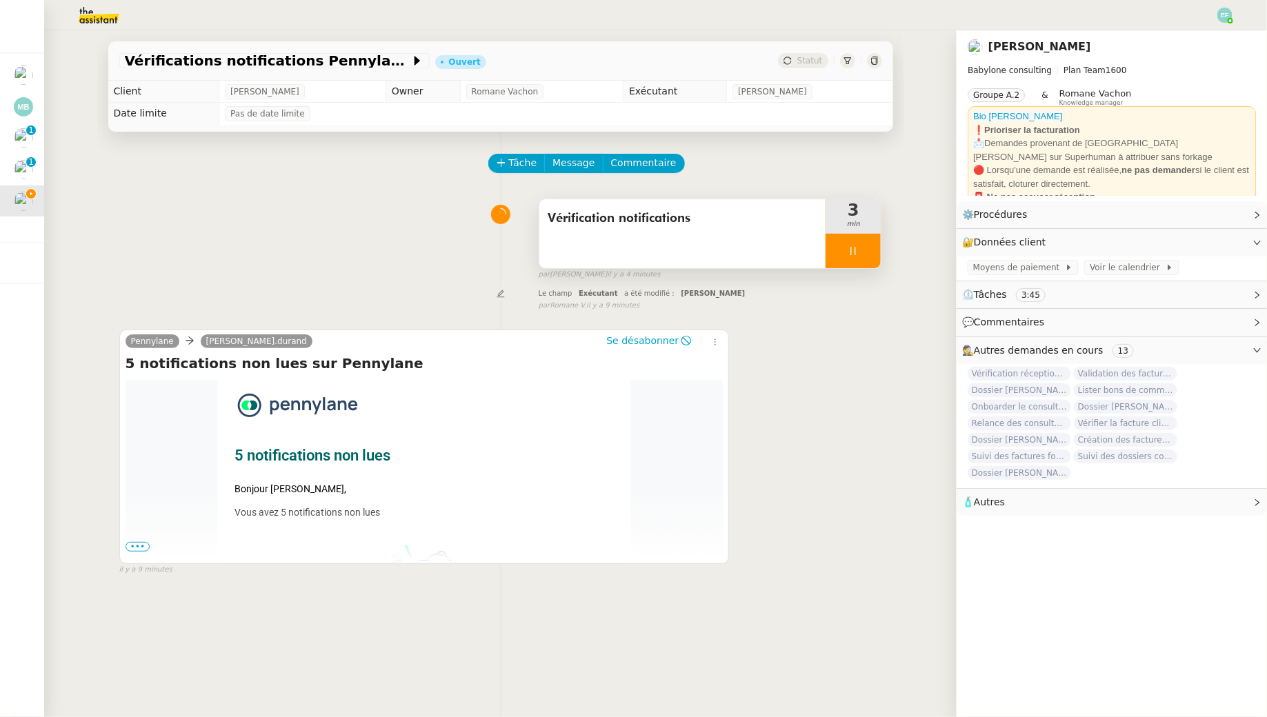
click at [634, 232] on div "Vérification notifications" at bounding box center [682, 233] width 287 height 69
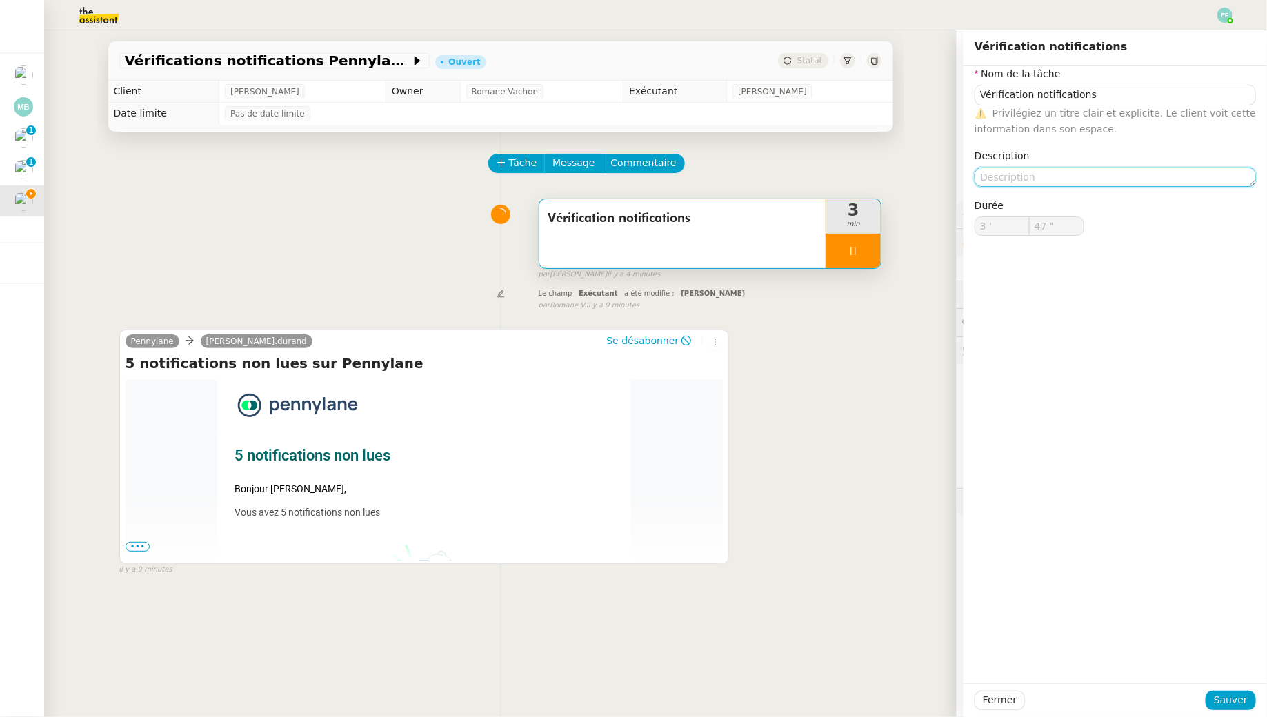
click at [1085, 168] on textarea at bounding box center [1114, 177] width 281 height 19
type input "48 ""
type textarea "Aucune a"
type input "49 ""
type textarea "Aucune action"
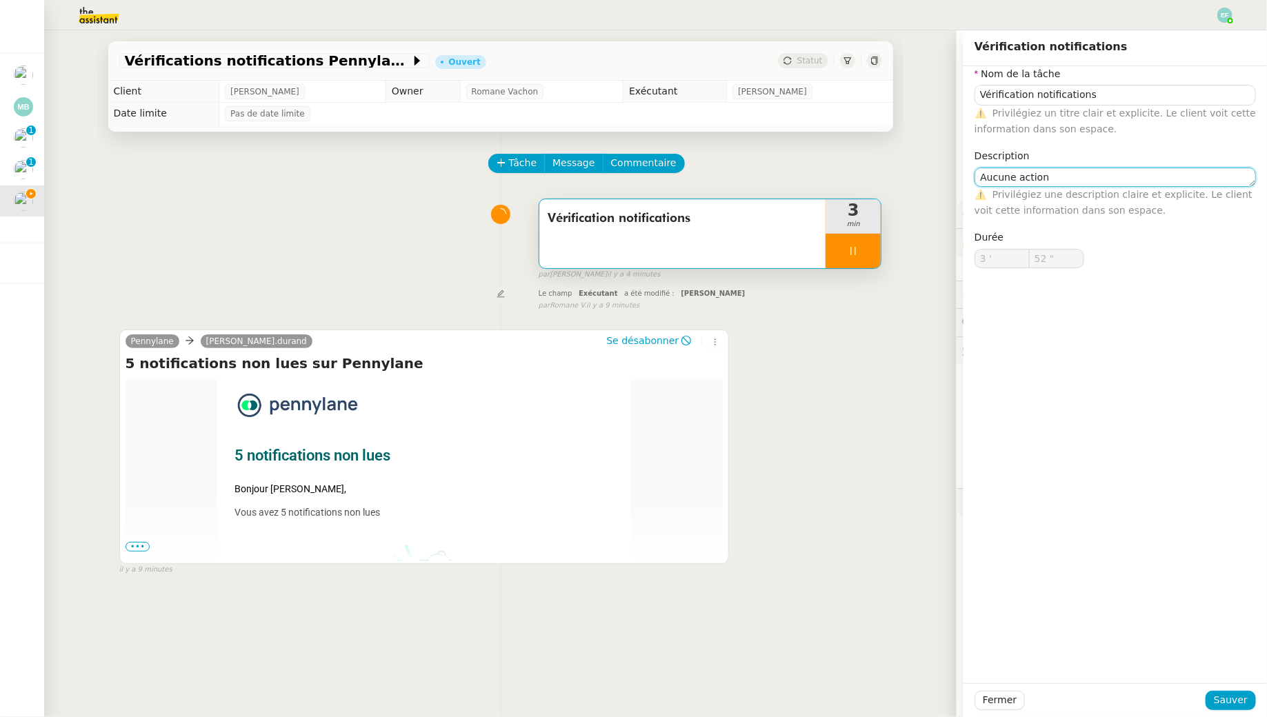
type input "53 ""
type textarea "Aucune action"
type input "54 ""
click at [898, 308] on div "Tâche Message Commentaire Veuillez patienter une erreur s'est produite 👌👌👌 mess…" at bounding box center [500, 490] width 807 height 717
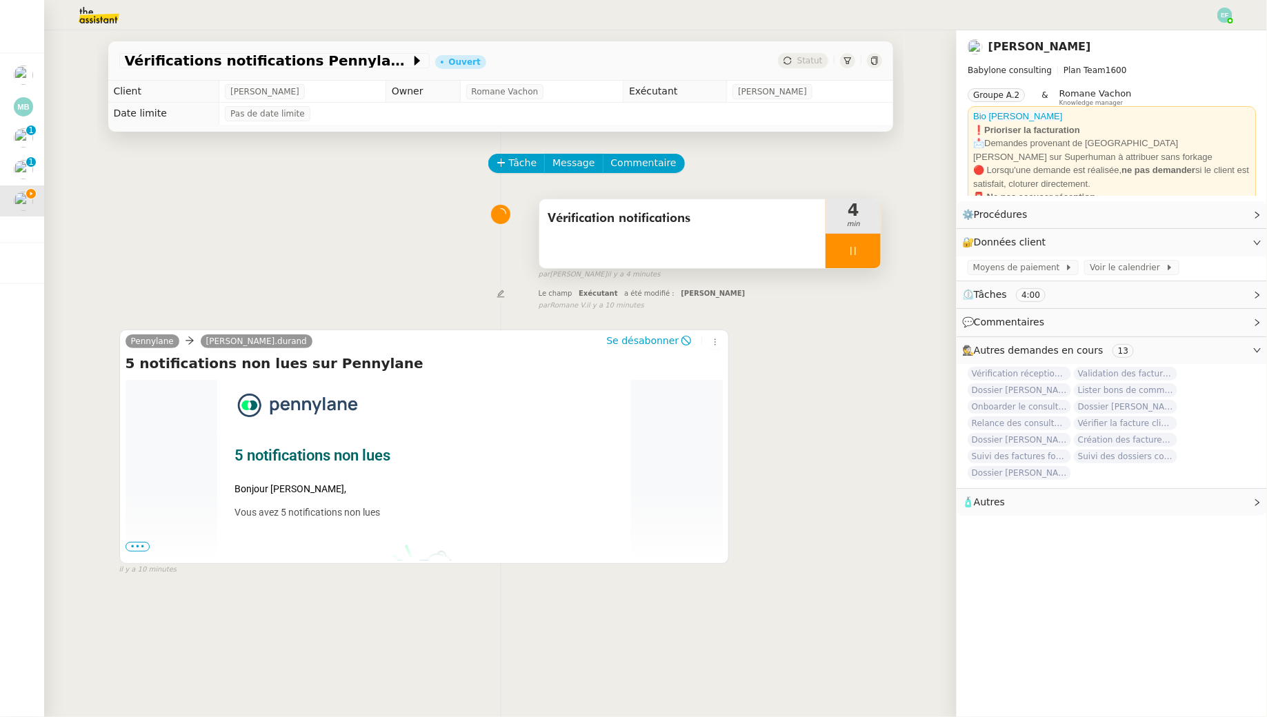
click at [846, 251] on div at bounding box center [852, 251] width 55 height 34
click at [862, 252] on icon at bounding box center [866, 250] width 11 height 11
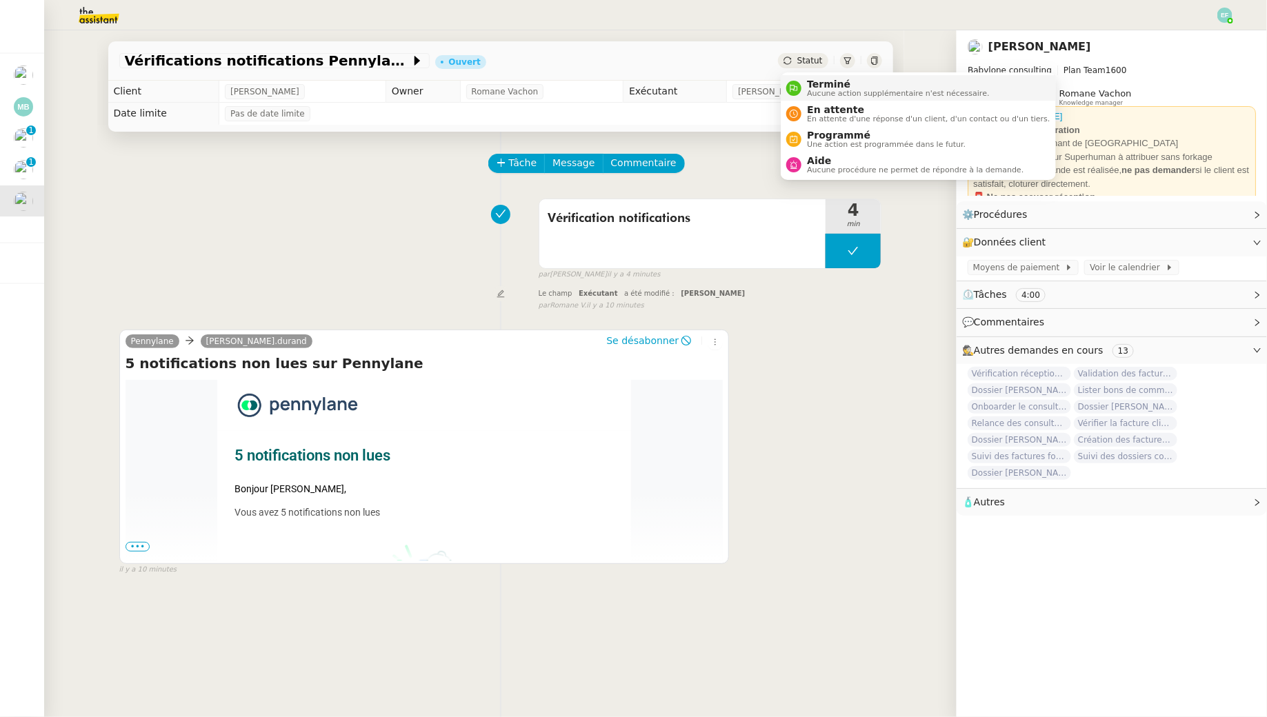
click at [818, 99] on li "Terminé Aucune action supplémentaire n'est nécessaire." at bounding box center [918, 88] width 274 height 26
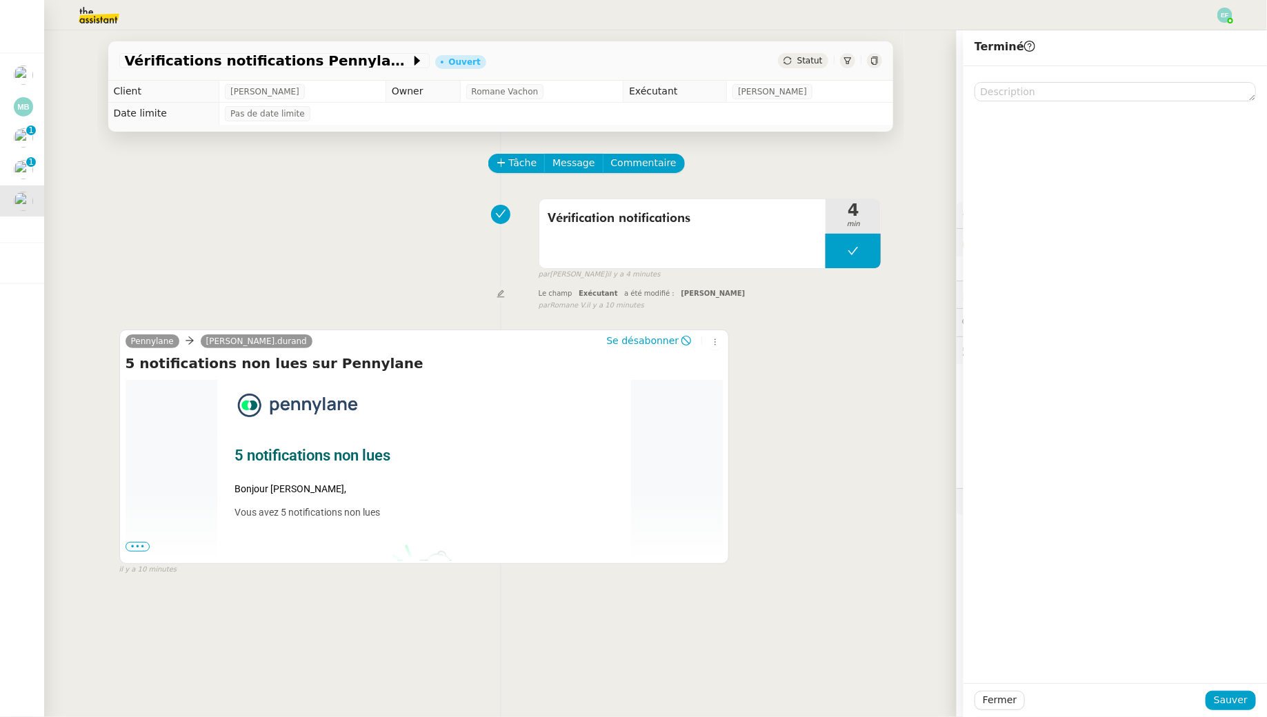
click at [1216, 710] on div "Fermer Sauver" at bounding box center [1114, 700] width 303 height 34
click at [1216, 694] on button "Sauver" at bounding box center [1230, 700] width 50 height 19
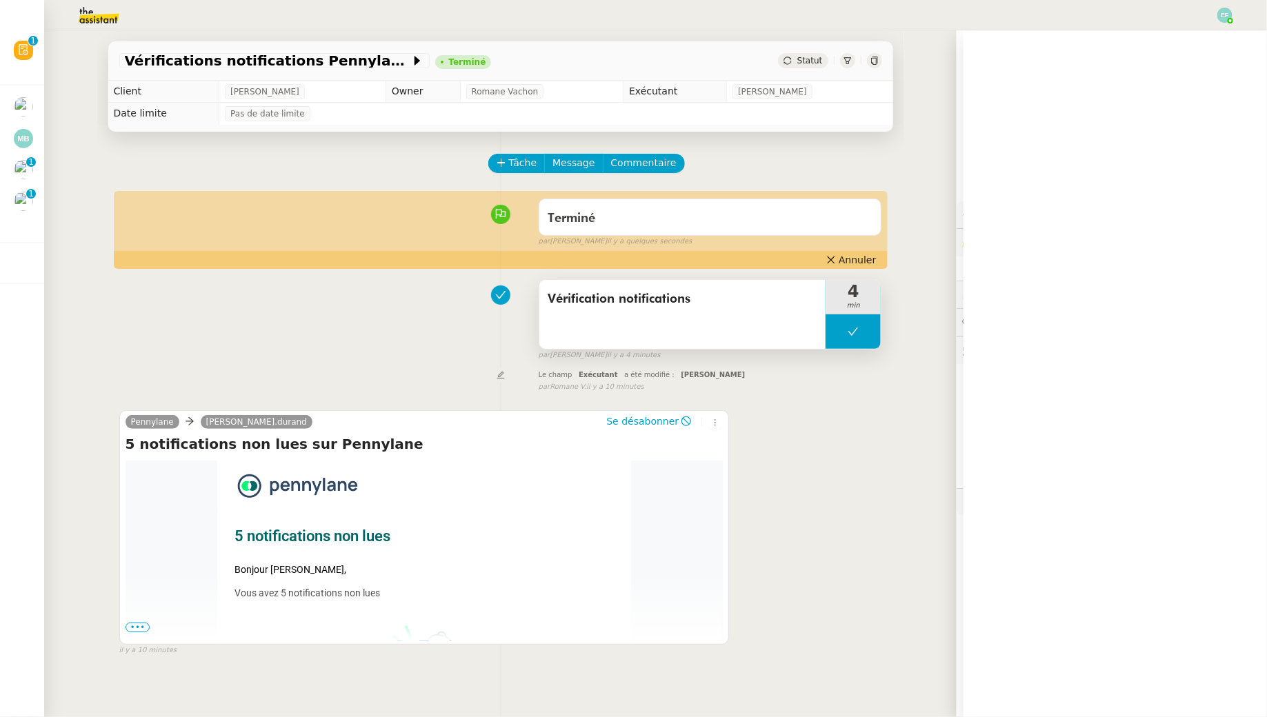
click at [729, 314] on div "Vérification notifications" at bounding box center [682, 314] width 287 height 69
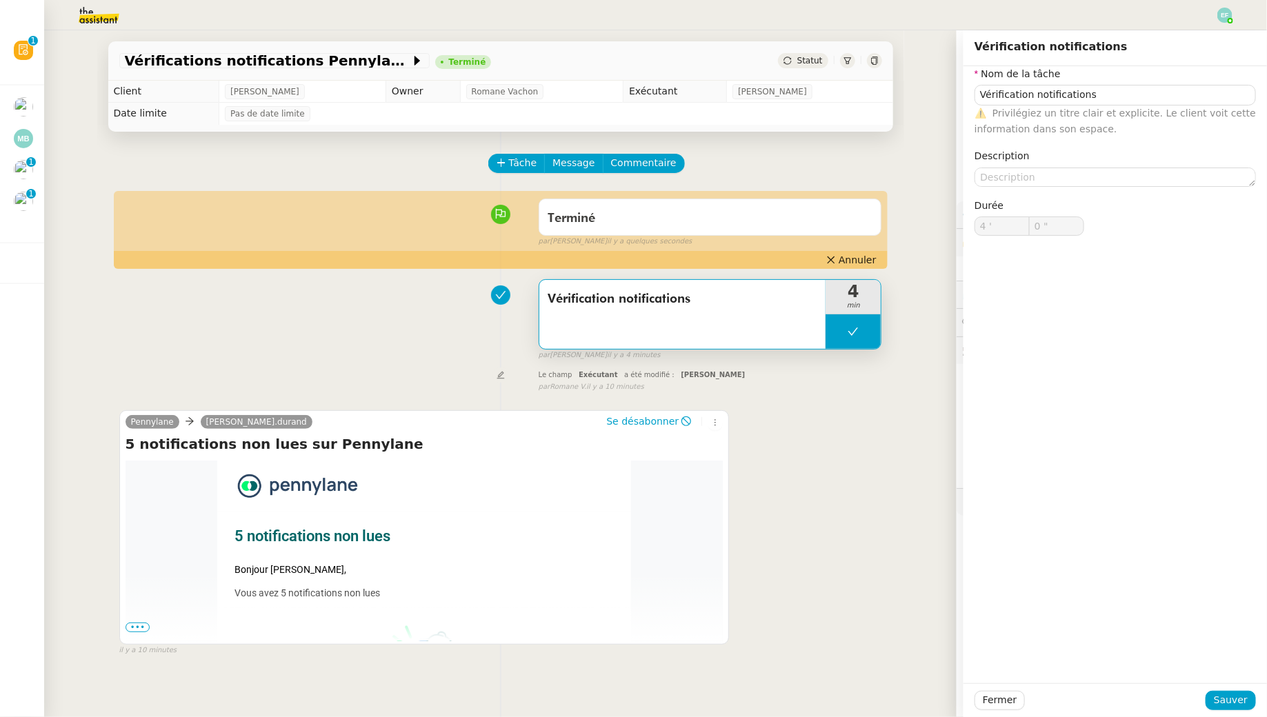
type input "Vérification notifications"
type input "4 '"
type input "0 ""
click at [1095, 168] on textarea at bounding box center [1114, 177] width 281 height 19
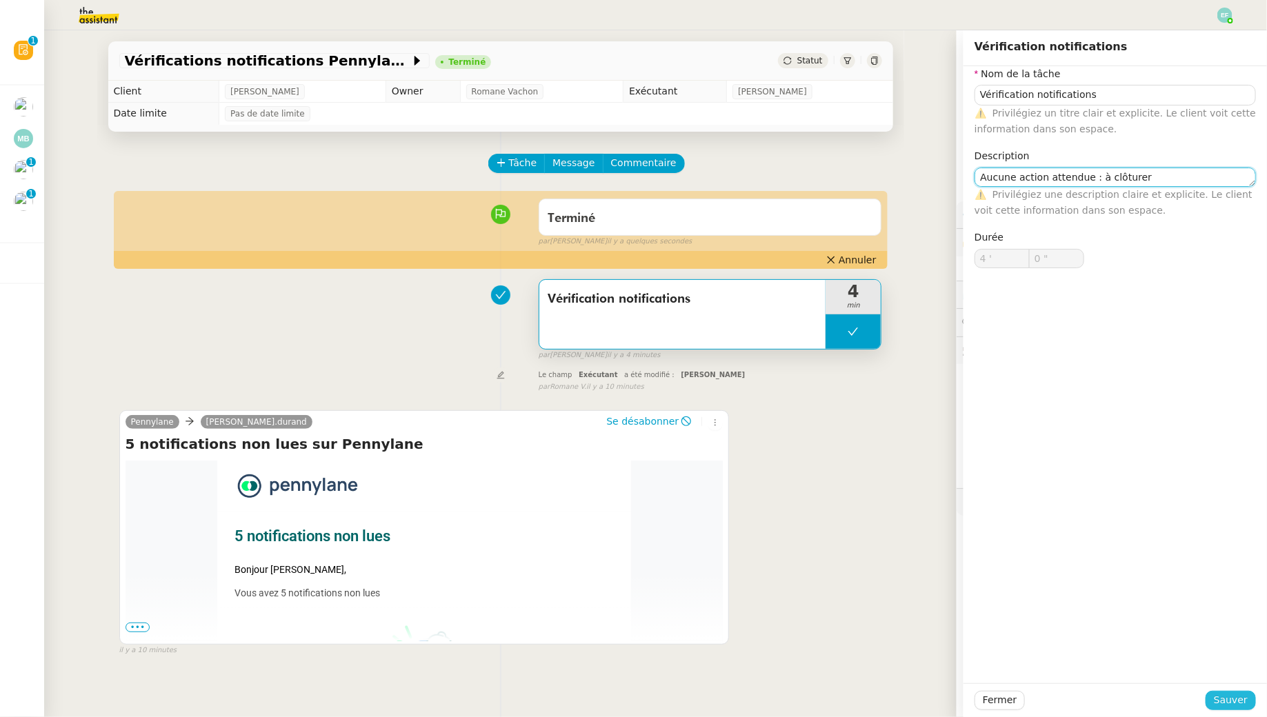
type textarea "Aucune action attendue : à clôturer"
click at [1236, 706] on span "Sauver" at bounding box center [1231, 700] width 34 height 16
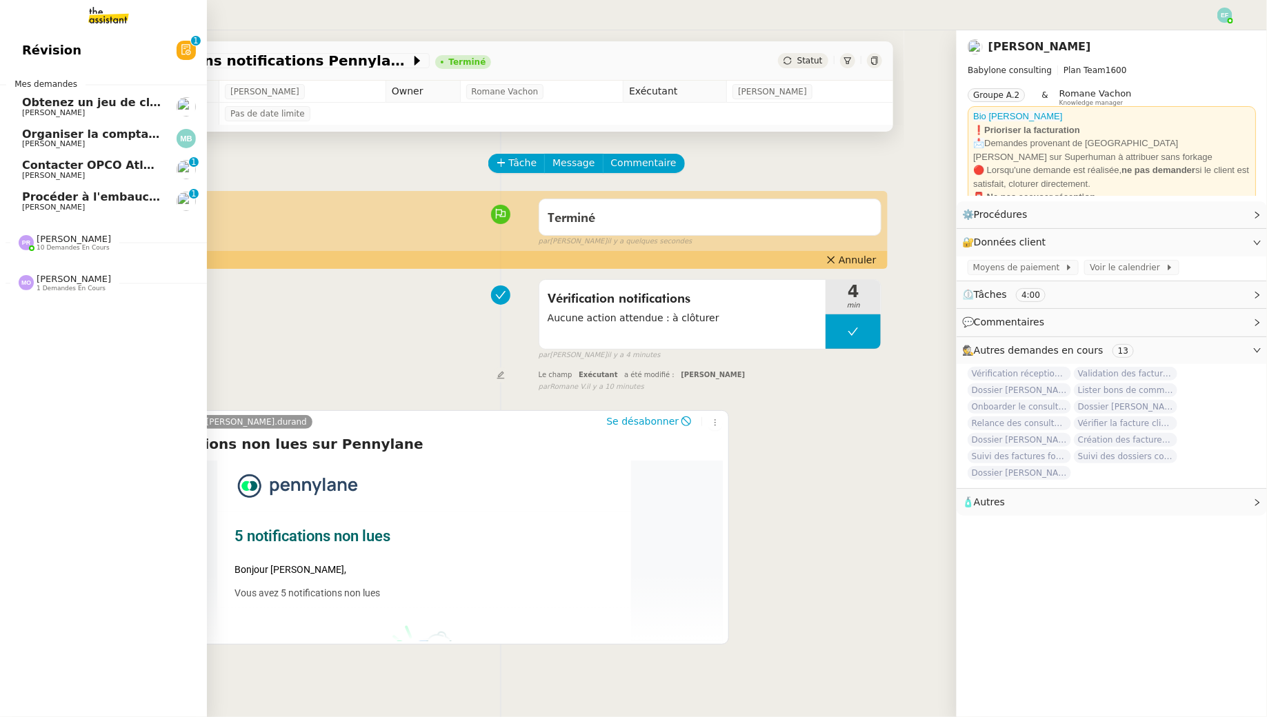
click at [84, 214] on link "Procéder à l'embauche d'[PERSON_NAME] 0 1 2 3 4 5 6 7 8 9" at bounding box center [103, 201] width 207 height 32
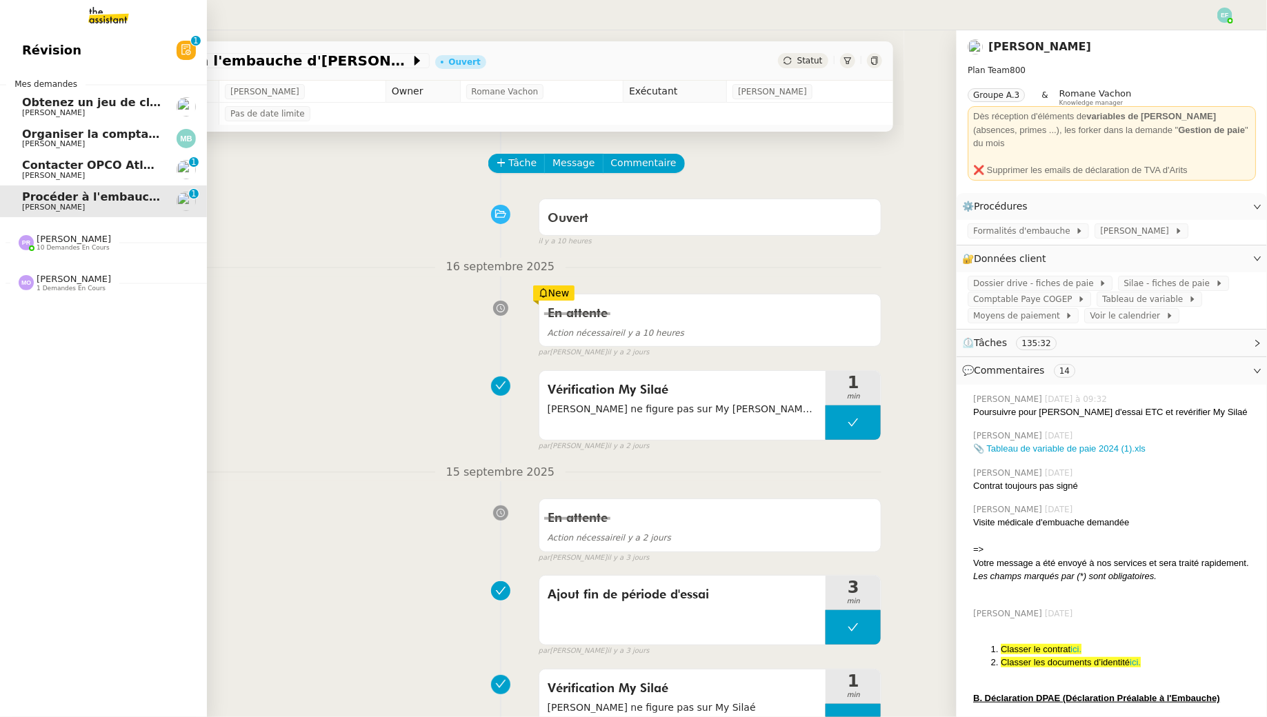
click at [46, 188] on link "Procéder à l'embauche d'[PERSON_NAME] 0 1 2 3 4 5 6 7 8 9" at bounding box center [103, 201] width 207 height 32
drag, startPoint x: 46, startPoint y: 158, endPoint x: 188, endPoint y: 256, distance: 173.1
click at [46, 158] on link "Contacter OPCO Atlas pour financement formation [PERSON_NAME] 0 1 2 3 4 5 6 7 8…" at bounding box center [103, 170] width 207 height 32
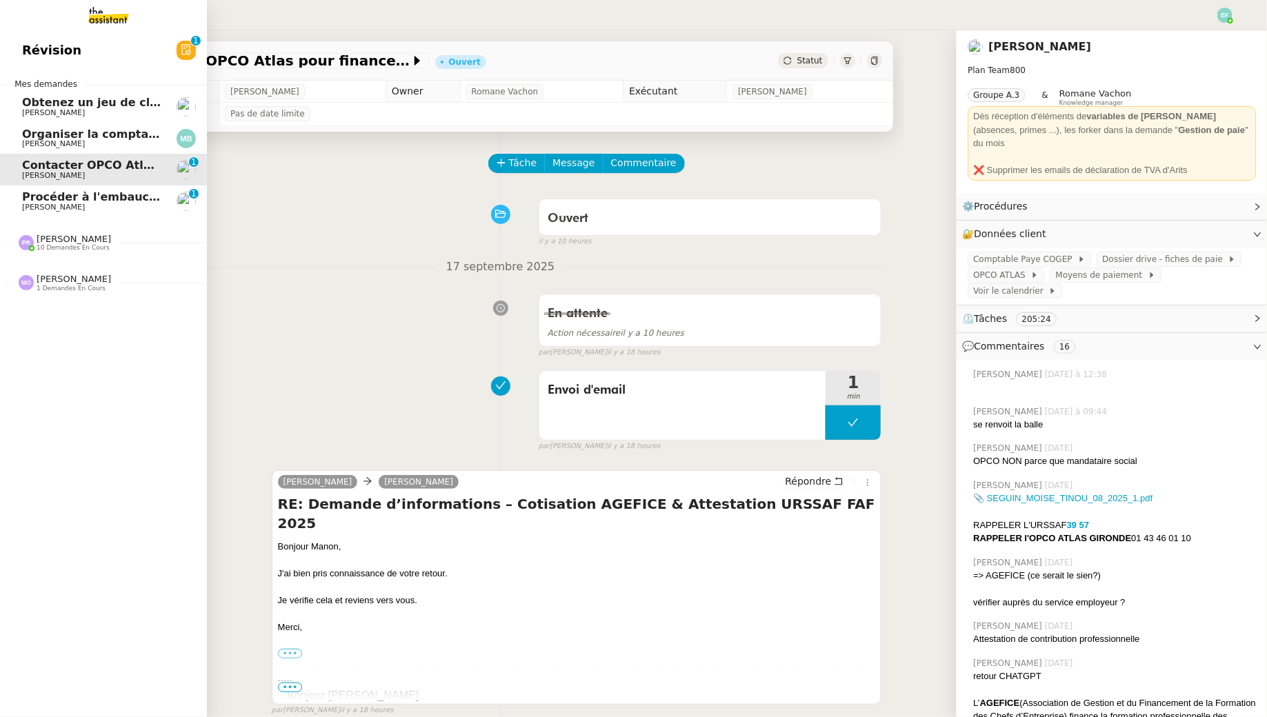
click at [47, 138] on span "Organiser la comptabilité NURI 2025" at bounding box center [136, 134] width 228 height 13
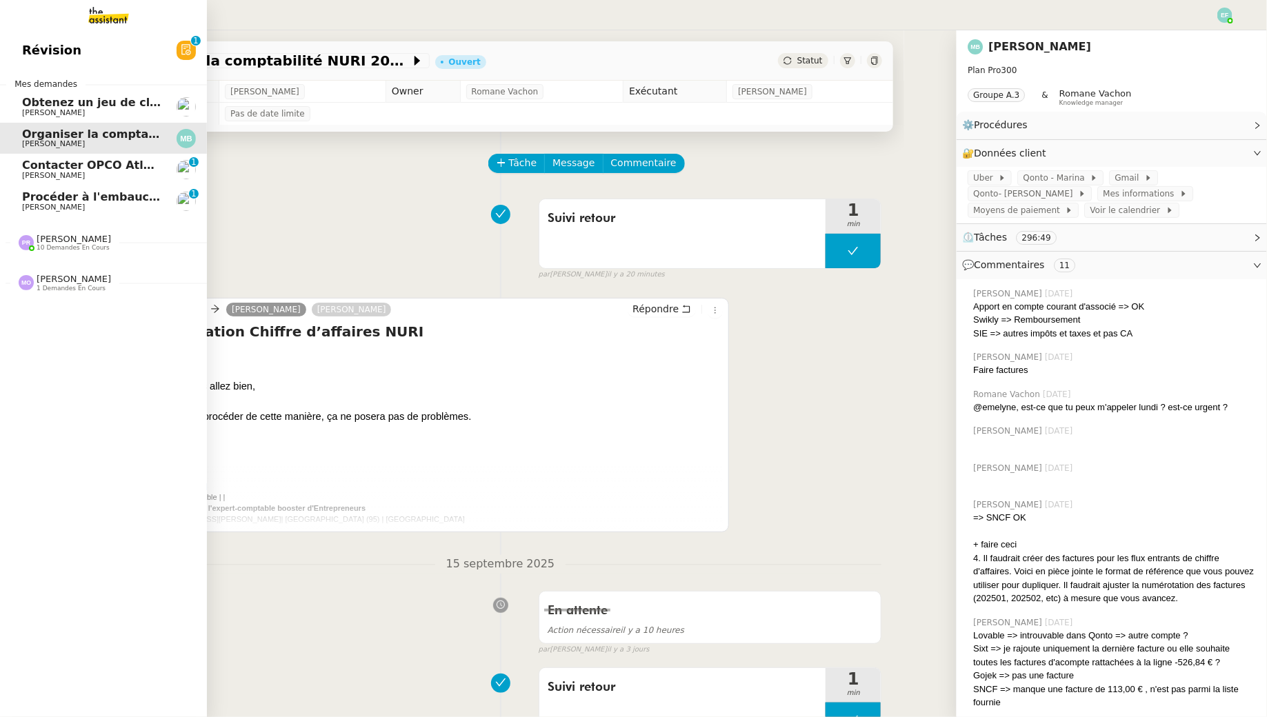
click at [25, 107] on span "Obtenez un jeu de clefs pour la cave" at bounding box center [135, 102] width 227 height 13
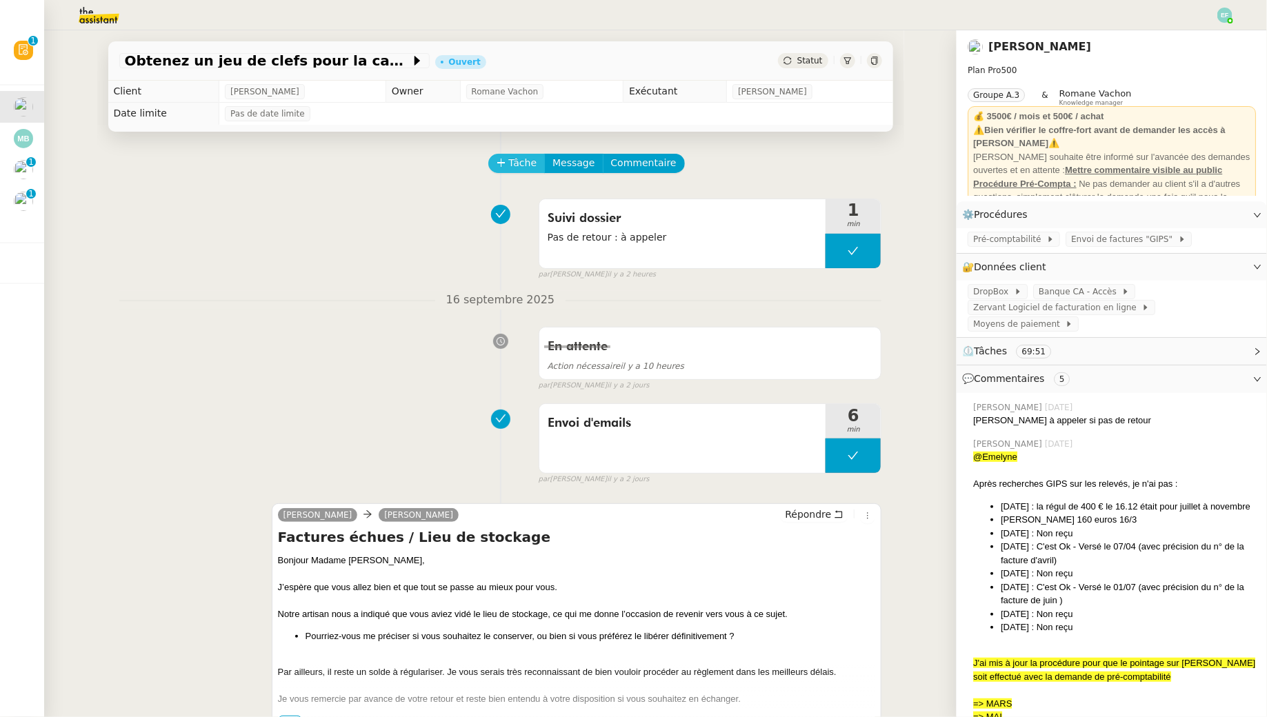
click at [521, 161] on span "Tâche" at bounding box center [523, 163] width 28 height 16
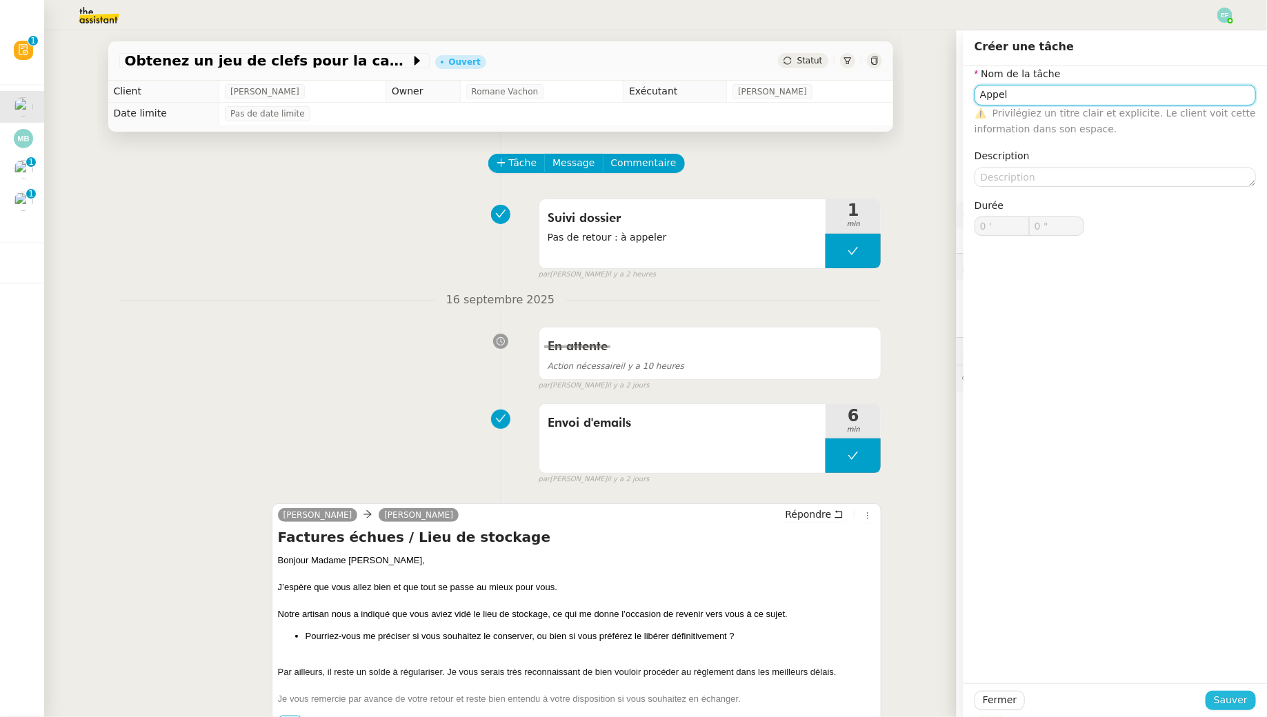
type input "Appel"
click at [1225, 700] on span "Sauver" at bounding box center [1231, 700] width 34 height 16
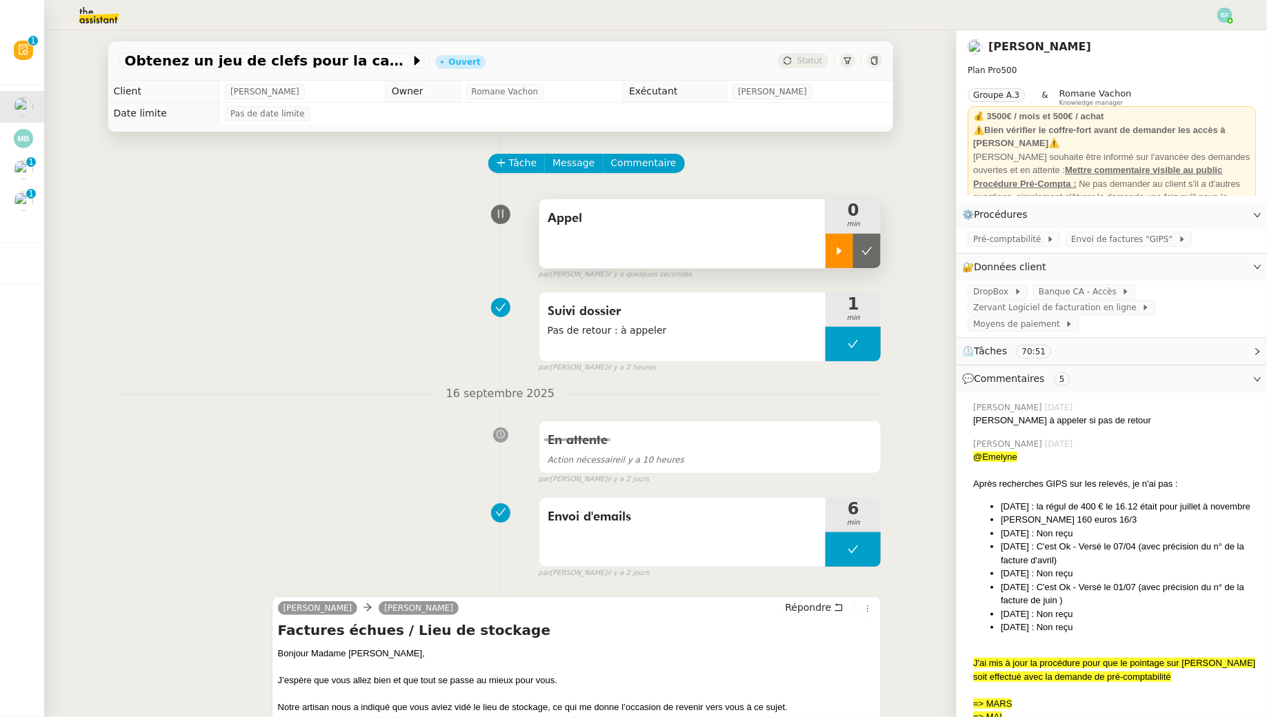
click at [836, 248] on icon at bounding box center [839, 250] width 11 height 11
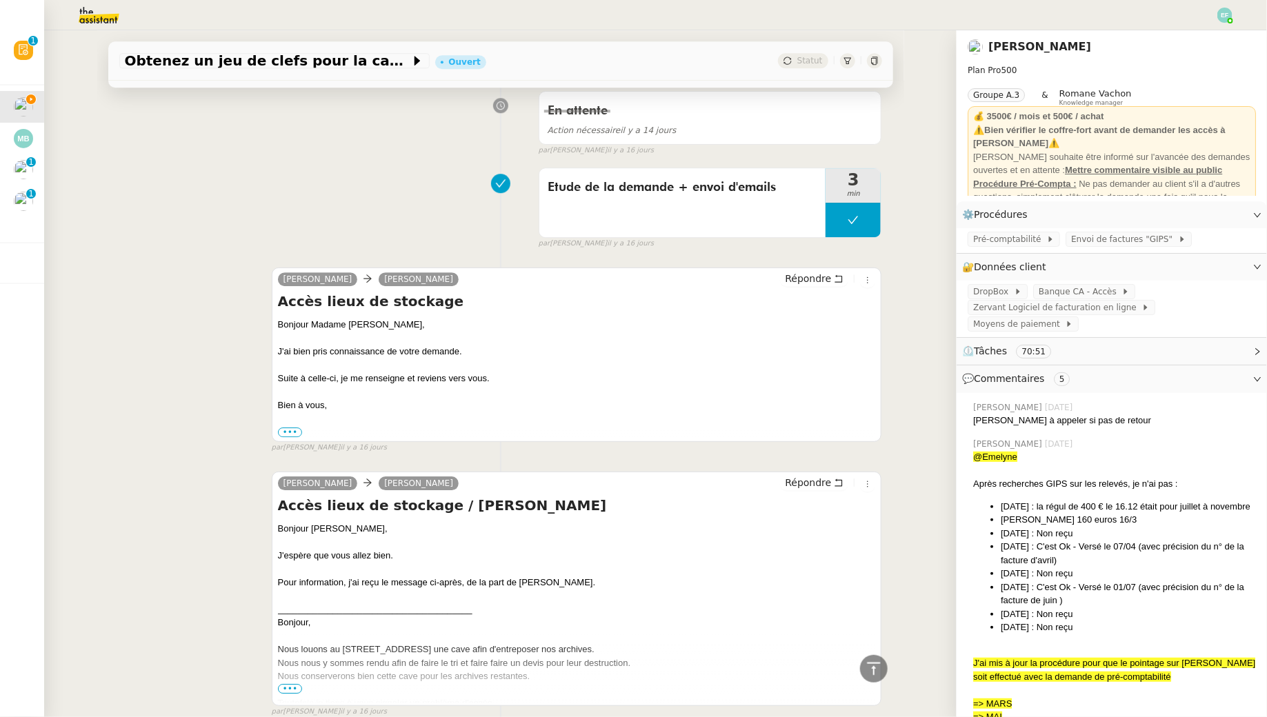
scroll to position [7314, 0]
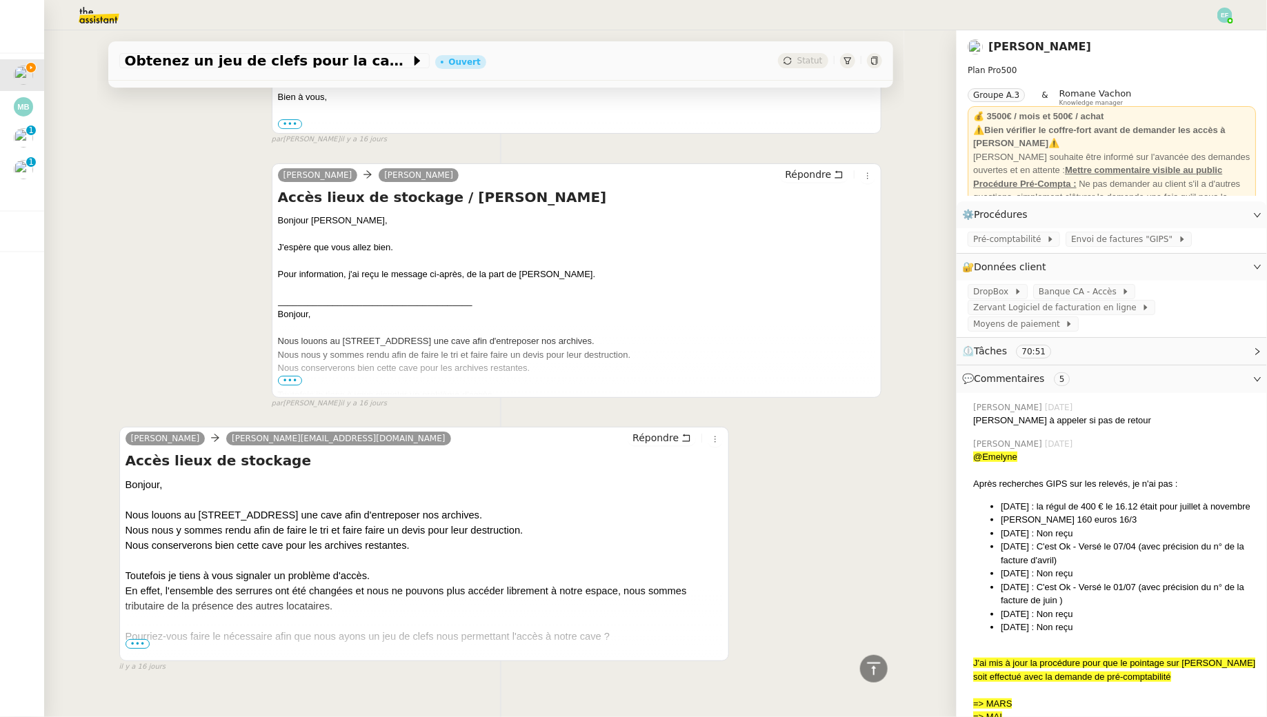
click at [138, 639] on span "•••" at bounding box center [138, 644] width 25 height 10
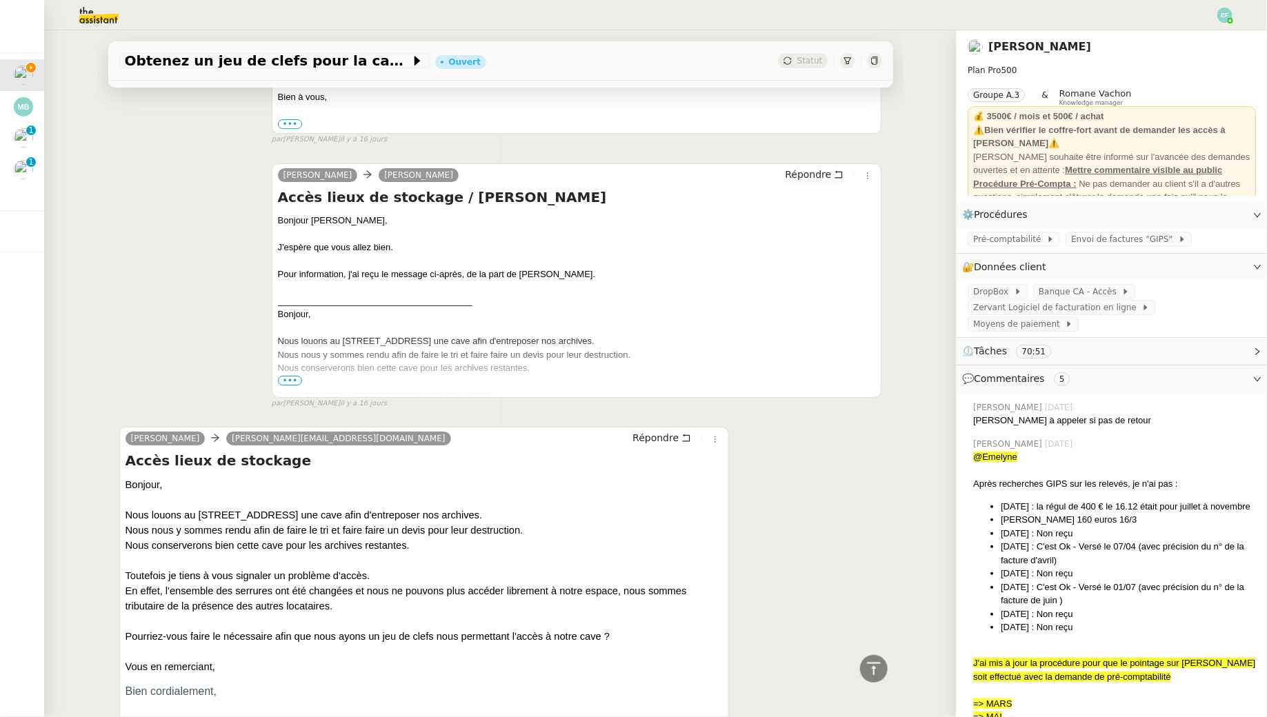
scroll to position [7544, 0]
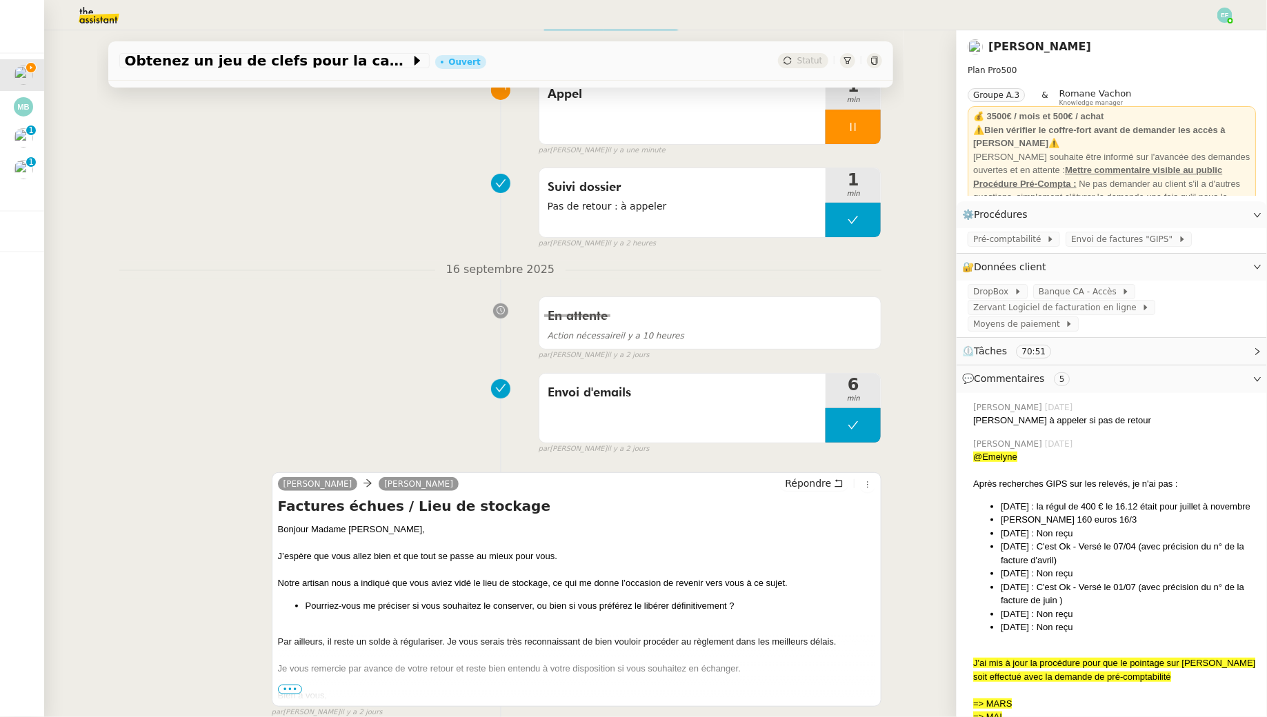
scroll to position [129, 0]
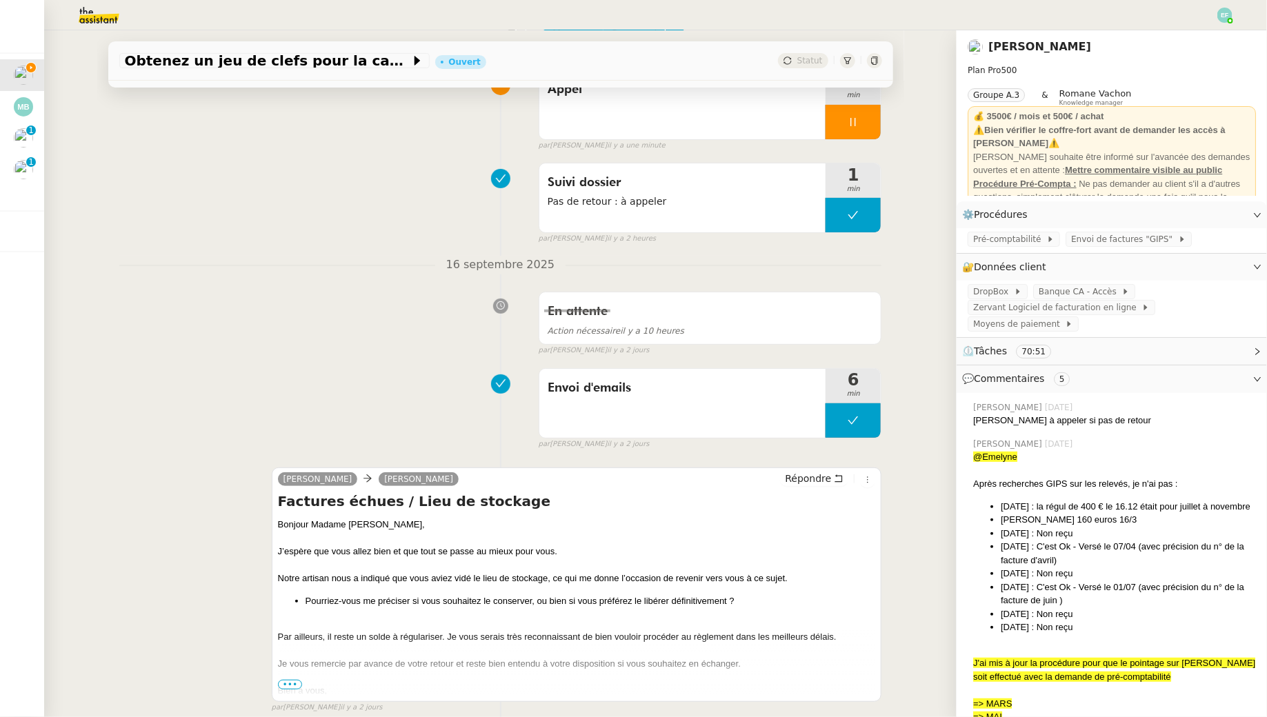
click at [293, 680] on span "•••" at bounding box center [290, 685] width 25 height 10
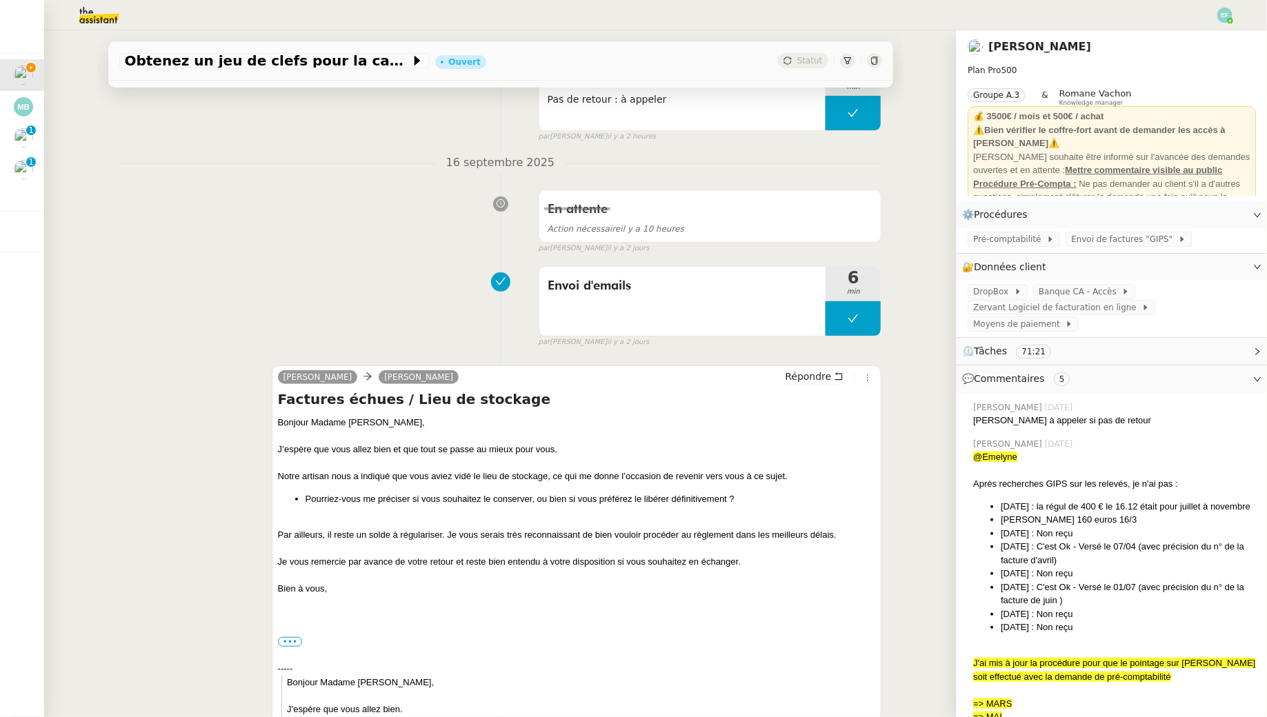
scroll to position [0, 0]
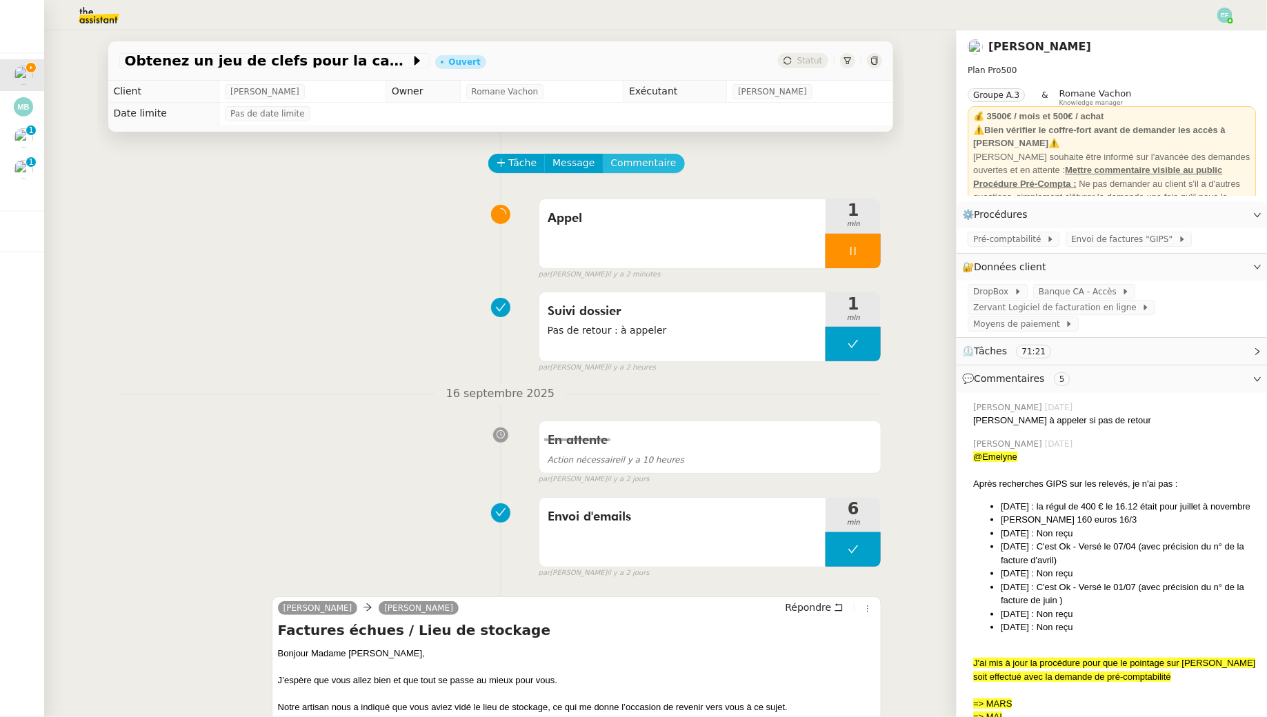
click at [652, 155] on span "Commentaire" at bounding box center [644, 163] width 66 height 16
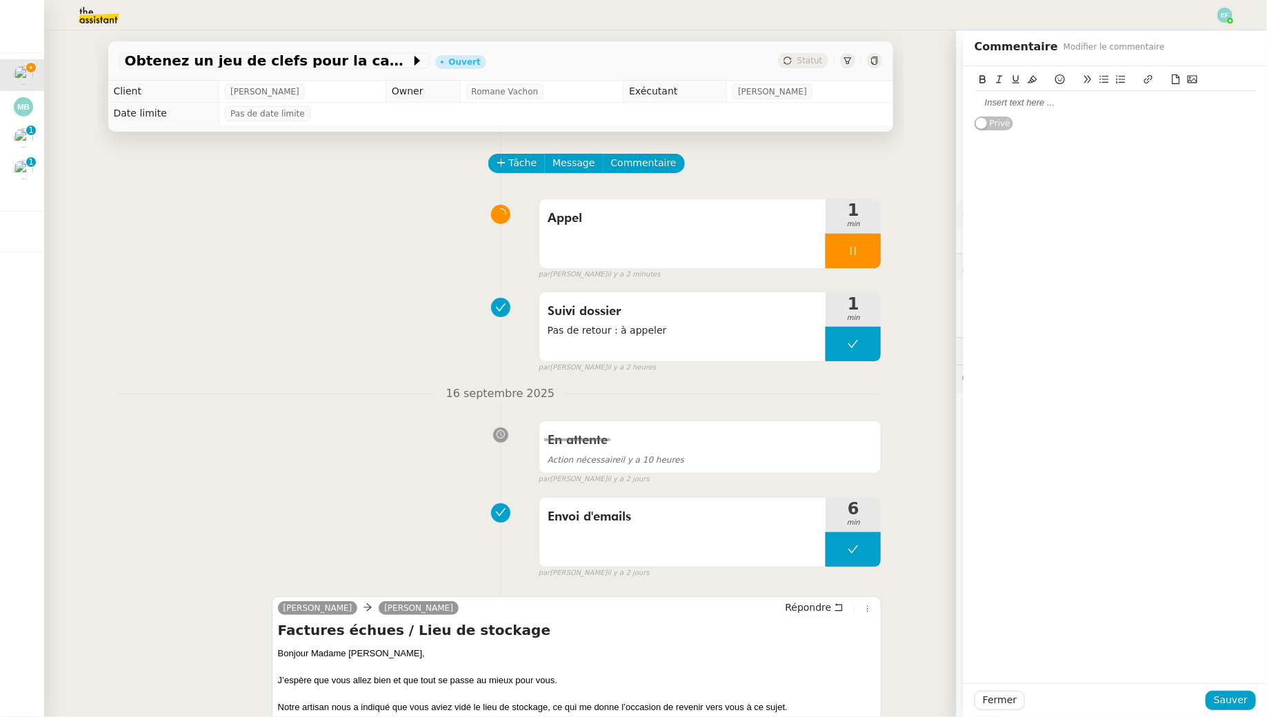
click at [1080, 108] on div at bounding box center [1114, 103] width 281 height 12
click at [1243, 696] on span "Sauver" at bounding box center [1231, 700] width 34 height 16
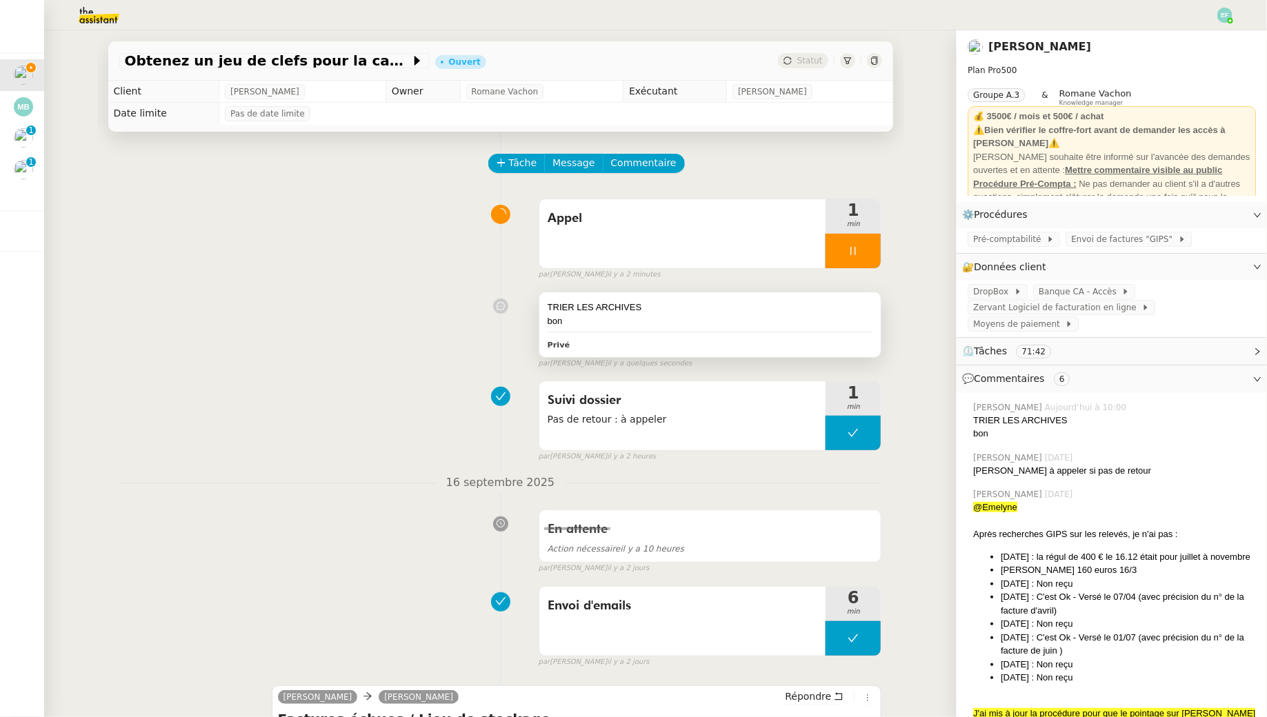
click at [765, 305] on div "TRIER LES ARCHIVES" at bounding box center [710, 308] width 325 height 14
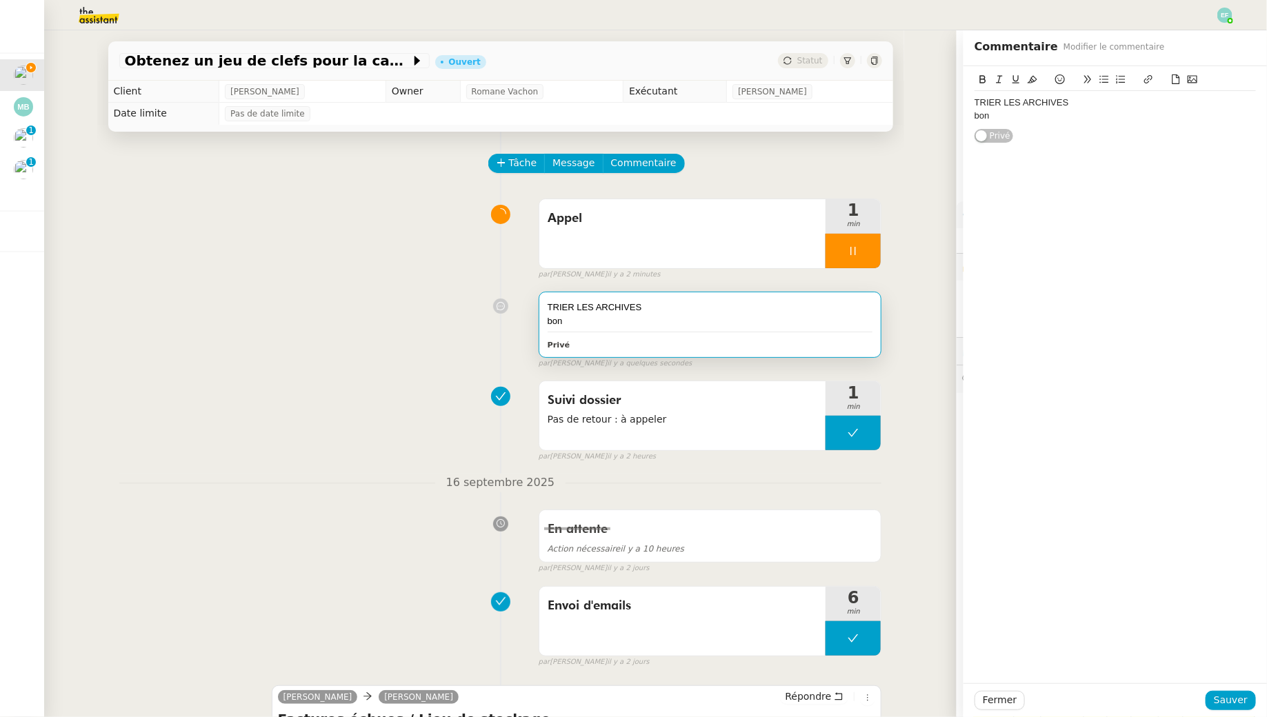
click at [1096, 124] on div "TRIER LES ARCHIVES bon" at bounding box center [1114, 109] width 281 height 37
click at [1230, 706] on span "Sauver" at bounding box center [1231, 700] width 34 height 16
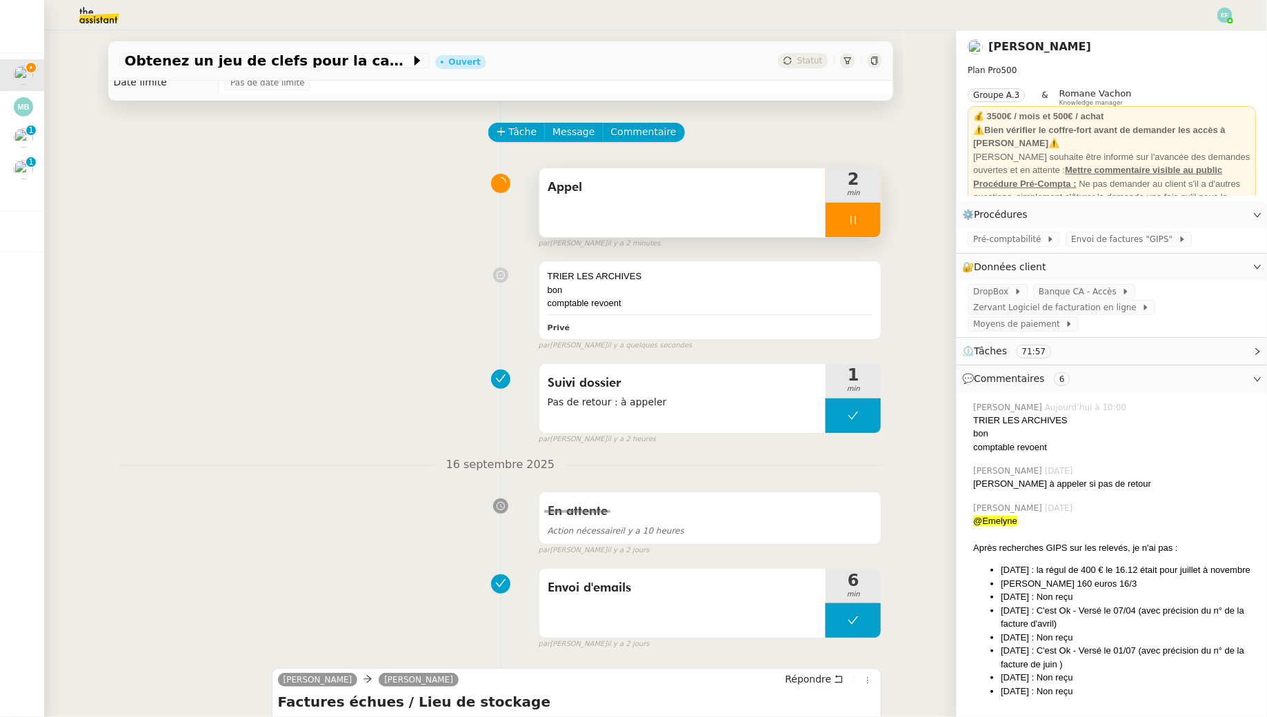
scroll to position [14, 0]
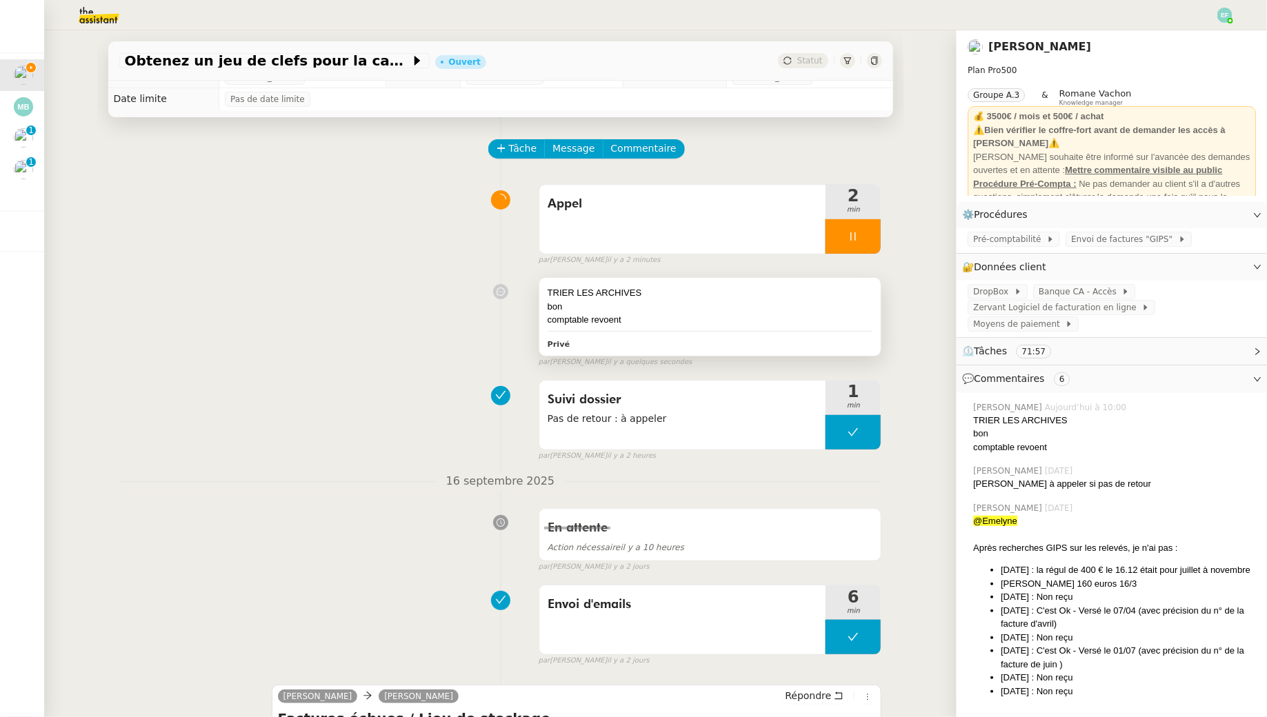
click at [712, 348] on div "Privé" at bounding box center [710, 344] width 325 height 16
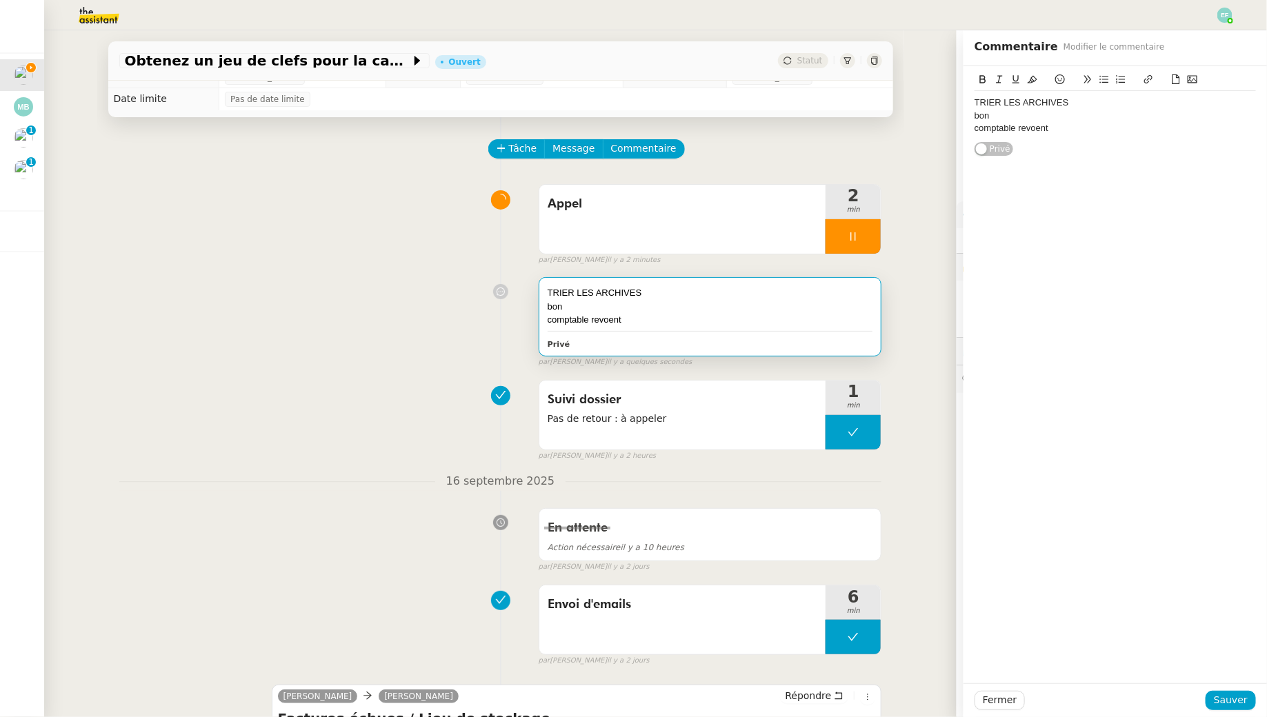
click at [1085, 123] on div "comptable revoent" at bounding box center [1114, 128] width 281 height 12
click at [1227, 704] on span "Sauver" at bounding box center [1231, 700] width 34 height 16
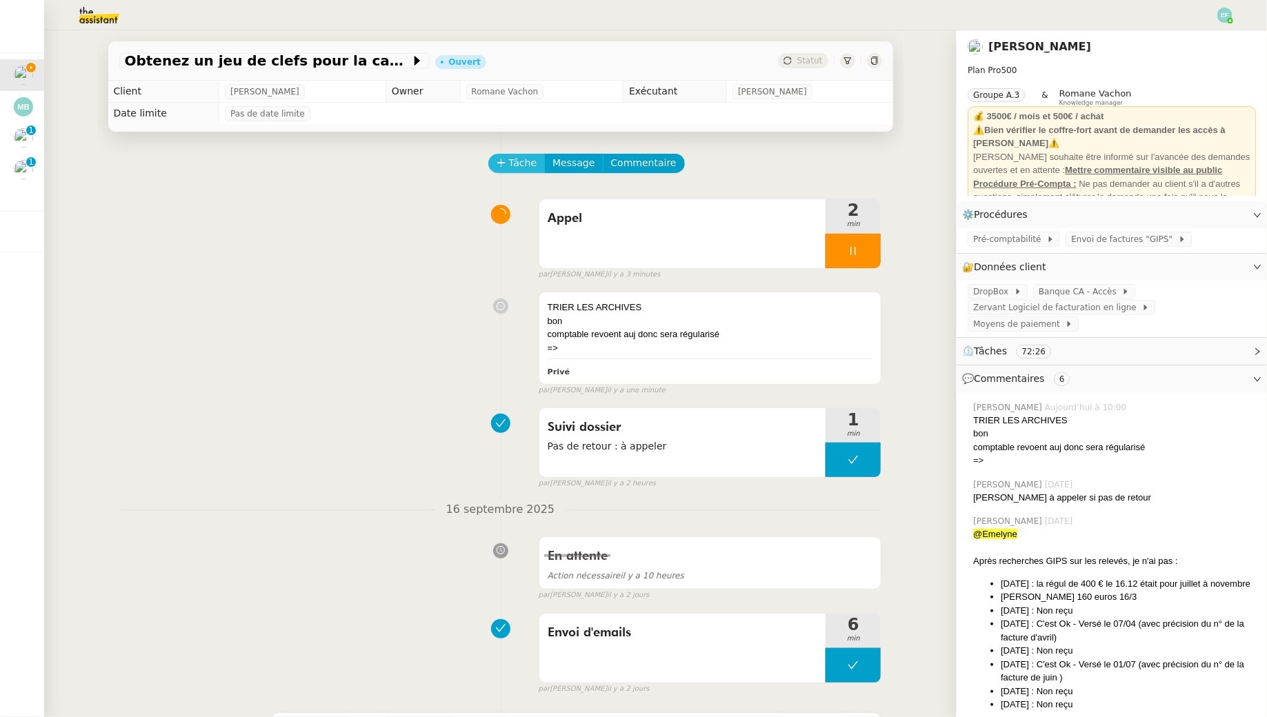
click at [529, 163] on span "Tâche" at bounding box center [523, 163] width 28 height 16
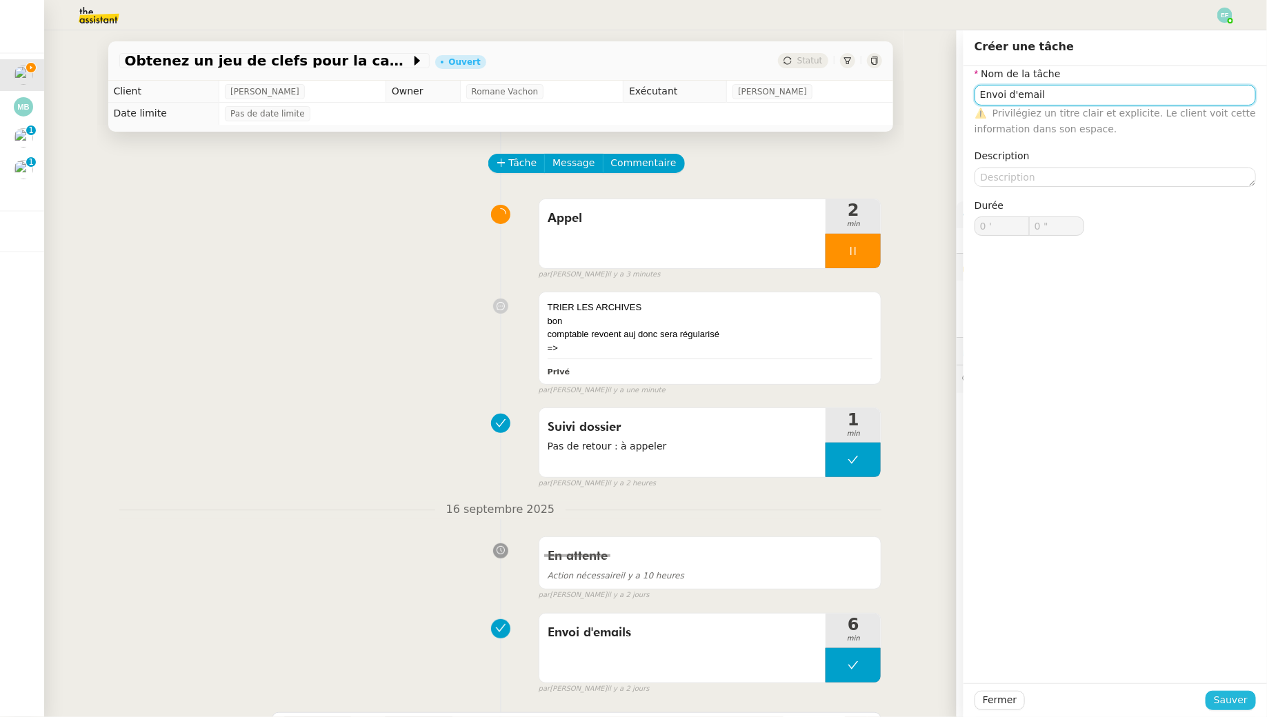
type input "Envoi d'email"
click at [1232, 694] on span "Sauver" at bounding box center [1231, 700] width 34 height 16
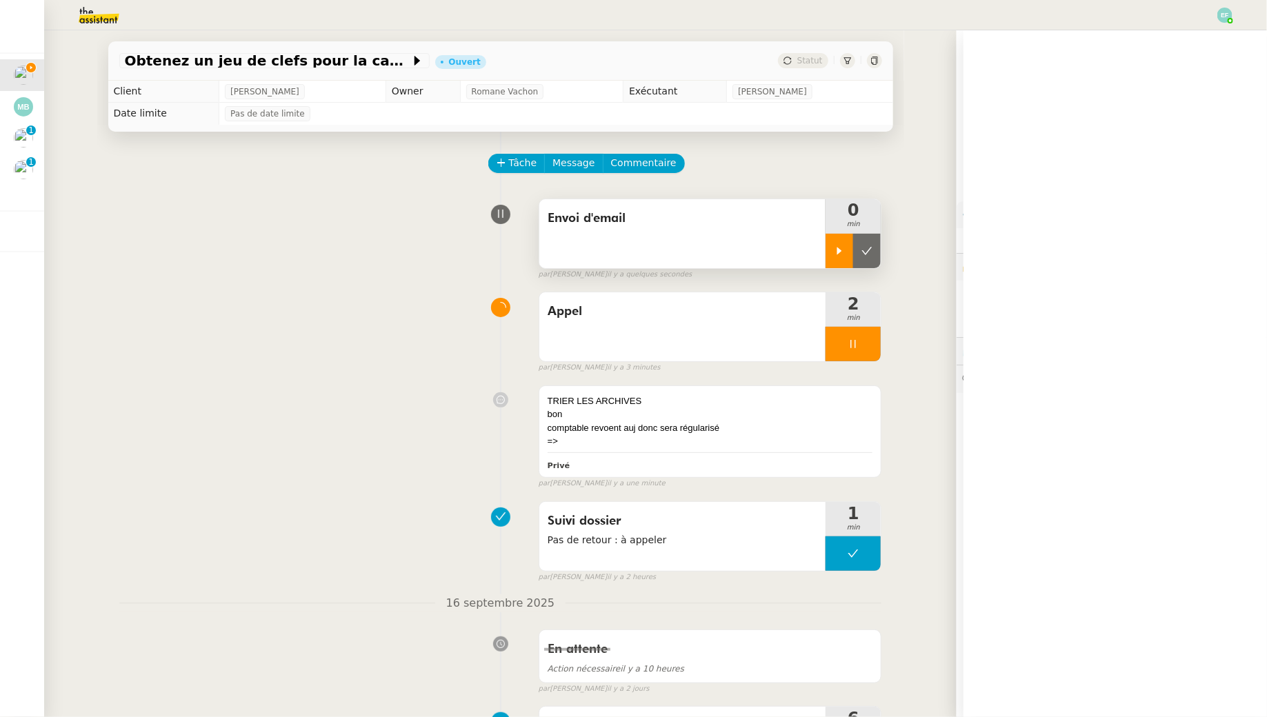
click at [837, 253] on icon at bounding box center [839, 250] width 11 height 11
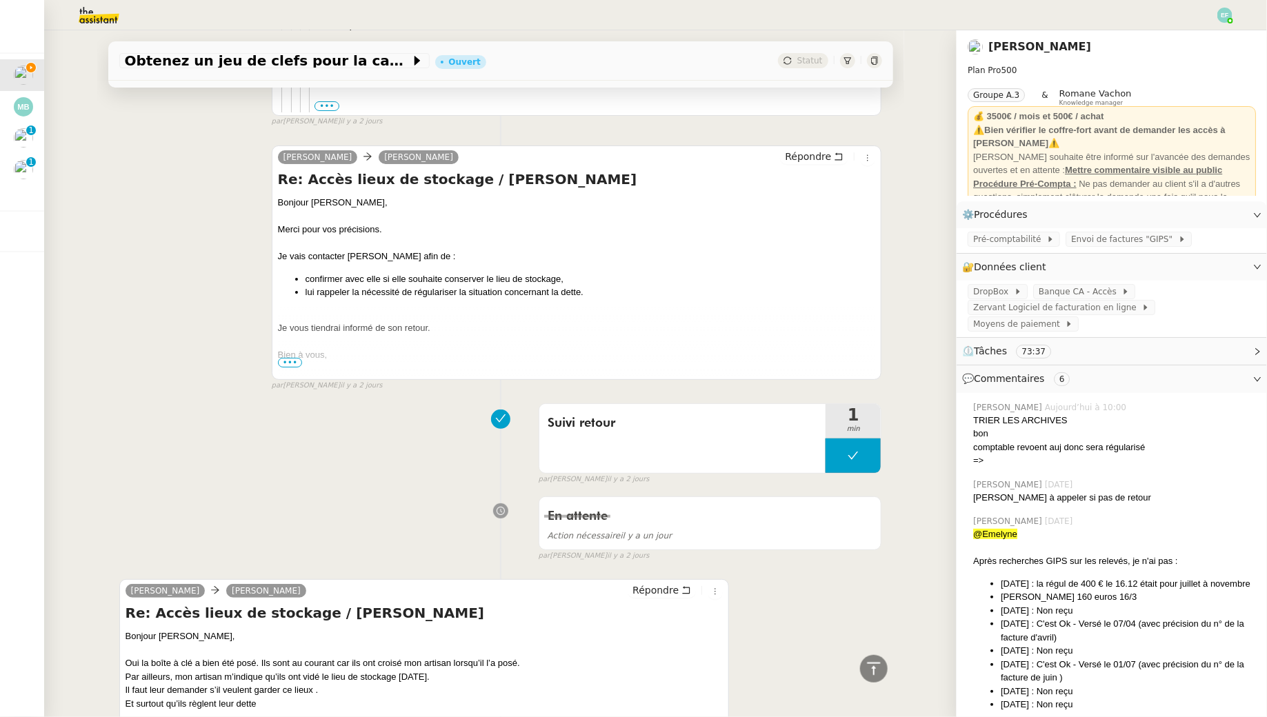
scroll to position [2560, 0]
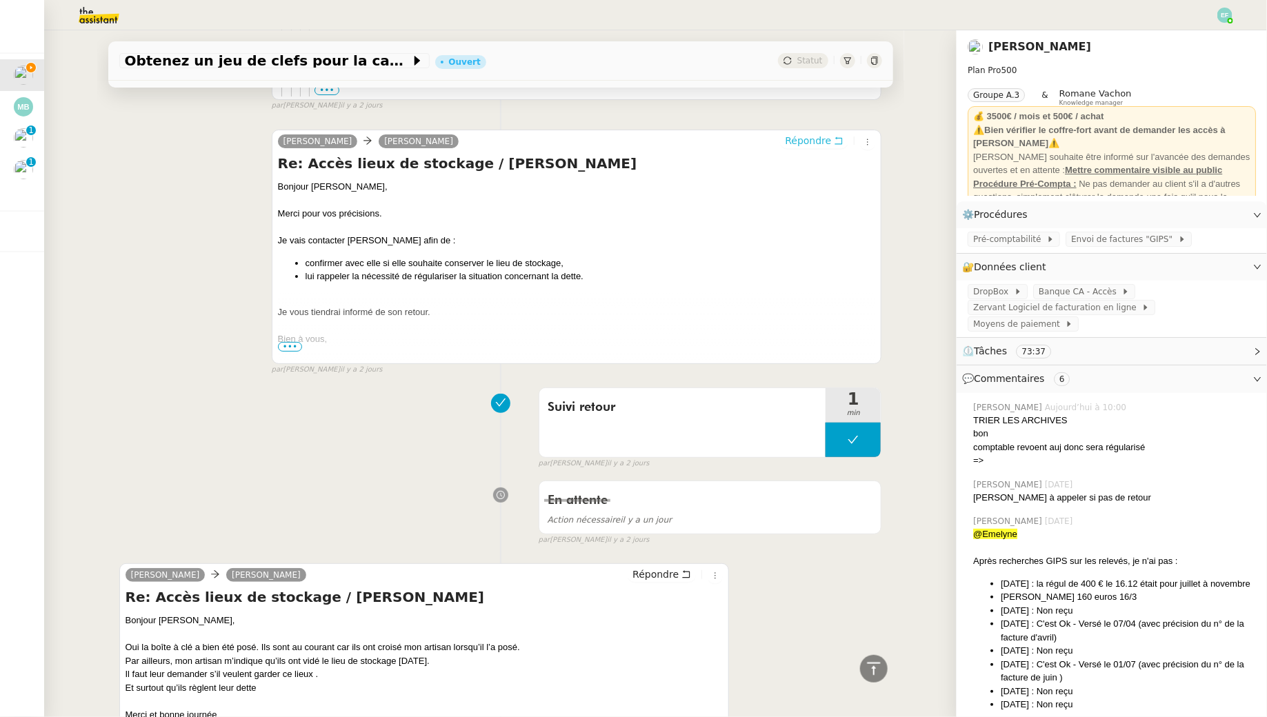
click at [843, 139] on icon at bounding box center [839, 141] width 8 height 8
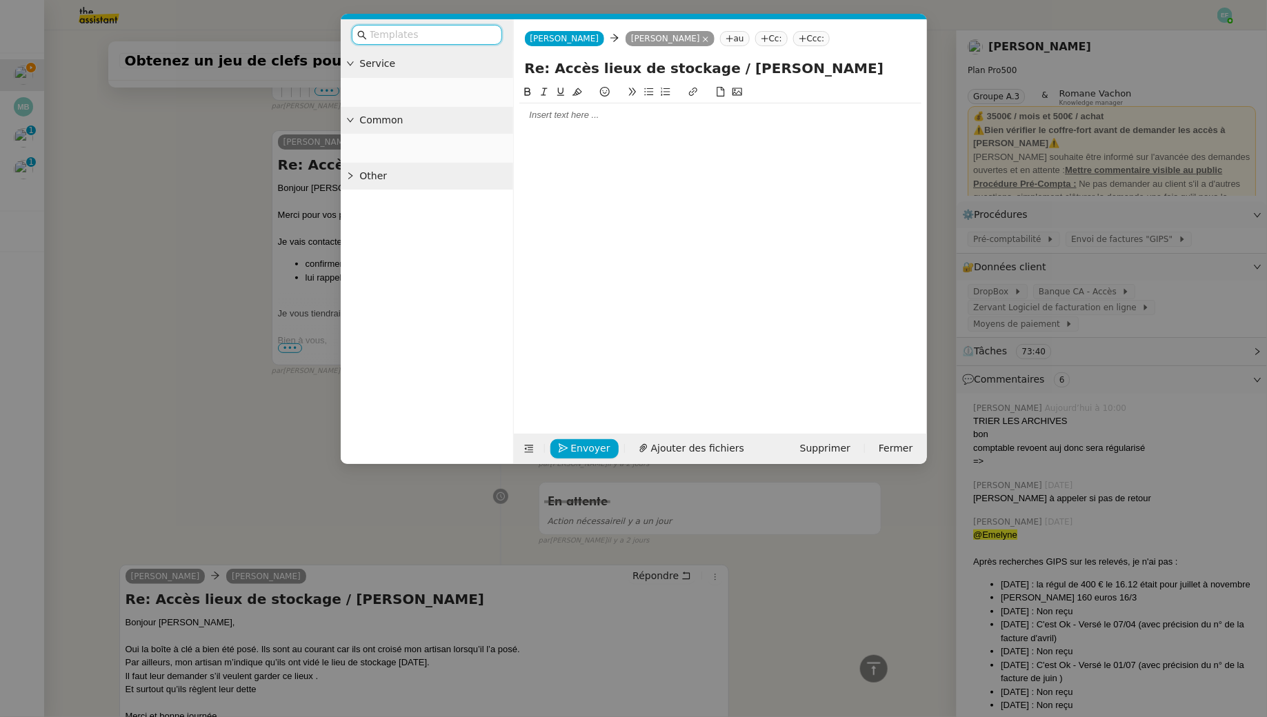
scroll to position [2667, 0]
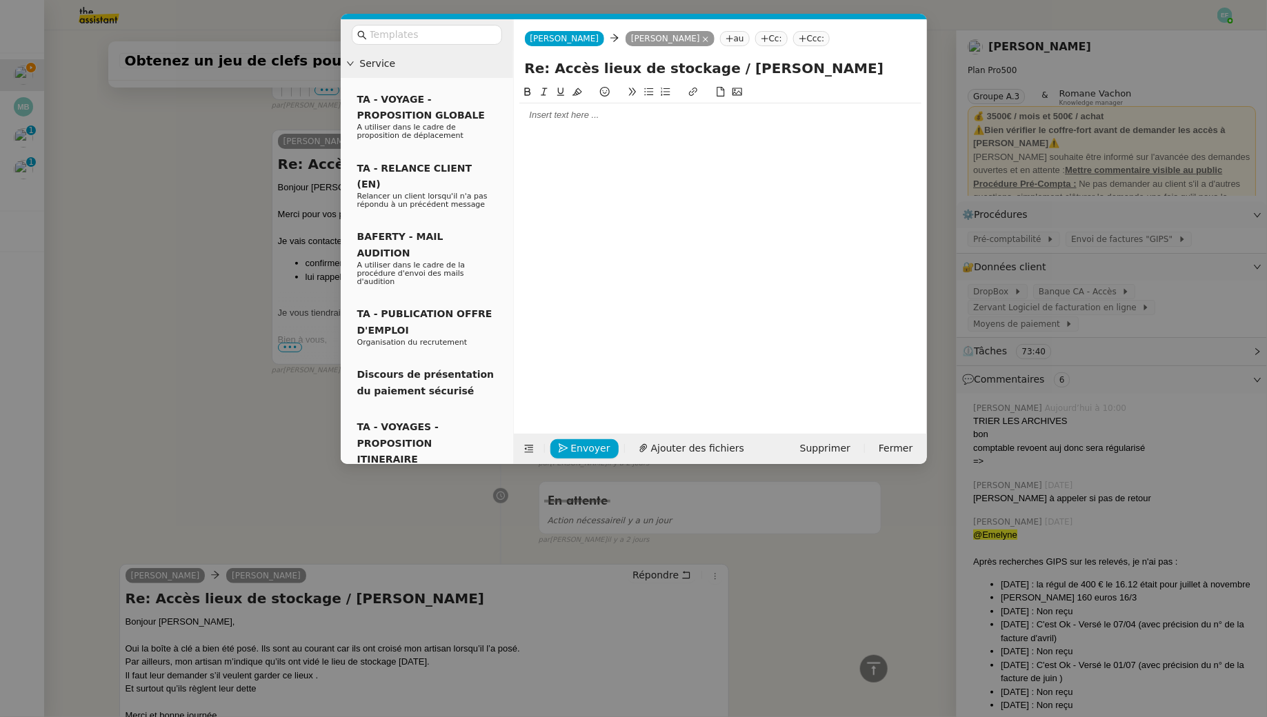
click at [625, 112] on div at bounding box center [720, 115] width 402 height 12
click at [154, 192] on nz-modal-container "Service TA - VOYAGE - PROPOSITION GLOBALE A utiliser dans le cadre de propositi…" at bounding box center [633, 358] width 1267 height 717
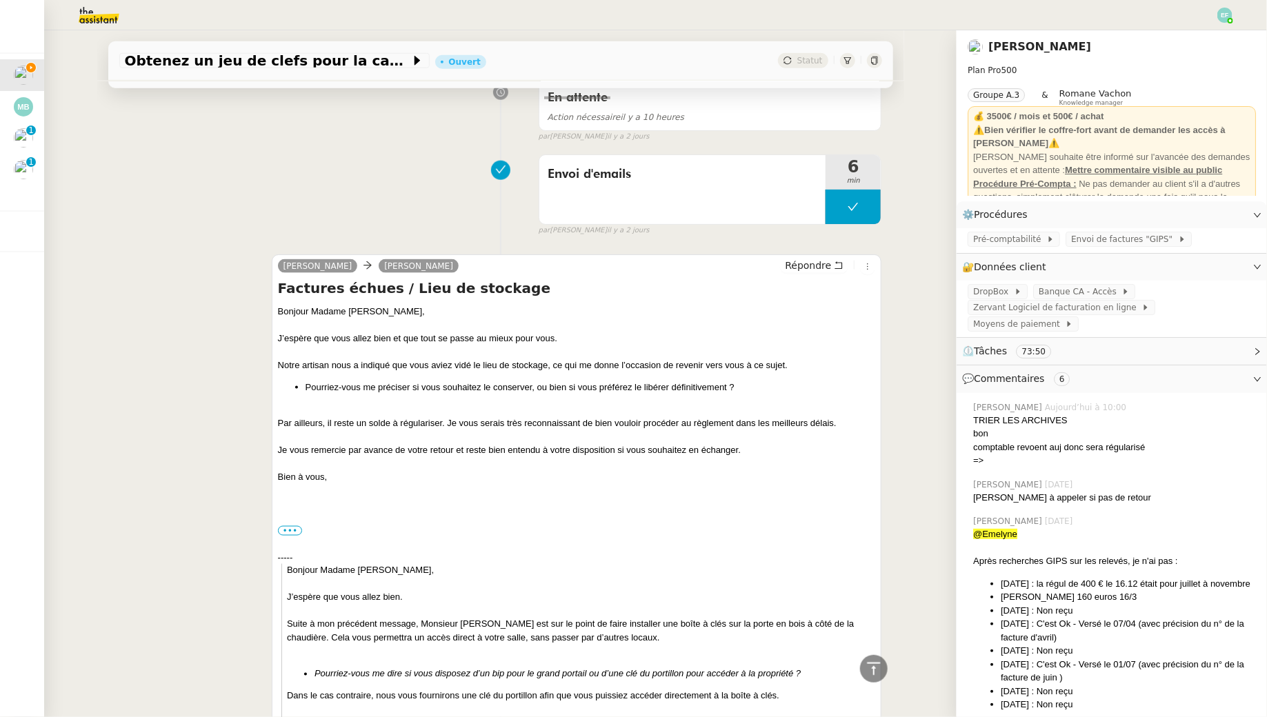
scroll to position [0, 0]
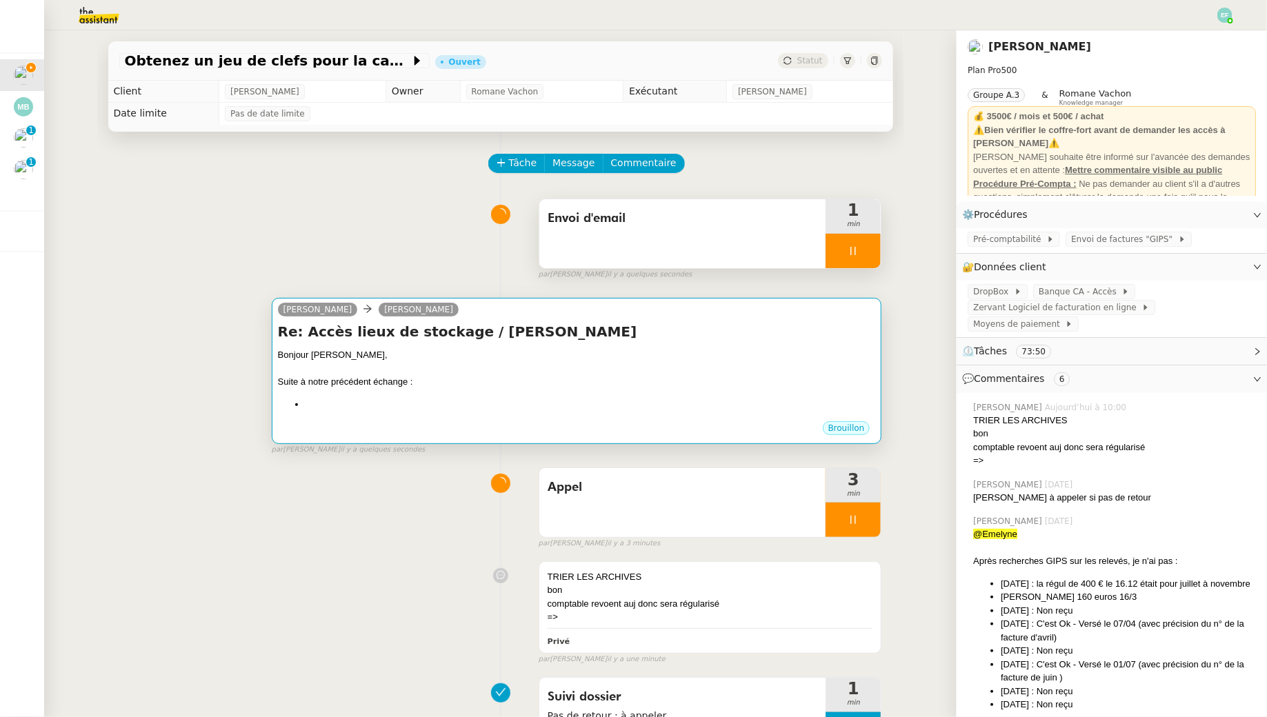
click at [556, 372] on div at bounding box center [577, 369] width 598 height 14
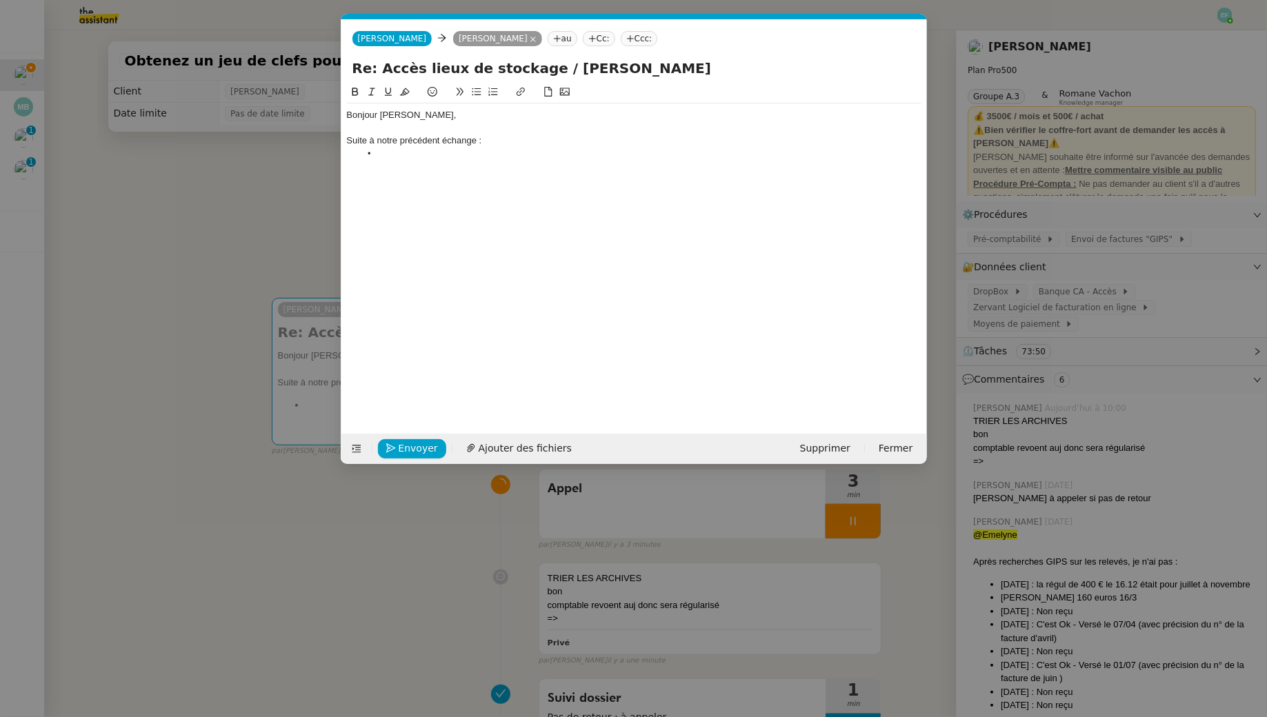
scroll to position [0, 29]
click at [405, 154] on li at bounding box center [640, 154] width 561 height 12
click at [474, 153] on li "[PERSON_NAME] souhaite conserver le lieu de stockage, ils ont simplement" at bounding box center [640, 154] width 561 height 12
drag, startPoint x: 688, startPoint y: 152, endPoint x: 643, endPoint y: 151, distance: 44.8
click at [643, 151] on li "[PERSON_NAME] souhaite bien conserver le lieu de stockage, ils ont simplement" at bounding box center [640, 154] width 561 height 12
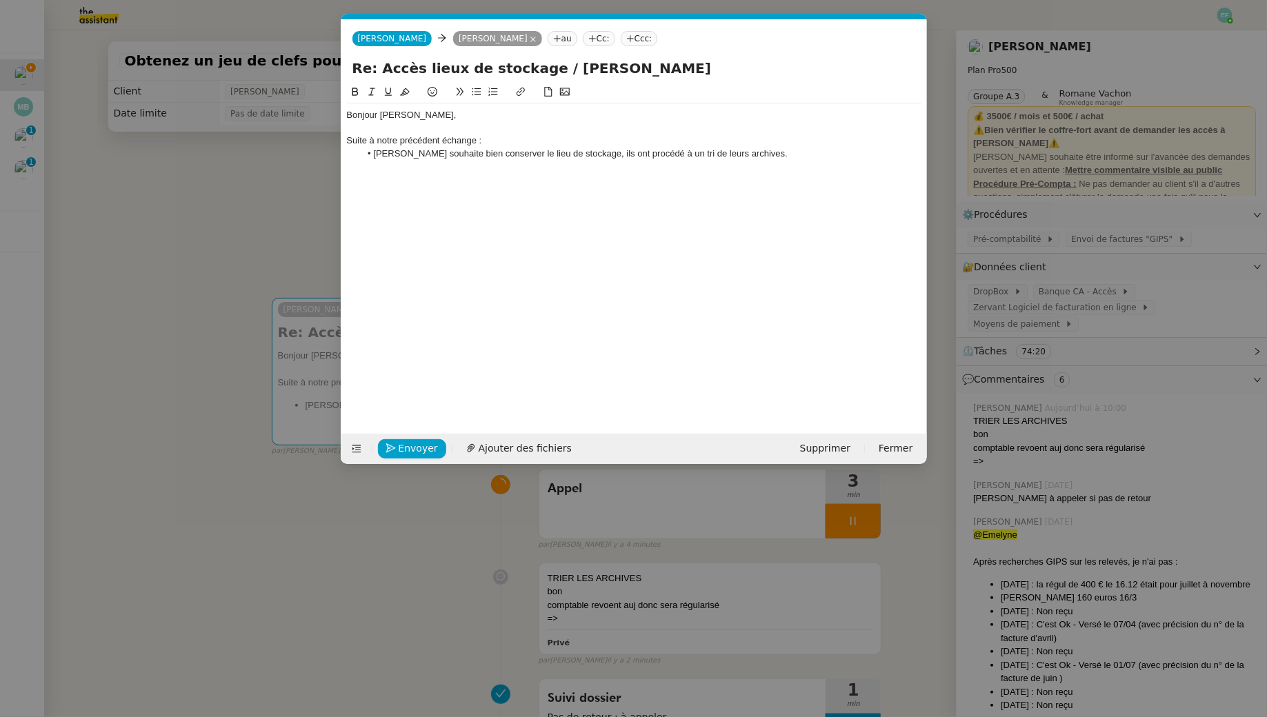
click at [641, 152] on li "[PERSON_NAME] souhaite bien conserver le lieu de stockage, ils ont procédé à un…" at bounding box center [640, 154] width 561 height 12
click at [838, 157] on li "[PERSON_NAME] souhaite bien conserver le lieu de stockage, ils ont simplement p…" at bounding box center [640, 154] width 561 height 12
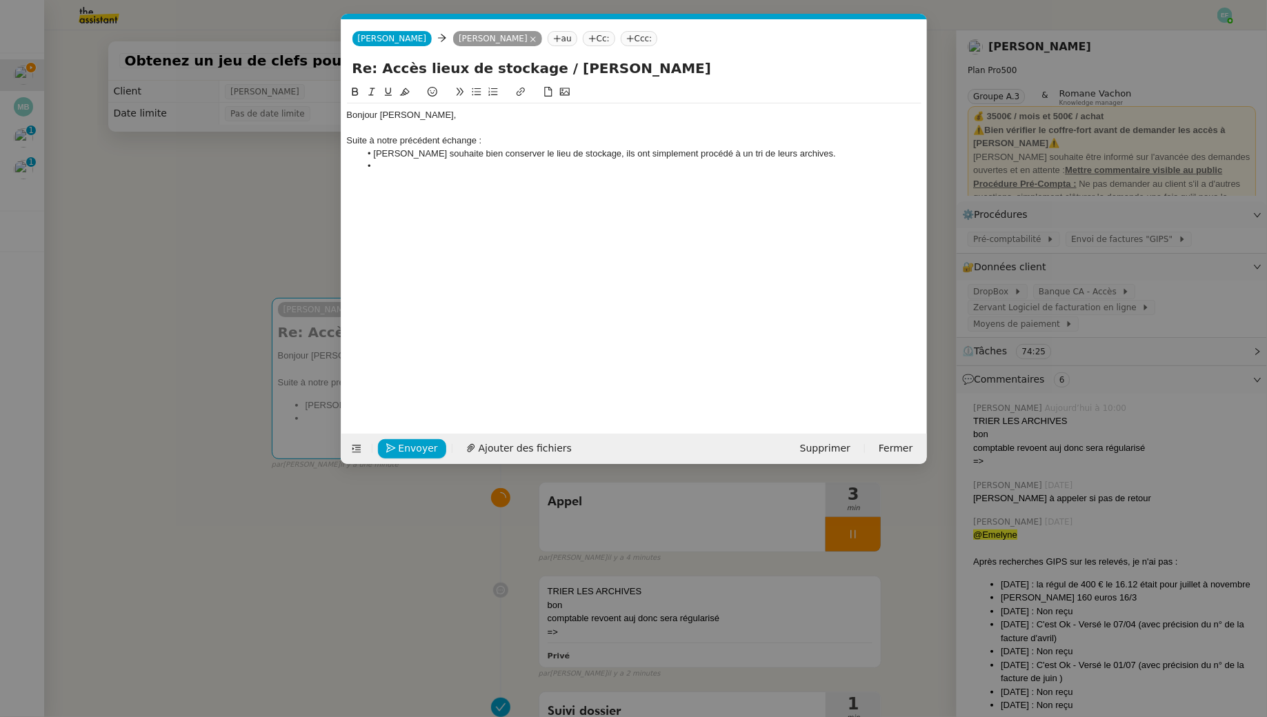
click at [549, 141] on div "Suite à notre précédent échange :" at bounding box center [634, 140] width 574 height 12
click at [423, 163] on li at bounding box center [640, 166] width 561 height 12
click at [473, 159] on li "[PERSON_NAME] souhaite bien conserver le lieu de stockage, ils ont simplement p…" at bounding box center [640, 154] width 561 height 12
click at [763, 152] on li "[PERSON_NAME] souhaite bien conserver le lieu de stockage, ils ont simplement p…" at bounding box center [640, 154] width 561 height 12
click at [550, 168] on li at bounding box center [640, 166] width 561 height 12
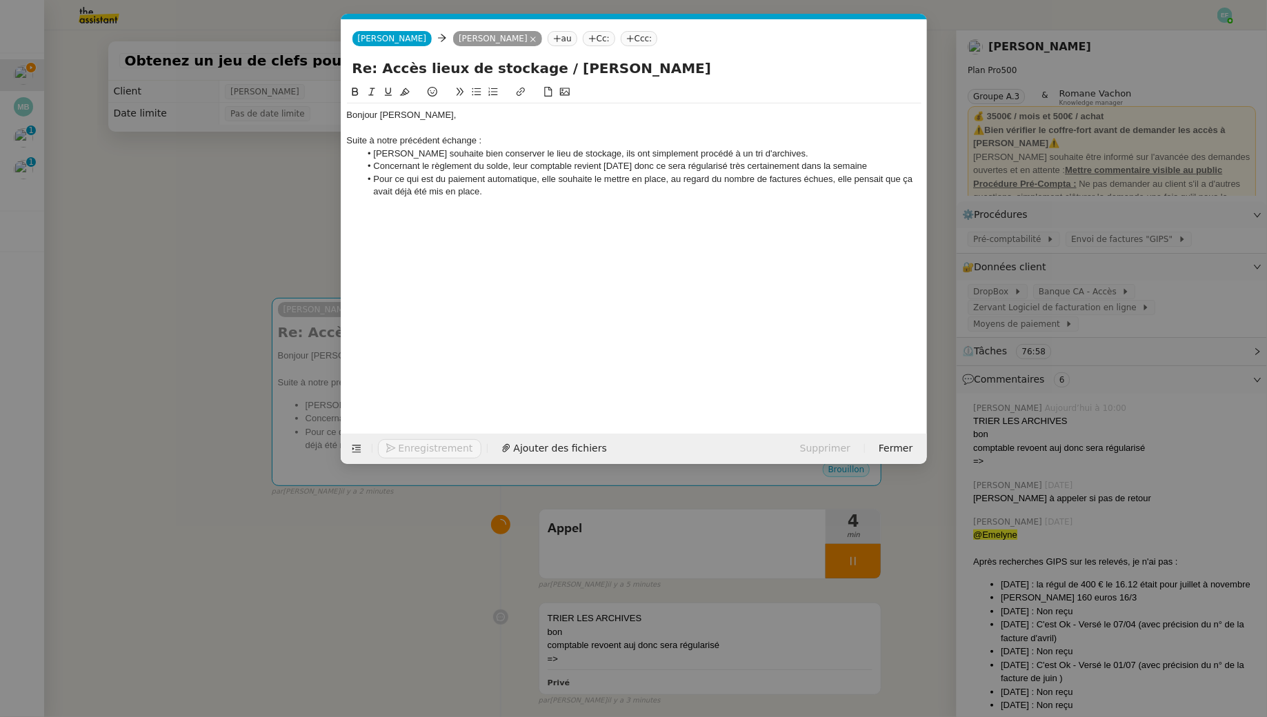
click at [209, 231] on nz-modal-container "Service TA - VOYAGE - PROPOSITION GLOBALE A utiliser dans le cadre de propositi…" at bounding box center [633, 358] width 1267 height 717
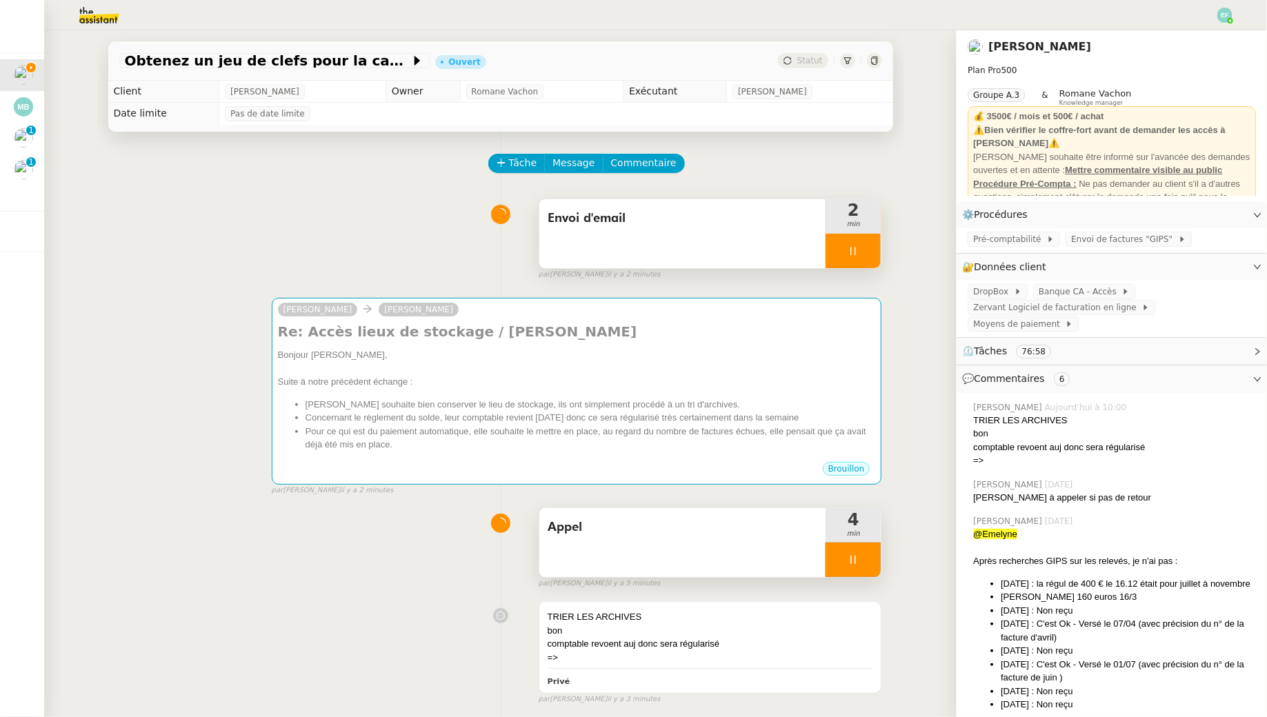
click at [877, 543] on div at bounding box center [852, 560] width 55 height 34
click at [877, 559] on button at bounding box center [867, 560] width 28 height 34
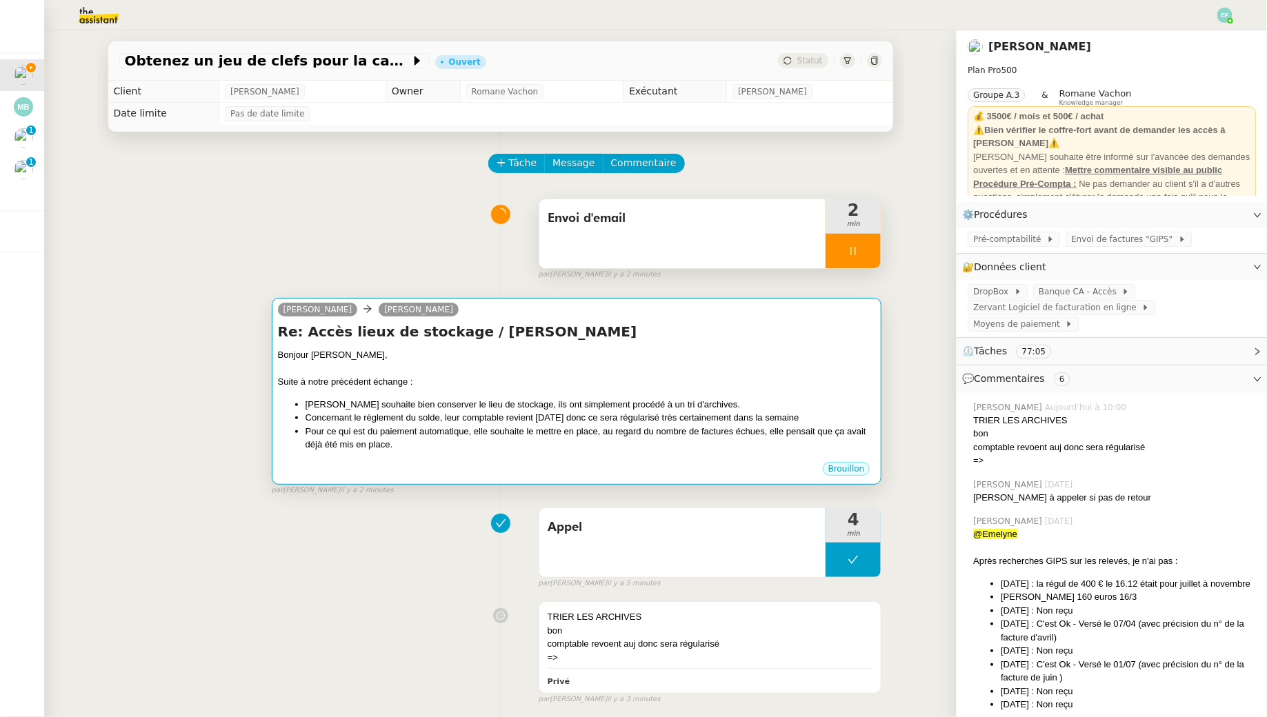
click at [581, 343] on div "Re: Accès lieux de stockage / [PERSON_NAME] Bonjour [PERSON_NAME], Suite à notr…" at bounding box center [577, 391] width 598 height 139
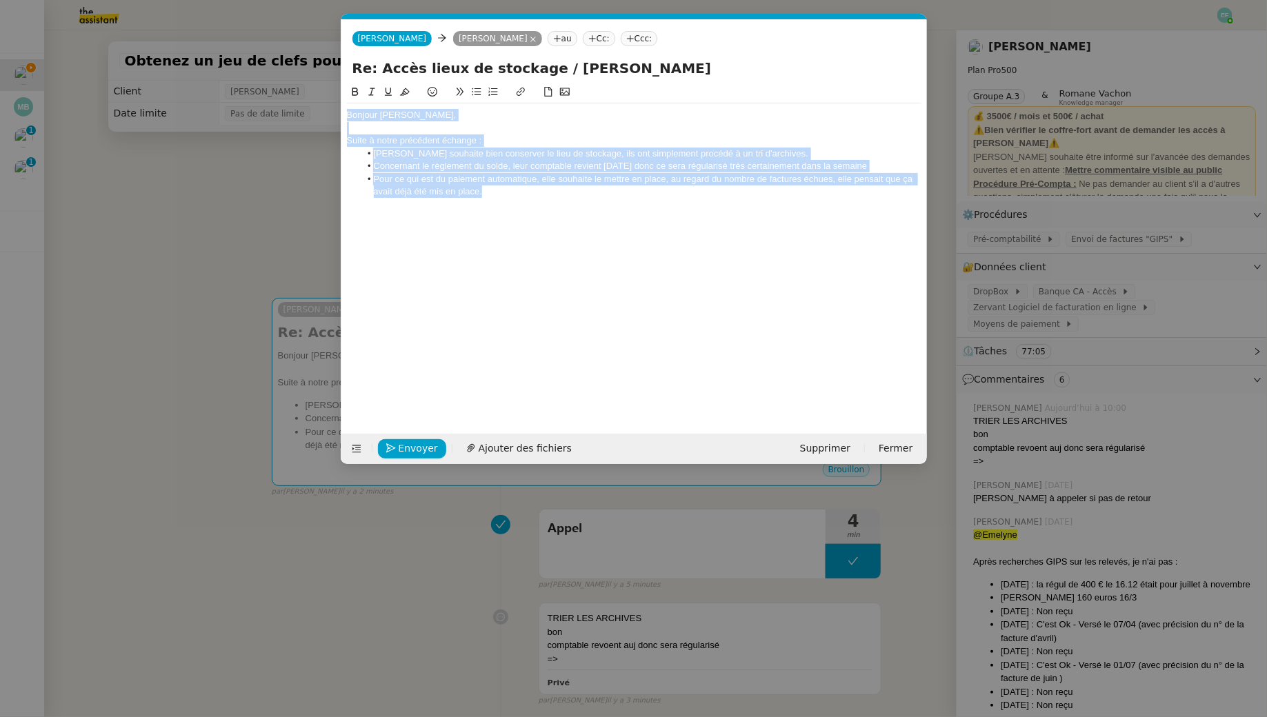
drag, startPoint x: 510, startPoint y: 195, endPoint x: 302, endPoint y: 83, distance: 235.7
click at [302, 83] on nz-modal-container "Service TA - VOYAGE - PROPOSITION GLOBALE A utiliser dans le cadre de propositi…" at bounding box center [633, 358] width 1267 height 717
copy div "Bonjour [PERSON_NAME], Suite à notre précédent échange : [PERSON_NAME] souhaite…"
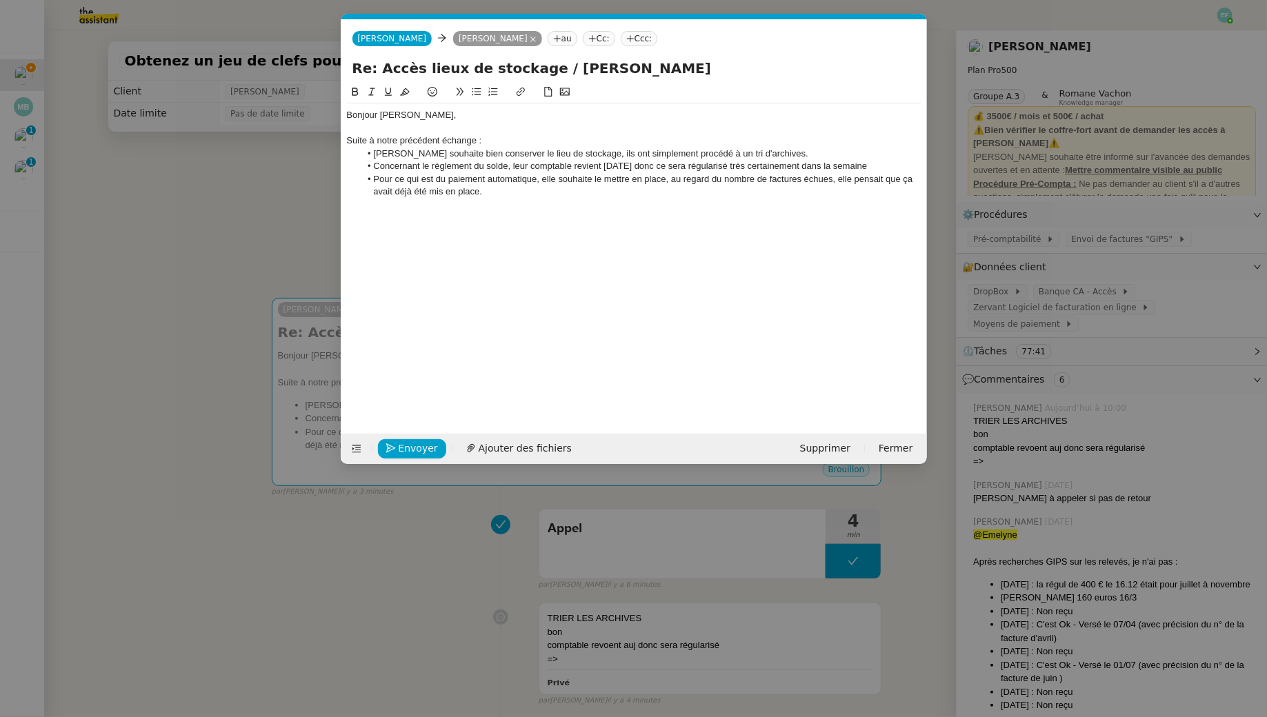
click at [257, 294] on nz-modal-container "Service TA - VOYAGE - PROPOSITION GLOBALE A utiliser dans le cadre de propositi…" at bounding box center [633, 358] width 1267 height 717
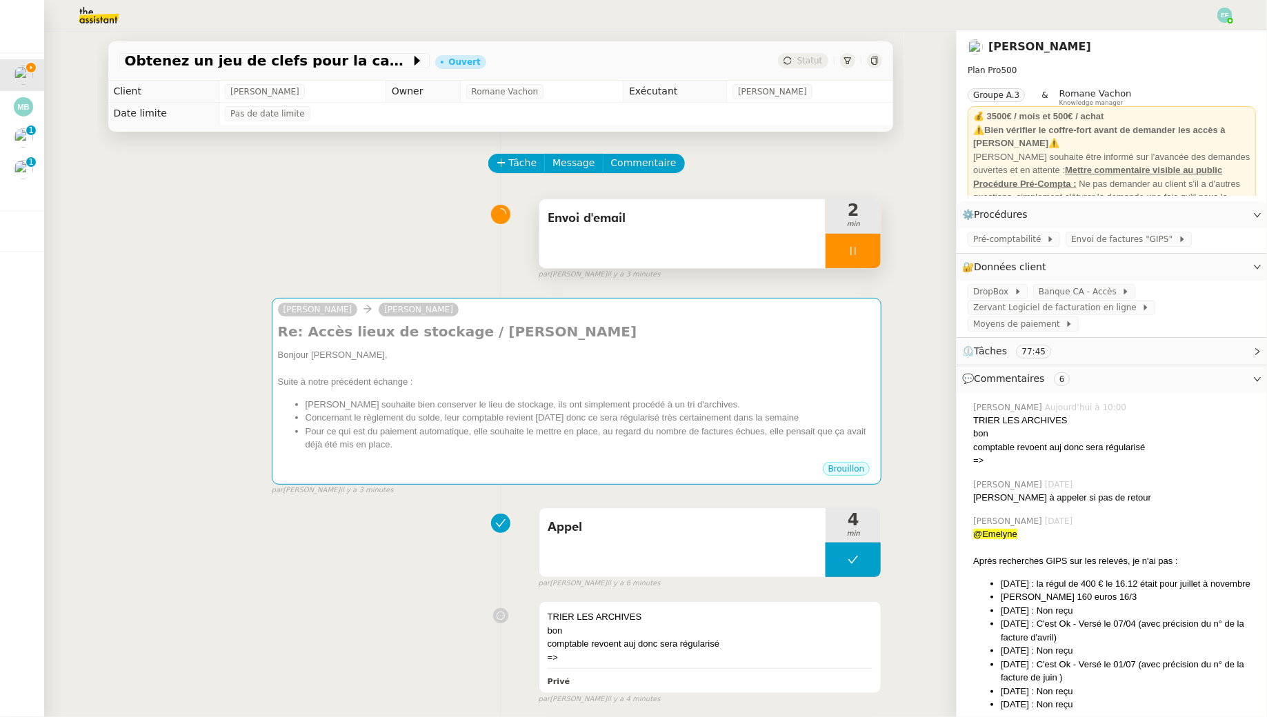
click at [861, 240] on div at bounding box center [852, 251] width 55 height 34
click at [865, 244] on button at bounding box center [867, 251] width 28 height 34
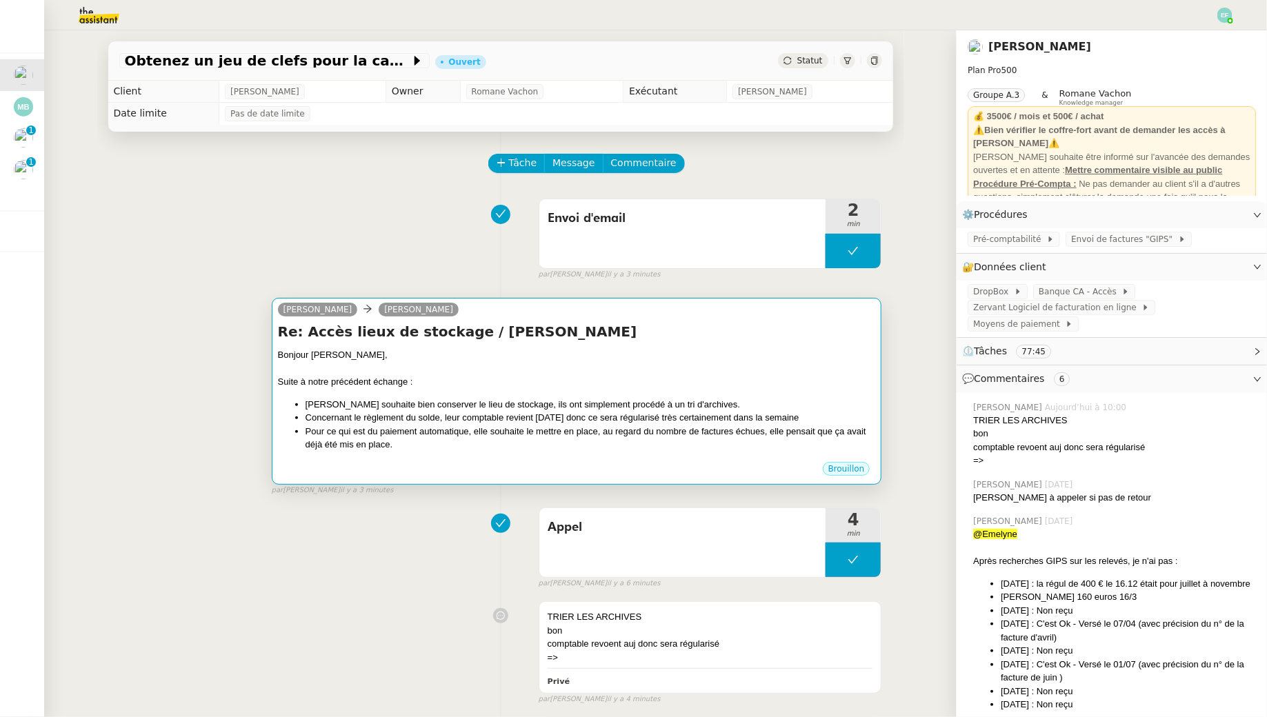
click at [622, 421] on li "Concernant le règlement du solde, leur comptable revient [DATE] donc ce sera ré…" at bounding box center [590, 418] width 570 height 14
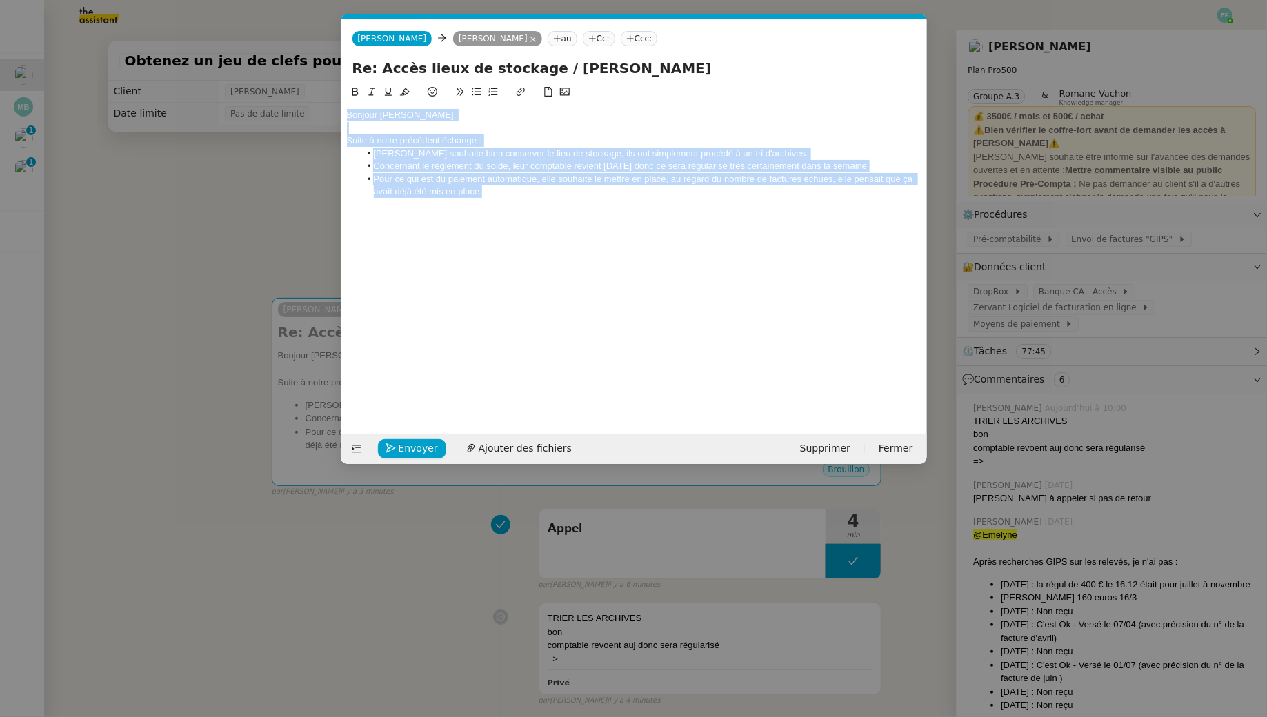
drag, startPoint x: 525, startPoint y: 199, endPoint x: 241, endPoint y: 59, distance: 315.8
click at [241, 59] on nz-modal-container "Service TA - VOYAGE - PROPOSITION GLOBALE A utiliser dans le cadre de propositi…" at bounding box center [633, 358] width 1267 height 717
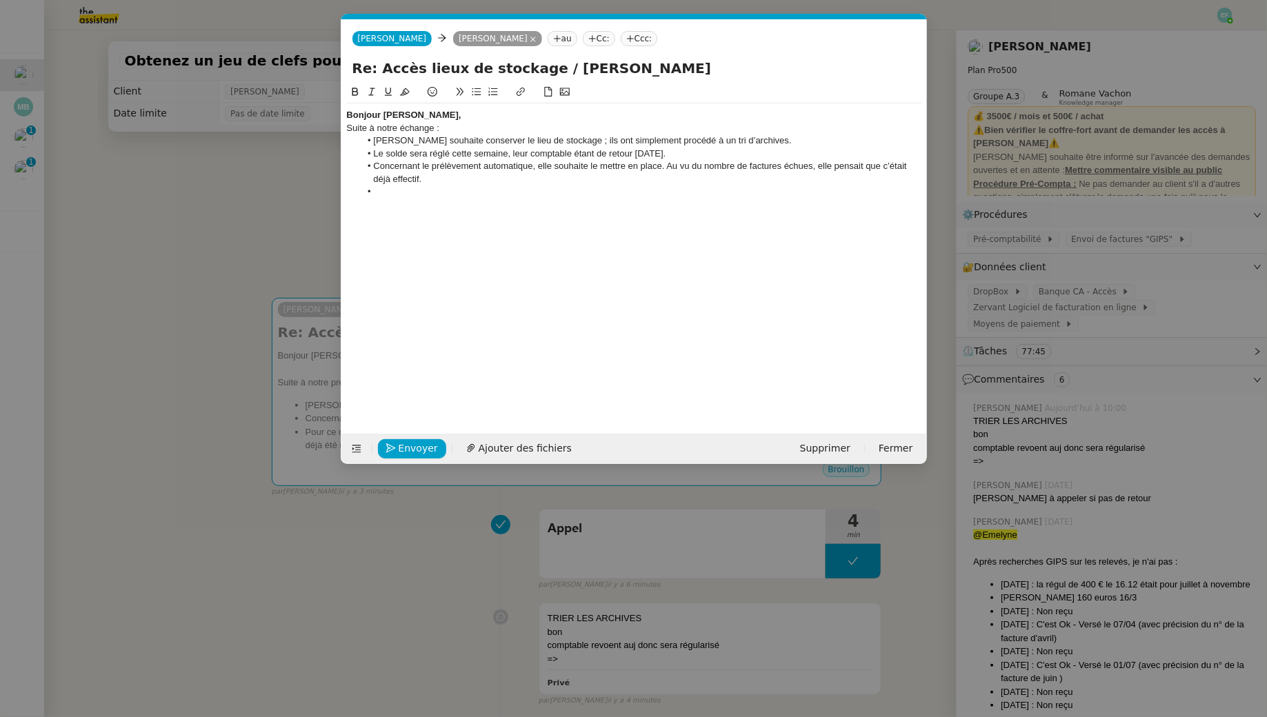
scroll to position [0, 0]
click at [421, 113] on div "Bonjour [PERSON_NAME]," at bounding box center [634, 115] width 574 height 12
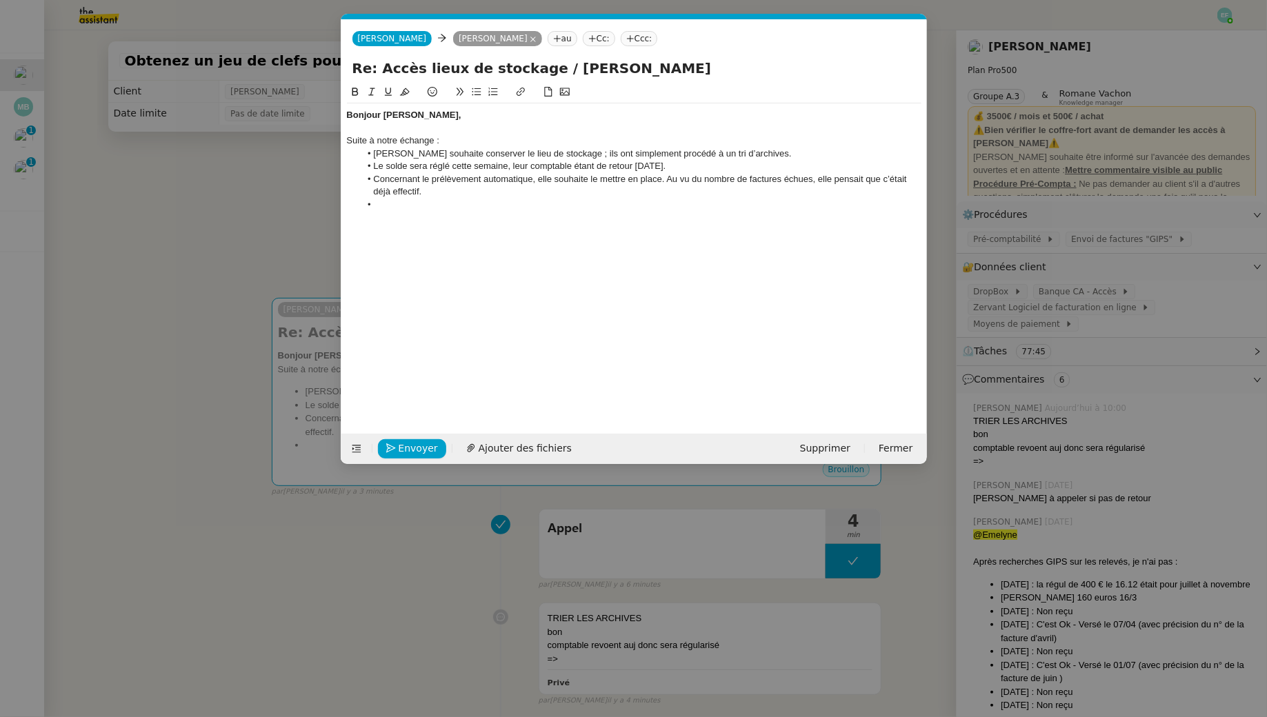
click at [137, 231] on nz-modal-container "Service TA - VOYAGE - PROPOSITION GLOBALE A utiliser dans le cadre de propositi…" at bounding box center [633, 358] width 1267 height 717
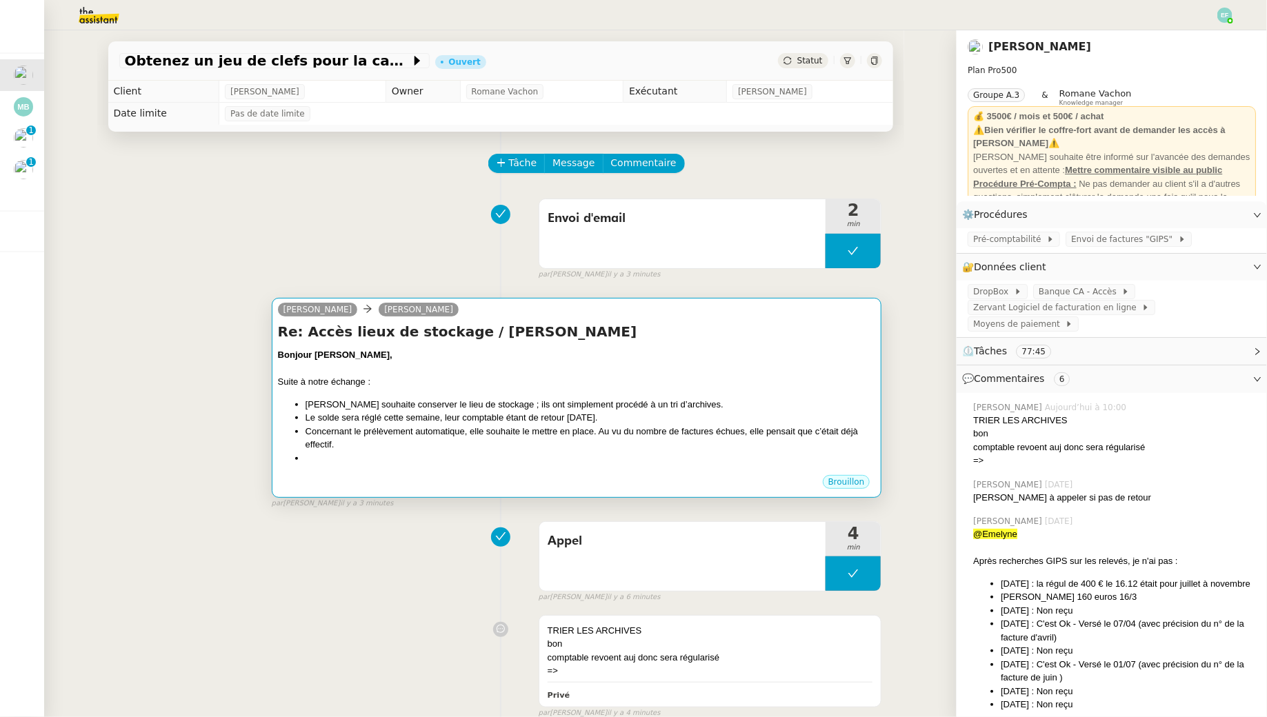
click at [581, 406] on li "[PERSON_NAME] souhaite conserver le lieu de stockage ; ils ont simplement procé…" at bounding box center [590, 405] width 570 height 14
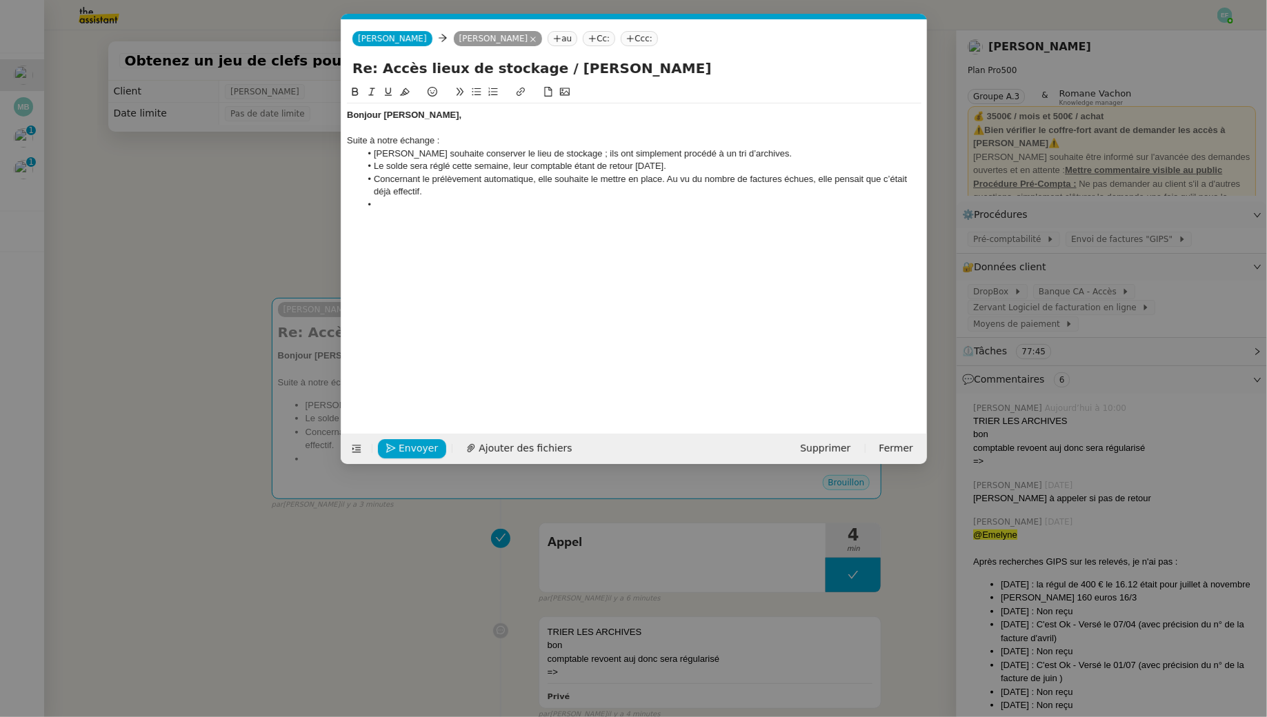
scroll to position [0, 29]
drag, startPoint x: 431, startPoint y: 116, endPoint x: 350, endPoint y: 81, distance: 88.6
click at [330, 99] on nz-modal-container "Service TA - VOYAGE - PROPOSITION GLOBALE A utiliser dans le cadre de propositi…" at bounding box center [633, 358] width 1267 height 717
click at [354, 87] on button at bounding box center [355, 92] width 17 height 16
click at [265, 190] on nz-modal-container "Service TA - VOYAGE - PROPOSITION GLOBALE A utiliser dans le cadre de propositi…" at bounding box center [633, 358] width 1267 height 717
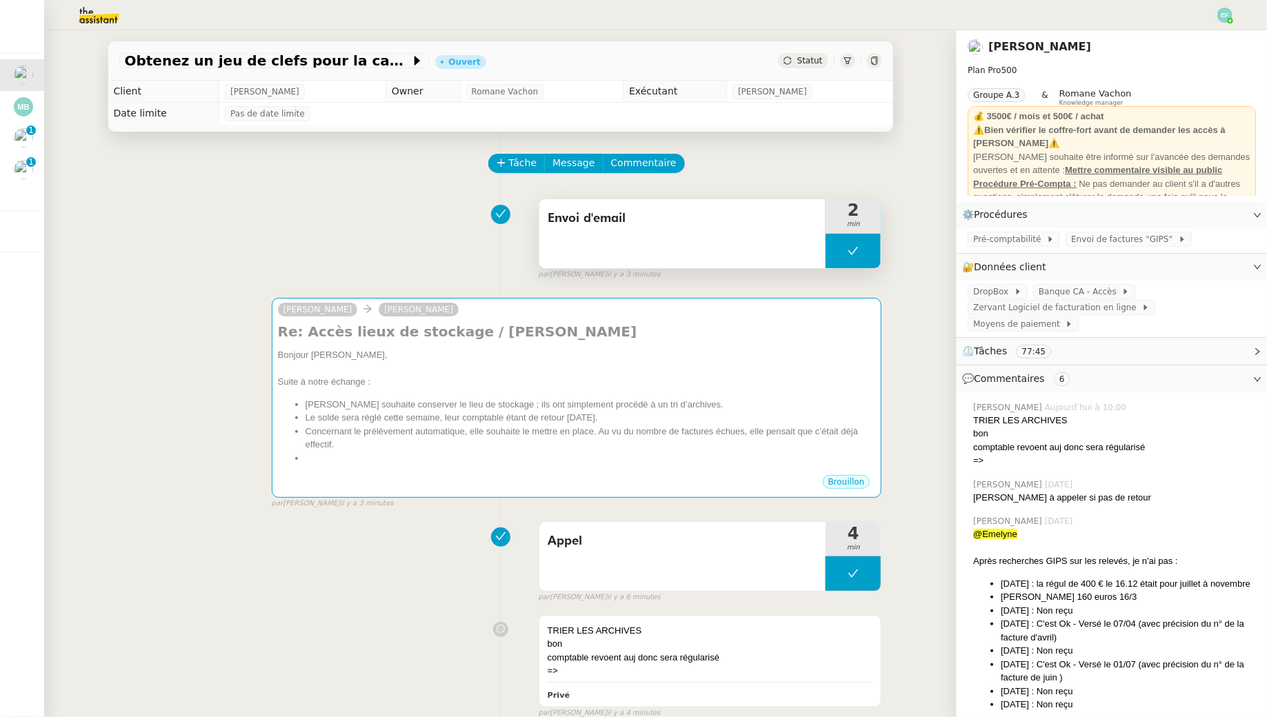
click at [863, 258] on button at bounding box center [852, 251] width 55 height 34
click at [844, 254] on icon at bounding box center [839, 250] width 11 height 11
click at [762, 290] on div "[PERSON_NAME] Re: Accès lieux de stockage / [PERSON_NAME] Bonjour [PERSON_NAME]…" at bounding box center [500, 397] width 763 height 224
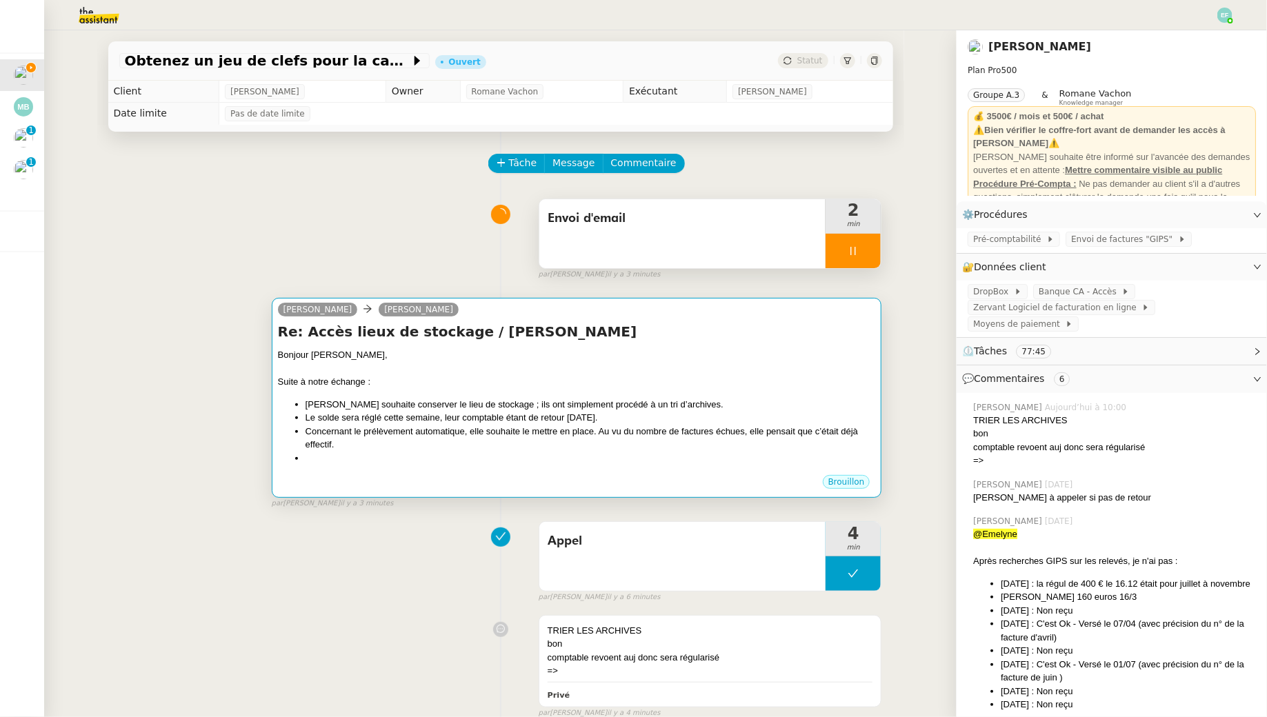
click at [675, 355] on div "Bonjour [PERSON_NAME]," at bounding box center [577, 355] width 598 height 14
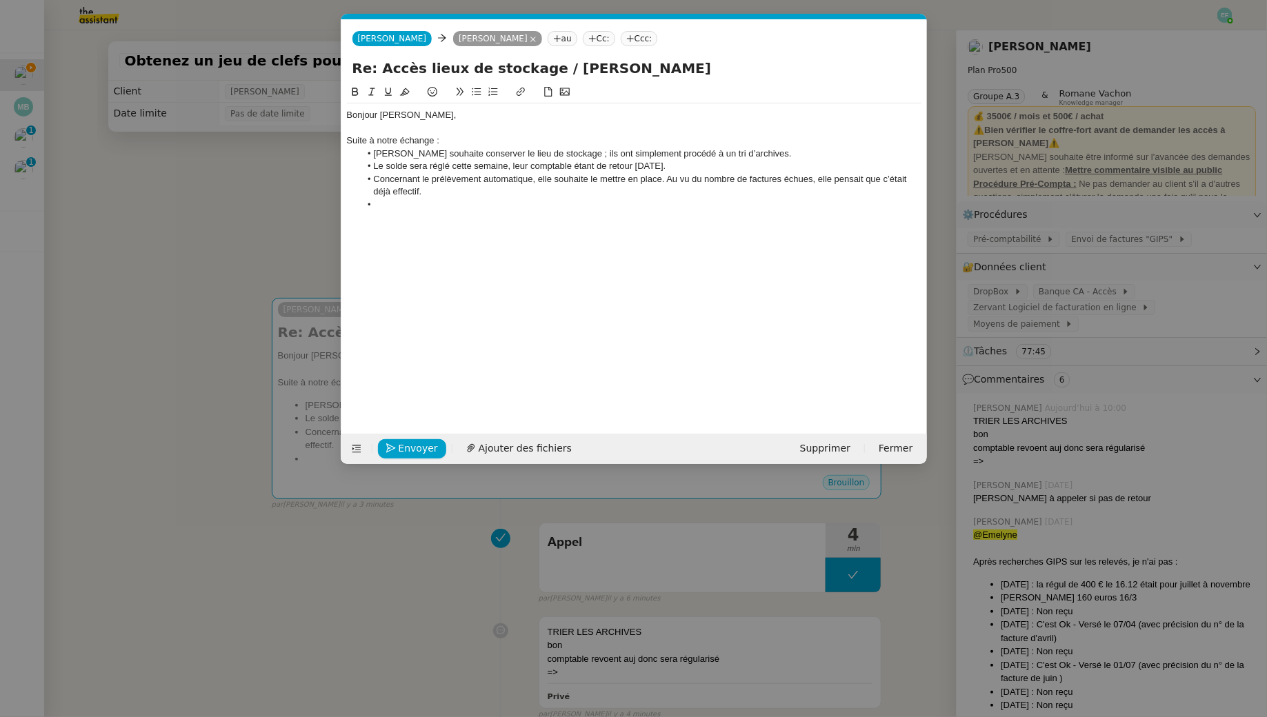
click at [423, 212] on div "Bonjour [PERSON_NAME], Suite à notre échange : [PERSON_NAME] souhaite conserver…" at bounding box center [634, 159] width 574 height 113
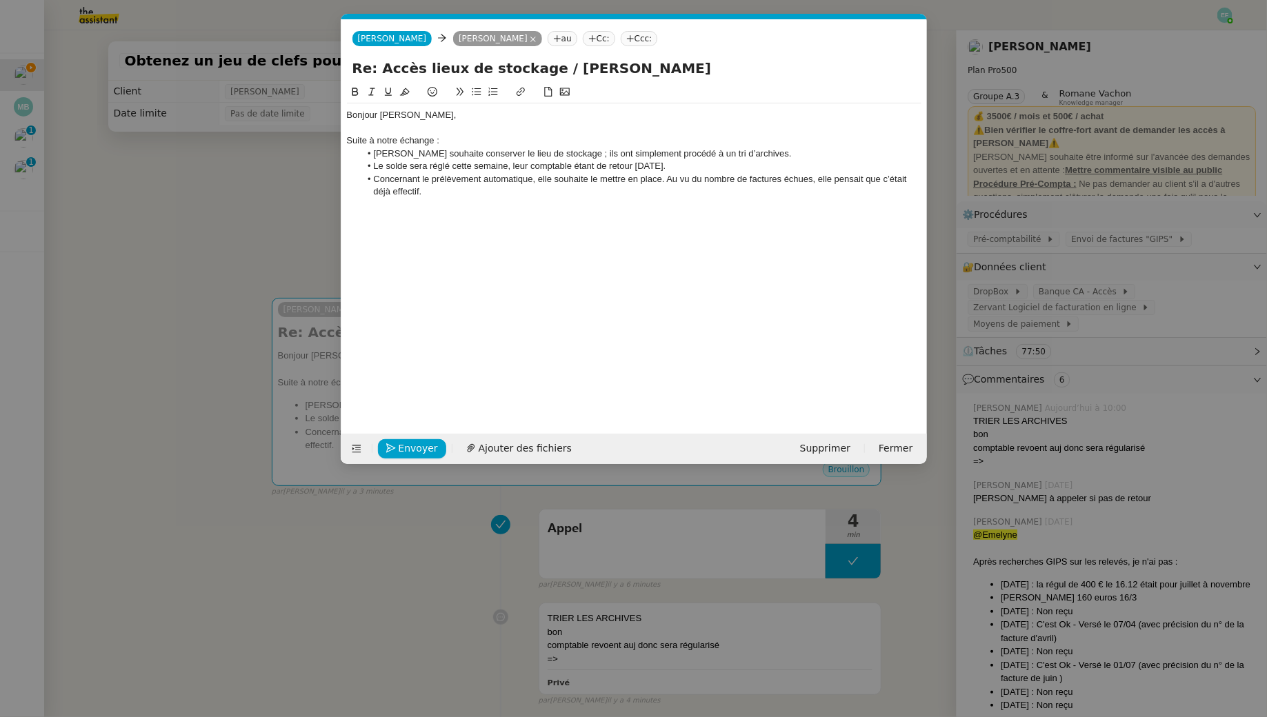
click at [642, 194] on li "Concernant le prélèvement automatique, elle souhaite le mettre en place. Au vu …" at bounding box center [640, 186] width 561 height 26
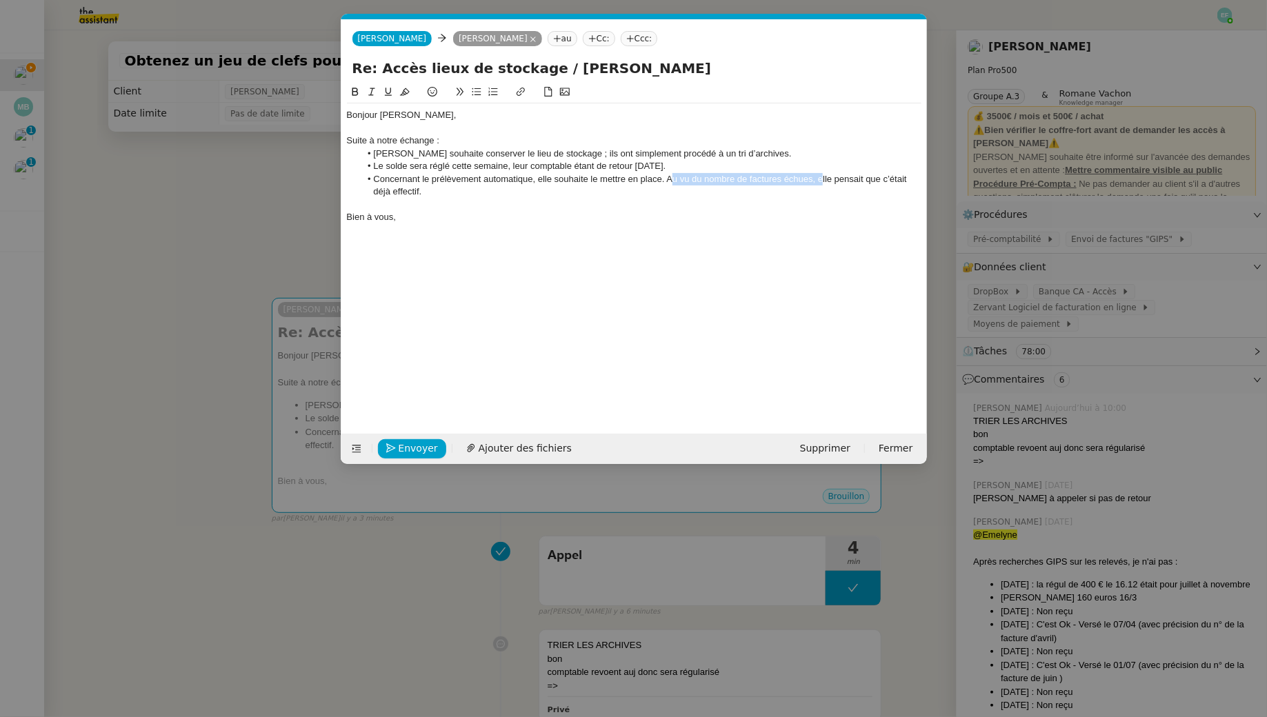
drag, startPoint x: 821, startPoint y: 179, endPoint x: 670, endPoint y: 172, distance: 150.5
click at [670, 173] on li "Concernant le prélèvement automatique, elle souhaite le mettre en place. Au vu …" at bounding box center [640, 186] width 561 height 26
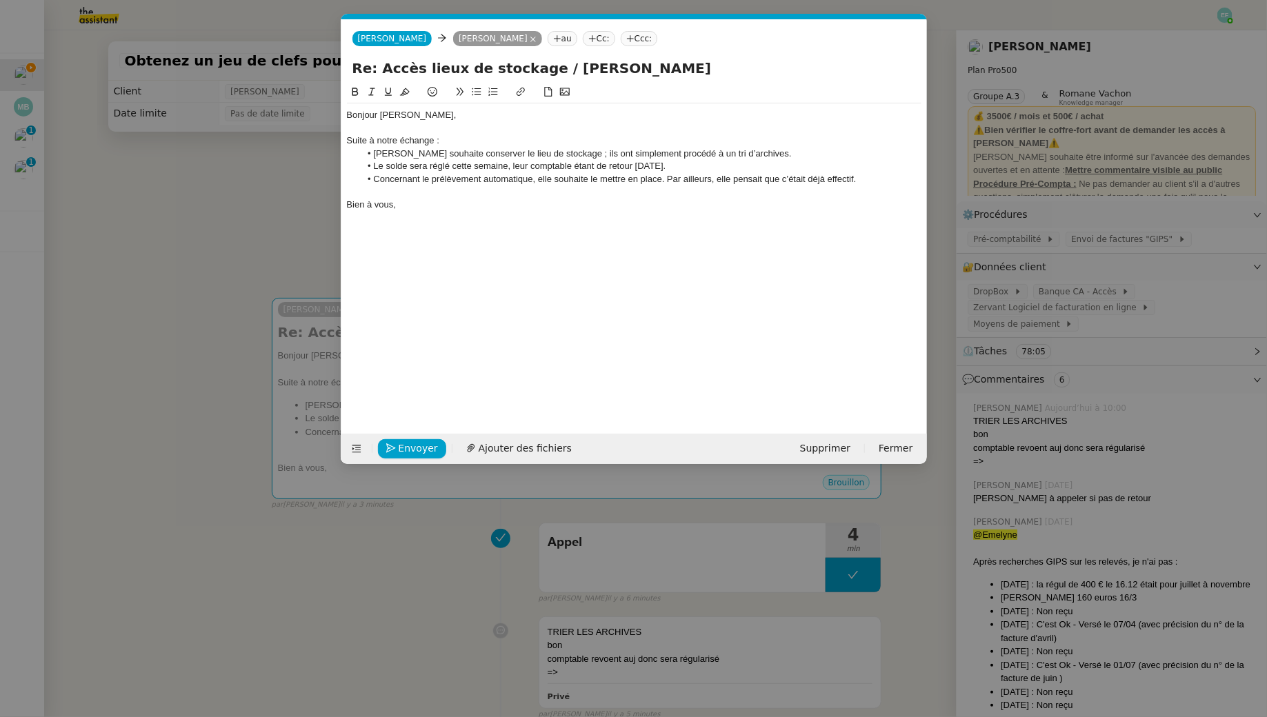
click at [437, 124] on div at bounding box center [634, 128] width 574 height 12
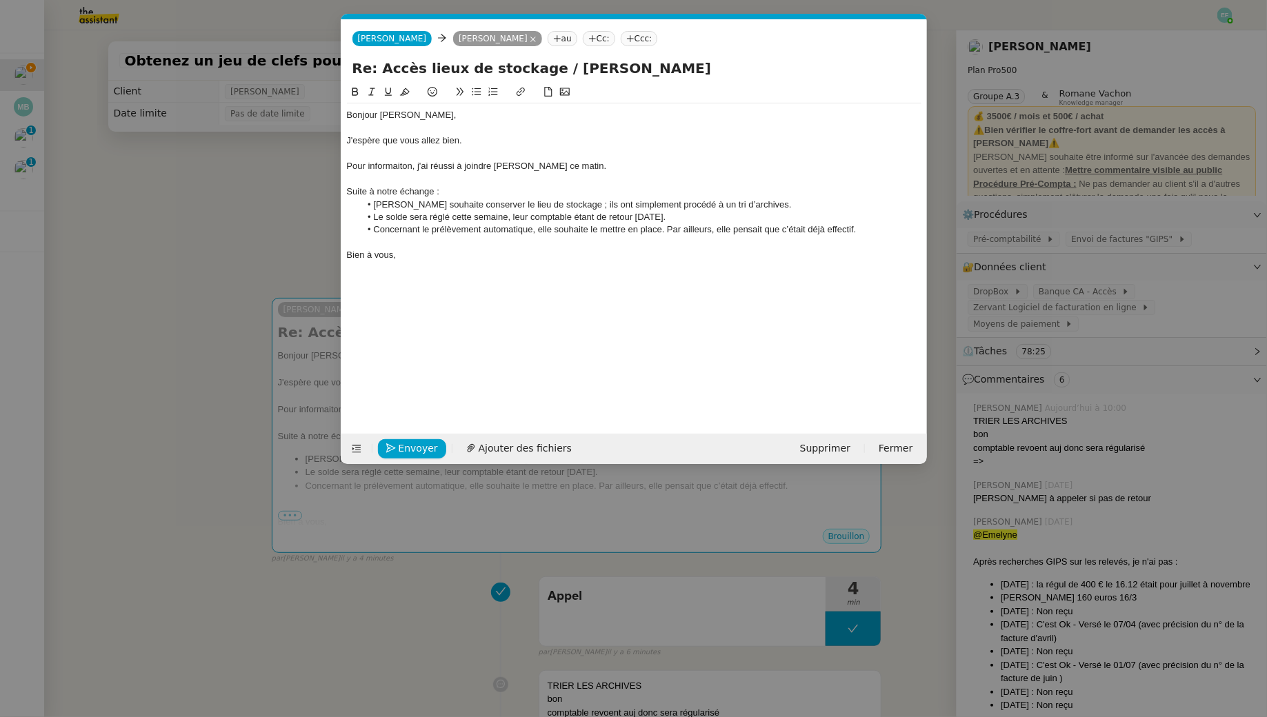
click at [399, 161] on div "Pour informaiton, j'ai réussi à joindre [PERSON_NAME] ce matin." at bounding box center [634, 166] width 574 height 12
click at [0, 0] on lt-span "information" at bounding box center [0, 0] width 0 height 0
drag, startPoint x: 480, startPoint y: 190, endPoint x: 340, endPoint y: 191, distance: 140.0
click at [340, 191] on nz-modal-container "Service TA - VOYAGE - PROPOSITION GLOBALE A utiliser dans le cadre de propositi…" at bounding box center [633, 358] width 1267 height 717
drag, startPoint x: 437, startPoint y: 206, endPoint x: 376, endPoint y: 209, distance: 60.7
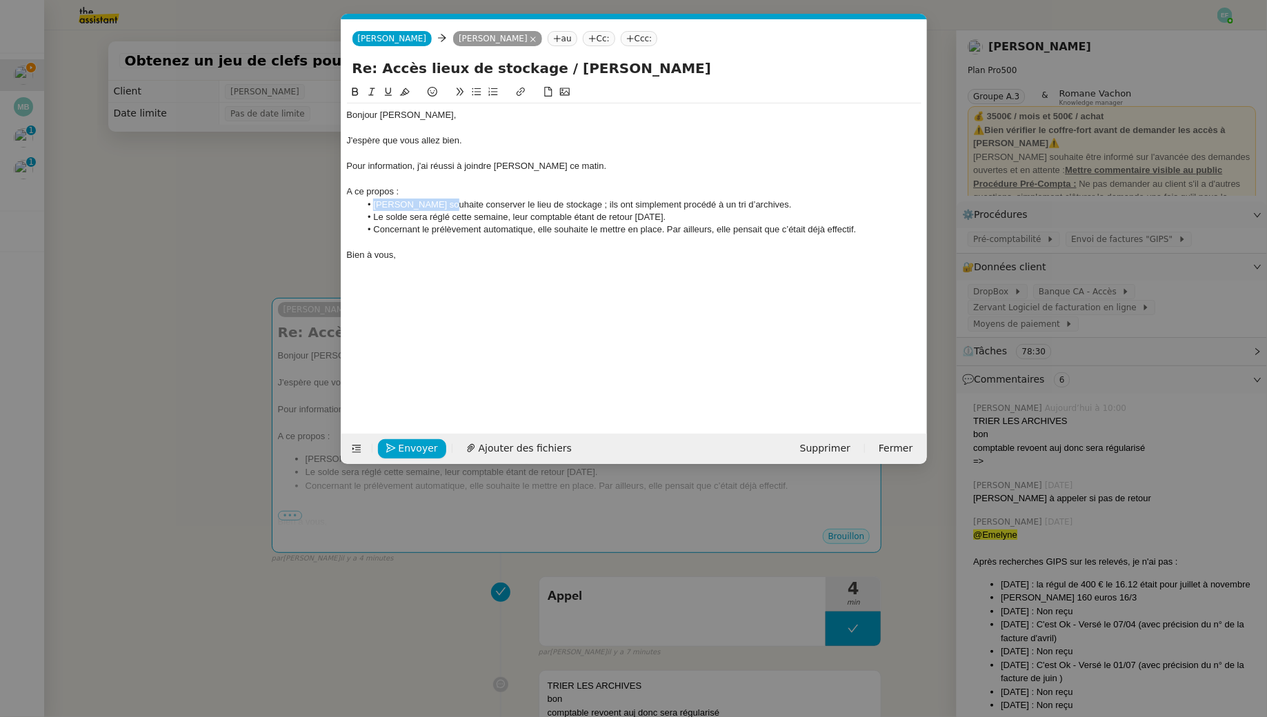
click at [376, 209] on li "[PERSON_NAME] souhaite conserver le lieu de stockage ; ils ont simplement procé…" at bounding box center [640, 205] width 561 height 12
click at [347, 189] on div "A ce propos :" at bounding box center [634, 191] width 574 height 12
click at [0, 0] on lt-em "À" at bounding box center [0, 0] width 0 height 0
drag, startPoint x: 491, startPoint y: 205, endPoint x: 491, endPoint y: 234, distance: 29.0
click at [491, 234] on ul "Elle souhaite conserver le lieu de stockage ; ils ont simplement procédé à un t…" at bounding box center [634, 218] width 574 height 38
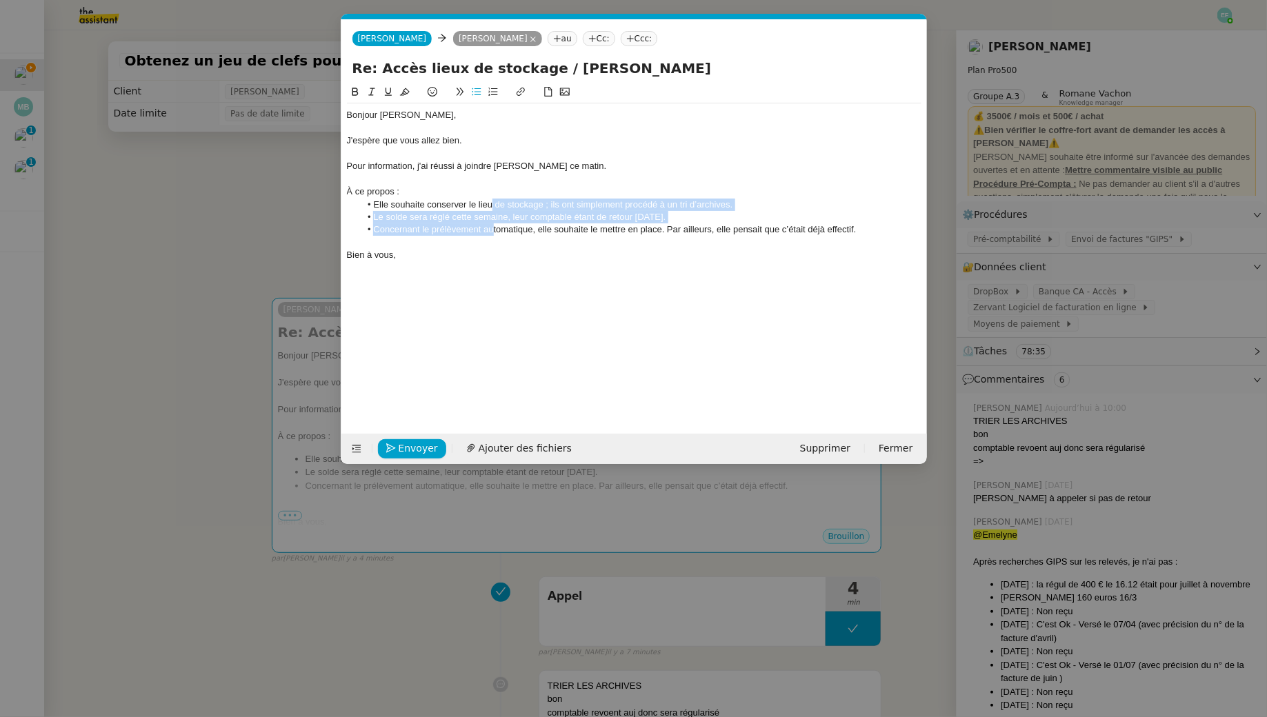
click at [491, 234] on li "Concernant le prélèvement automatique, elle souhaite le mettre en place. Par ai…" at bounding box center [640, 229] width 561 height 12
click at [483, 245] on div at bounding box center [634, 243] width 574 height 12
click at [465, 257] on div "Bien à vous," at bounding box center [634, 255] width 574 height 12
drag, startPoint x: 419, startPoint y: 230, endPoint x: 368, endPoint y: 232, distance: 51.1
click at [368, 232] on li "Concernant le prélèvement automatique, elle souhaite le mettre en place. Par ai…" at bounding box center [640, 229] width 561 height 12
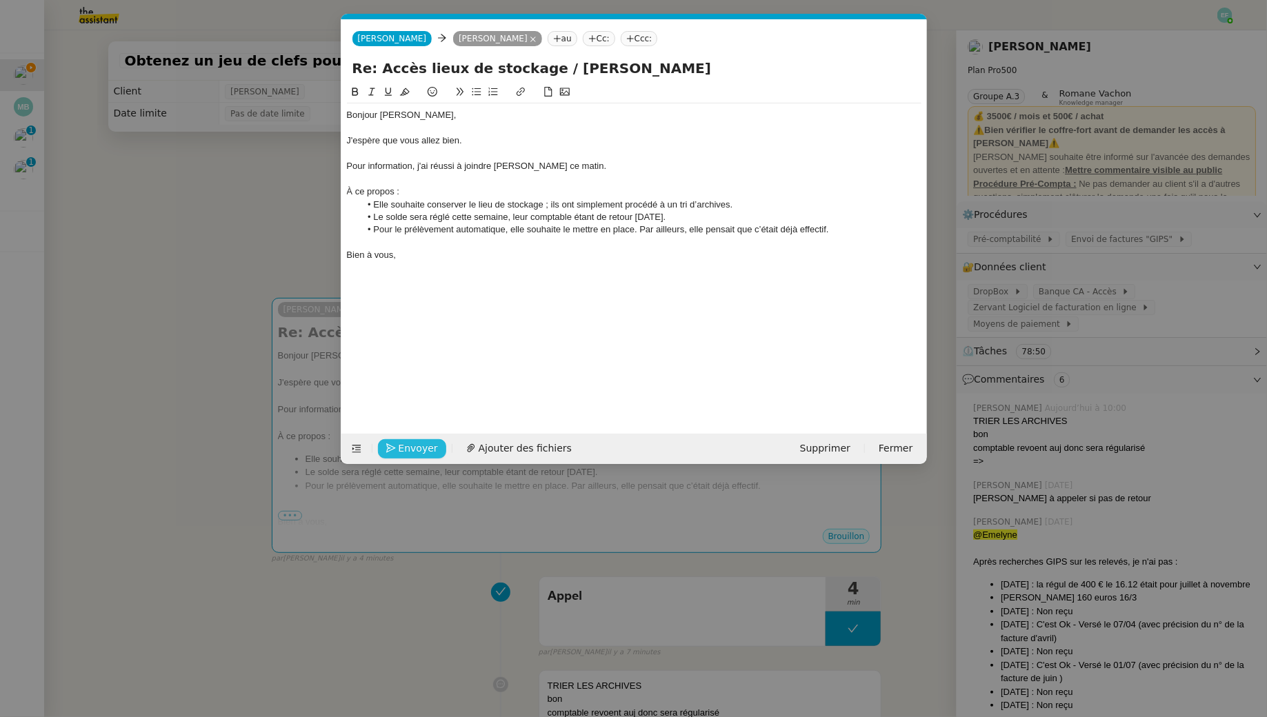
click at [419, 450] on span "Envoyer" at bounding box center [418, 449] width 39 height 16
click at [419, 450] on span "Confirmer l'envoi" at bounding box center [440, 449] width 83 height 16
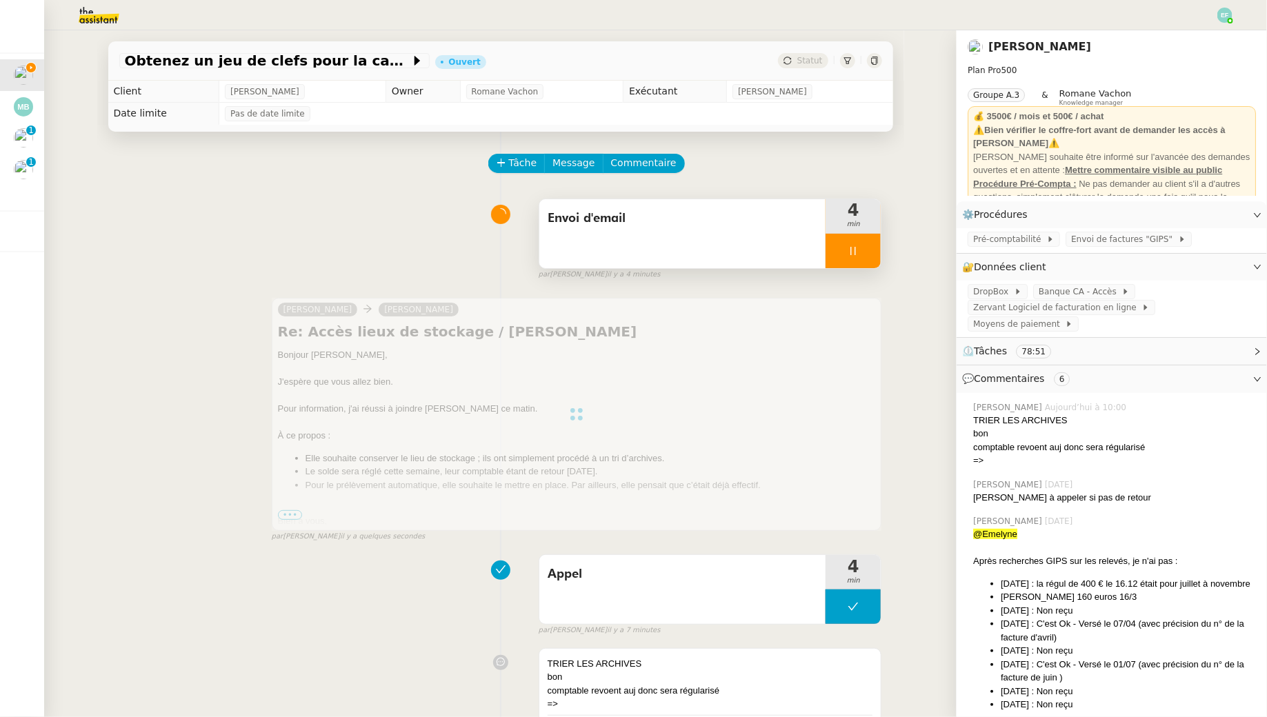
click at [867, 254] on div at bounding box center [852, 251] width 55 height 34
click at [867, 254] on icon at bounding box center [866, 250] width 11 height 11
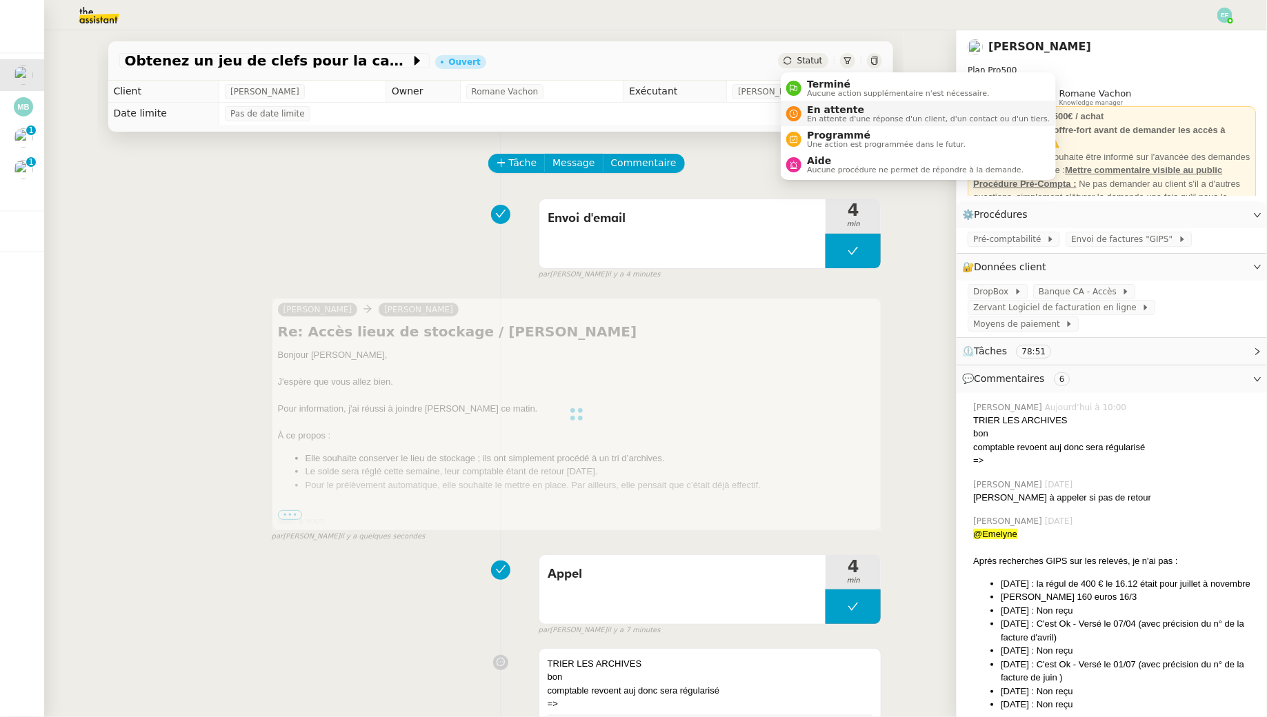
click at [816, 115] on span "En attente d'une réponse d'un client, d'un contact ou d'un tiers." at bounding box center [928, 119] width 243 height 8
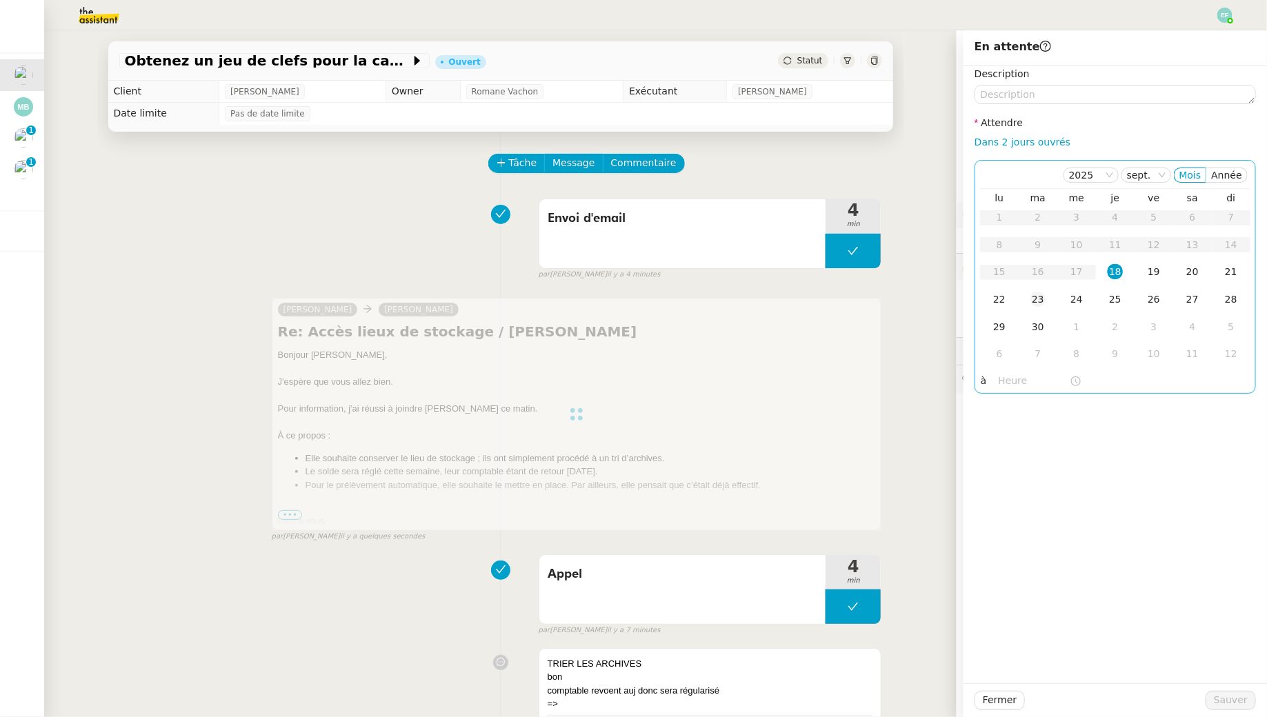
click at [1034, 301] on div "23" at bounding box center [1037, 299] width 15 height 15
click at [1225, 697] on span "Sauver" at bounding box center [1231, 700] width 34 height 16
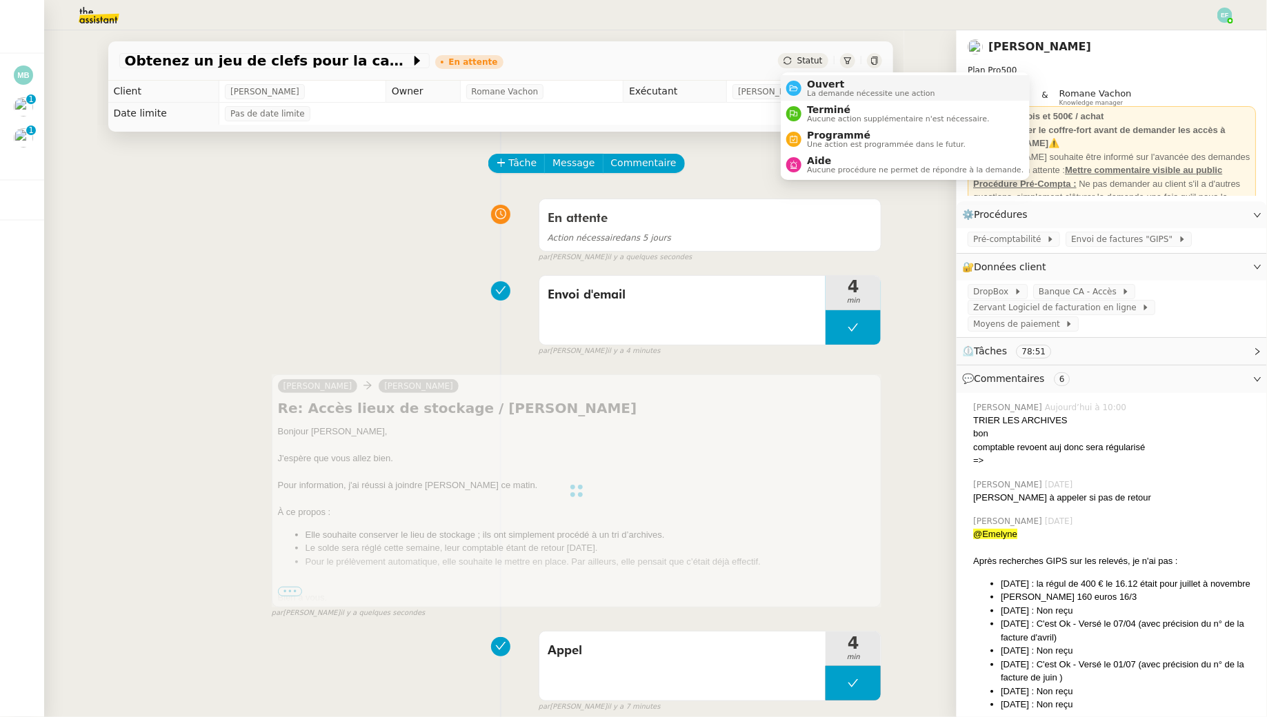
click at [818, 86] on span "Ouvert" at bounding box center [871, 84] width 128 height 11
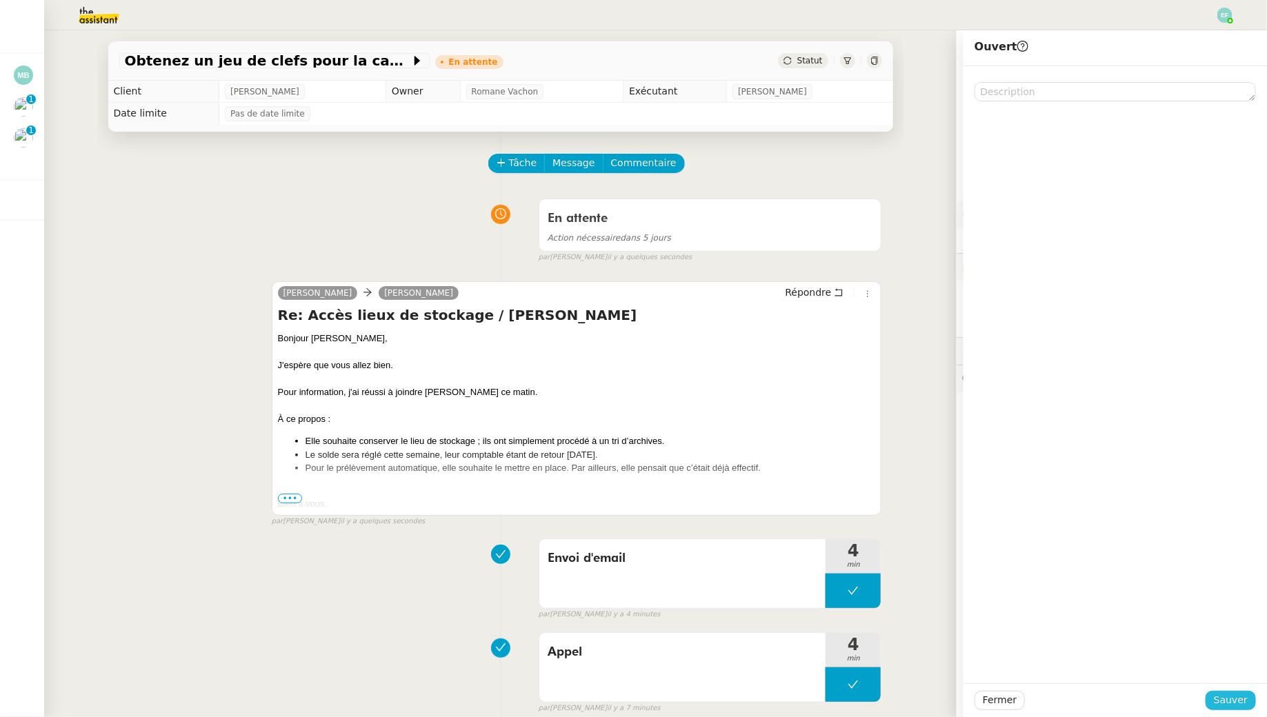
click at [1231, 694] on span "Sauver" at bounding box center [1231, 700] width 34 height 16
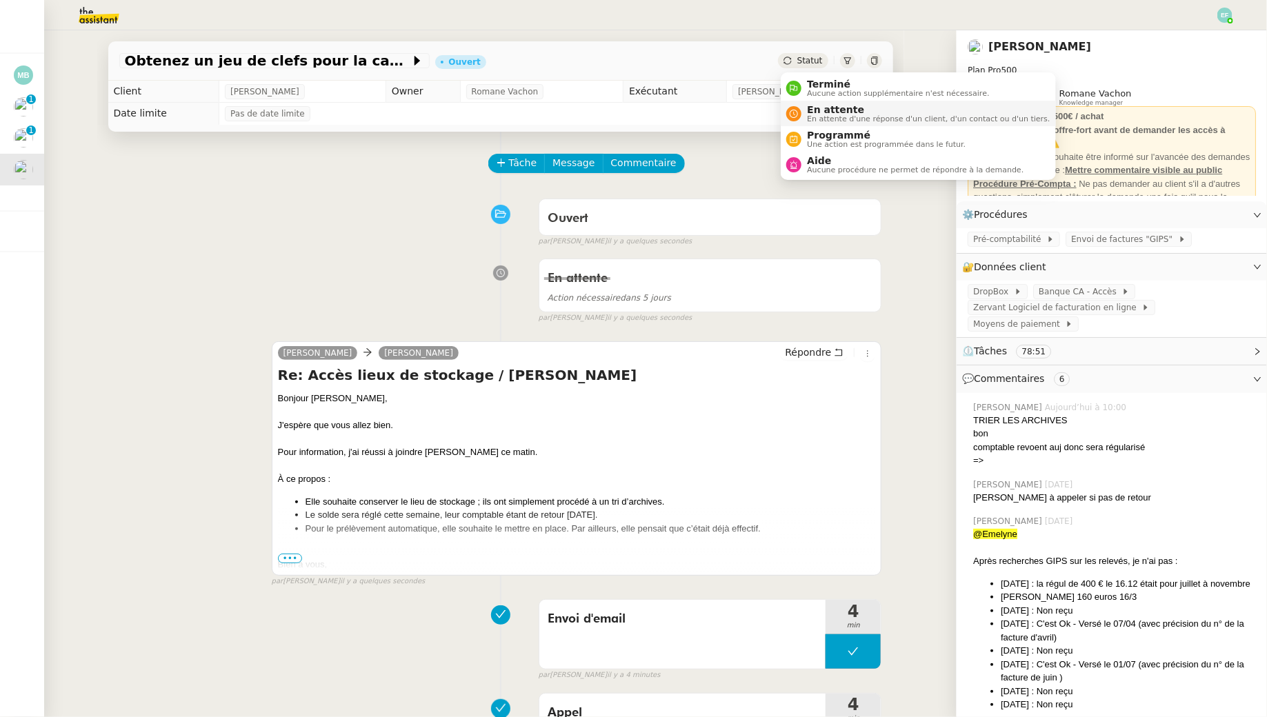
click at [814, 104] on span "En attente" at bounding box center [928, 109] width 243 height 11
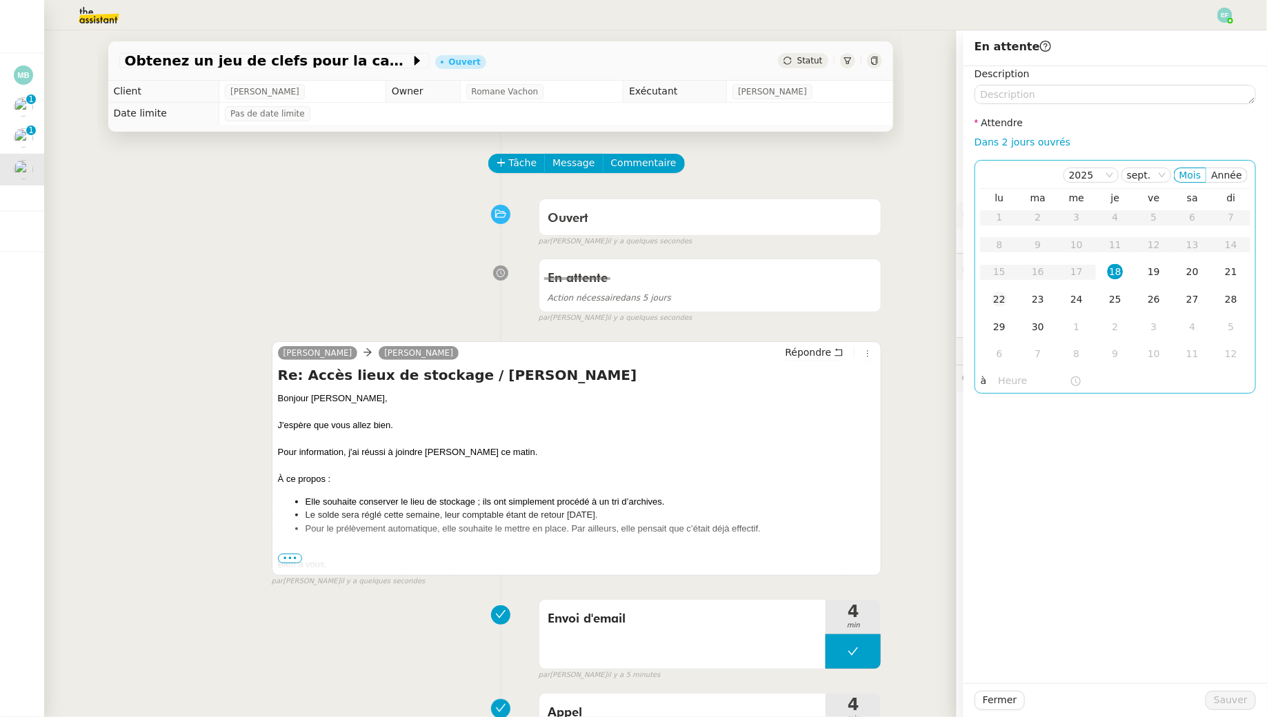
click at [991, 303] on td "22" at bounding box center [999, 300] width 39 height 28
click at [1234, 703] on span "Sauver" at bounding box center [1231, 700] width 34 height 16
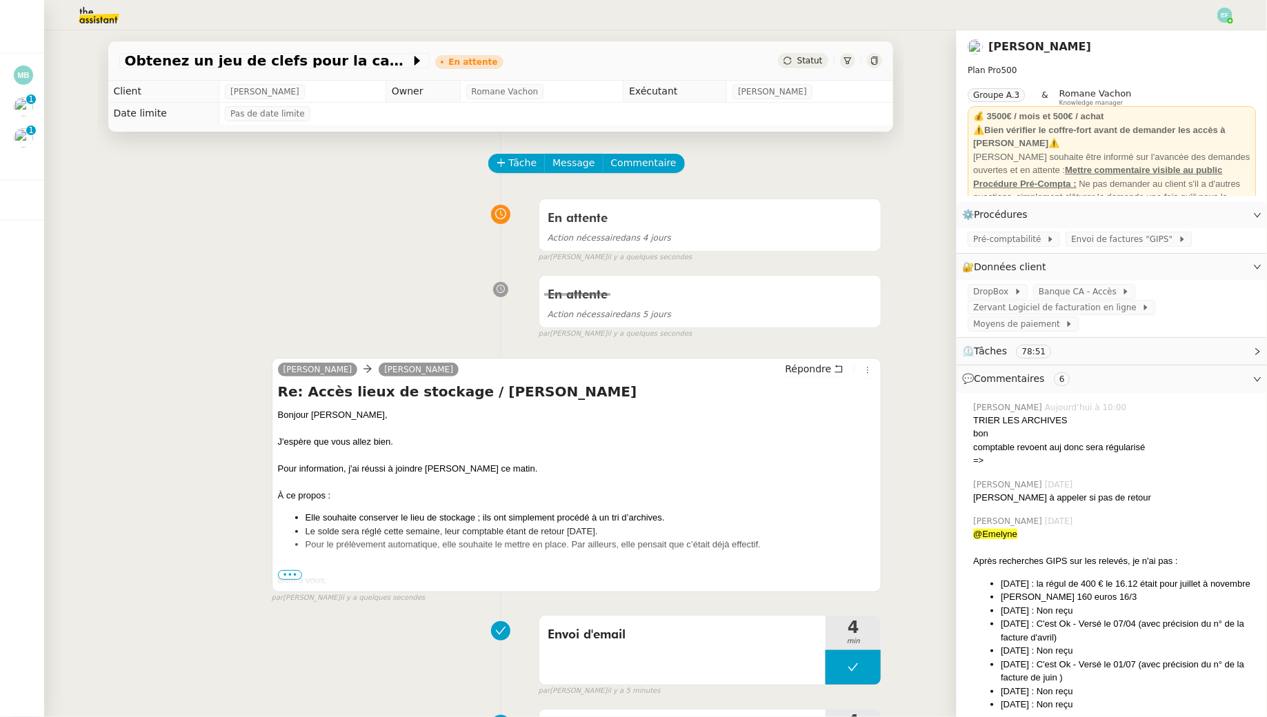
click at [44, 130] on div "Obtenez un jeu de clefs pour la cave En attente Statut Client [PERSON_NAME] Own…" at bounding box center [500, 373] width 912 height 687
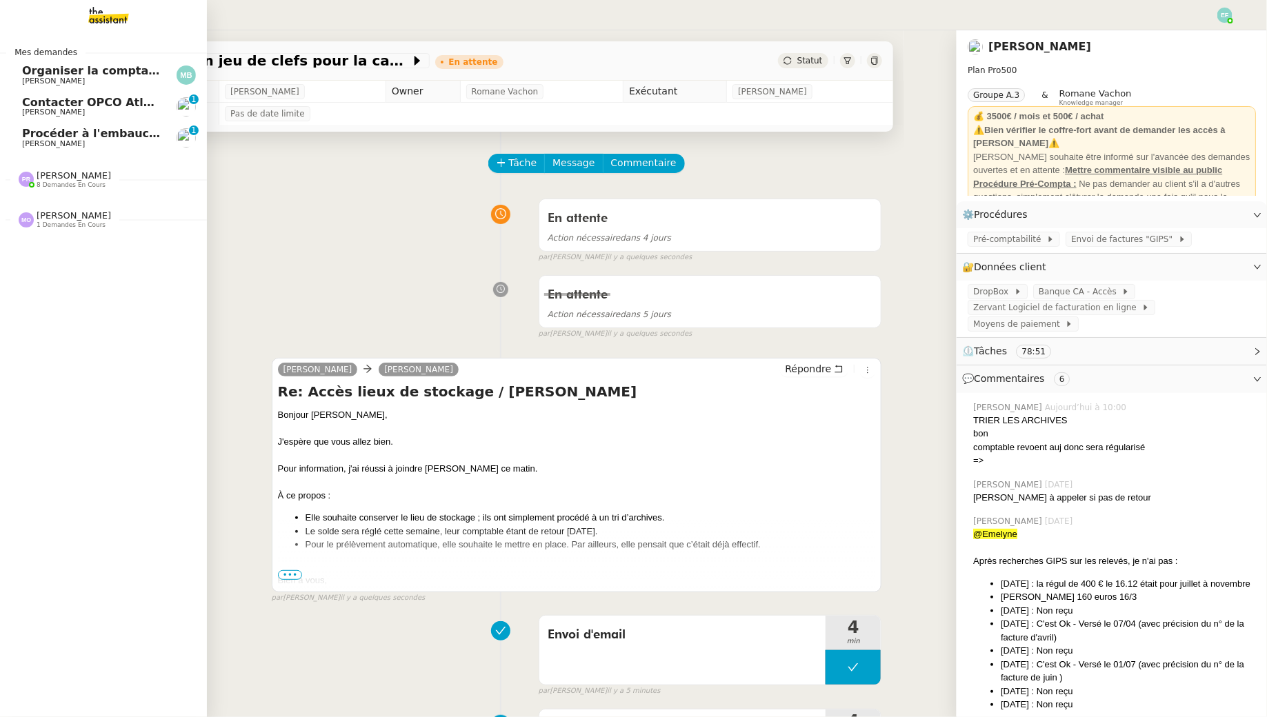
click at [35, 137] on span "Procéder à l'embauche d'[PERSON_NAME]" at bounding box center [152, 133] width 260 height 13
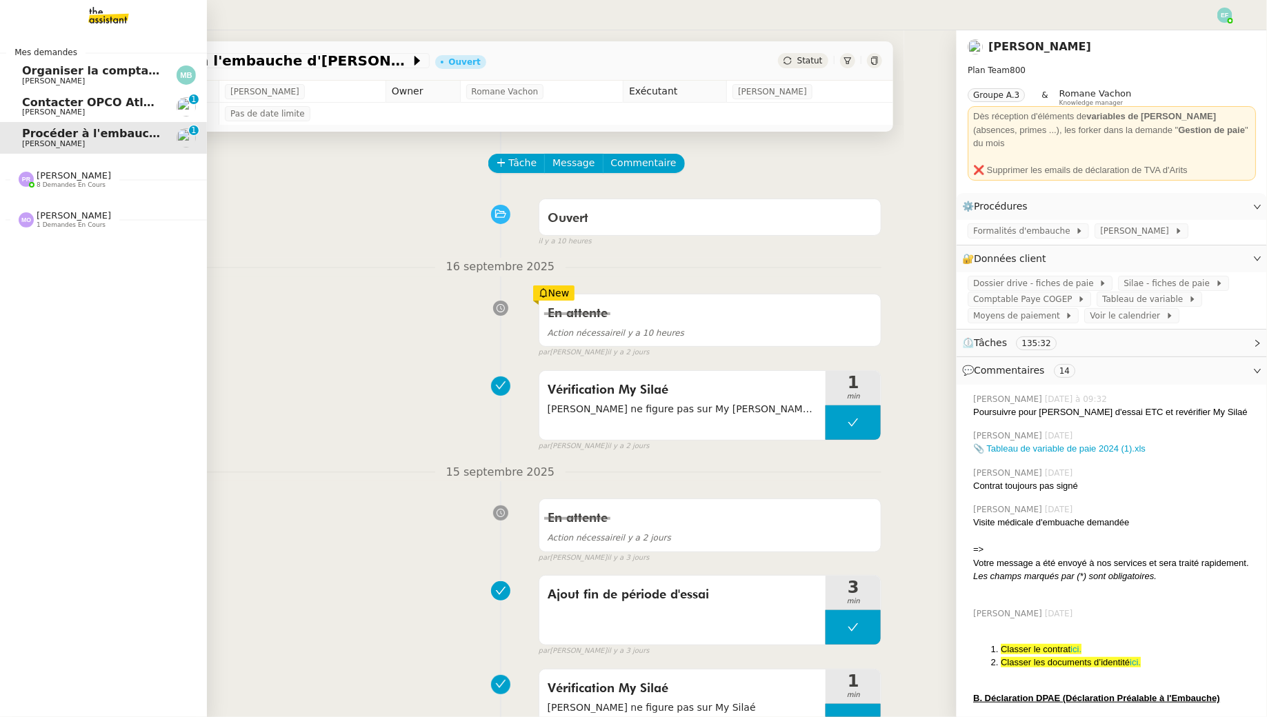
click at [68, 112] on span "[PERSON_NAME]" at bounding box center [53, 112] width 63 height 9
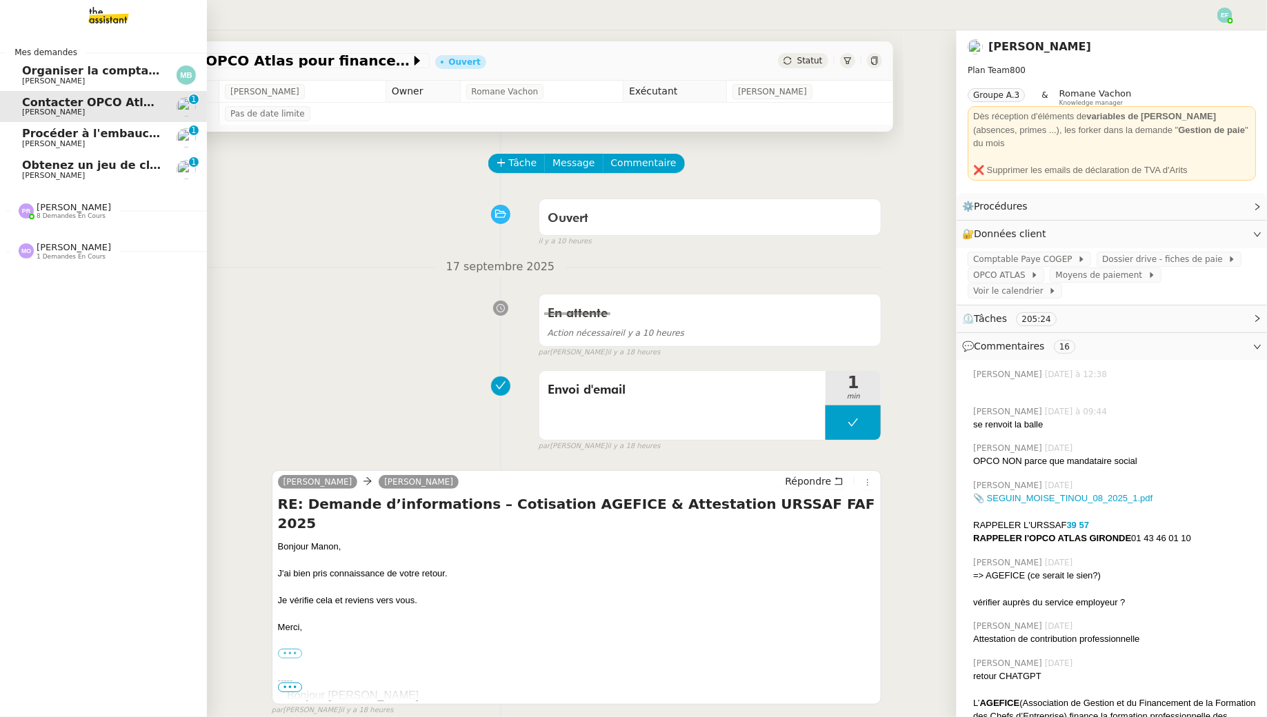
click at [50, 177] on span "[PERSON_NAME]" at bounding box center [53, 175] width 63 height 9
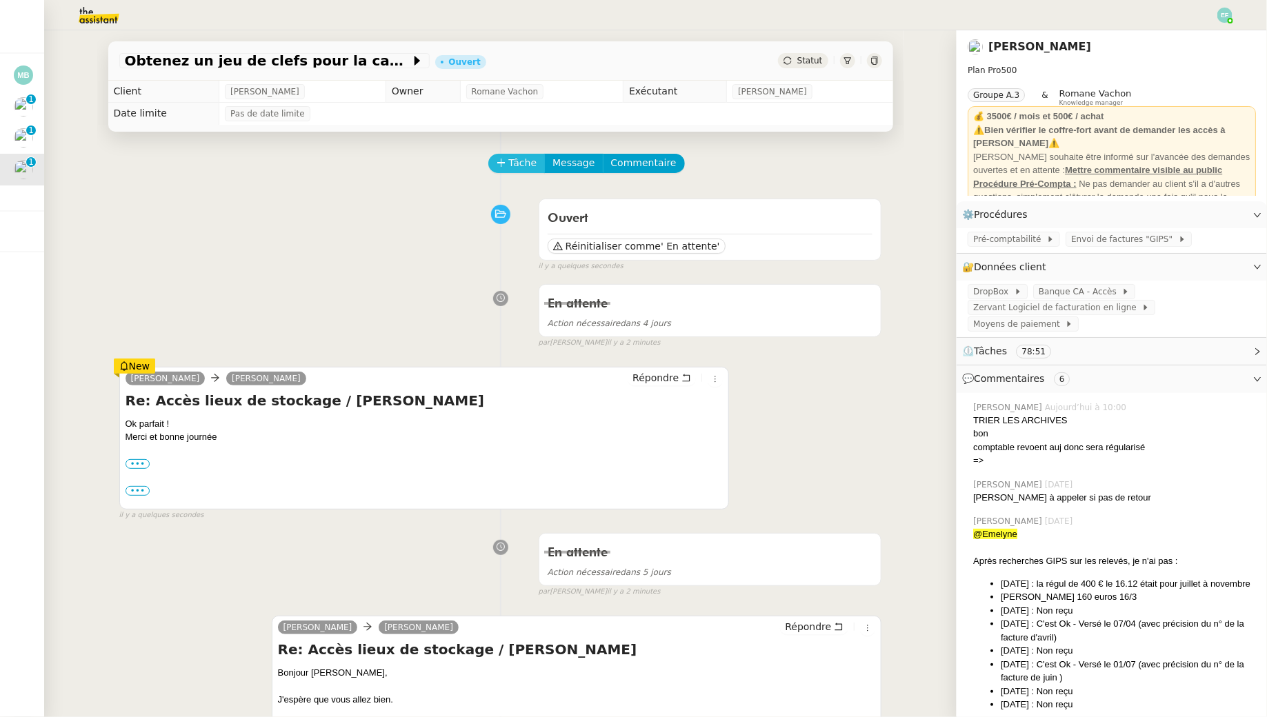
click at [519, 161] on span "Tâche" at bounding box center [523, 163] width 28 height 16
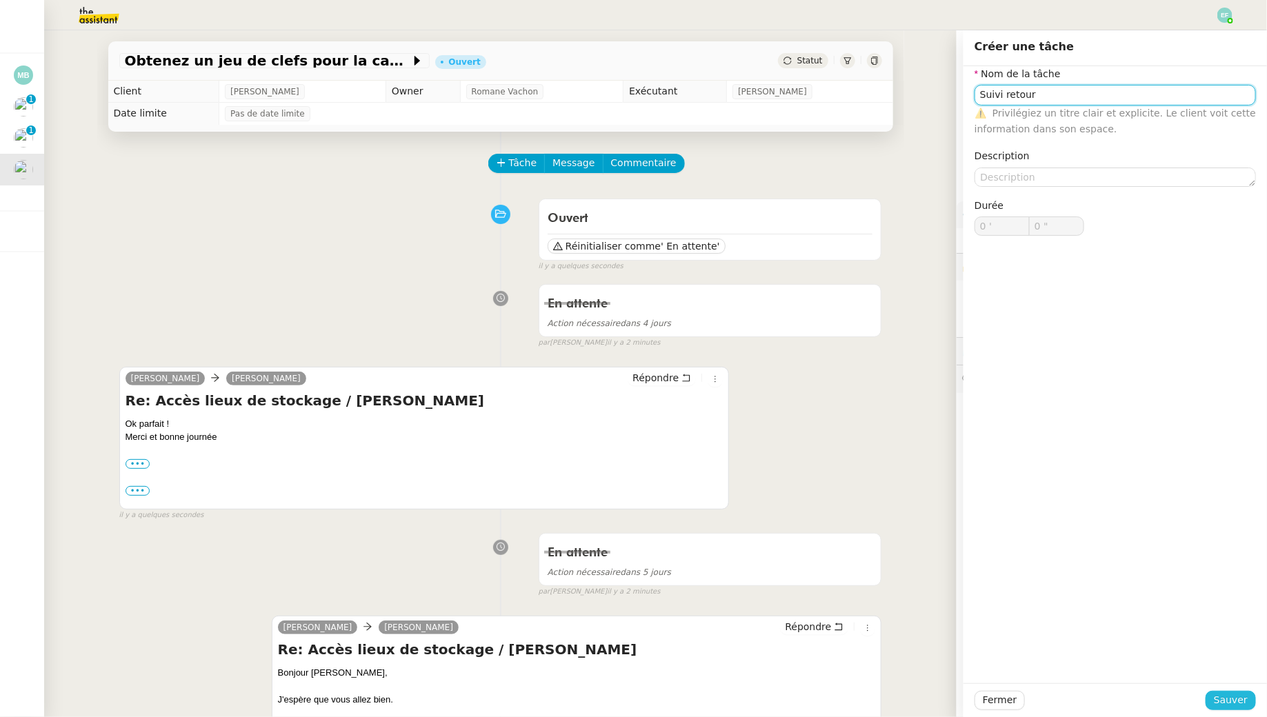
type input "Suivi retour"
click at [1231, 698] on span "Sauver" at bounding box center [1231, 700] width 34 height 16
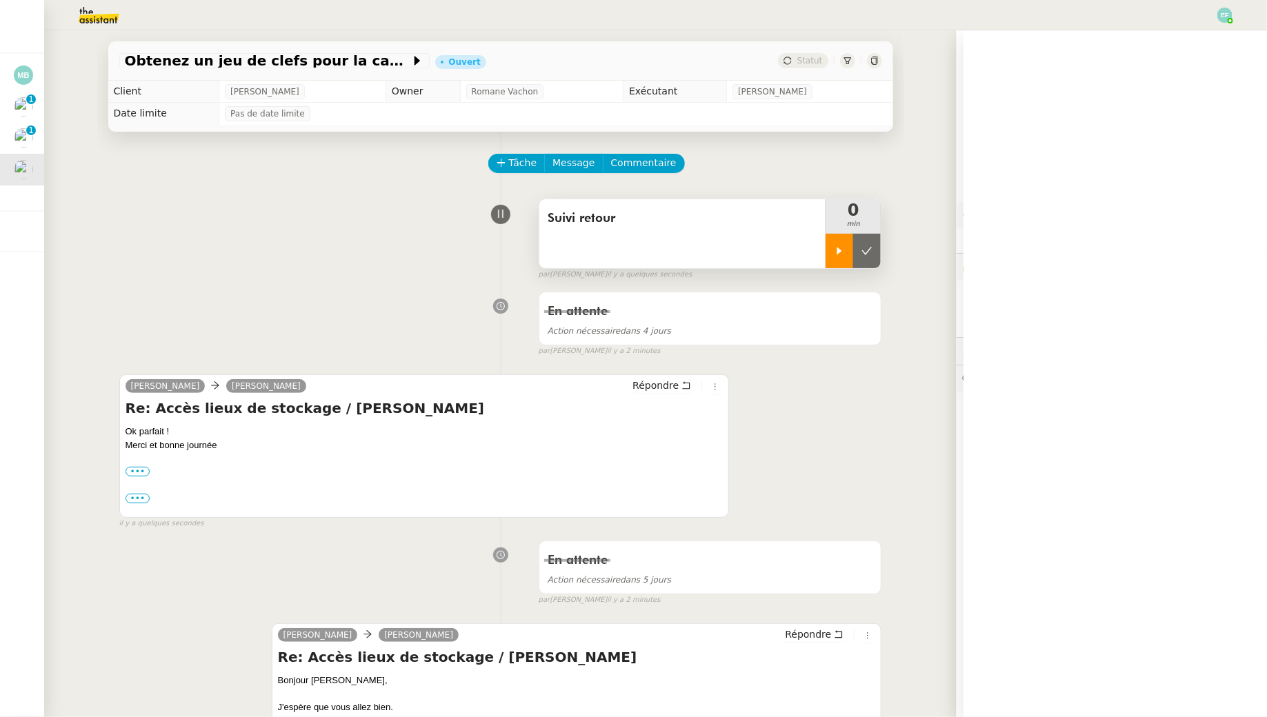
click at [839, 240] on div at bounding box center [839, 251] width 28 height 34
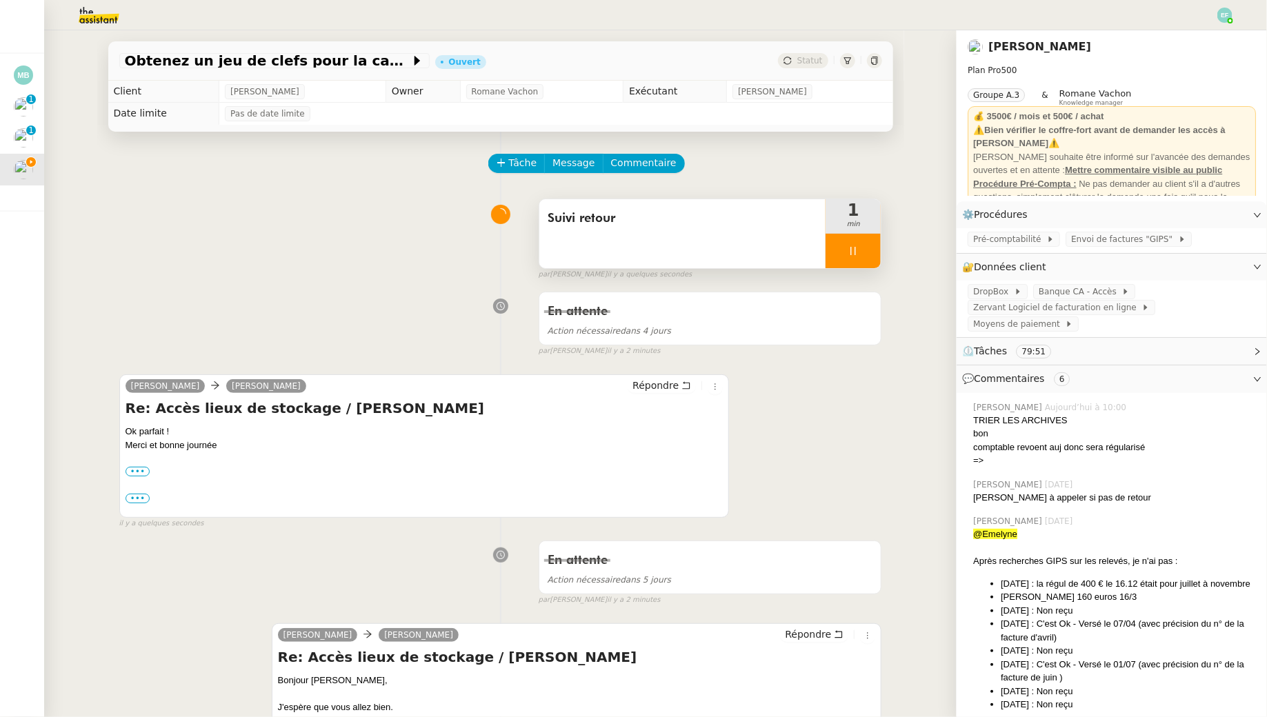
click at [848, 245] on icon at bounding box center [852, 250] width 11 height 11
click at [865, 250] on icon at bounding box center [866, 250] width 11 height 11
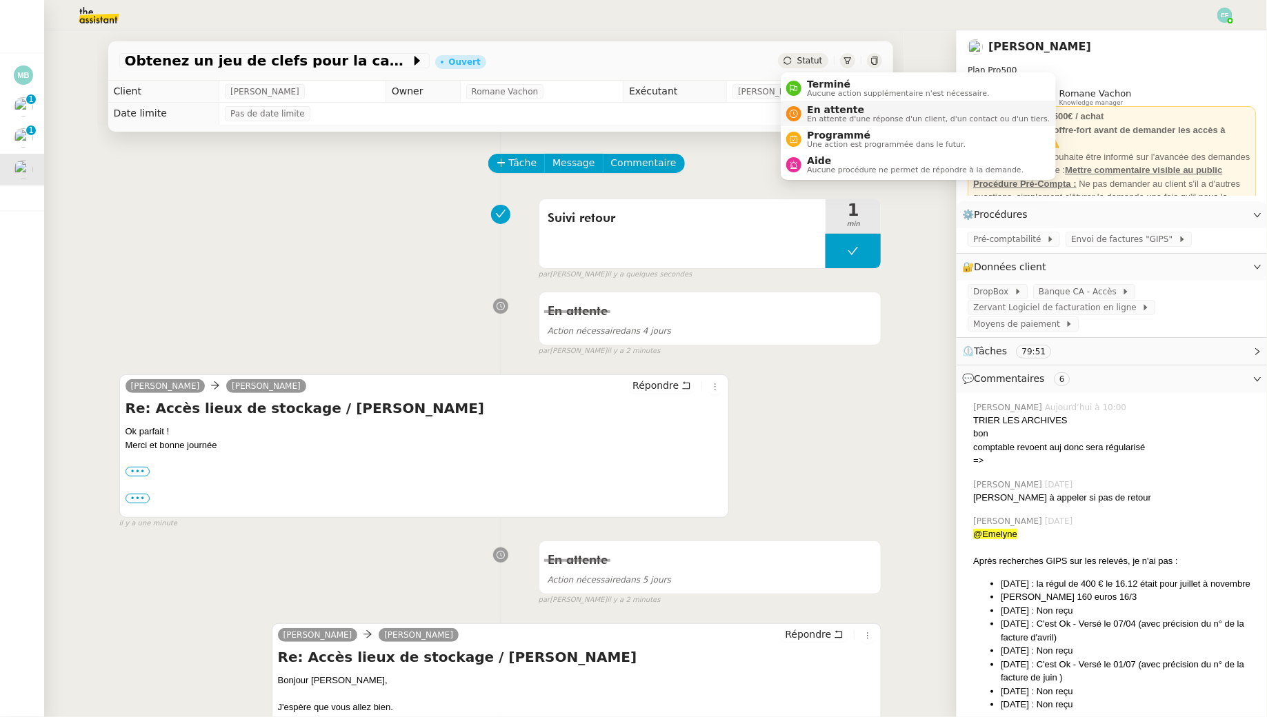
click at [809, 112] on span "En attente" at bounding box center [928, 109] width 243 height 11
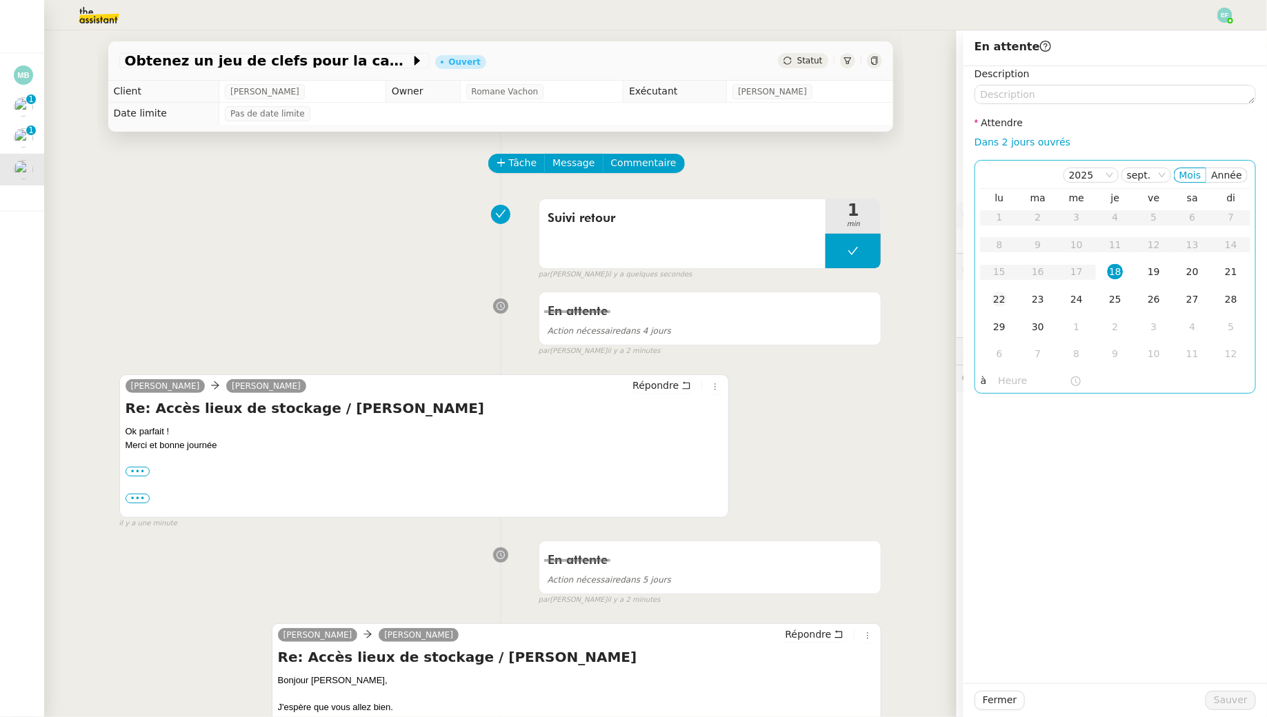
click at [994, 299] on div "22" at bounding box center [999, 299] width 15 height 15
click at [1218, 701] on span "Sauver" at bounding box center [1231, 700] width 34 height 16
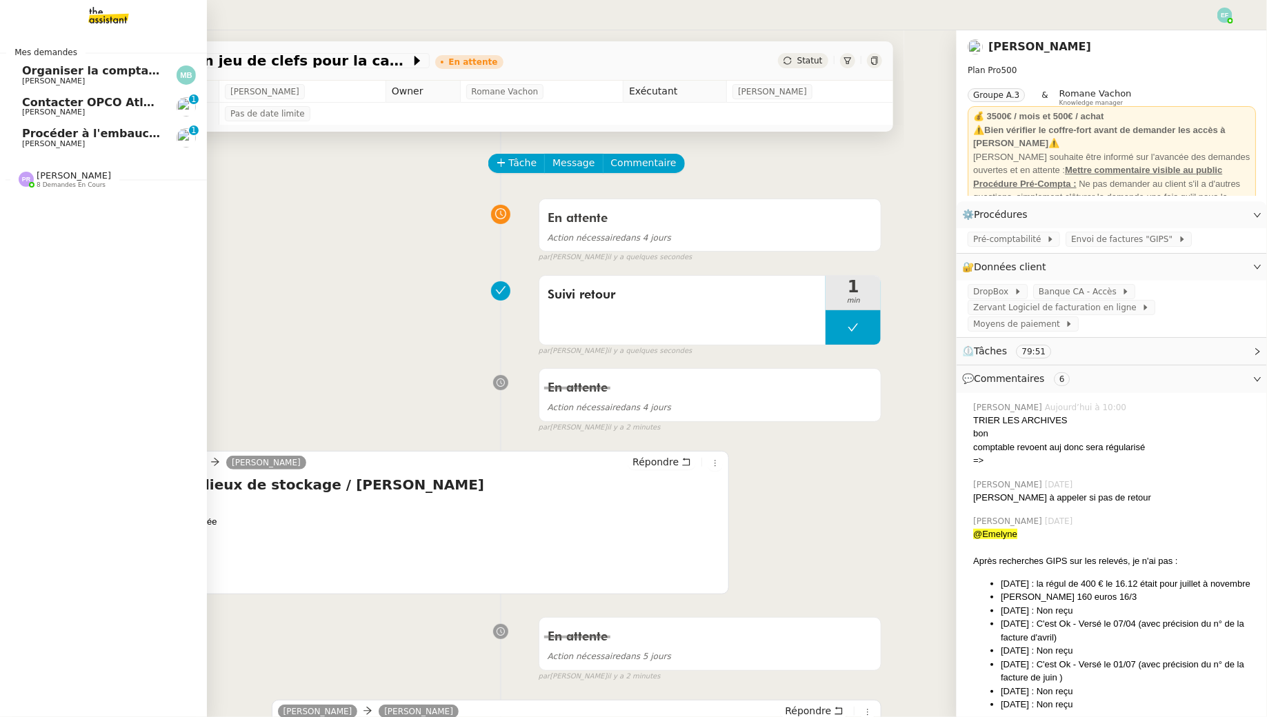
click at [39, 130] on span "Procéder à l'embauche d'[PERSON_NAME]" at bounding box center [152, 133] width 260 height 13
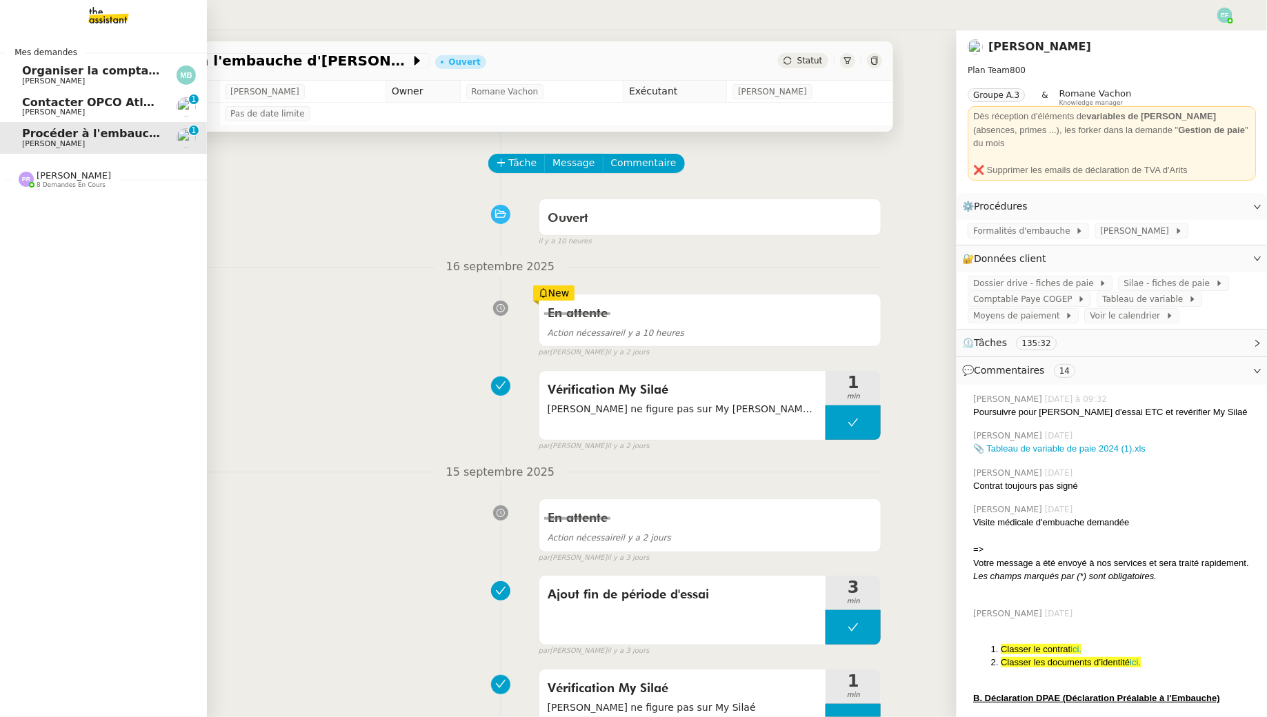
click at [59, 110] on span "[PERSON_NAME]" at bounding box center [53, 112] width 63 height 9
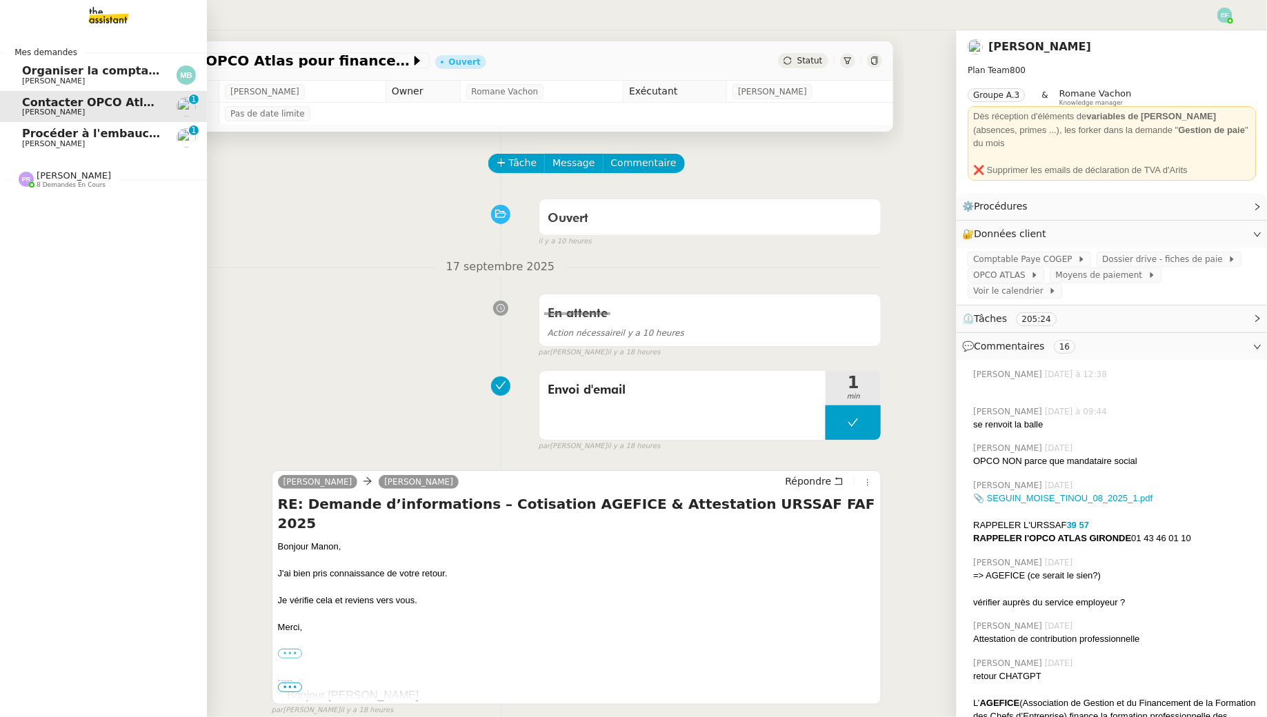
click at [93, 69] on span "Organiser la comptabilité NURI 2025" at bounding box center [136, 70] width 228 height 13
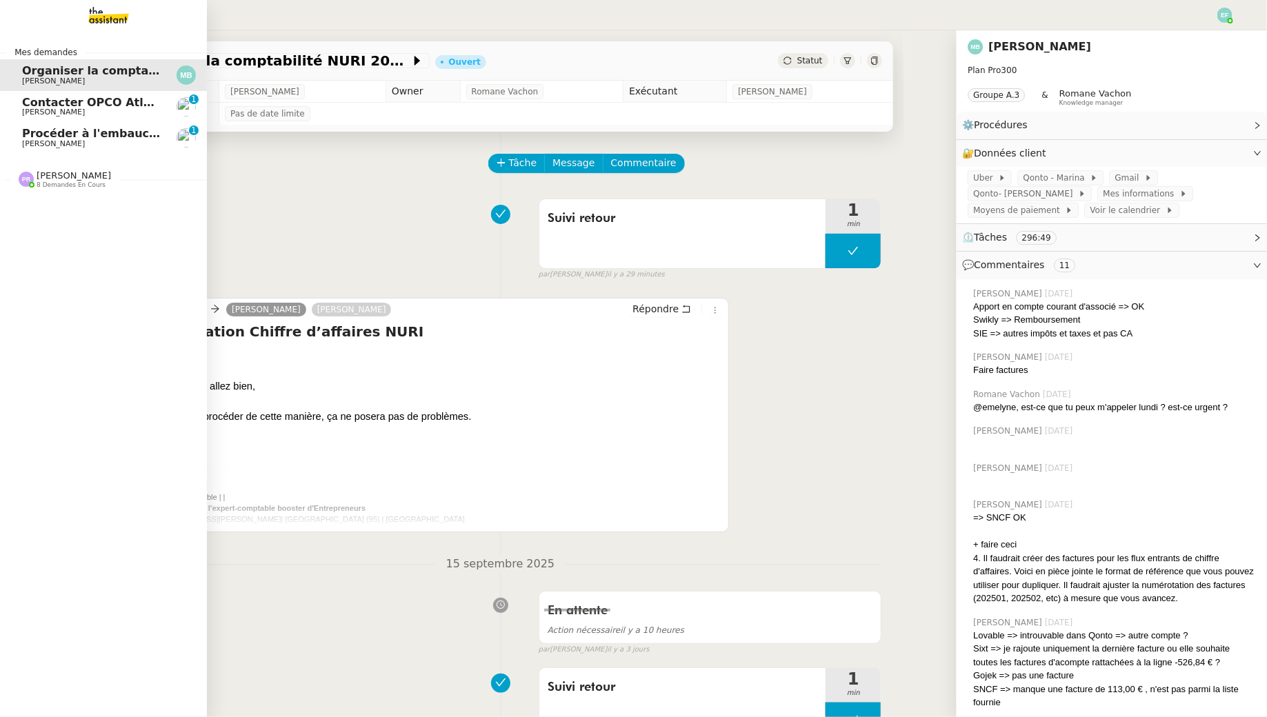
click at [54, 183] on span "8 demandes en cours" at bounding box center [71, 185] width 69 height 8
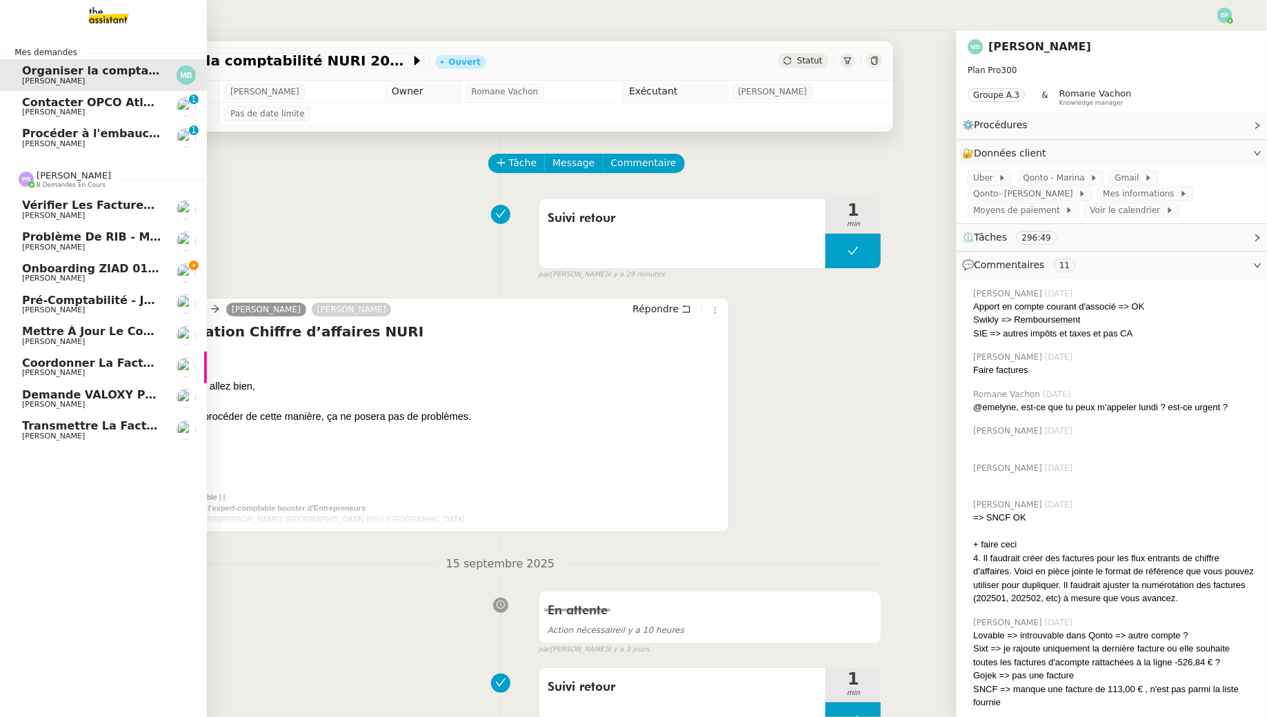
click at [83, 277] on span "[PERSON_NAME]" at bounding box center [53, 278] width 63 height 9
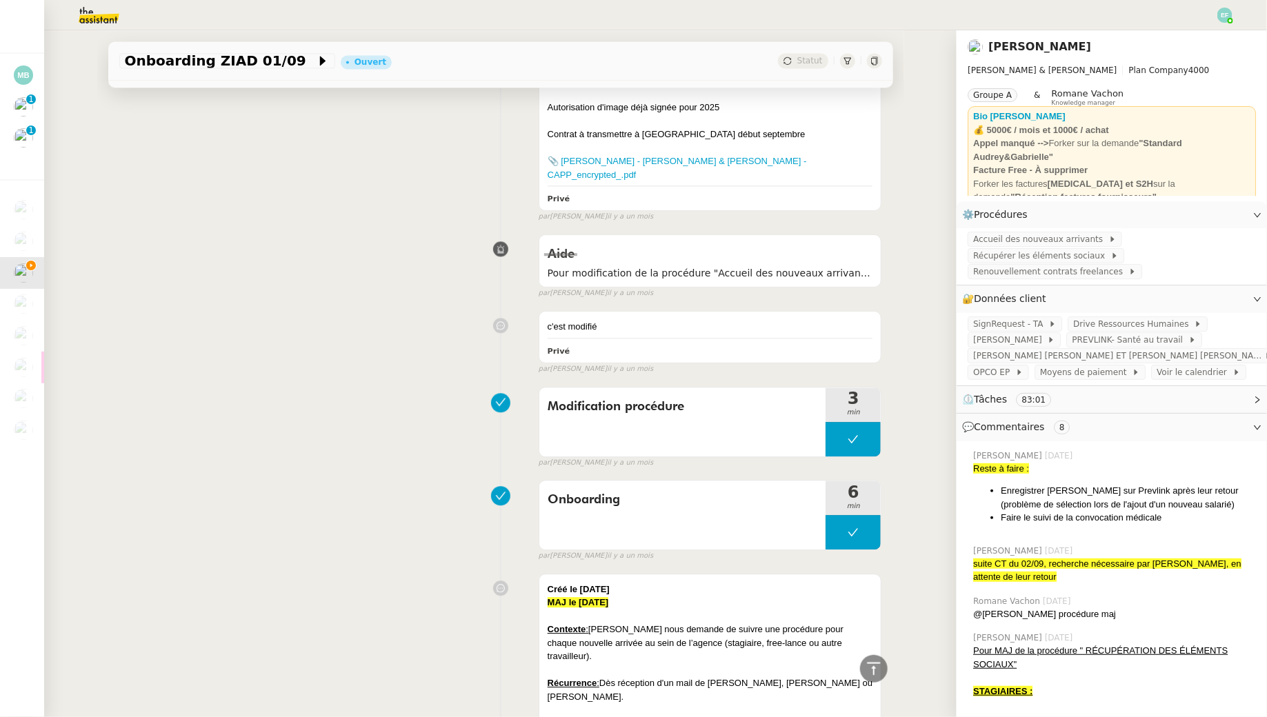
scroll to position [7116, 0]
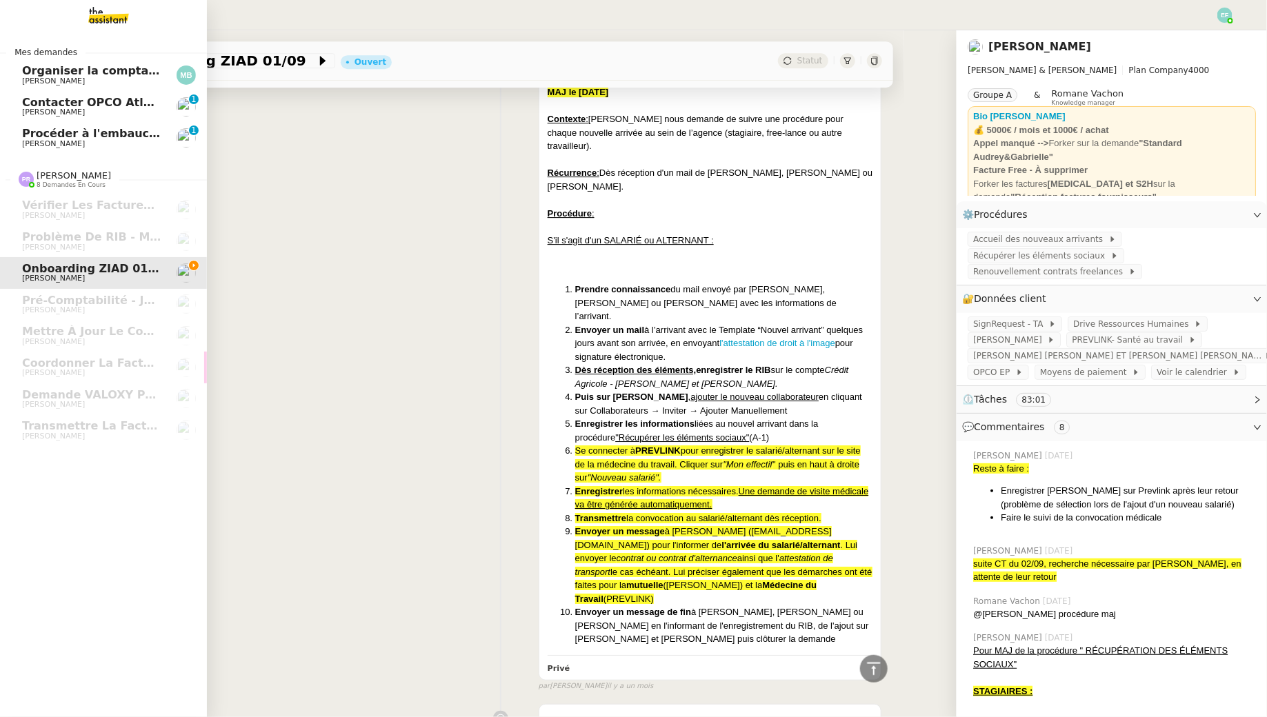
click at [57, 128] on span "Procéder à l'embauche d'[PERSON_NAME]" at bounding box center [152, 133] width 260 height 13
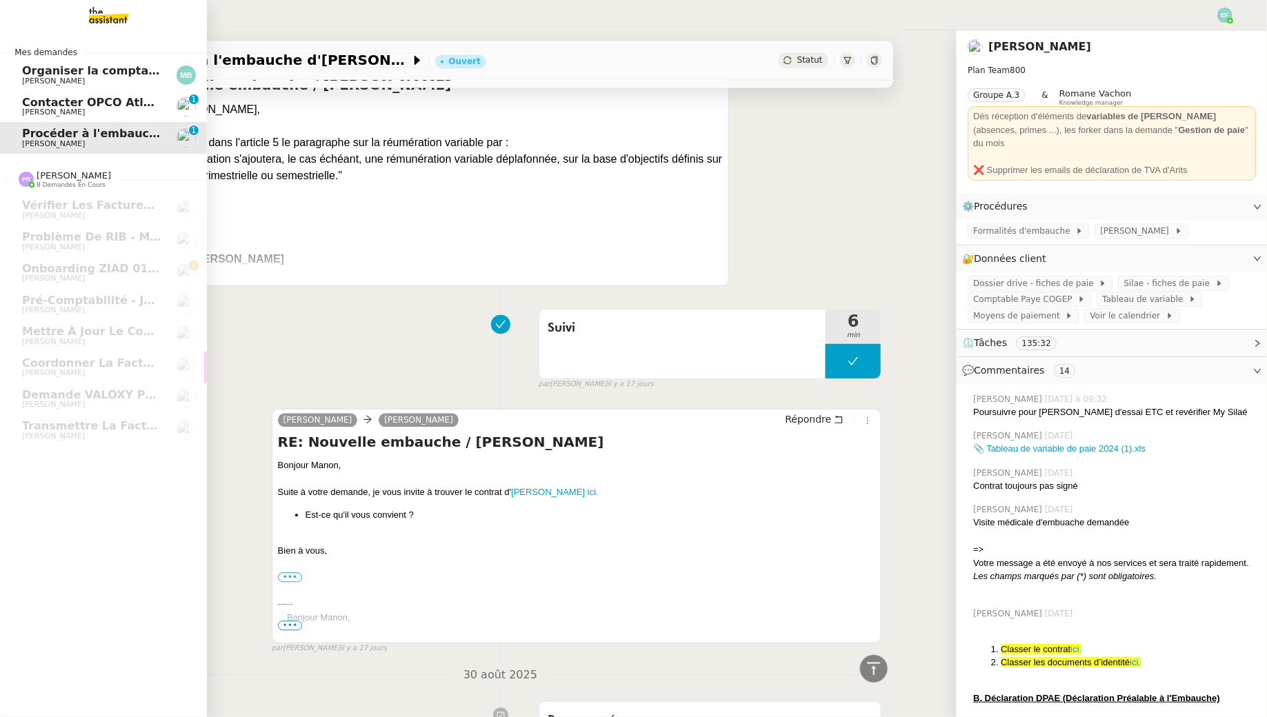
click at [61, 115] on span "[PERSON_NAME]" at bounding box center [53, 112] width 63 height 9
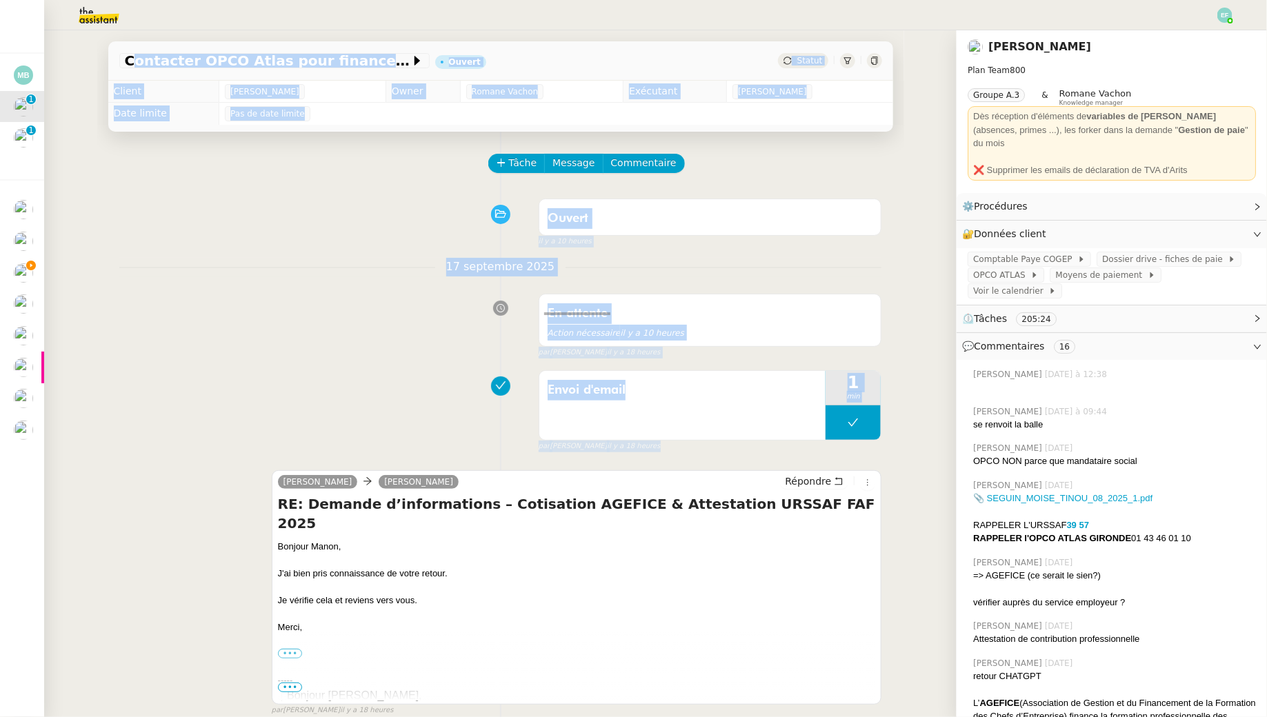
drag, startPoint x: 385, startPoint y: 410, endPoint x: 1, endPoint y: 412, distance: 383.4
click at [3, 413] on nz-layout "Mes demandes Organiser la comptabilité NURI 2025 [PERSON_NAME] Contacter OPCO A…" at bounding box center [633, 358] width 1267 height 717
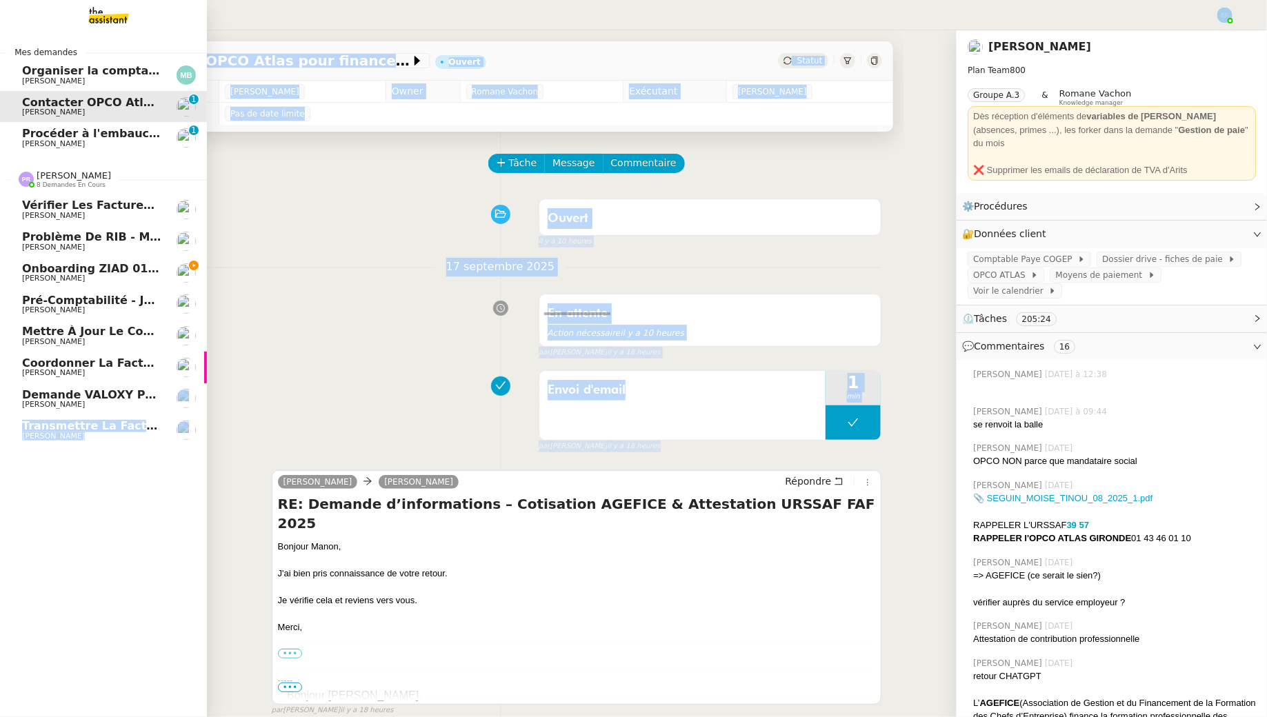
click at [42, 419] on link "Transmettre la facture du véhicule [PERSON_NAME]" at bounding box center [103, 430] width 207 height 32
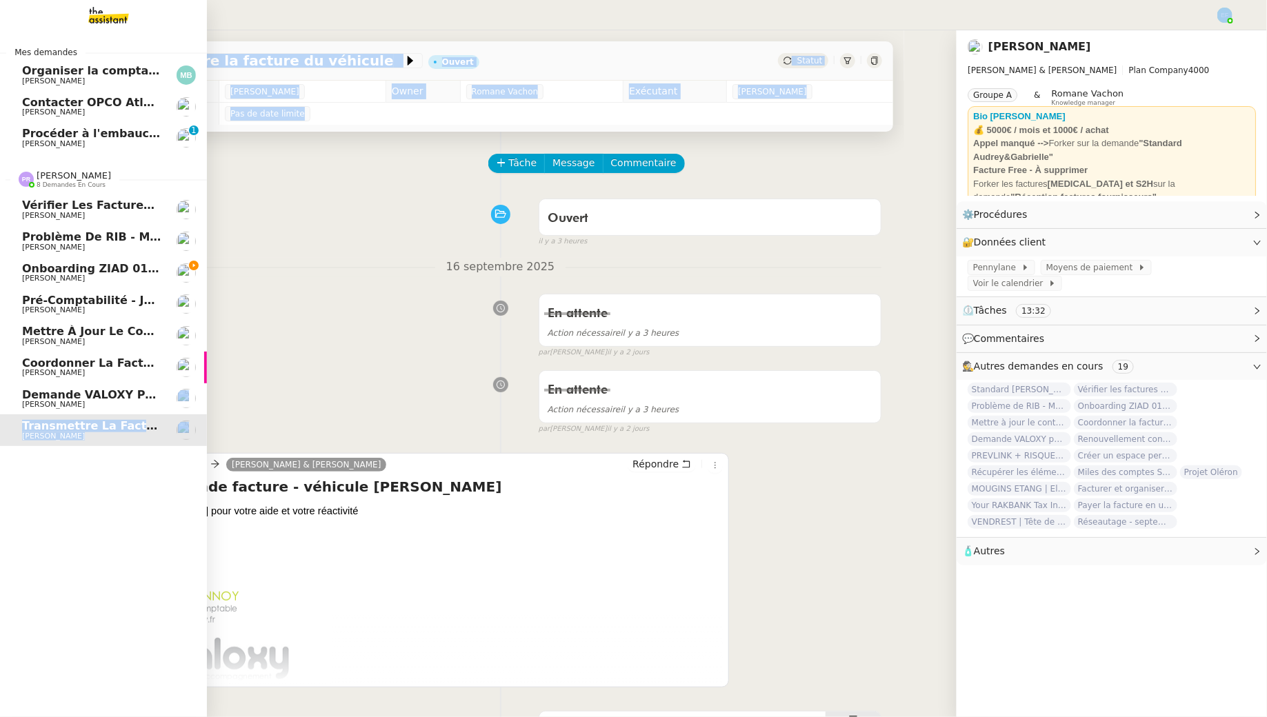
click at [28, 401] on span "[PERSON_NAME]" at bounding box center [53, 404] width 63 height 9
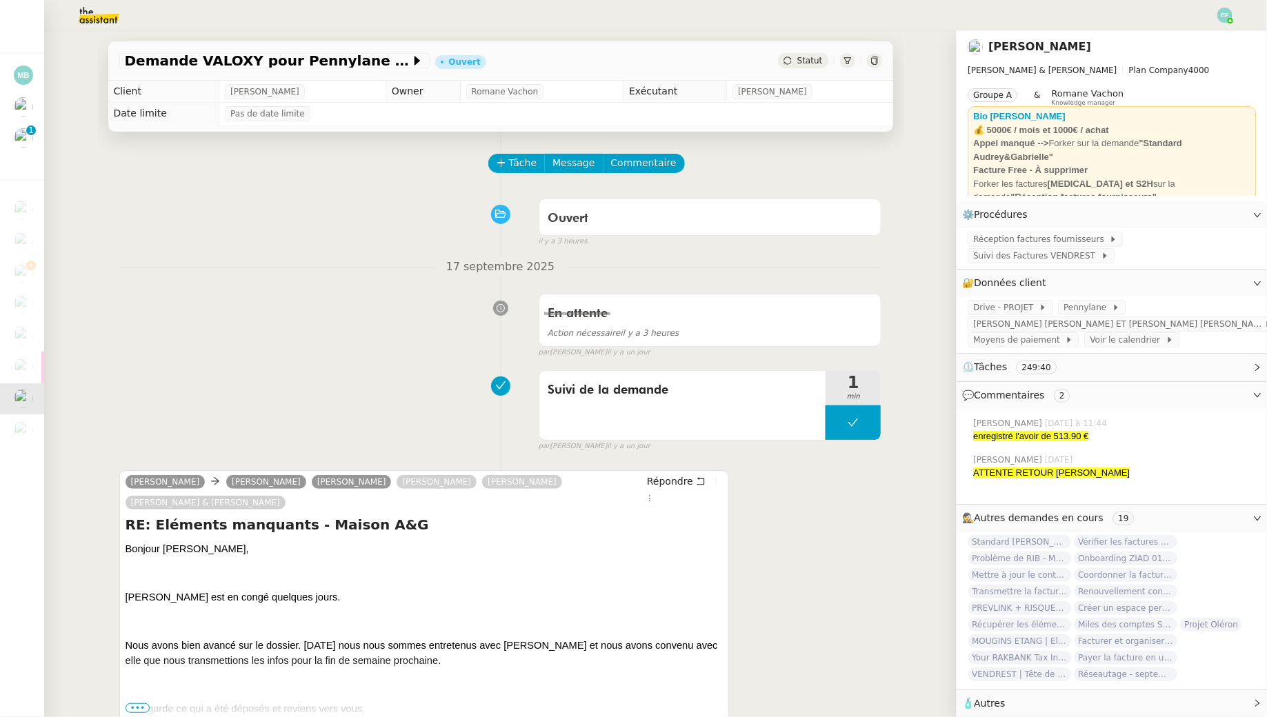
click at [232, 301] on div "En attente Action nécessaire il y a 3 heures false par [PERSON_NAME] [DATE]" at bounding box center [500, 323] width 763 height 71
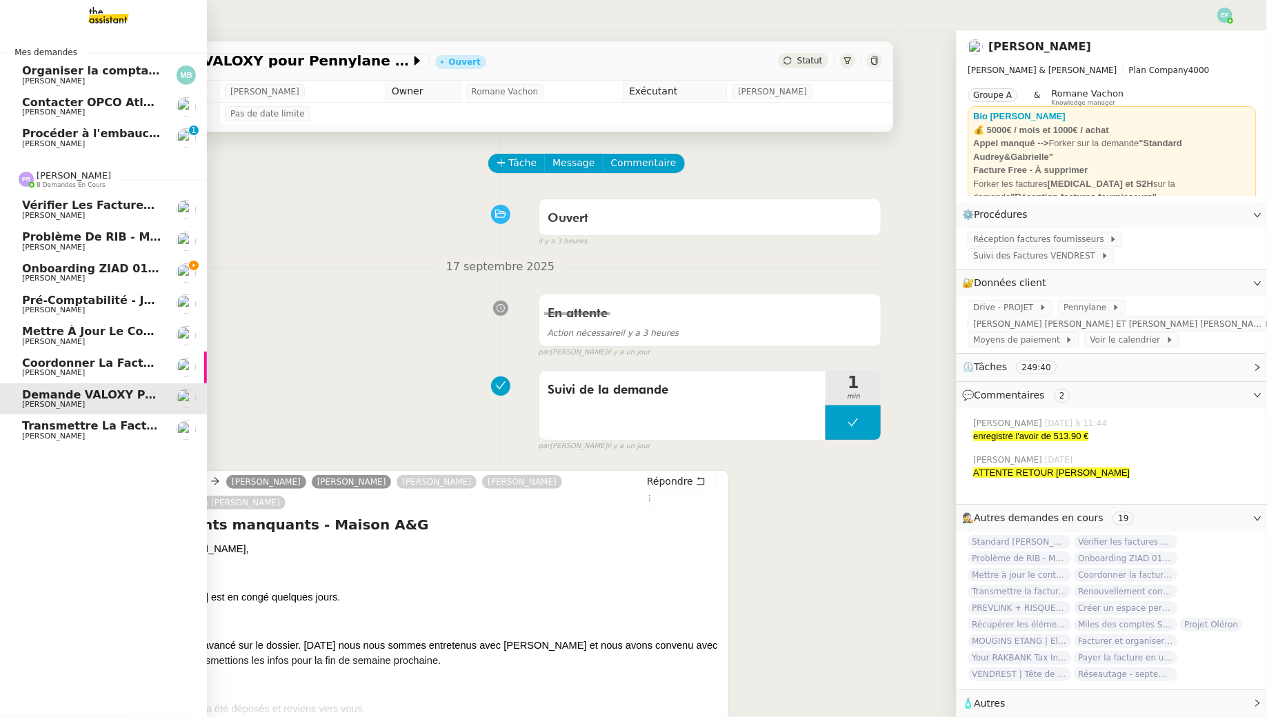
click at [29, 365] on span "Coordonner la facturation à [GEOGRAPHIC_DATA]" at bounding box center [178, 363] width 312 height 13
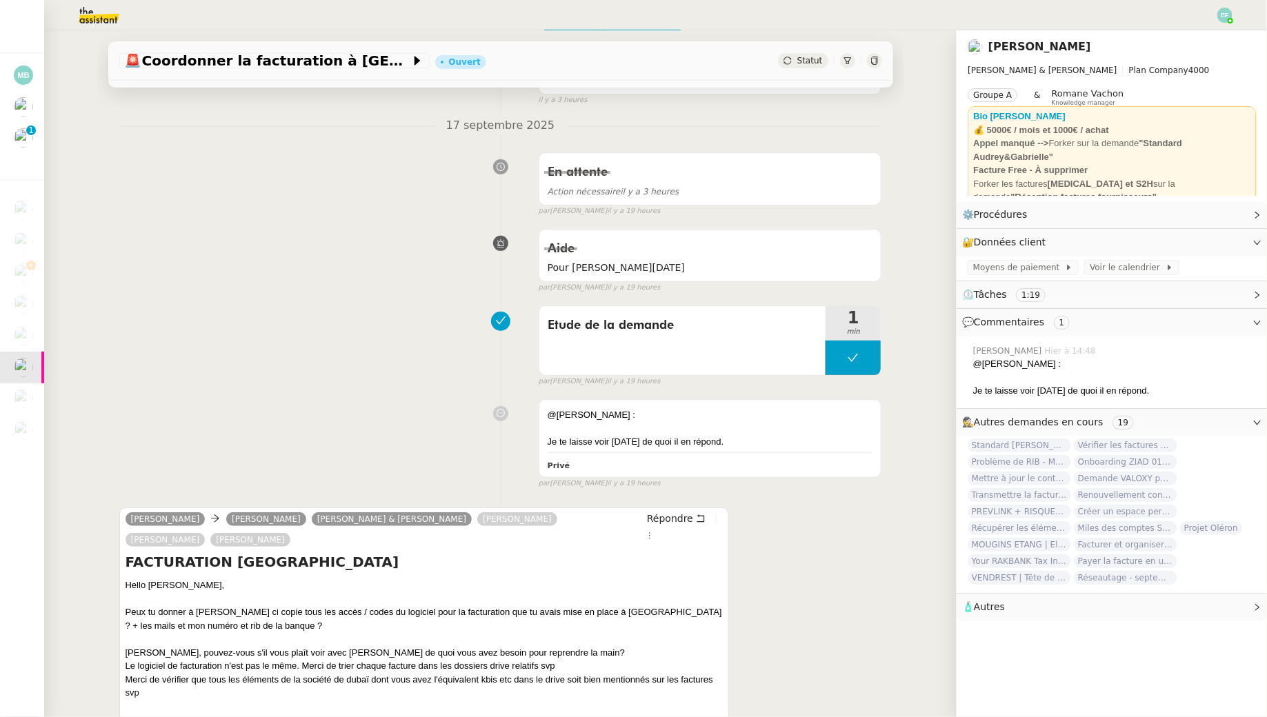
scroll to position [153, 0]
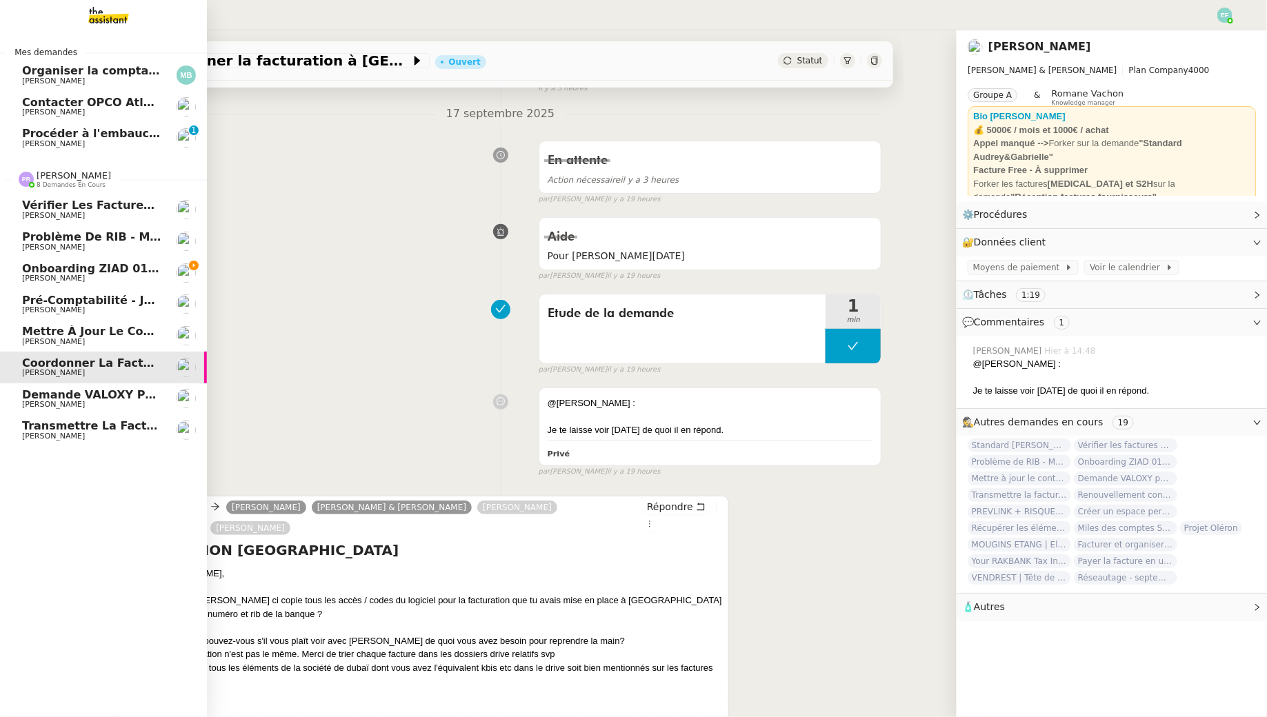
click at [45, 334] on span "Mettre à jour le contrat Montmartre" at bounding box center [137, 331] width 230 height 13
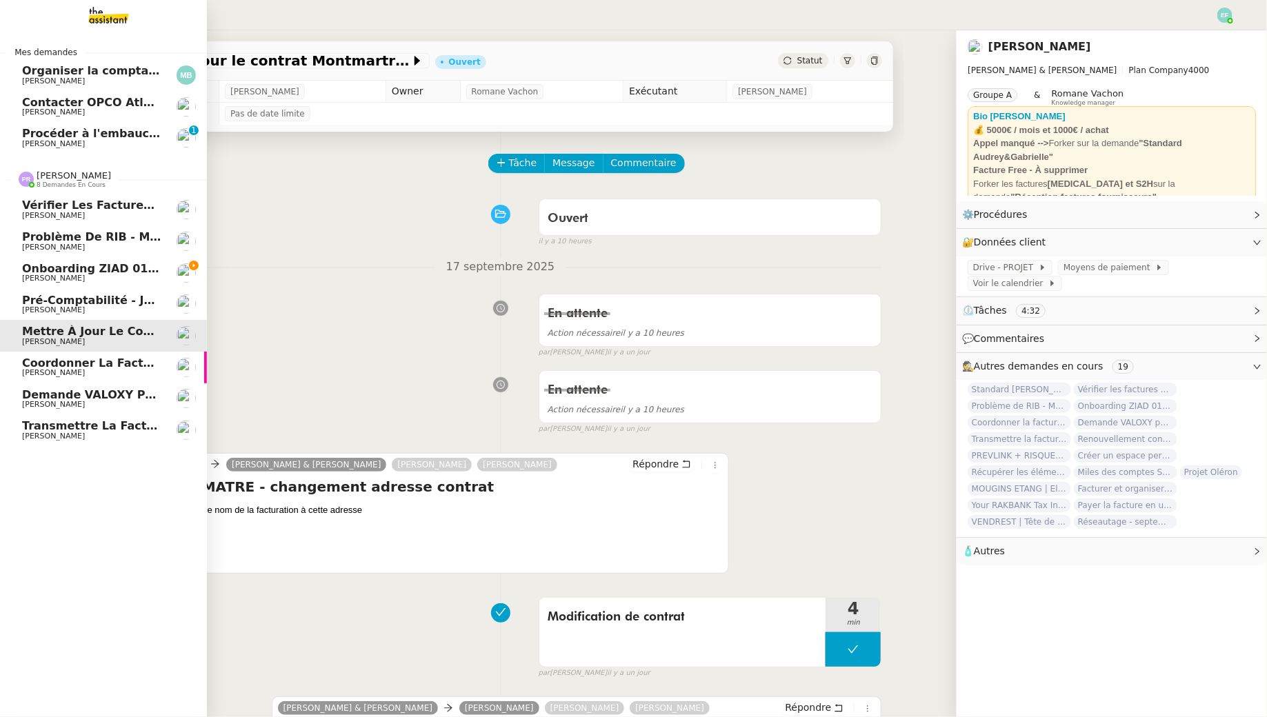
click at [30, 305] on span "[PERSON_NAME]" at bounding box center [53, 309] width 63 height 9
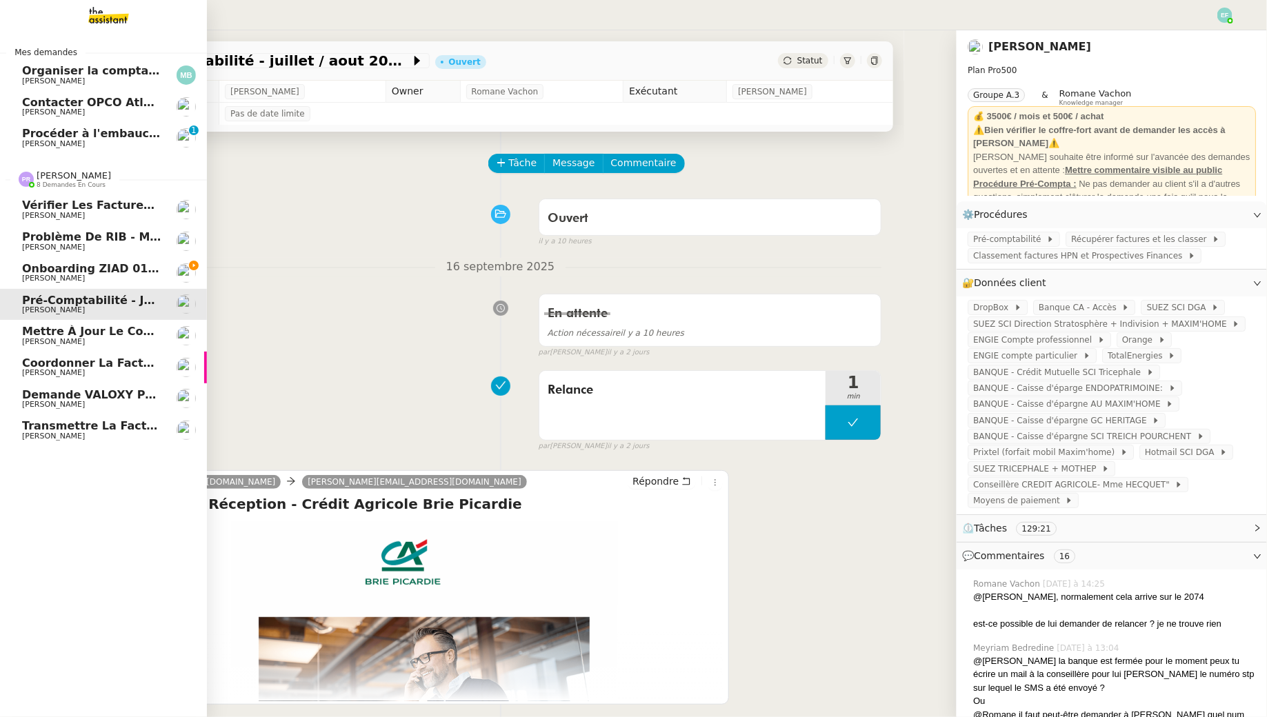
click at [57, 232] on span "Problème de RIB - MATELAS FRANCAIS" at bounding box center [142, 236] width 241 height 13
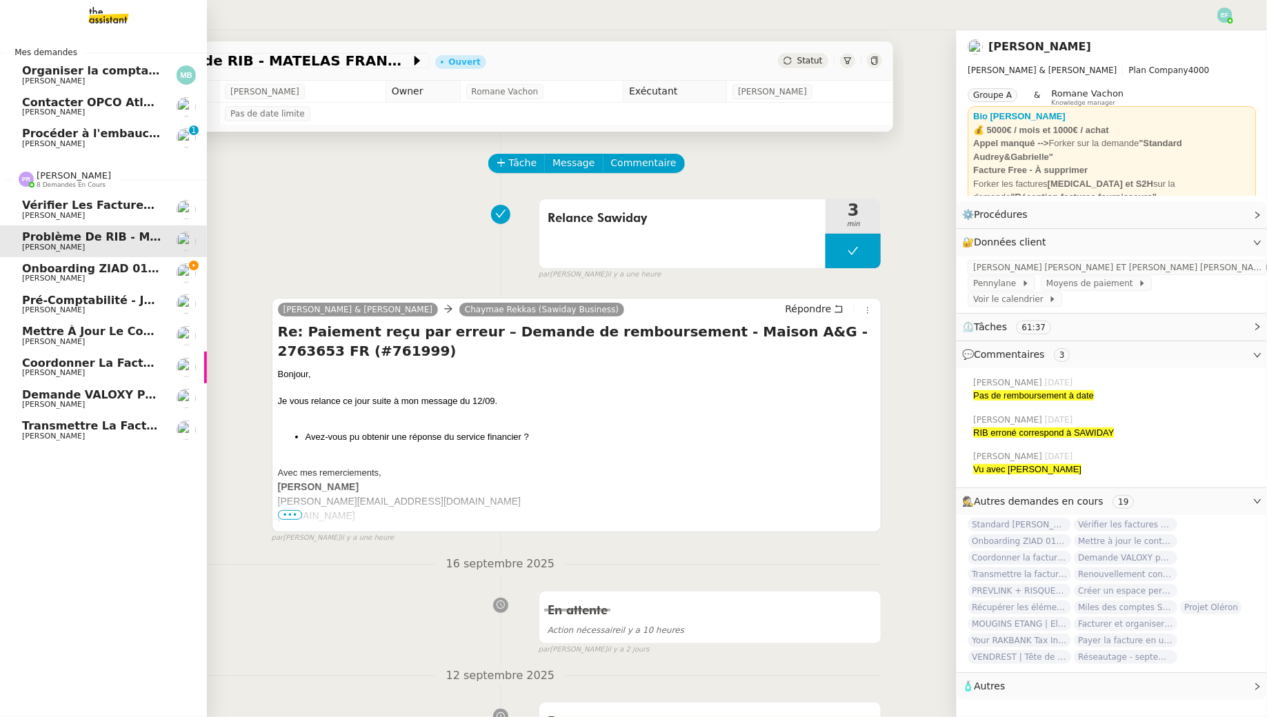
click at [93, 210] on span "Vérifier les factures Excel" at bounding box center [104, 205] width 164 height 13
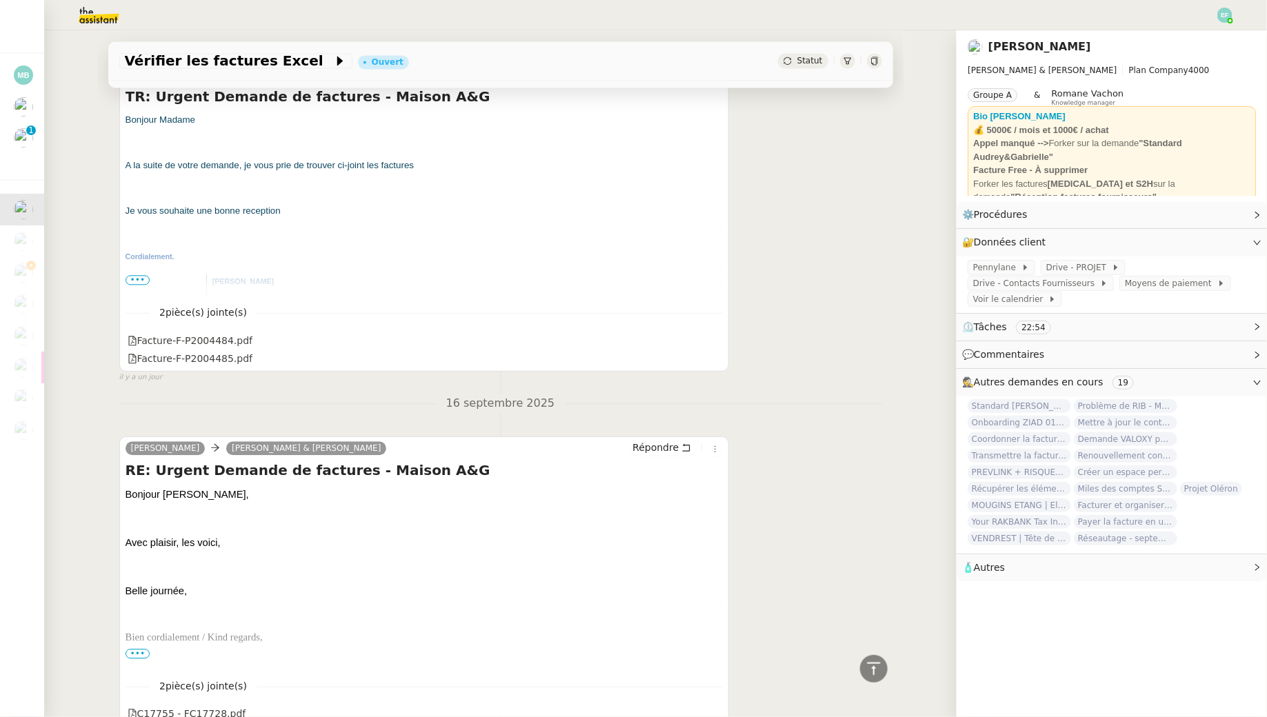
scroll to position [1532, 0]
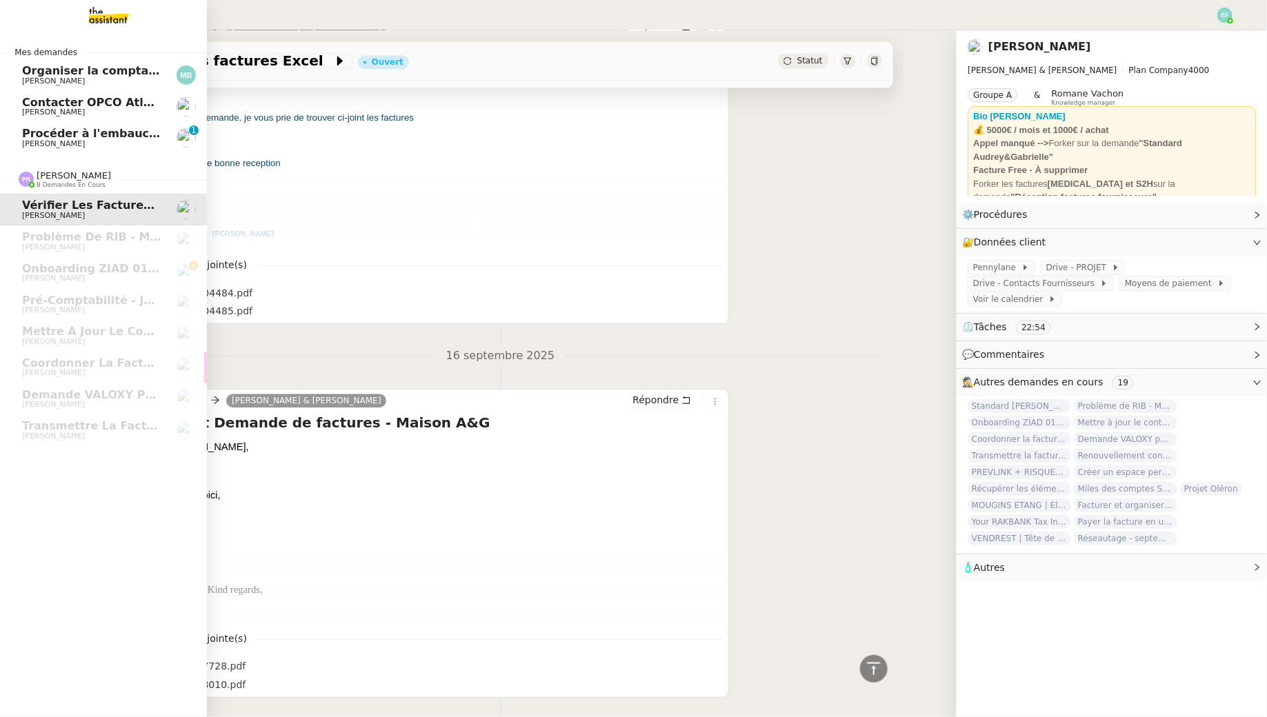
click at [22, 149] on link "Procéder à l'embauche d'[PERSON_NAME] 0 1 2 3 4 5 6 7 8 9" at bounding box center [103, 138] width 207 height 32
